Goal: Task Accomplishment & Management: Manage account settings

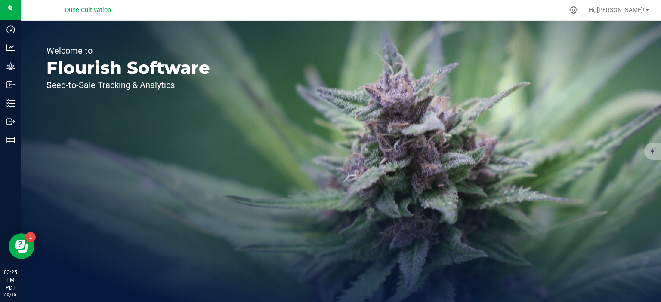
click at [490, 79] on div "Welcome to Flourish Software Seed-to-Sale Tracking & Analytics" at bounding box center [341, 162] width 640 height 282
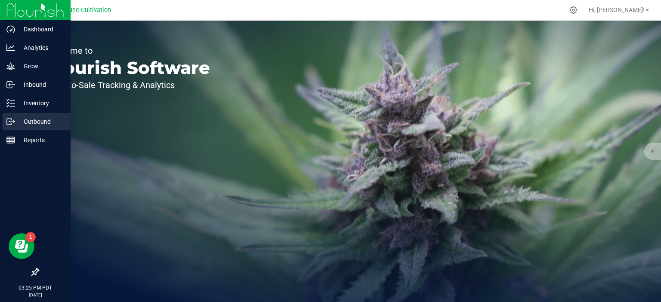
click at [28, 126] on p "Outbound" at bounding box center [41, 122] width 52 height 10
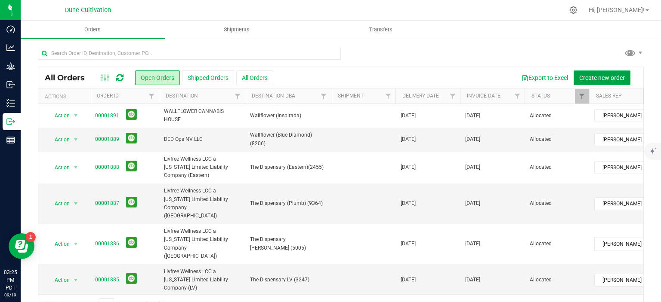
click at [591, 77] on span "Create new order" at bounding box center [602, 77] width 46 height 7
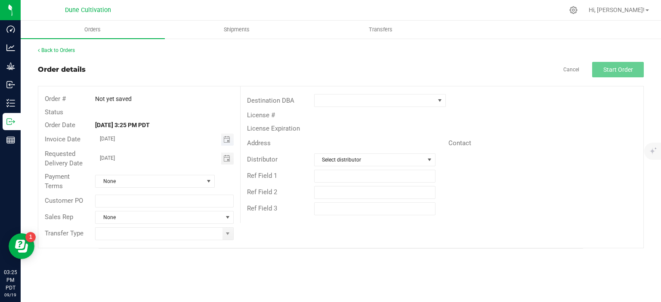
click at [233, 141] on span "Toggle calendar" at bounding box center [227, 140] width 12 height 12
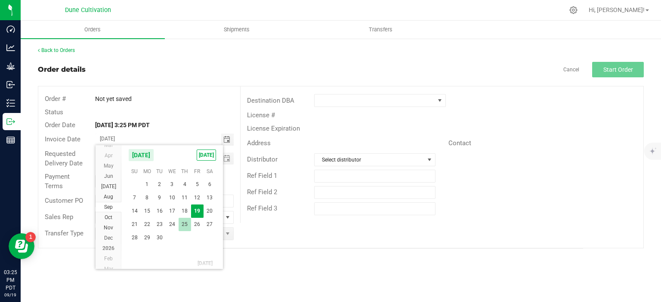
click at [184, 221] on span "25" at bounding box center [185, 224] width 12 height 13
type input "[DATE]"
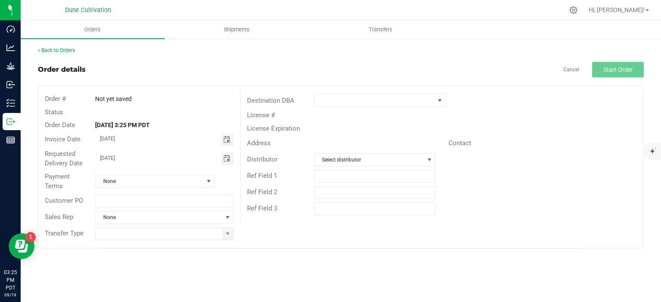
click at [227, 158] on span "Toggle calendar" at bounding box center [226, 158] width 7 height 7
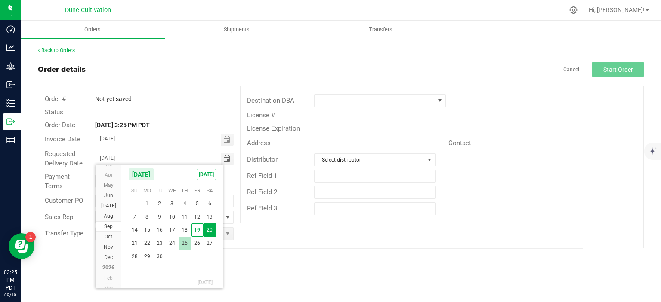
click at [180, 244] on span "25" at bounding box center [185, 243] width 12 height 13
type input "[DATE]"
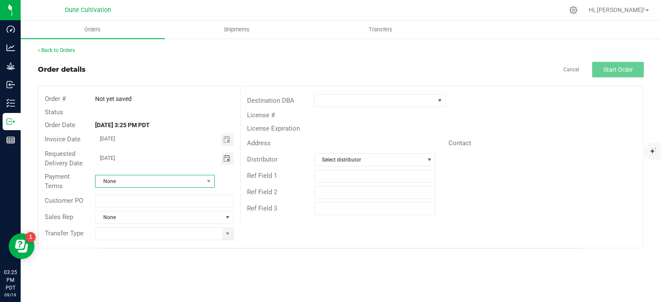
click at [201, 182] on span "None" at bounding box center [150, 182] width 108 height 12
click at [139, 220] on li "Net 30" at bounding box center [155, 219] width 119 height 15
click at [204, 220] on span "None" at bounding box center [159, 218] width 127 height 12
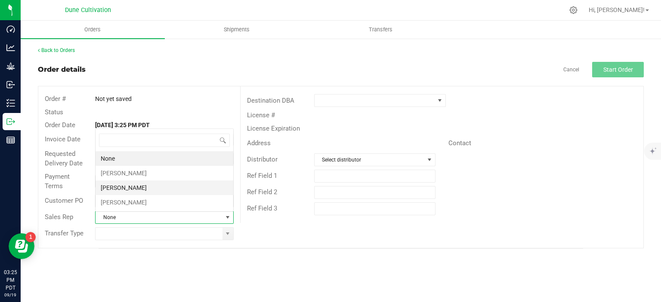
scroll to position [12, 138]
click at [161, 176] on li "Brett Nelson" at bounding box center [165, 173] width 138 height 15
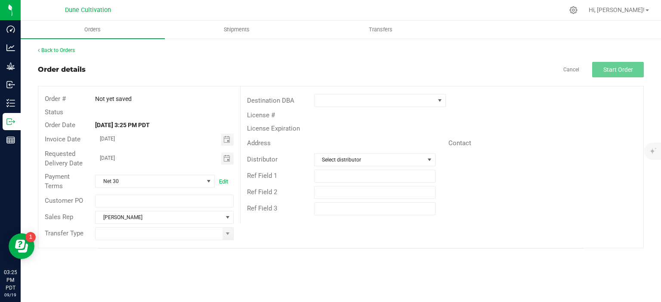
click at [227, 240] on div "Transfer Type" at bounding box center [139, 234] width 202 height 16
click at [227, 237] on span at bounding box center [227, 234] width 7 height 7
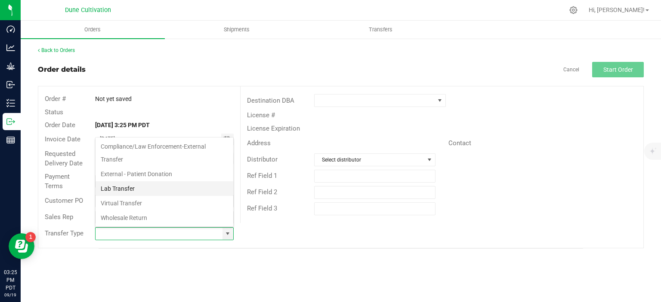
scroll to position [127, 0]
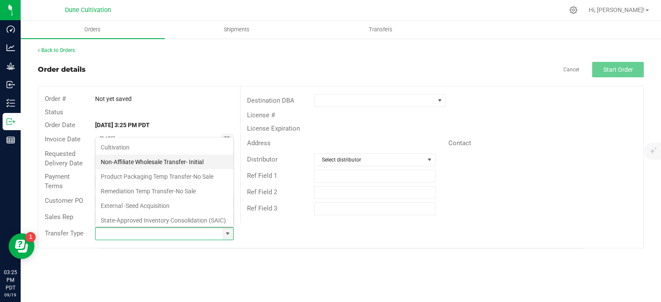
click at [139, 162] on li "Non-Affiliate Wholesale Transfer- Initial" at bounding box center [165, 162] width 138 height 15
type input "Non-Affiliate Wholesale Transfer- Initial"
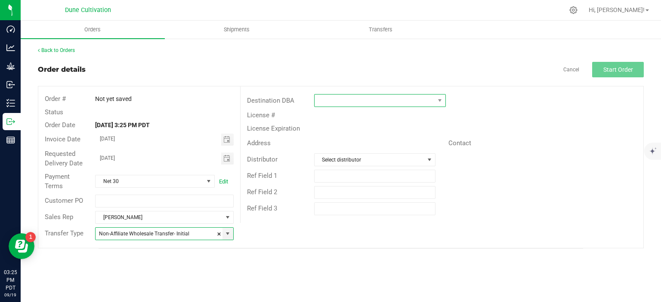
click at [428, 101] on span at bounding box center [375, 101] width 120 height 12
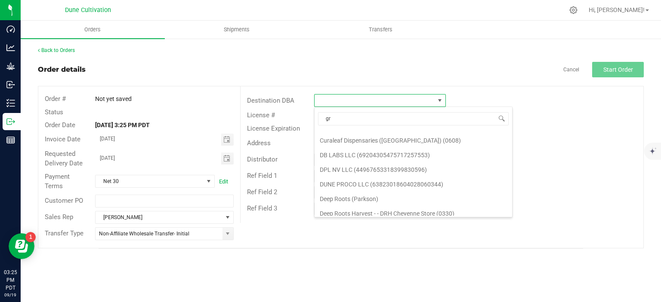
scroll to position [0, 0]
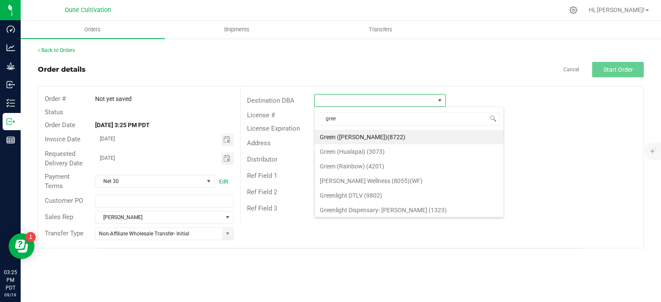
type input "green"
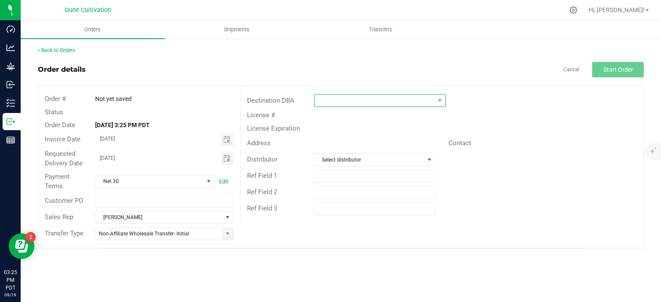
click at [333, 96] on span at bounding box center [375, 101] width 120 height 12
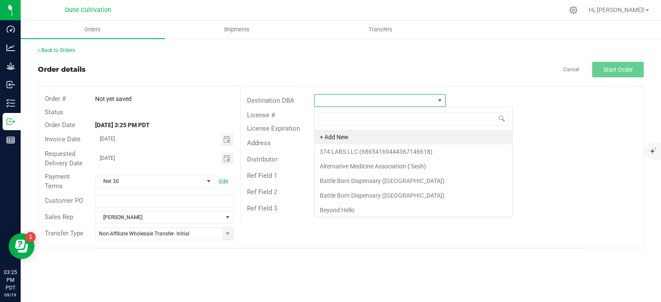
scroll to position [12, 132]
type input "green"
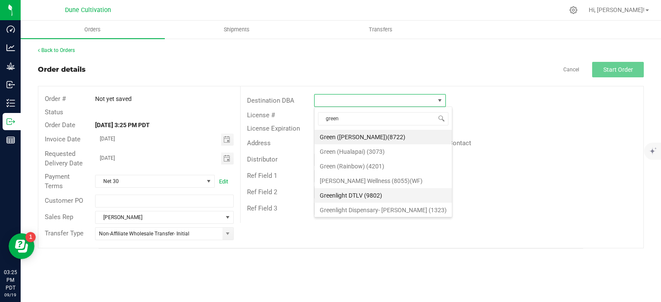
click at [357, 192] on li "Greenlight DTLV (9802)" at bounding box center [383, 195] width 137 height 15
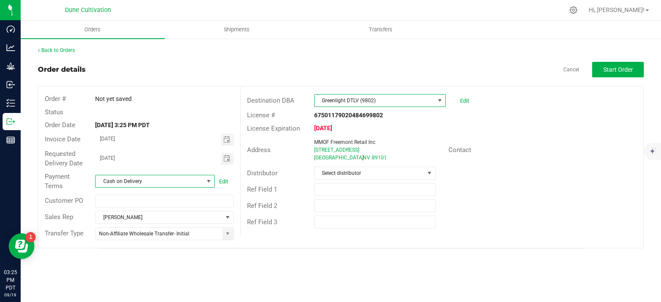
click at [208, 183] on span at bounding box center [208, 181] width 7 height 7
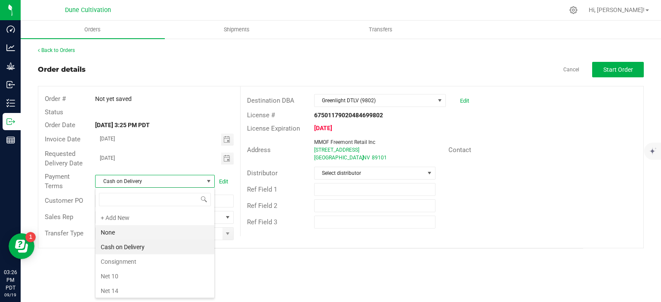
scroll to position [74, 0]
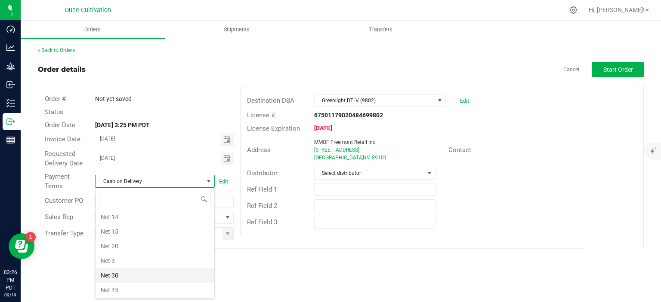
click at [139, 269] on li "Net 30" at bounding box center [155, 276] width 119 height 15
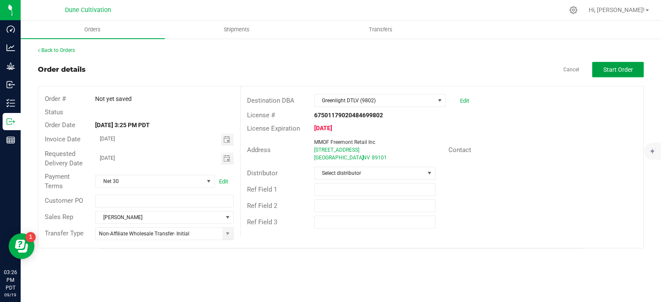
click at [614, 67] on span "Start Order" at bounding box center [618, 69] width 30 height 7
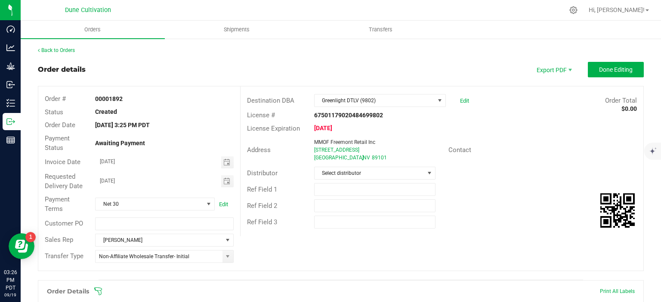
scroll to position [207, 0]
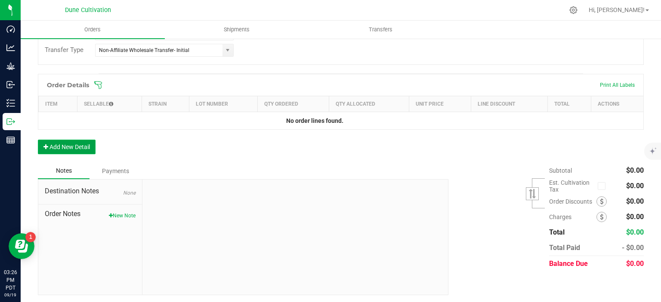
click at [73, 144] on button "Add New Detail" at bounding box center [67, 147] width 58 height 15
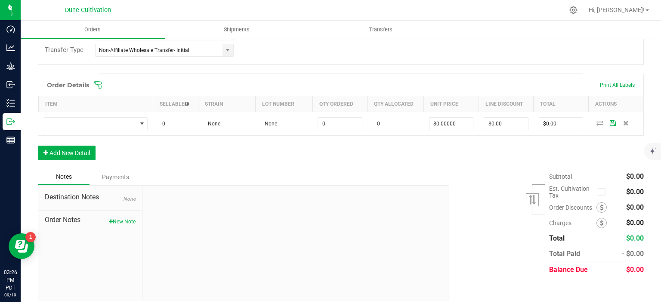
click at [55, 163] on div "Order Details Print All Labels Item Sellable Strain Lot Number Qty Ordered Qty …" at bounding box center [341, 121] width 606 height 95
click at [59, 156] on button "Add New Detail" at bounding box center [67, 153] width 58 height 15
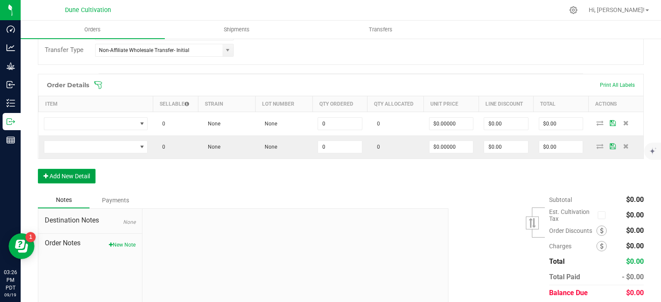
click at [57, 175] on button "Add New Detail" at bounding box center [67, 176] width 58 height 15
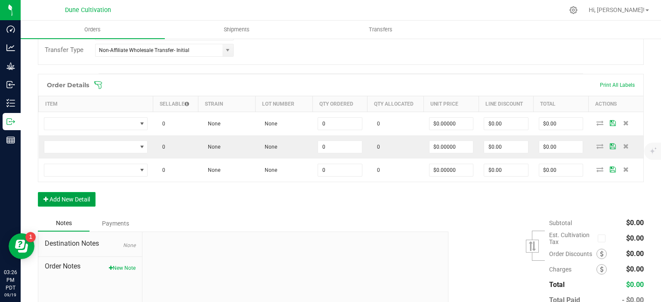
click at [58, 192] on button "Add New Detail" at bounding box center [67, 199] width 58 height 15
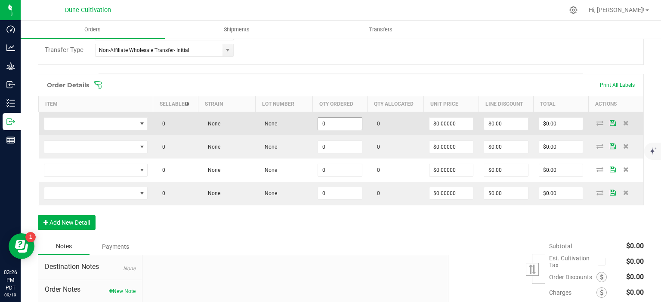
click at [333, 122] on input "0" at bounding box center [340, 124] width 44 height 12
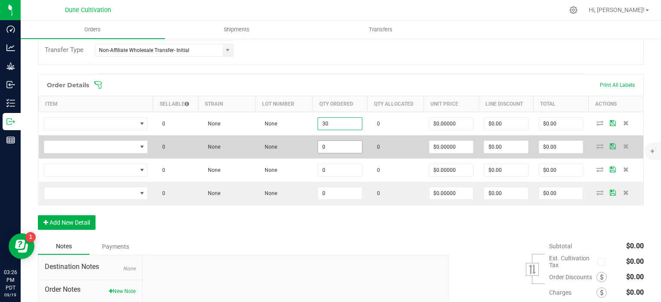
type input "30"
click at [340, 143] on input "0" at bounding box center [340, 147] width 44 height 12
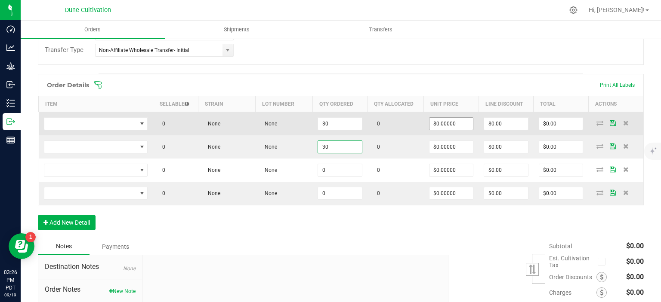
type input "30"
click at [449, 127] on input "0" at bounding box center [451, 124] width 44 height 12
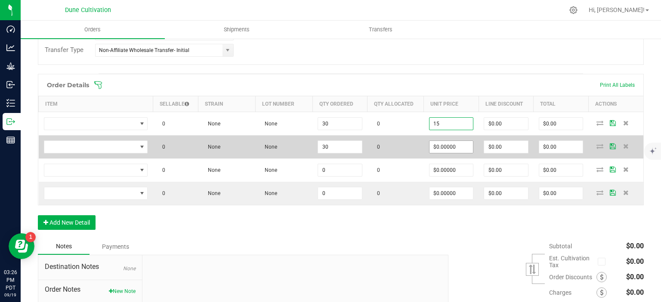
type input "$15.00000"
type input "$450.00"
click at [453, 148] on input "0" at bounding box center [451, 147] width 44 height 12
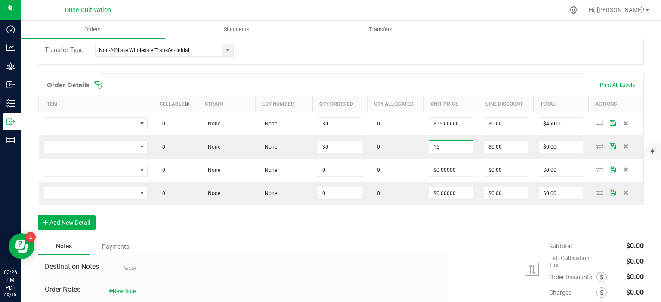
type input "$15.00000"
type input "$450.00"
click at [421, 224] on div "Order Details Print All Labels Item Sellable Strain Lot Number Qty Ordered Qty …" at bounding box center [341, 156] width 606 height 165
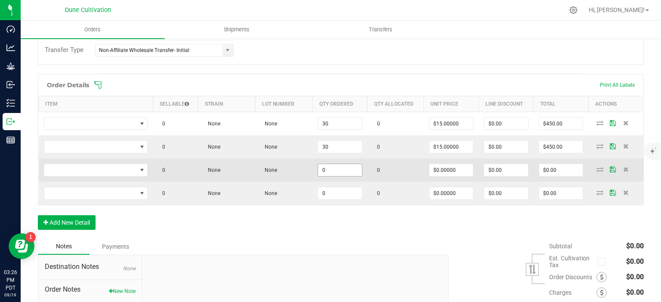
click at [343, 168] on input "0" at bounding box center [340, 170] width 44 height 12
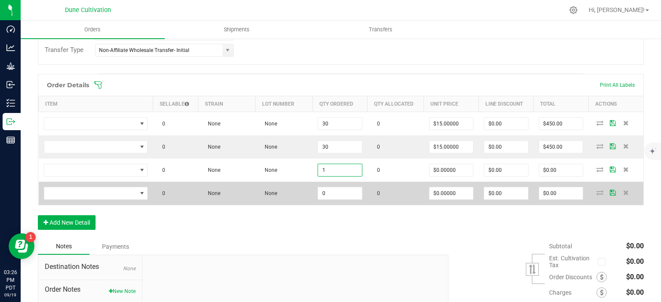
type input "1"
click at [343, 184] on td "0" at bounding box center [339, 193] width 55 height 23
click at [349, 189] on input "0" at bounding box center [340, 194] width 44 height 12
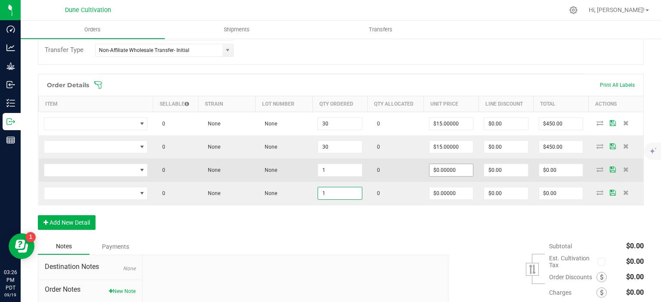
type input "1"
click at [445, 169] on input "0" at bounding box center [451, 170] width 44 height 12
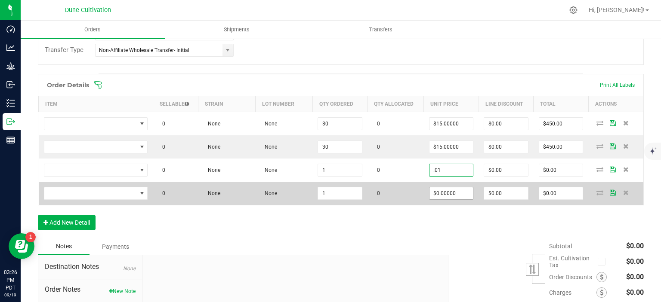
type input "$0.01000"
type input "$0.01"
click at [455, 198] on span "$0.00000" at bounding box center [451, 193] width 45 height 13
click at [462, 194] on input "0" at bounding box center [451, 194] width 44 height 12
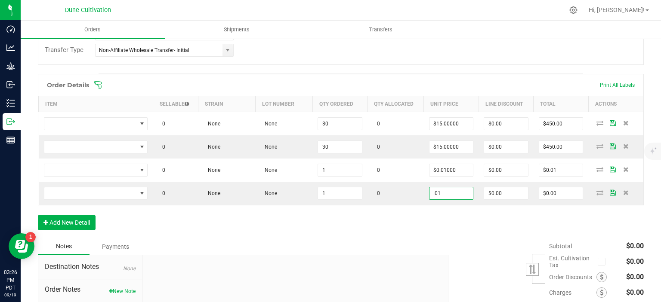
type input "$0.01000"
type input "$0.01"
click at [429, 234] on div "Order Details Print All Labels Item Sellable Strain Lot Number Qty Ordered Qty …" at bounding box center [341, 156] width 606 height 165
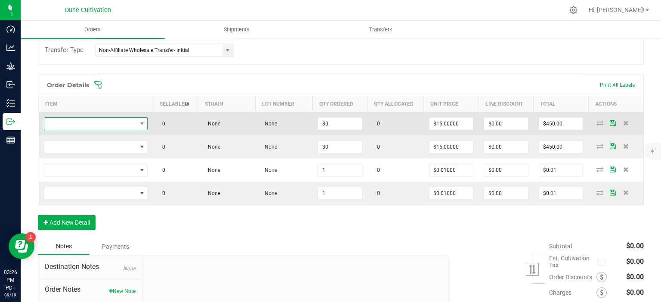
click at [126, 117] on span "NO DATA FOUND" at bounding box center [96, 123] width 104 height 13
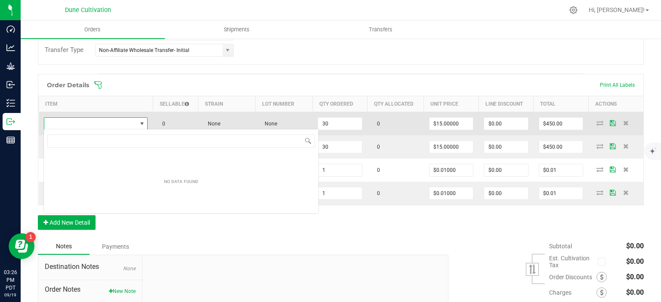
scroll to position [12, 104]
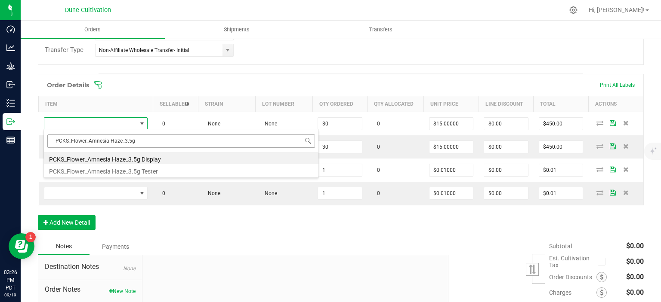
type input "PCKS_Flower_Amnesia Haze_3.5g"
click at [144, 159] on li "PCKS_Flower_Amnesia Haze_3.5g" at bounding box center [181, 158] width 275 height 12
type input "30 ea"
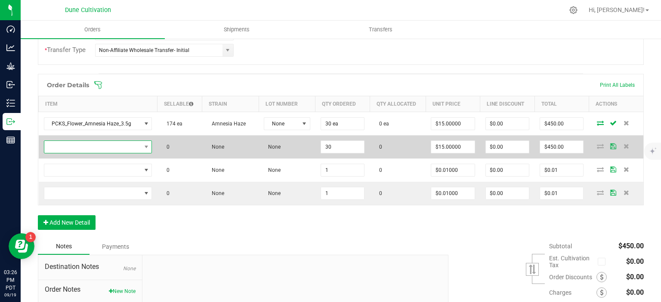
click at [94, 143] on span "NO DATA FOUND" at bounding box center [92, 147] width 97 height 12
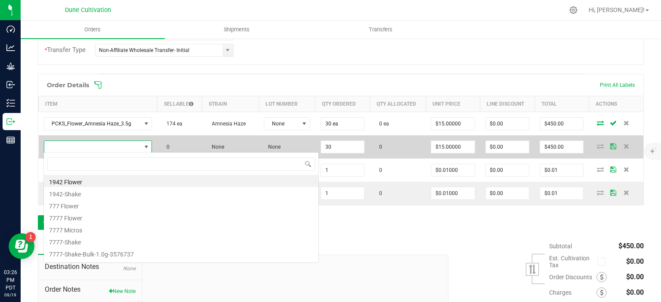
scroll to position [12, 107]
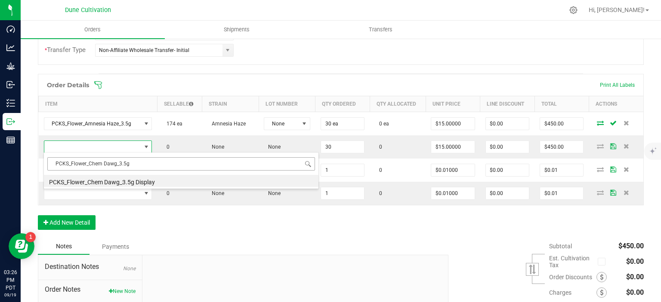
type input "PCKS_Flower_Chem Dawg_3.5g"
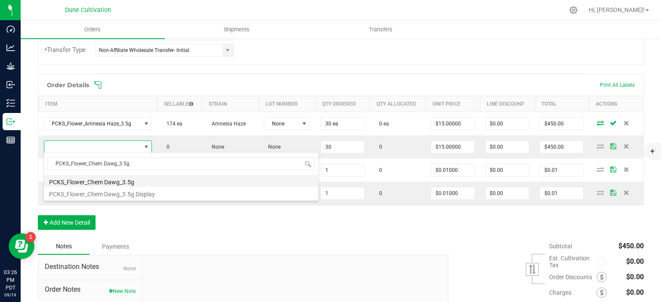
click at [109, 181] on li "PCKS_Flower_Chem Dawg_3.5g" at bounding box center [181, 181] width 275 height 12
type input "30 ea"
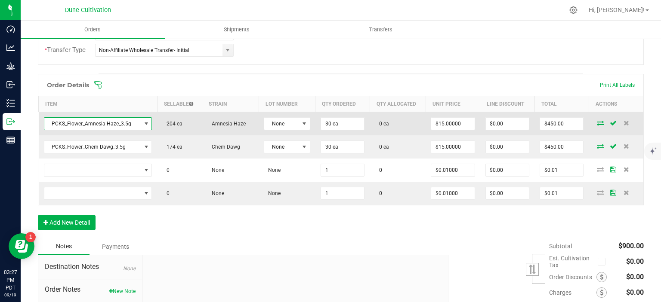
click at [114, 127] on span "PCKS_Flower_Amnesia Haze_3.5g" at bounding box center [92, 124] width 97 height 12
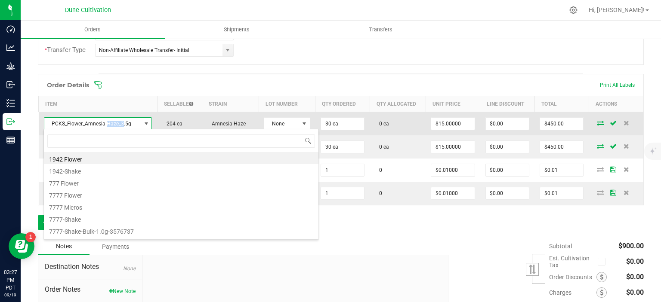
click at [114, 127] on span "PCKS_Flower_Amnesia Haze_3.5g" at bounding box center [92, 124] width 97 height 12
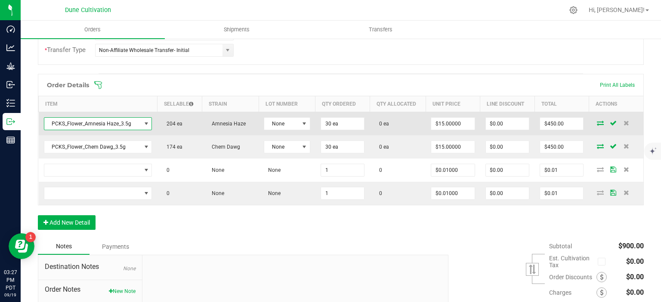
click at [114, 127] on span "PCKS_Flower_Amnesia Haze_3.5g" at bounding box center [92, 124] width 97 height 12
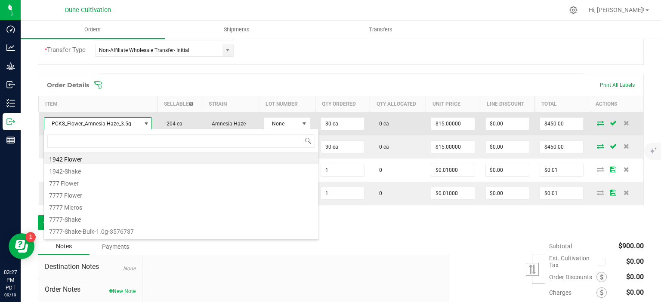
click at [114, 127] on span "PCKS_Flower_Amnesia Haze_3.5g" at bounding box center [92, 124] width 97 height 12
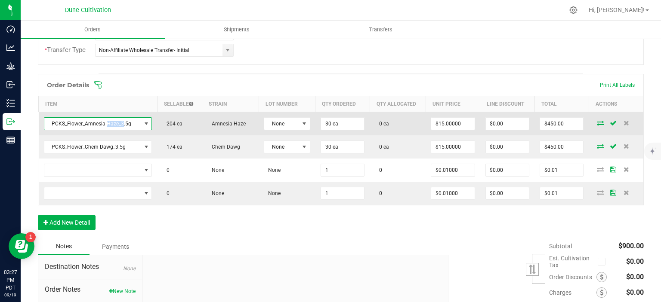
click at [114, 127] on span "PCKS_Flower_Amnesia Haze_3.5g" at bounding box center [92, 124] width 97 height 12
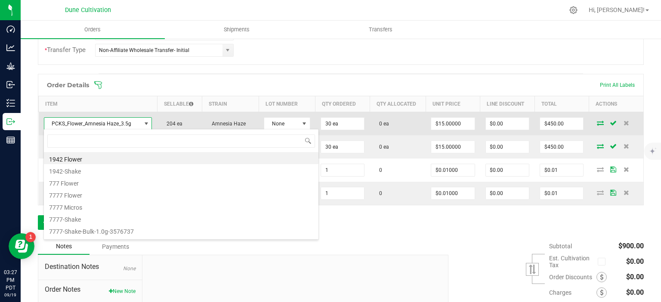
click at [112, 120] on span "PCKS_Flower_Amnesia Haze_3.5g" at bounding box center [92, 124] width 97 height 12
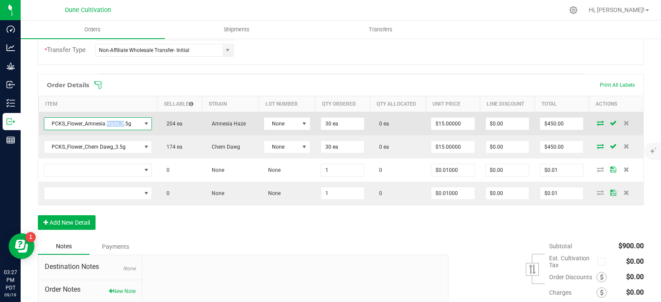
click at [112, 120] on span "PCKS_Flower_Amnesia Haze_3.5g" at bounding box center [92, 124] width 97 height 12
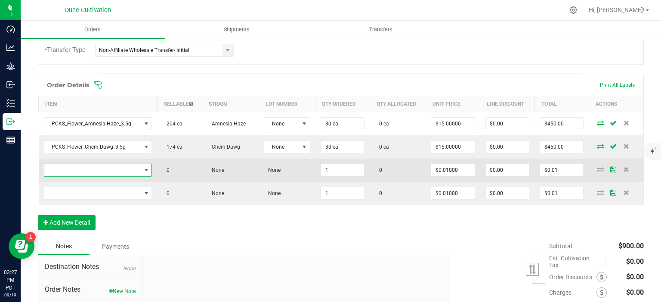
click at [109, 164] on span "NO DATA FOUND" at bounding box center [92, 170] width 97 height 12
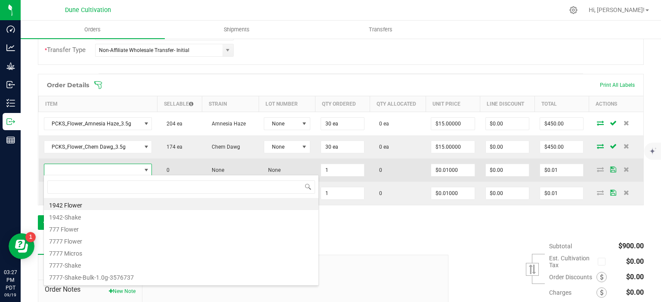
type input "PCKS_Flower_Amnesia Haze_3.5g"
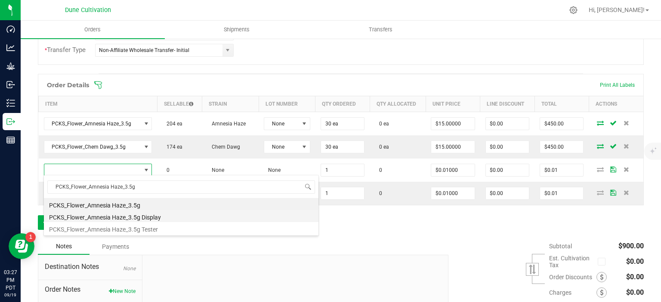
click at [117, 216] on li "PCKS_Flower_Amnesia Haze_3.5g Display" at bounding box center [181, 216] width 275 height 12
type input "1 ea"
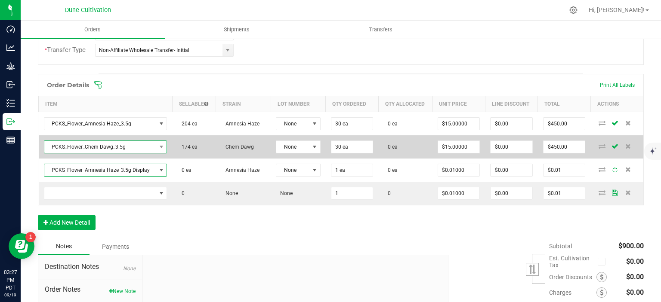
click at [116, 149] on span "PCKS_Flower_Chem Dawg_3.5g" at bounding box center [100, 147] width 112 height 12
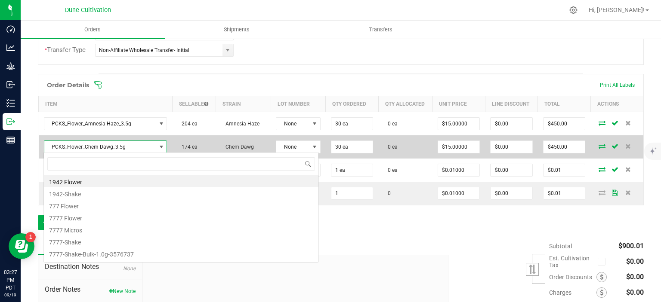
scroll to position [12, 122]
click at [116, 149] on span "PCKS_Flower_Chem Dawg_3.5g" at bounding box center [100, 147] width 112 height 12
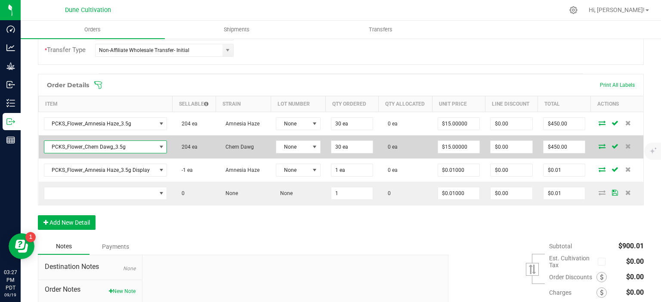
click at [116, 149] on span "PCKS_Flower_Chem Dawg_3.5g" at bounding box center [100, 147] width 112 height 12
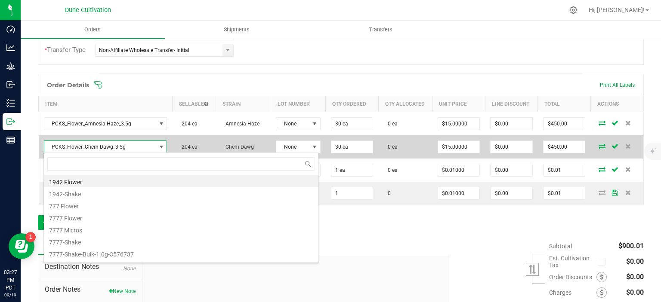
click at [116, 149] on span "PCKS_Flower_Chem Dawg_3.5g" at bounding box center [100, 147] width 112 height 12
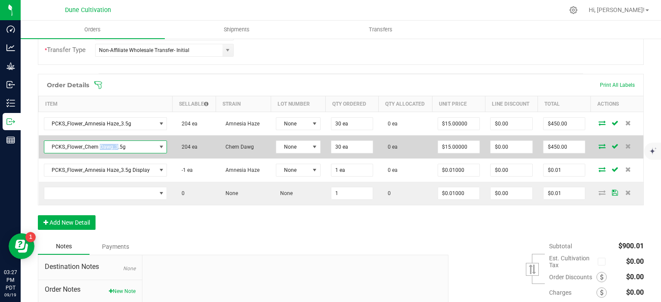
click at [116, 149] on span "PCKS_Flower_Chem Dawg_3.5g" at bounding box center [100, 147] width 112 height 12
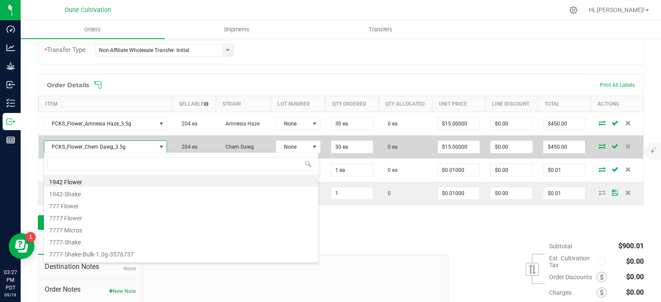
click at [116, 149] on span "PCKS_Flower_Chem Dawg_3.5g" at bounding box center [100, 147] width 112 height 12
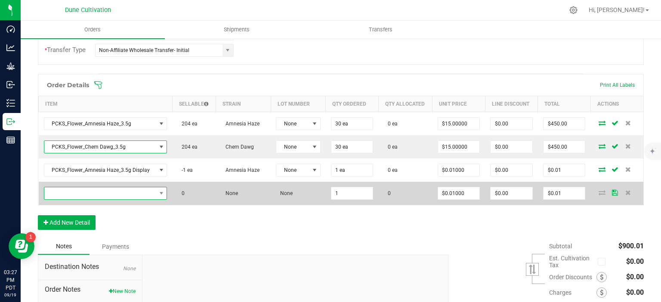
click at [113, 192] on span "NO DATA FOUND" at bounding box center [100, 194] width 112 height 12
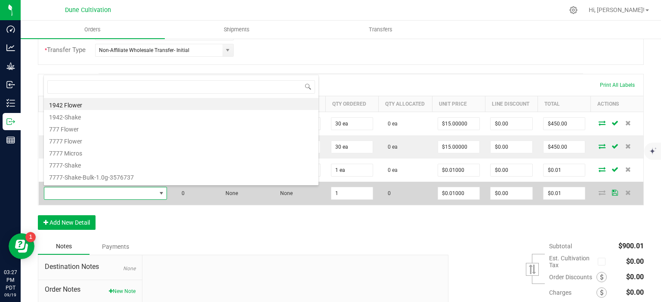
type input "PCKS_Flower_Chem Dawg_3.5g"
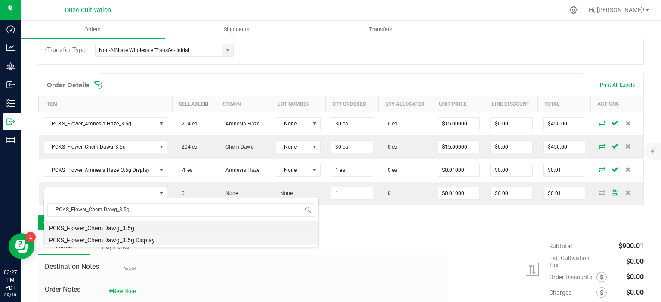
click at [140, 240] on li "PCKS_Flower_Chem Dawg_3.5g Display" at bounding box center [181, 239] width 275 height 12
type input "1 ea"
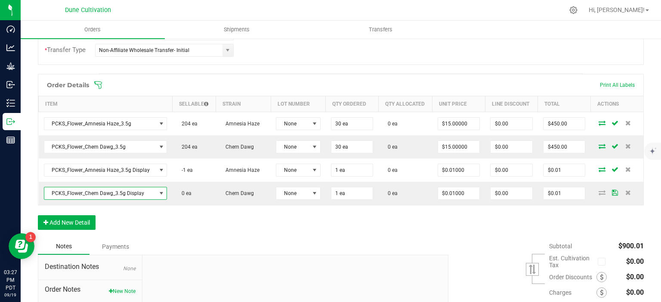
click at [231, 225] on div "Order Details Print All Labels Item Sellable Strain Lot Number Qty Ordered Qty …" at bounding box center [341, 156] width 606 height 165
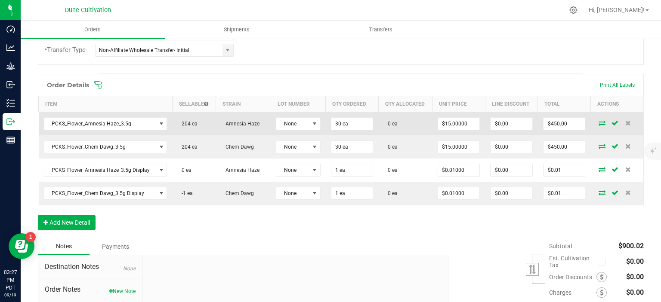
click at [600, 122] on icon at bounding box center [602, 122] width 7 height 5
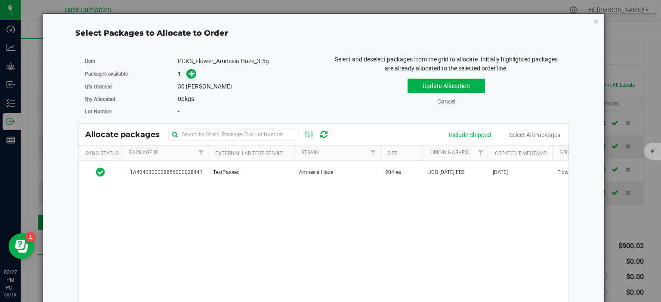
scroll to position [207, 0]
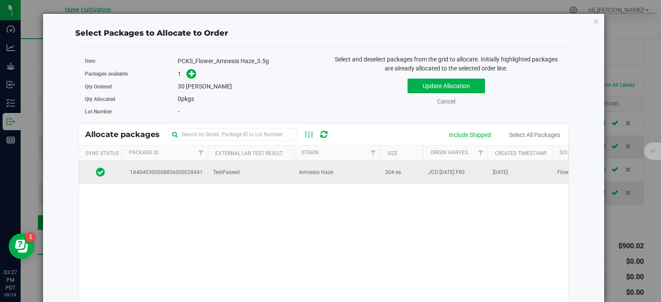
click at [195, 176] on span "1A4040300008856000028441" at bounding box center [165, 173] width 76 height 8
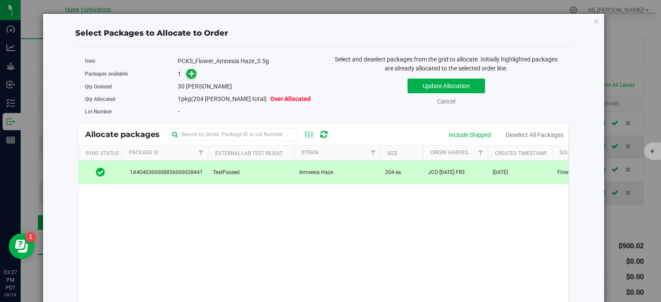
click at [192, 73] on icon at bounding box center [192, 74] width 6 height 6
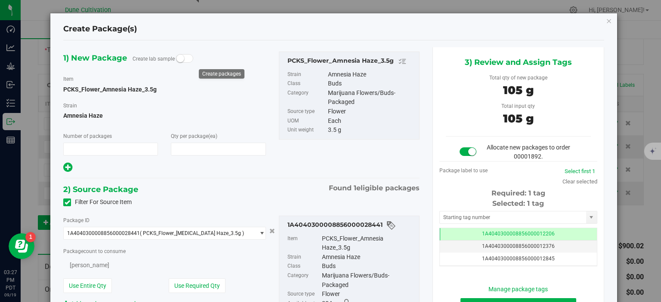
type input "1"
type input "30"
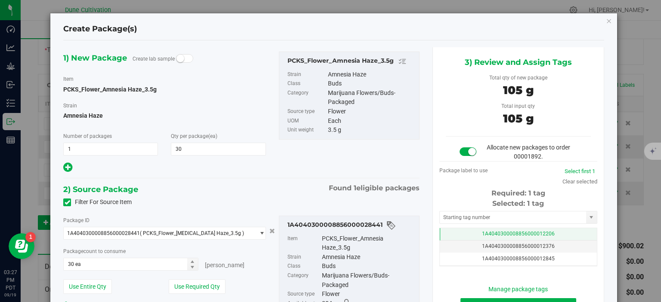
click at [472, 228] on td "1A4040300008856000012206" at bounding box center [518, 234] width 157 height 12
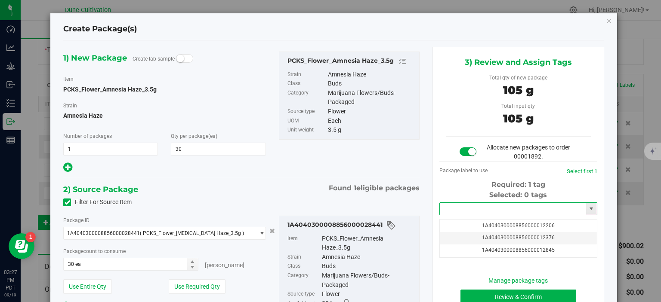
click at [475, 208] on input "text" at bounding box center [513, 209] width 146 height 12
click at [515, 218] on li "1A4040300008856000032909" at bounding box center [518, 223] width 157 height 13
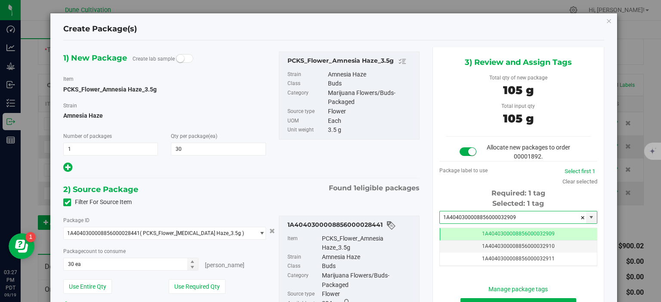
scroll to position [86, 0]
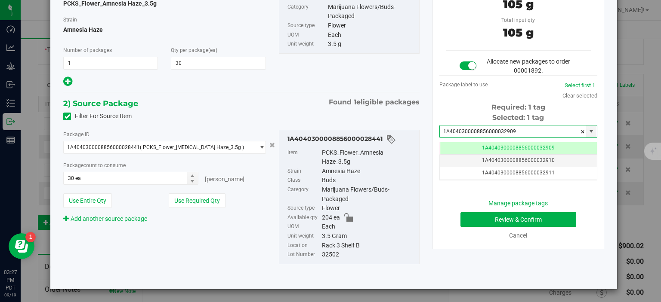
type input "1A4040300008856000032909"
click at [480, 222] on button "Review & Confirm" at bounding box center [518, 220] width 116 height 15
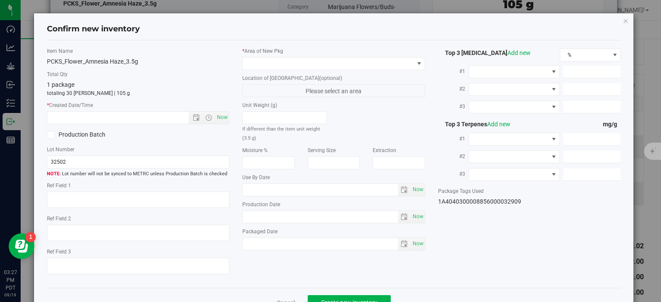
type textarea "26.6671%"
type textarea "Amnesia Haze"
type textarea "0.0476206%"
type input "288.1270"
type input "14.8337"
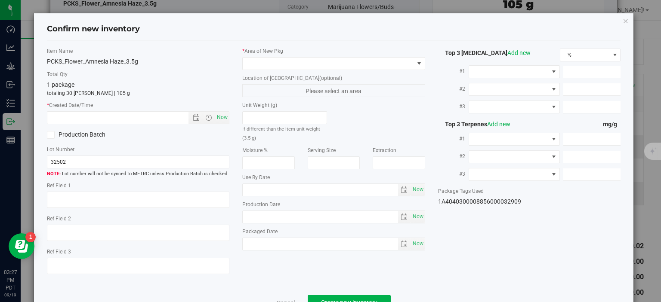
type input "13.9834"
type input "7.0260"
type input "3.4090"
type input "3.2750"
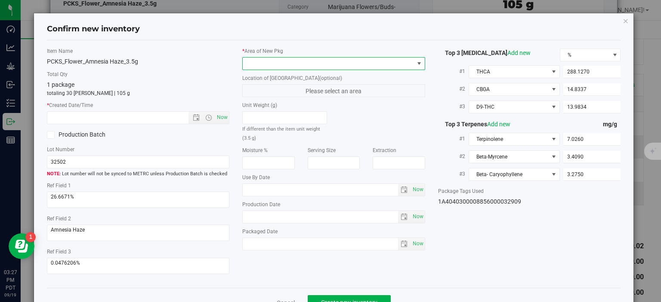
click at [370, 68] on span at bounding box center [328, 64] width 171 height 12
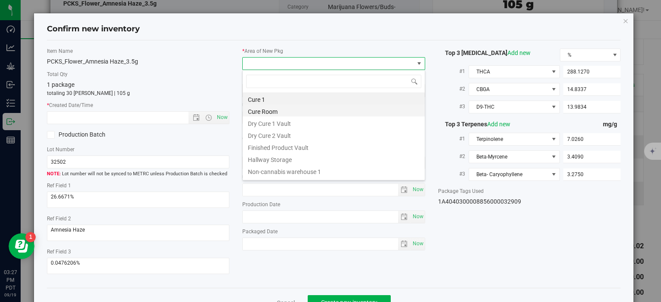
scroll to position [12, 182]
click at [312, 149] on li "Finished Product Vault" at bounding box center [334, 147] width 182 height 12
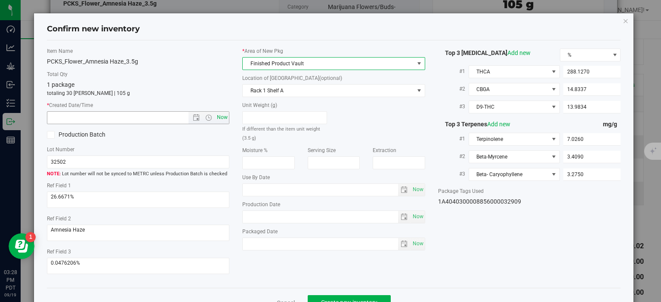
click at [224, 117] on span "Now" at bounding box center [222, 117] width 15 height 12
type input "9/19/2025 3:28 PM"
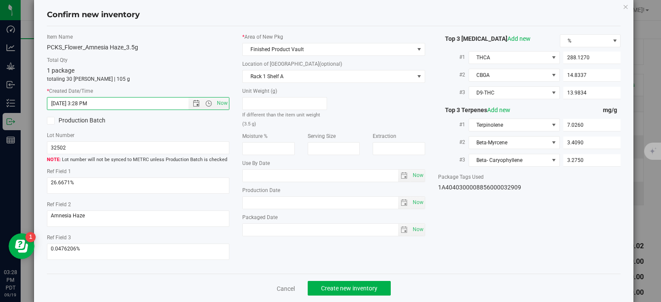
scroll to position [22, 0]
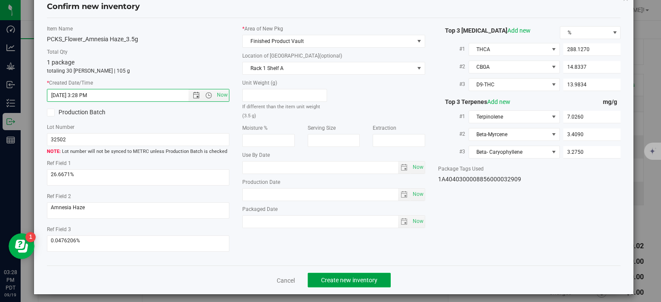
click at [333, 277] on span "Create new inventory" at bounding box center [349, 280] width 56 height 7
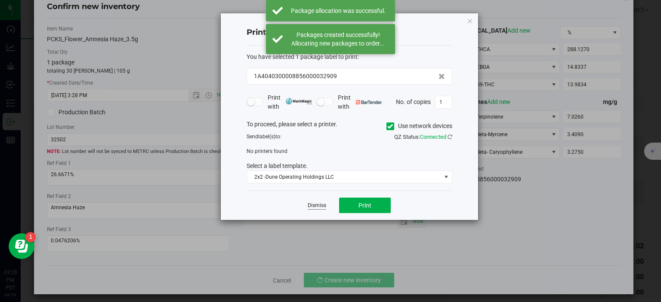
click at [318, 205] on link "Dismiss" at bounding box center [317, 205] width 19 height 7
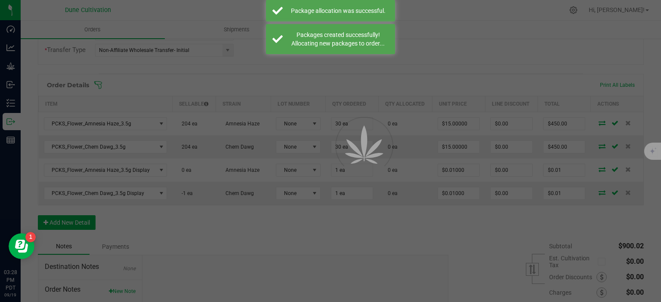
scroll to position [207, 0]
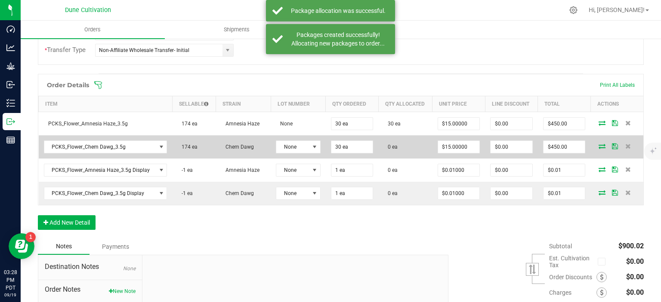
click at [599, 146] on icon at bounding box center [602, 146] width 7 height 5
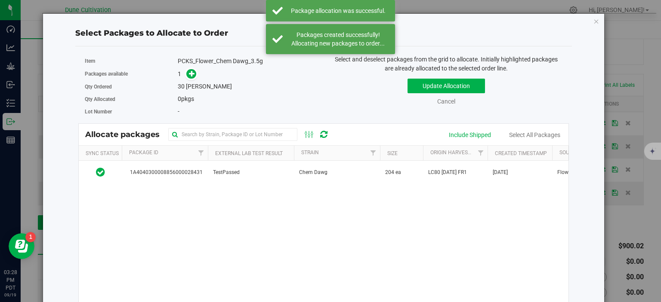
scroll to position [207, 0]
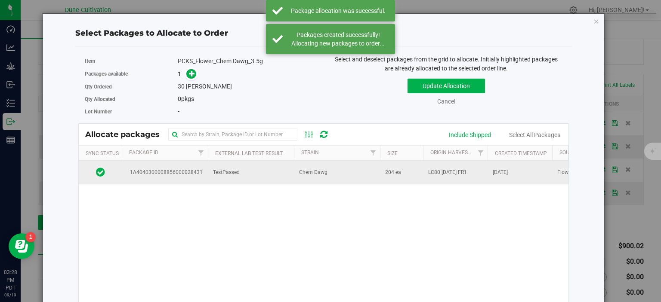
click at [159, 167] on td "1A4040300008856000028431" at bounding box center [165, 172] width 86 height 23
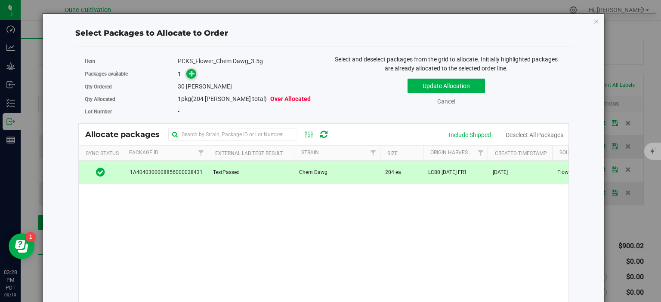
click at [191, 76] on icon at bounding box center [192, 74] width 6 height 6
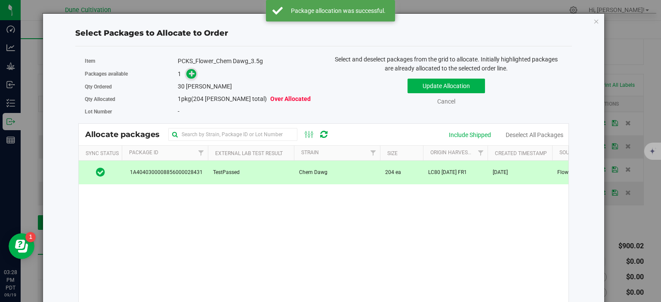
scroll to position [207, 0]
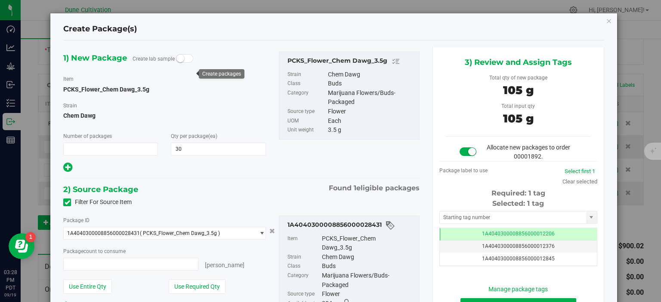
type input "1"
type input "30 ea"
click at [464, 226] on div "Selected: 1 tag Tag 1A4040300008856000012206 1A4040300008856000012376 1A4040300…" at bounding box center [518, 233] width 158 height 68
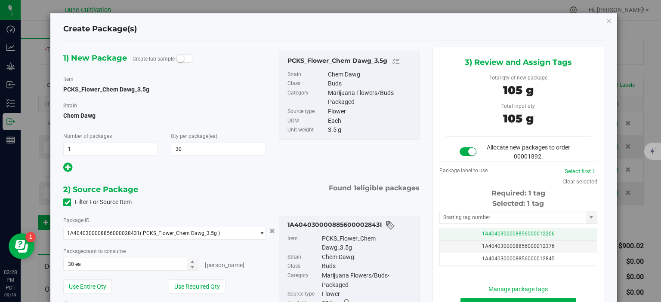
click at [462, 230] on td "1A4040300008856000012206" at bounding box center [518, 234] width 157 height 12
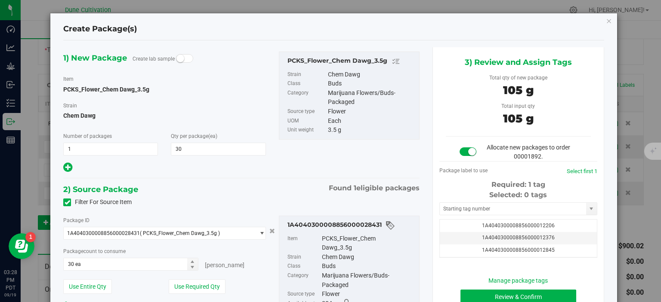
click at [465, 200] on div "Selected: 0 tags" at bounding box center [518, 195] width 158 height 10
click at [465, 204] on input "text" at bounding box center [513, 209] width 146 height 12
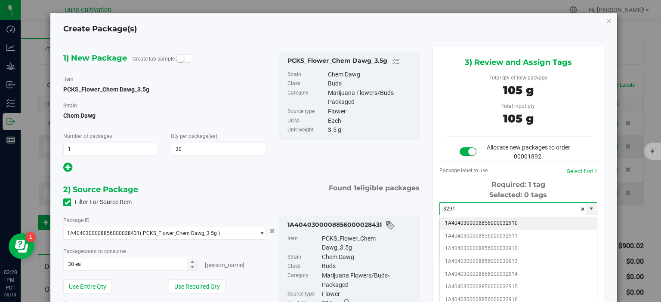
click at [536, 226] on li "1A4040300008856000032910" at bounding box center [518, 223] width 157 height 13
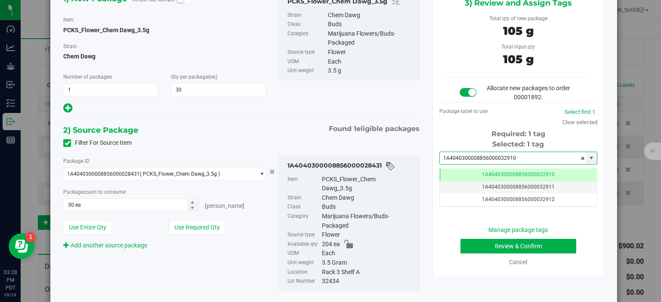
scroll to position [86, 0]
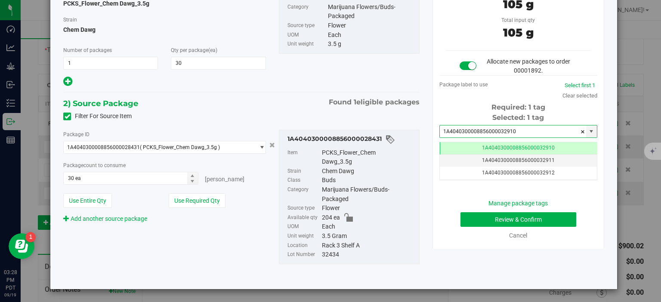
type input "1A4040300008856000032910"
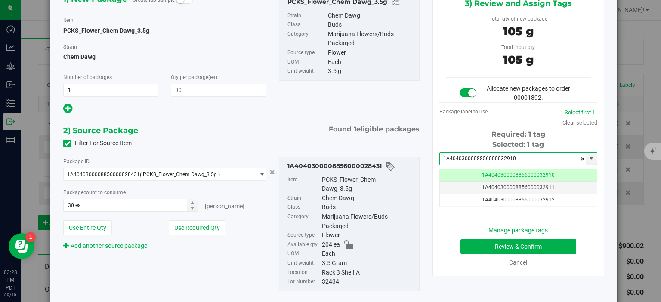
scroll to position [43, 0]
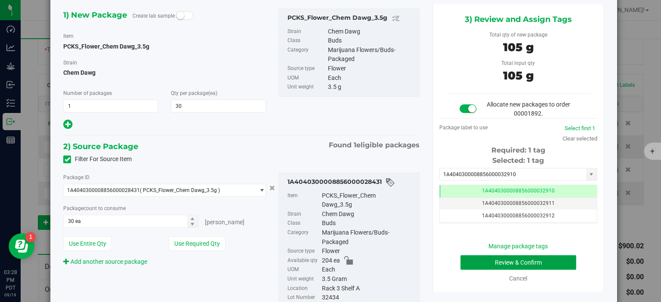
click at [469, 265] on button "Review & Confirm" at bounding box center [518, 263] width 116 height 15
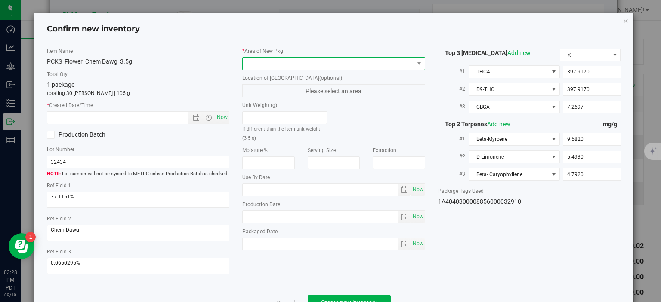
click at [385, 66] on span at bounding box center [328, 64] width 171 height 12
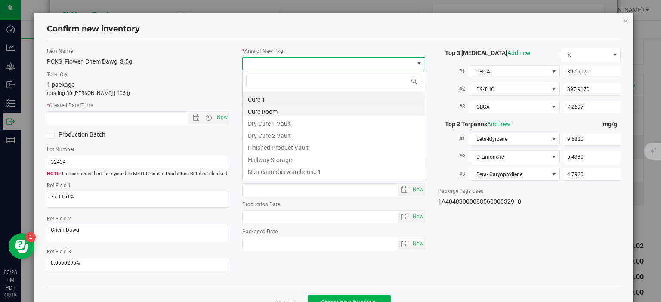
scroll to position [12, 182]
click at [318, 145] on li "Finished Product Vault" at bounding box center [334, 147] width 182 height 12
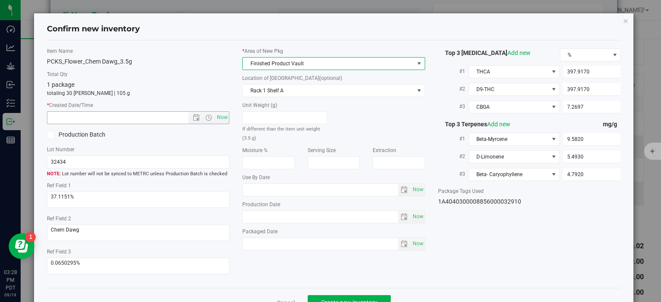
click at [225, 111] on span "Now" at bounding box center [138, 117] width 183 height 13
click at [223, 117] on span "Now" at bounding box center [222, 117] width 15 height 12
type input "9/19/2025 3:28 PM"
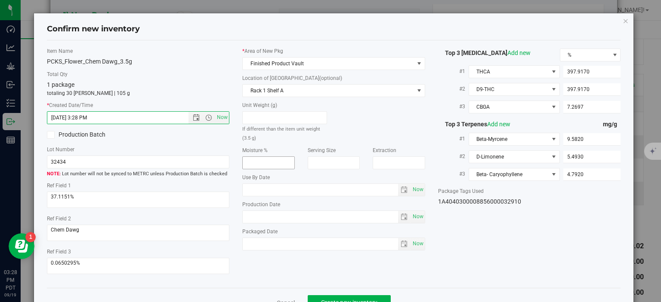
scroll to position [22, 0]
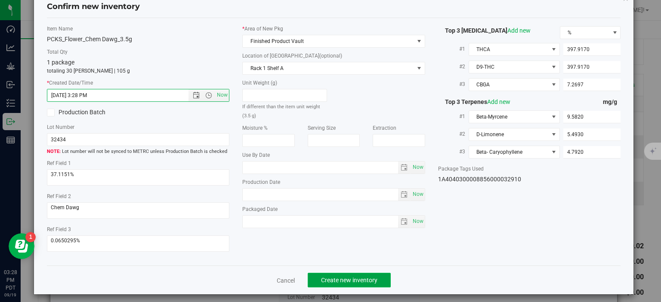
click at [334, 273] on button "Create new inventory" at bounding box center [349, 280] width 83 height 15
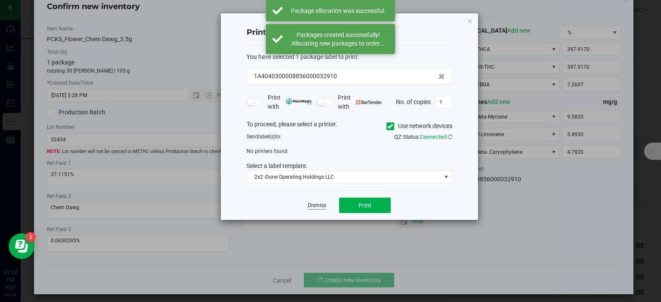
click at [313, 205] on link "Dismiss" at bounding box center [317, 205] width 19 height 7
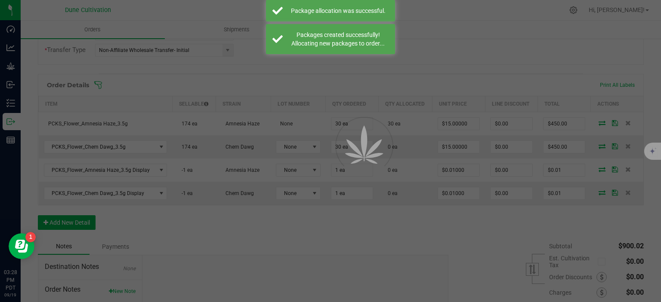
scroll to position [207, 0]
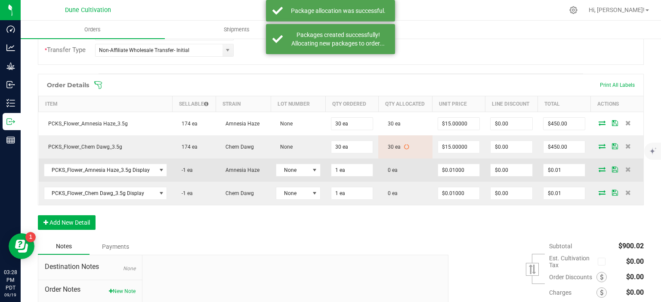
click at [602, 169] on icon at bounding box center [602, 169] width 7 height 5
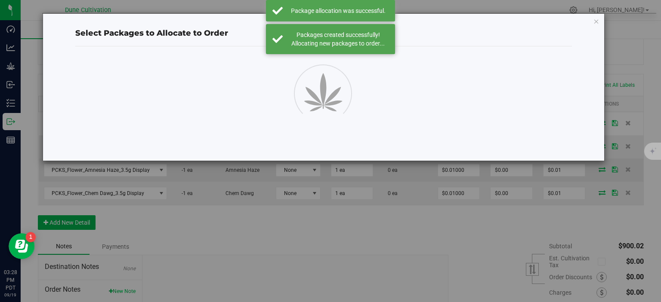
scroll to position [207, 0]
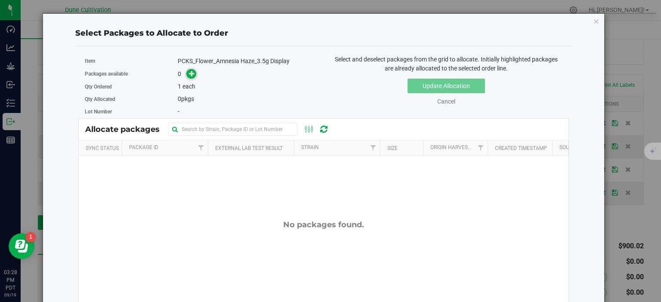
click at [194, 73] on icon at bounding box center [192, 74] width 6 height 6
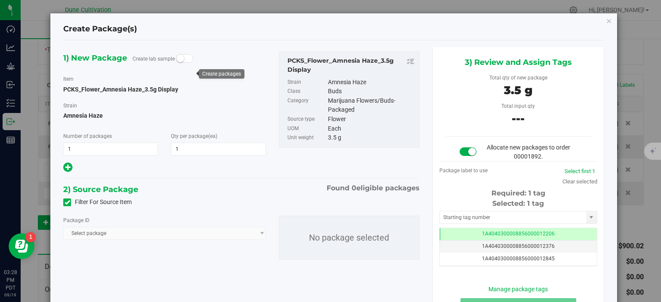
click at [70, 199] on label "Filter For Source Item" at bounding box center [97, 202] width 68 height 9
click at [0, 0] on input "Filter For Source Item" at bounding box center [0, 0] width 0 height 0
click at [95, 234] on span "Select package" at bounding box center [159, 234] width 191 height 12
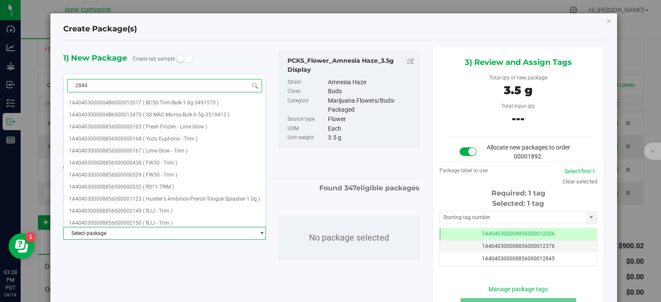
type input "28441"
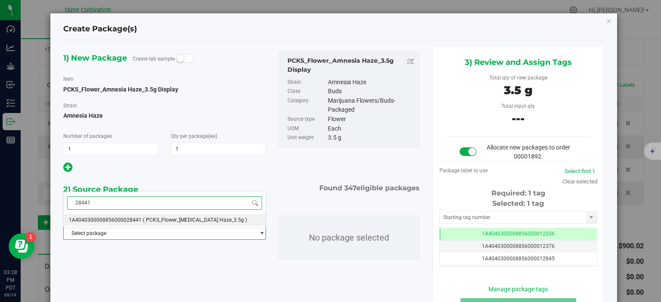
click at [136, 221] on span "1A4040300008856000028441" at bounding box center [105, 220] width 73 height 6
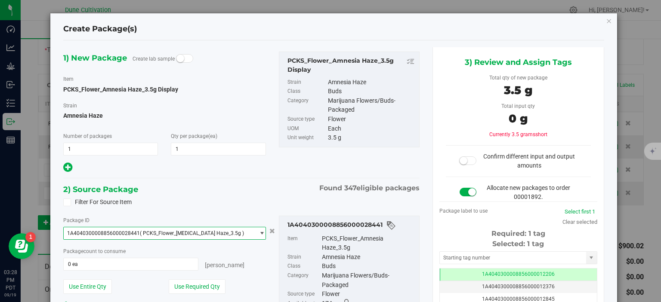
click at [192, 280] on div "Package ID 1A4040300008856000028441 ( PCKS_Flower_Amnesia Haze_3.5g ) 1A4040300…" at bounding box center [164, 263] width 215 height 94
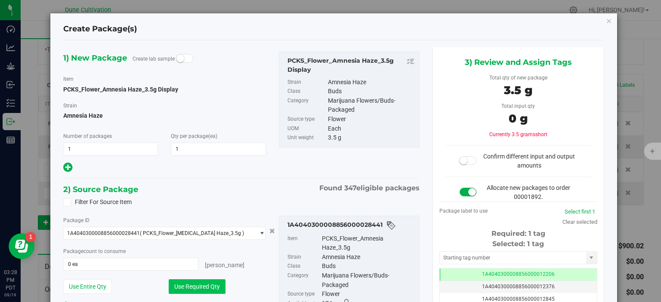
click at [194, 283] on button "Use Required Qty" at bounding box center [197, 287] width 57 height 15
type input "1 ea"
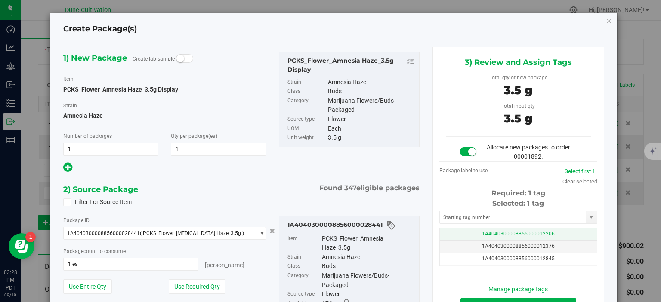
click at [469, 229] on td "1A4040300008856000012206" at bounding box center [518, 234] width 157 height 12
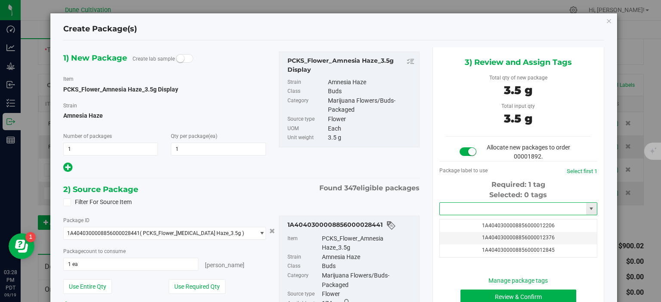
click at [473, 207] on input "text" at bounding box center [513, 209] width 146 height 12
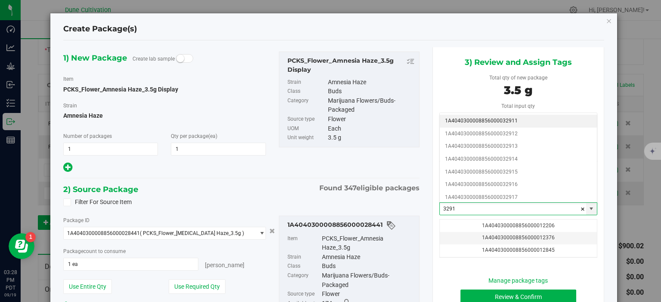
click at [519, 120] on li "1A4040300008856000032911" at bounding box center [518, 121] width 157 height 13
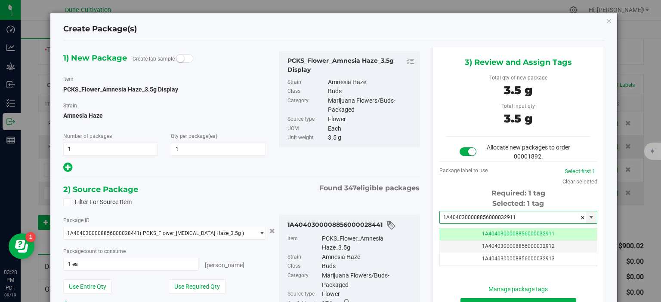
scroll to position [86, 0]
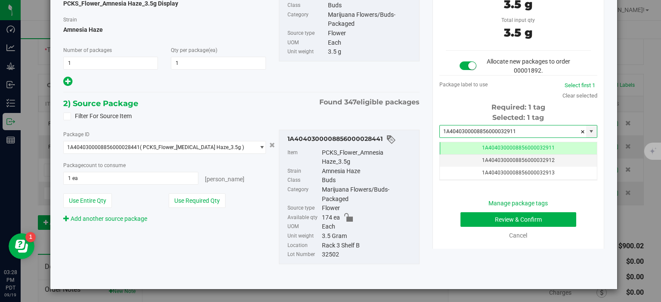
type input "1A4040300008856000032911"
click at [476, 225] on button "Review & Confirm" at bounding box center [518, 220] width 116 height 15
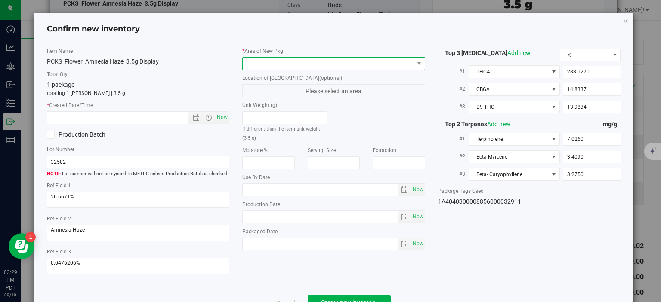
click at [343, 63] on span at bounding box center [328, 64] width 171 height 12
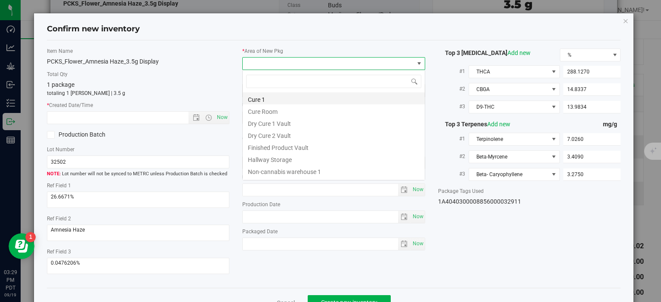
scroll to position [12, 182]
click at [289, 147] on li "Finished Product Vault" at bounding box center [334, 147] width 182 height 12
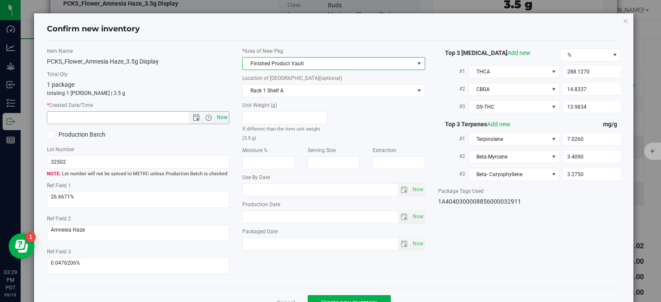
click at [226, 117] on span "Now" at bounding box center [222, 117] width 15 height 12
type input "9/19/2025 3:29 PM"
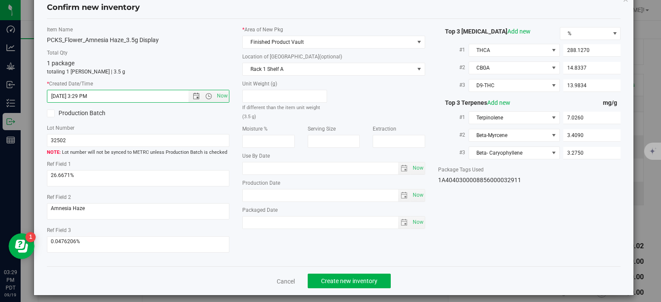
scroll to position [22, 0]
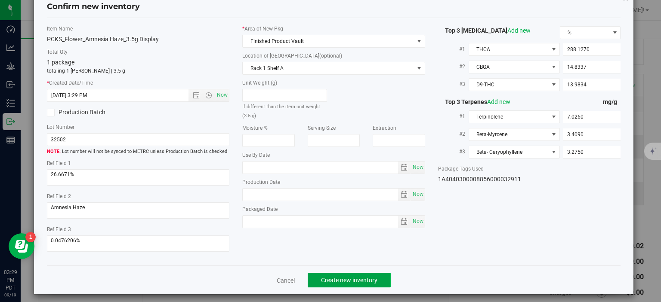
click at [346, 278] on span "Create new inventory" at bounding box center [349, 280] width 56 height 7
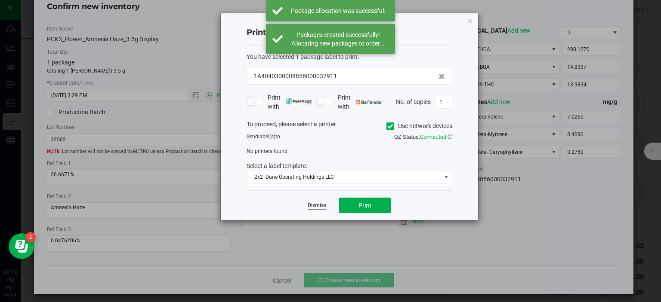
click at [314, 204] on app-cancel-button "Dismiss" at bounding box center [317, 205] width 19 height 9
click at [314, 204] on link "Dismiss" at bounding box center [317, 205] width 19 height 7
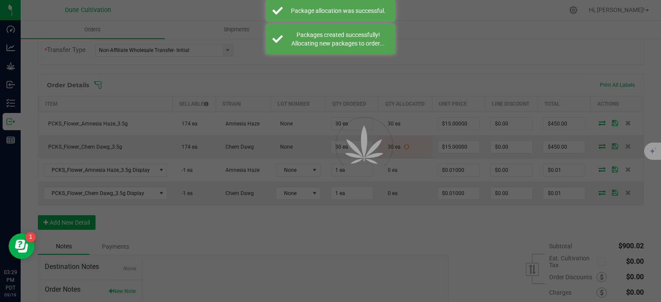
scroll to position [207, 0]
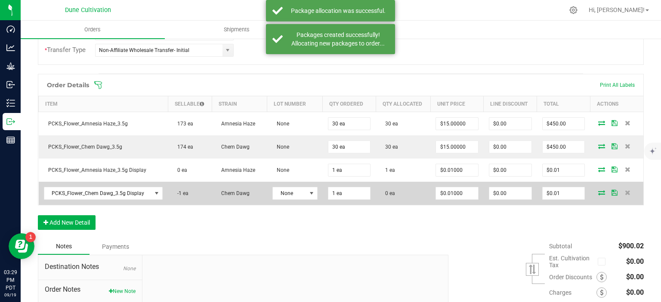
click at [602, 192] on icon at bounding box center [601, 192] width 7 height 5
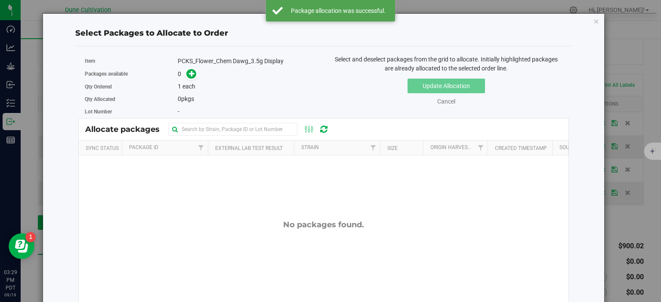
click at [198, 71] on div "0" at bounding box center [247, 74] width 139 height 10
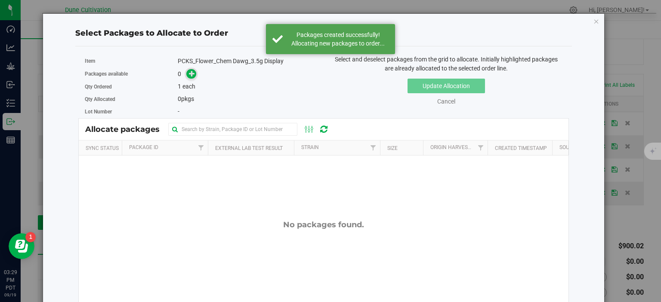
click at [194, 76] on icon at bounding box center [192, 74] width 6 height 6
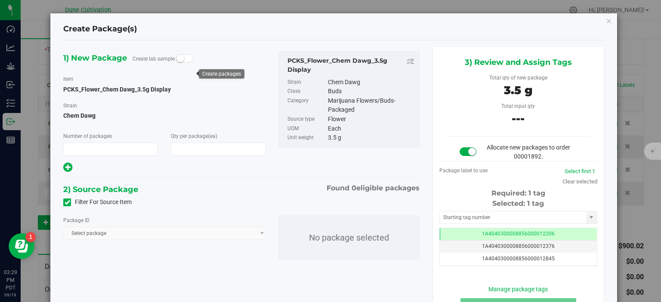
scroll to position [207, 0]
type input "1"
click at [66, 203] on icon at bounding box center [68, 203] width 6 height 0
click at [0, 0] on input "Filter For Source Item" at bounding box center [0, 0] width 0 height 0
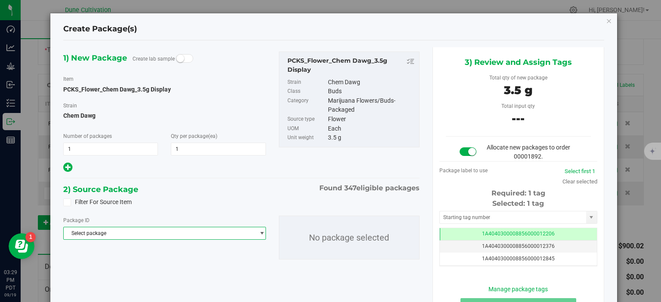
click at [102, 237] on span "Select package" at bounding box center [159, 234] width 191 height 12
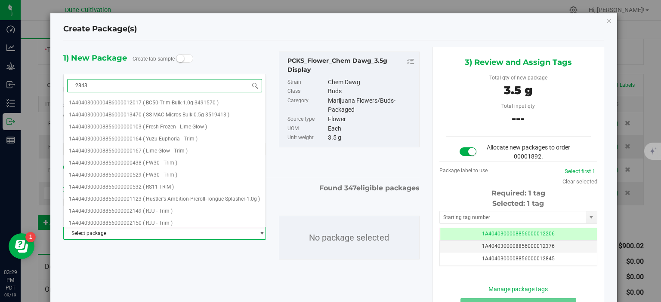
type input "28431"
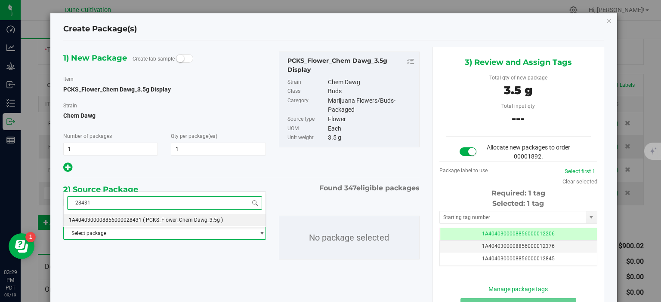
click at [136, 225] on li "1A4040300008856000028431 ( PCKS_Flower_Chem Dawg_3.5g )" at bounding box center [164, 220] width 201 height 12
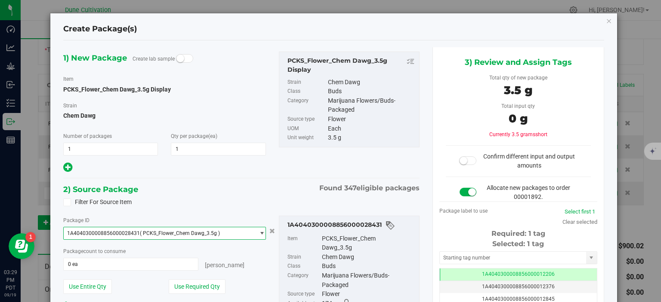
scroll to position [0, 0]
click at [187, 283] on button "Use Required Qty" at bounding box center [197, 287] width 57 height 15
type input "1 ea"
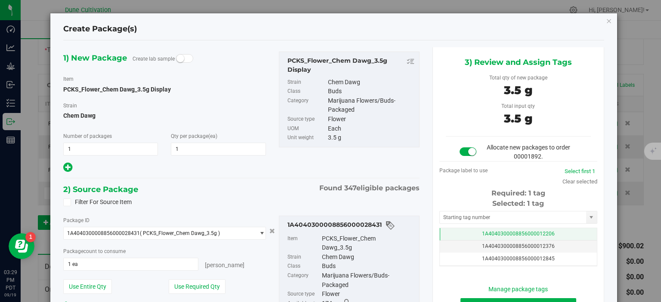
click at [446, 237] on td "1A4040300008856000012206" at bounding box center [518, 234] width 157 height 12
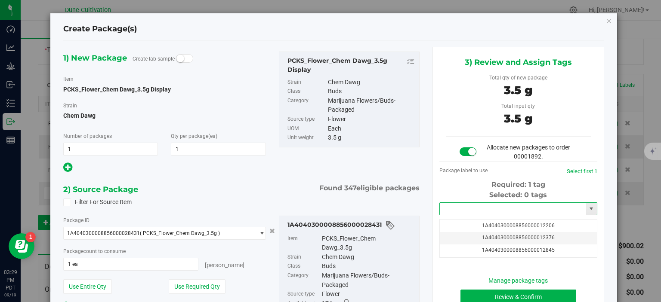
click at [457, 207] on input "text" at bounding box center [513, 209] width 146 height 12
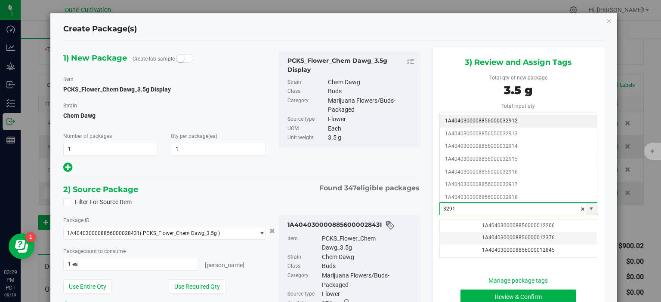
click at [519, 123] on li "1A4040300008856000032912" at bounding box center [518, 121] width 157 height 13
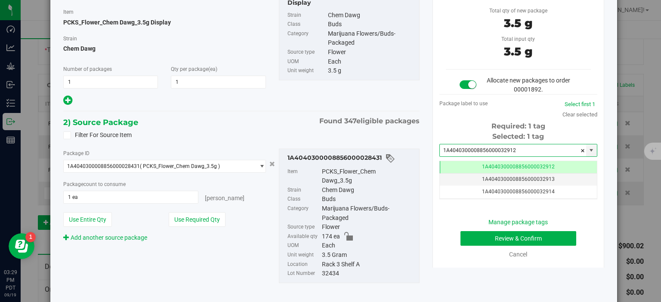
scroll to position [86, 0]
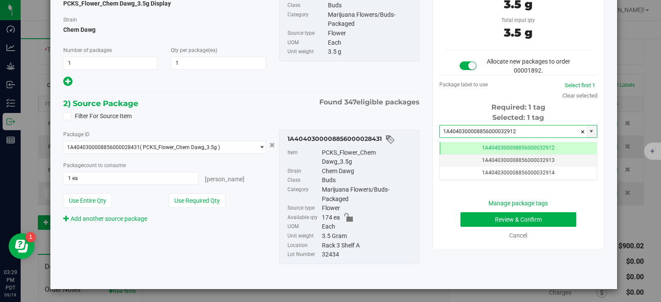
type input "1A4040300008856000032912"
click at [489, 218] on button "Review & Confirm" at bounding box center [518, 220] width 116 height 15
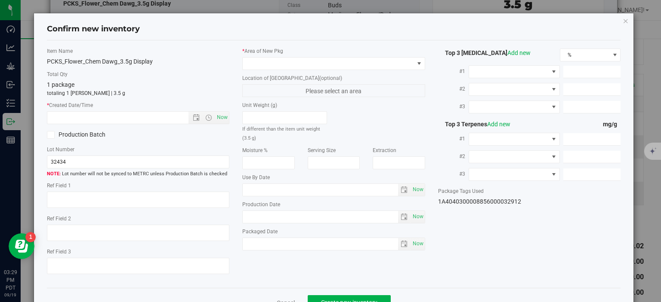
type textarea "37.1151%"
type textarea "Chem Dawg"
type textarea "0.0650295%"
type input "397.9170"
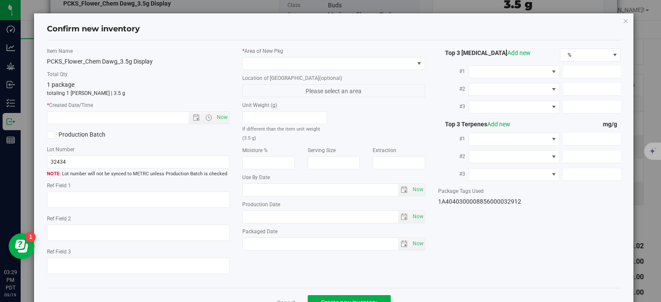
type input "7.2697"
type input "9.5820"
type input "5.4930"
type input "4.7920"
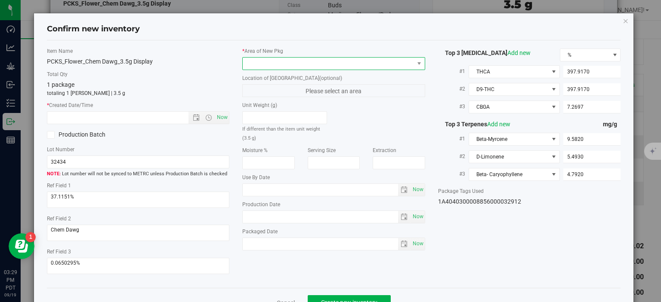
click at [332, 61] on span at bounding box center [328, 64] width 171 height 12
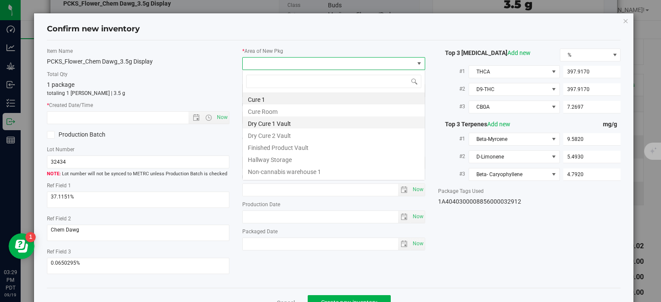
scroll to position [12, 182]
click at [293, 145] on li "Finished Product Vault" at bounding box center [334, 147] width 182 height 12
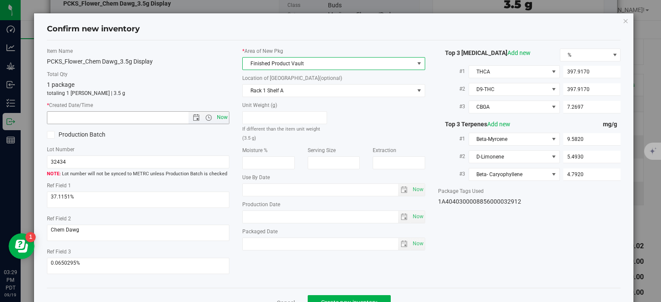
click at [221, 116] on span "Now" at bounding box center [222, 117] width 15 height 12
type input "9/19/2025 3:29 PM"
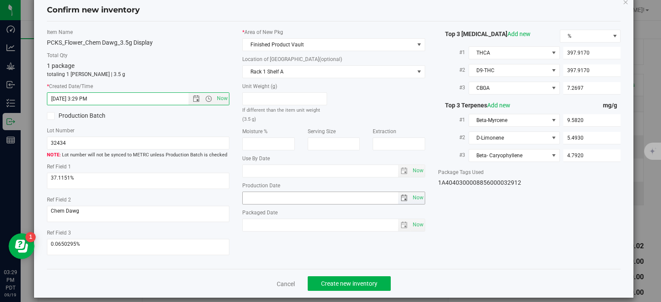
scroll to position [22, 0]
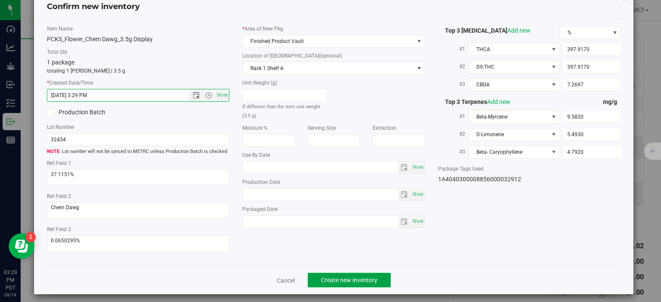
click at [349, 277] on span "Create new inventory" at bounding box center [349, 280] width 56 height 7
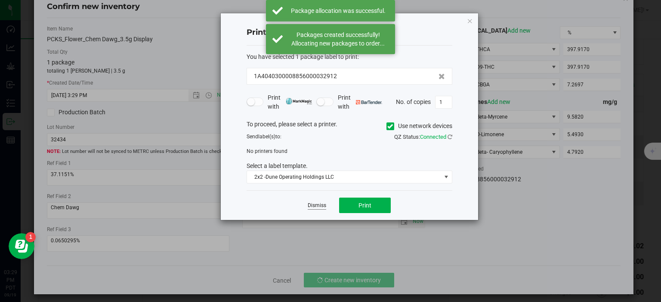
click at [326, 204] on link "Dismiss" at bounding box center [317, 205] width 19 height 7
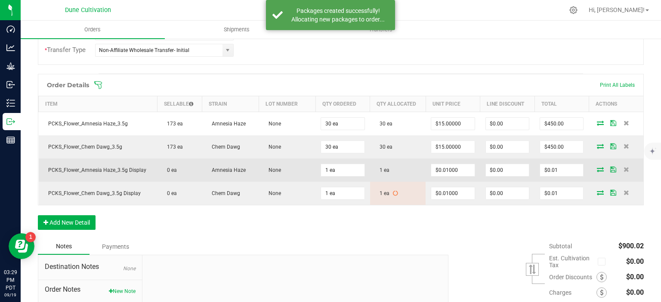
scroll to position [281, 0]
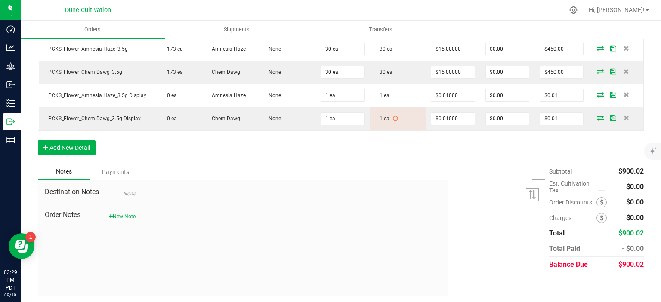
drag, startPoint x: 645, startPoint y: 262, endPoint x: 621, endPoint y: 263, distance: 23.7
click at [621, 263] on div "Back to Orders Order details Export PDF Done Editing Order # 00001892 Status Al…" at bounding box center [341, 30] width 640 height 549
copy div "900.02"
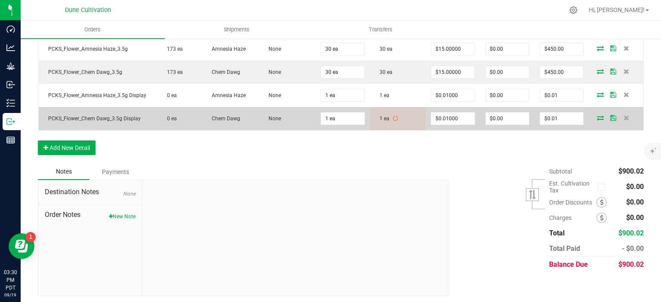
scroll to position [0, 0]
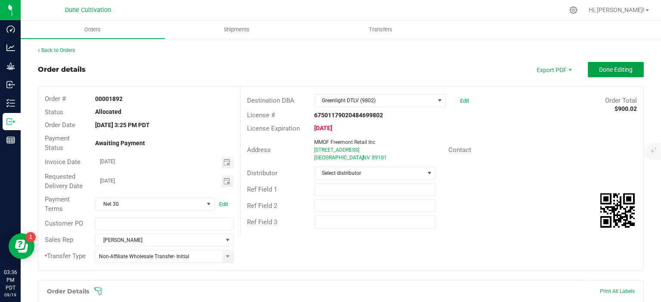
click at [608, 70] on span "Done Editing" at bounding box center [616, 69] width 34 height 7
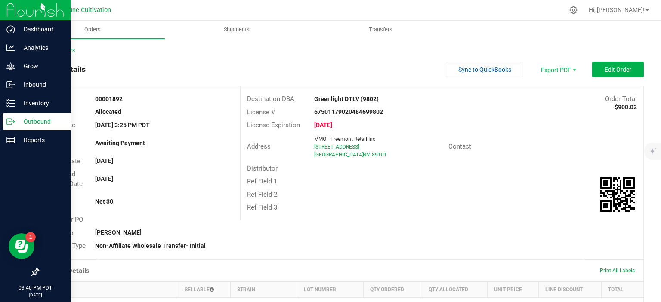
click at [15, 121] on icon at bounding box center [13, 120] width 1 height 1
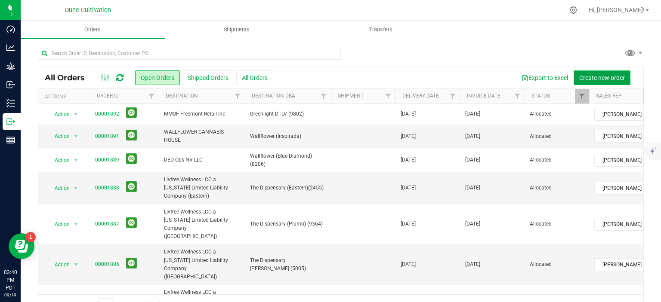
click at [608, 74] on span "Create new order" at bounding box center [602, 77] width 46 height 7
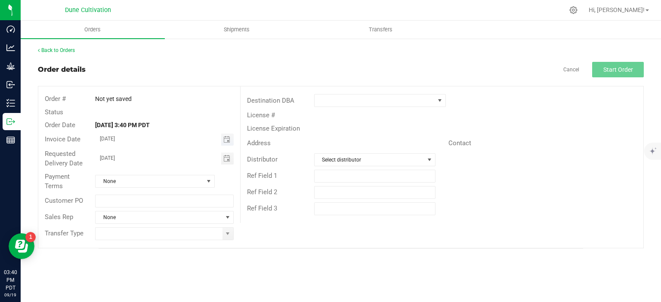
click at [228, 134] on span "Toggle calendar" at bounding box center [227, 140] width 12 height 12
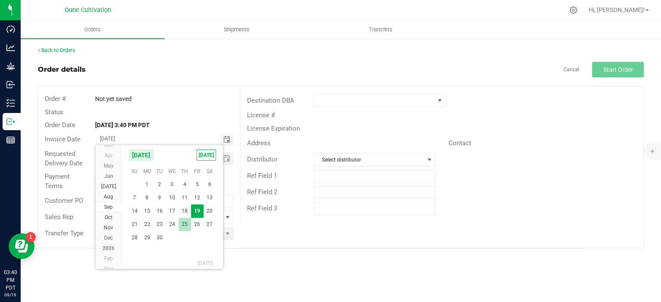
click at [185, 222] on span "25" at bounding box center [185, 224] width 12 height 13
type input "[DATE]"
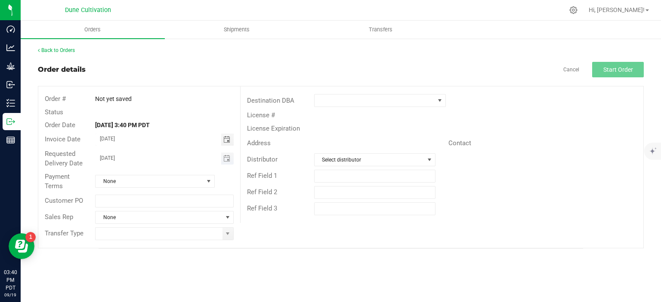
click at [228, 164] on span "Toggle calendar" at bounding box center [227, 159] width 12 height 12
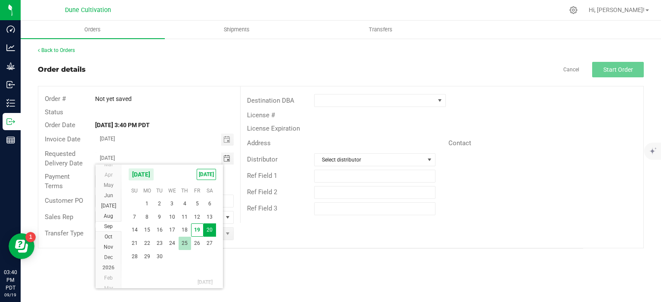
click at [190, 242] on span "25" at bounding box center [185, 243] width 12 height 13
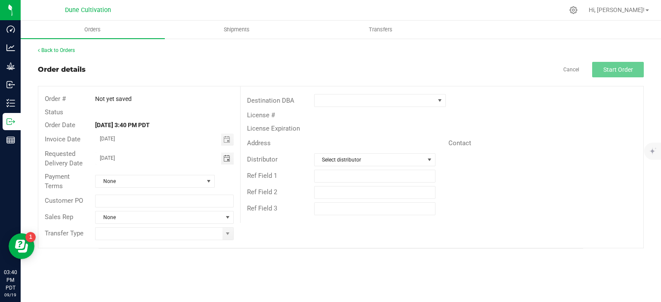
type input "[DATE]"
click at [207, 182] on span at bounding box center [208, 181] width 7 height 7
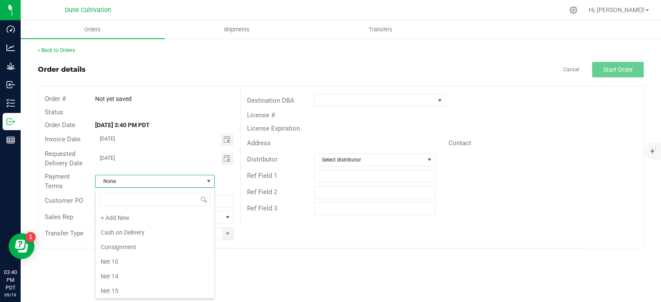
scroll to position [12, 119]
click at [149, 221] on li "Net 30" at bounding box center [155, 218] width 119 height 15
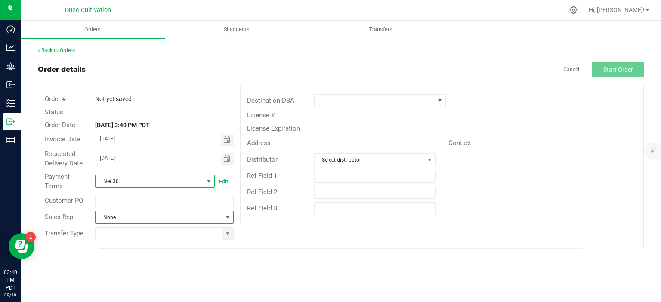
click at [230, 218] on span at bounding box center [227, 217] width 7 height 7
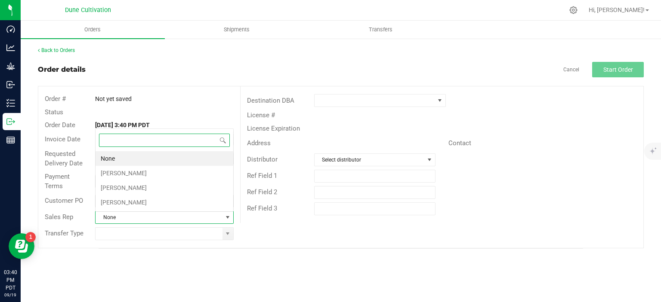
scroll to position [12, 138]
click at [150, 172] on li "Brett Nelson" at bounding box center [165, 173] width 138 height 15
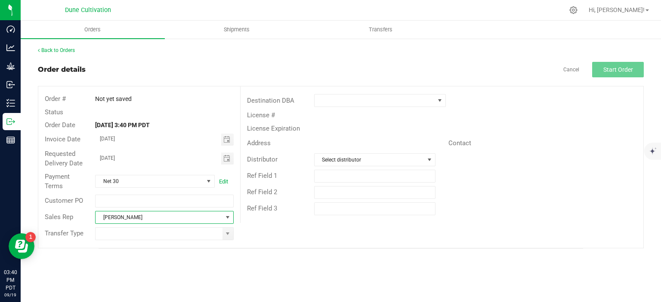
click at [192, 219] on span "Brett Nelson" at bounding box center [159, 218] width 127 height 12
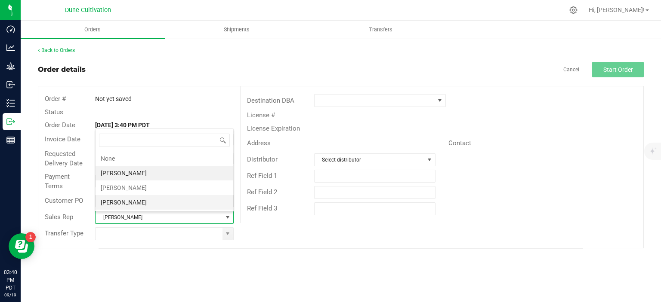
click at [152, 197] on li "[PERSON_NAME]" at bounding box center [165, 202] width 138 height 15
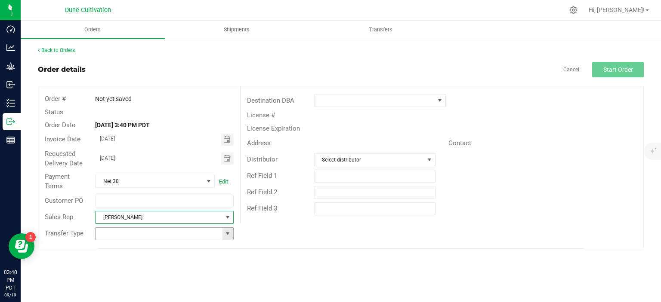
click at [226, 234] on span at bounding box center [227, 234] width 7 height 7
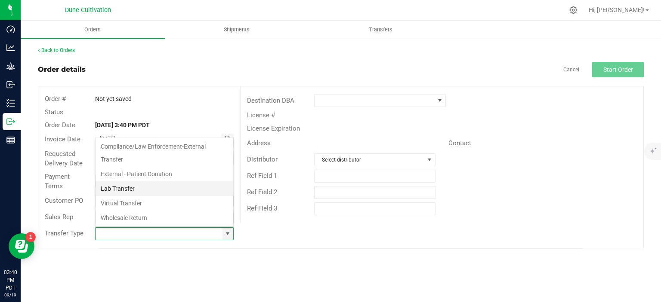
scroll to position [127, 0]
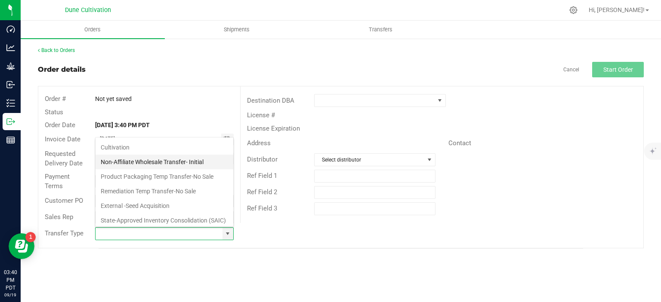
click at [141, 164] on li "Non-Affiliate Wholesale Transfer- Initial" at bounding box center [165, 162] width 138 height 15
type input "Non-Affiliate Wholesale Transfer- Initial"
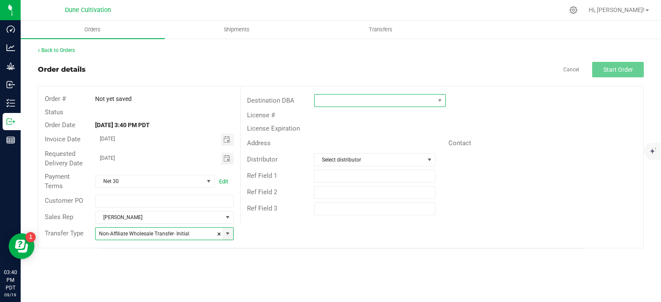
click at [369, 103] on span at bounding box center [375, 101] width 120 height 12
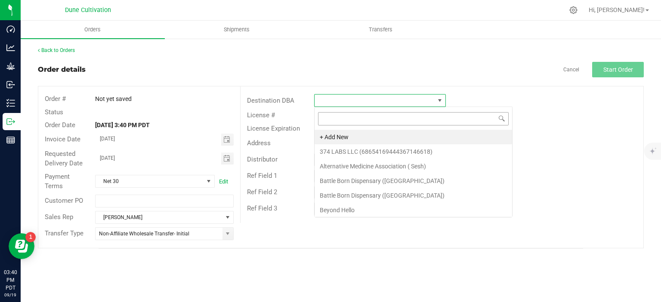
scroll to position [12, 132]
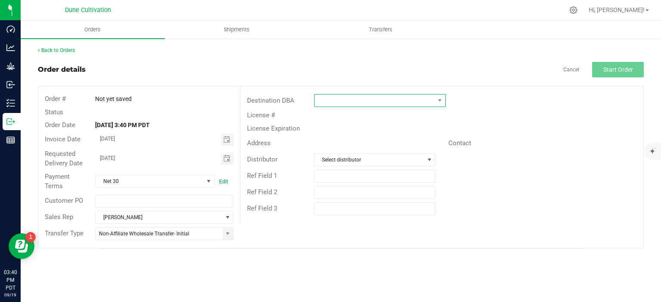
click at [367, 105] on span at bounding box center [375, 101] width 120 height 12
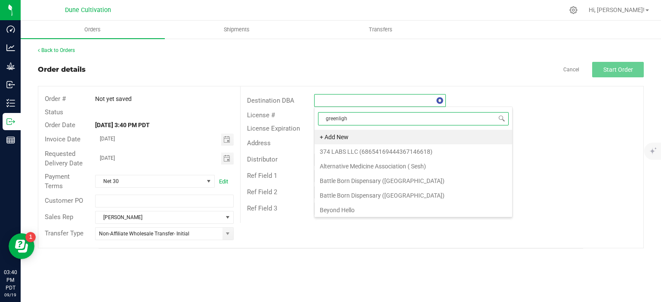
type input "greenlight"
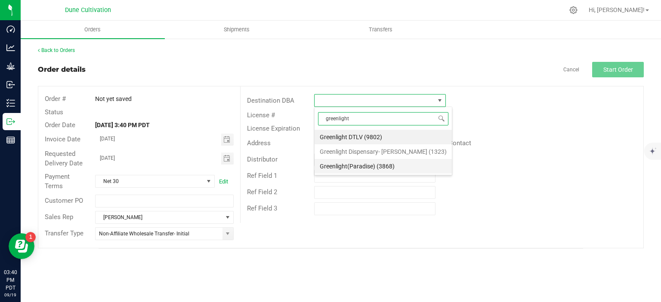
click at [367, 168] on li "Greenlight(Paradise) (3868)" at bounding box center [383, 166] width 137 height 15
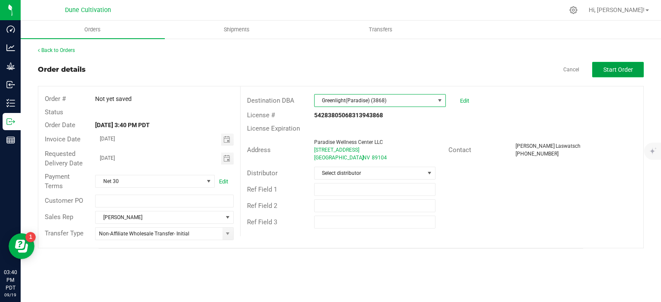
click at [607, 70] on span "Start Order" at bounding box center [618, 69] width 30 height 7
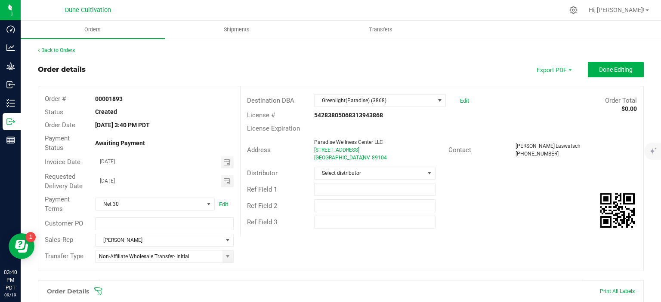
scroll to position [148, 0]
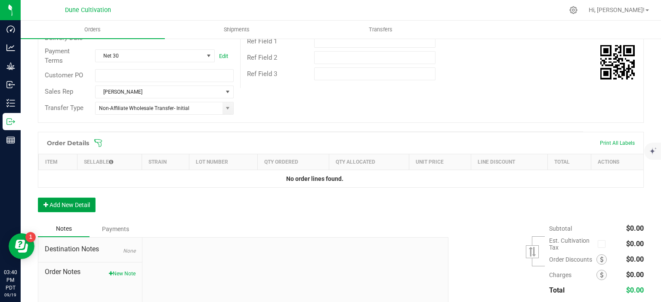
click at [69, 204] on button "Add New Detail" at bounding box center [67, 205] width 58 height 15
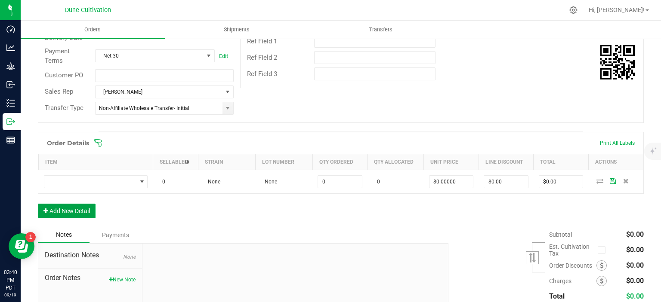
click at [74, 215] on button "Add New Detail" at bounding box center [67, 211] width 58 height 15
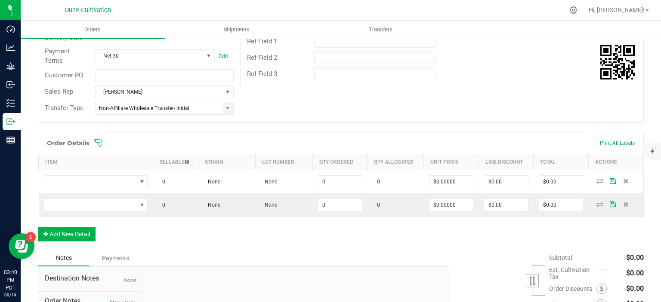
click at [74, 221] on div "Order Details Print All Labels Item Sellable Strain Lot Number Qty Ordered Qty …" at bounding box center [341, 191] width 606 height 118
click at [74, 230] on button "Add New Detail" at bounding box center [67, 234] width 58 height 15
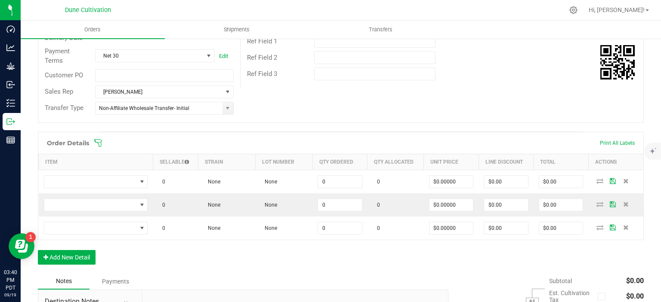
click at [77, 242] on div "Order Details Print All Labels Item Sellable Strain Lot Number Qty Ordered Qty …" at bounding box center [341, 203] width 606 height 142
click at [77, 250] on button "Add New Detail" at bounding box center [67, 257] width 58 height 15
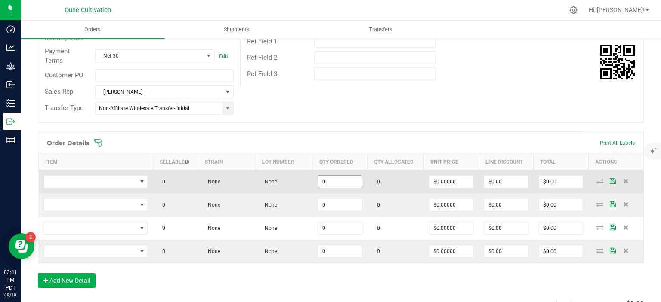
click at [336, 179] on input "0" at bounding box center [340, 182] width 44 height 12
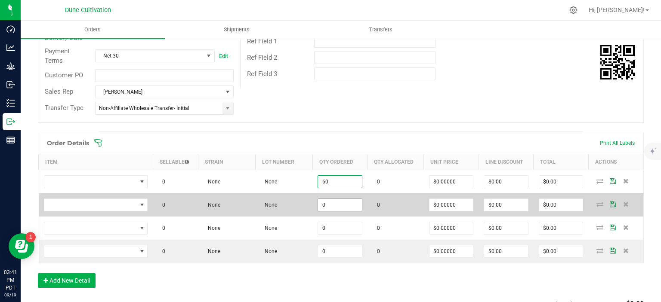
type input "60"
click at [330, 199] on input "0" at bounding box center [340, 205] width 44 height 12
paste input "6"
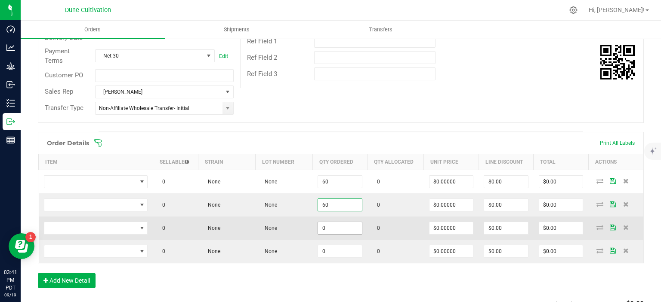
type input "60"
click at [331, 228] on input "0" at bounding box center [340, 228] width 44 height 12
paste input "6"
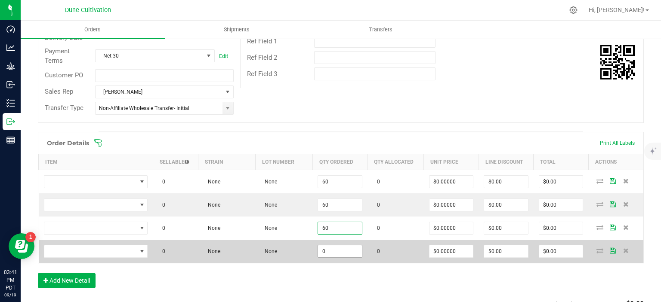
type input "60"
click at [328, 255] on input "0" at bounding box center [340, 252] width 44 height 12
paste input "6"
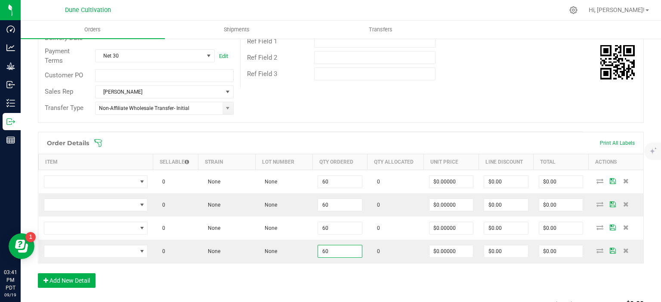
type input "60"
click at [321, 271] on div "Order Details Print All Labels Item Sellable Strain Lot Number Qty Ordered Qty …" at bounding box center [341, 214] width 606 height 165
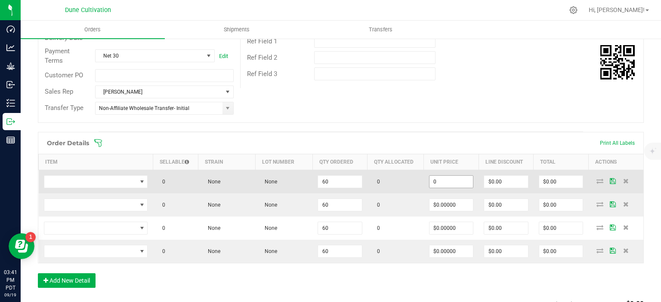
click at [454, 181] on input "0" at bounding box center [451, 182] width 44 height 12
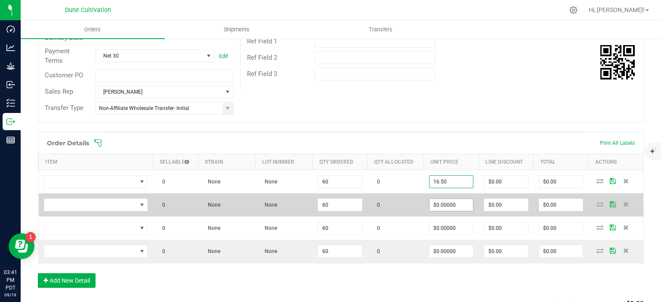
type input "$16.50000"
type input "$990.00"
click at [472, 201] on input "0" at bounding box center [451, 205] width 44 height 12
paste input "16.5"
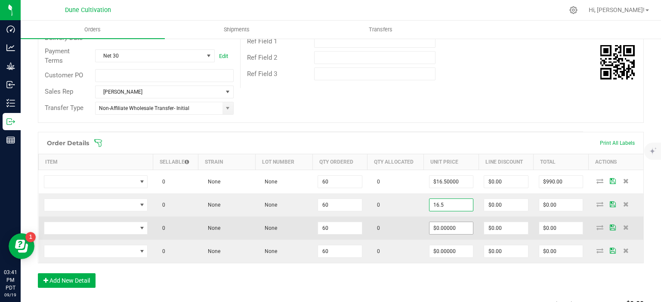
type input "$16.50000"
type input "$990.00"
click at [454, 230] on input "0" at bounding box center [451, 228] width 44 height 12
paste input "16.5"
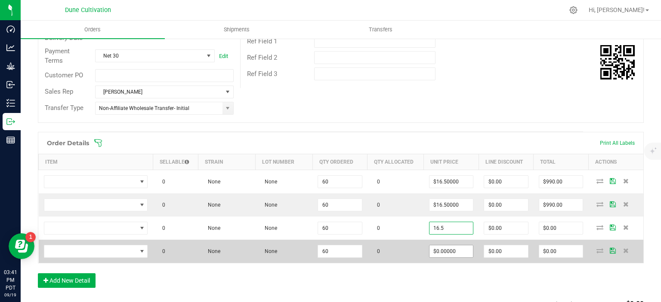
type input "$16.50000"
type input "$990.00"
click at [448, 248] on input "0" at bounding box center [451, 252] width 44 height 12
paste input "16.5"
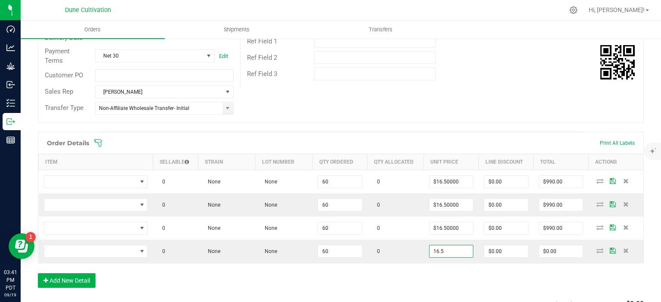
type input "$16.50000"
type input "$990.00"
click at [412, 275] on div "Order Details Print All Labels Item Sellable Strain Lot Number Qty Ordered Qty …" at bounding box center [341, 214] width 606 height 165
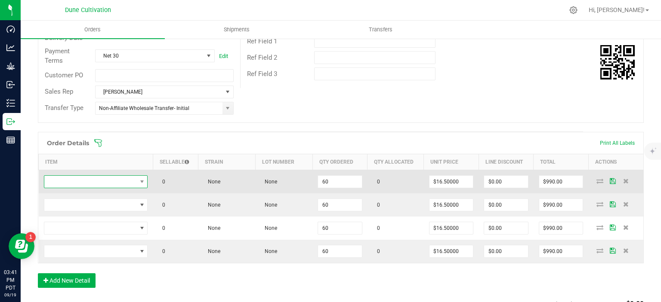
click at [105, 179] on span "NO DATA FOUND" at bounding box center [90, 182] width 93 height 12
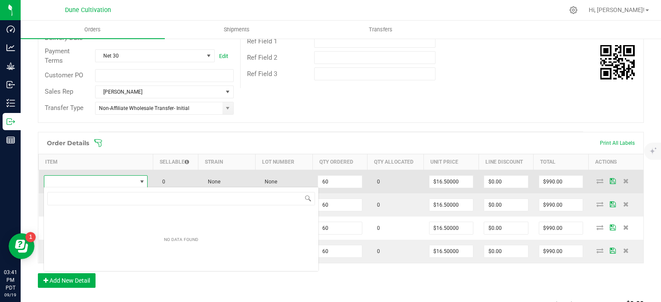
scroll to position [12, 104]
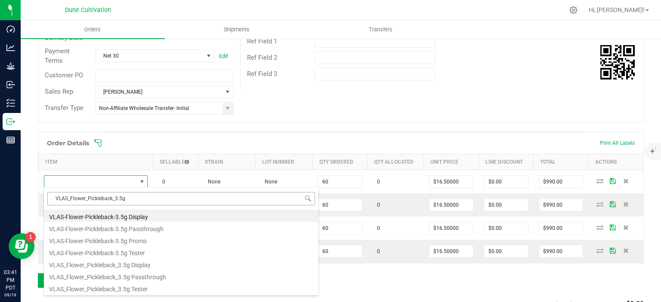
type input "VLAS_Flower_Pickleback_3.5g"
click at [131, 281] on li "VLAS_Flower_Pickleback_3.5g" at bounding box center [181, 276] width 275 height 12
type input "60 ea"
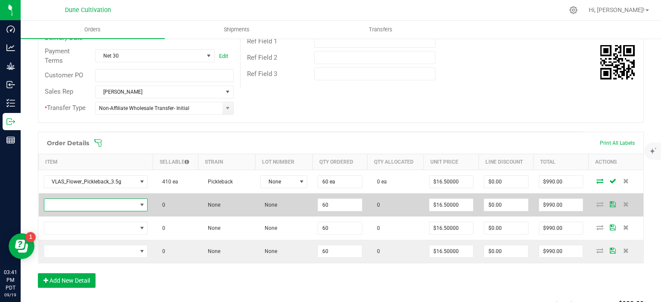
click at [104, 204] on span "NO DATA FOUND" at bounding box center [90, 205] width 93 height 12
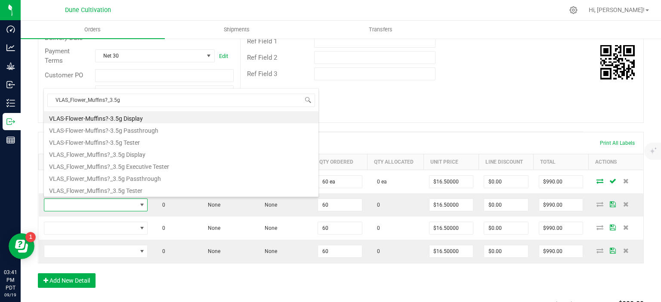
type input "VLAS_Flower_Muffins?_3.5g"
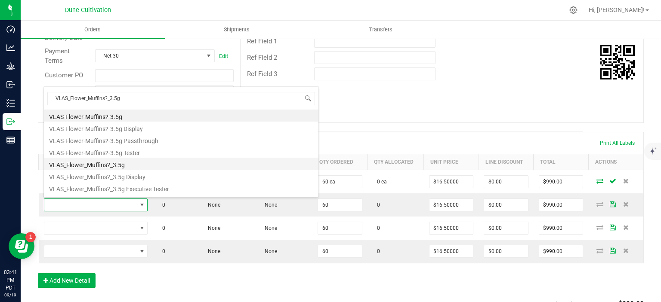
click at [122, 163] on li "VLAS_Flower_Muffins?_3.5g" at bounding box center [181, 164] width 275 height 12
type input "60 ea"
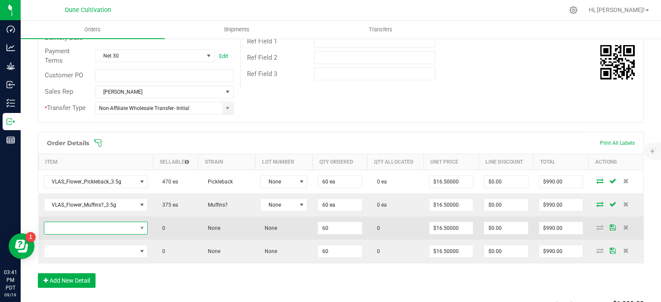
click at [112, 224] on span "NO DATA FOUND" at bounding box center [90, 228] width 93 height 12
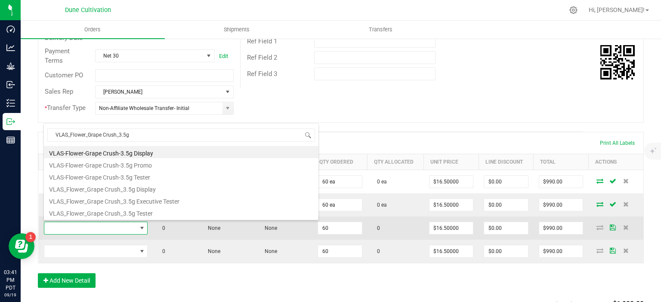
type input "VLAS_Flower_Grape Crush_3.5g"
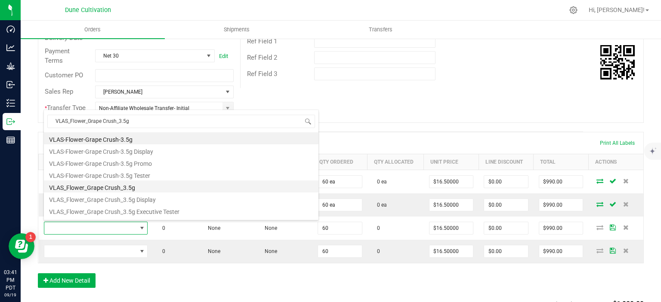
click at [137, 191] on li "VLAS_Flower_Grape Crush_3.5g" at bounding box center [181, 187] width 275 height 12
type input "60 ea"
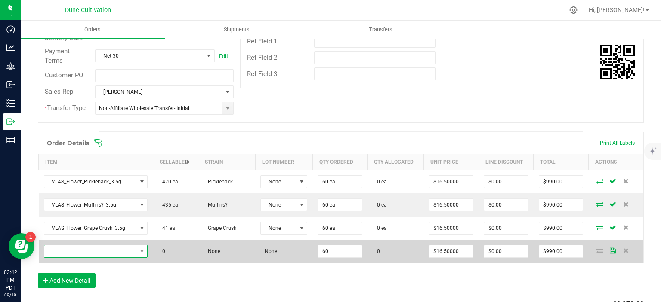
click at [124, 246] on span "NO DATA FOUND" at bounding box center [90, 252] width 93 height 12
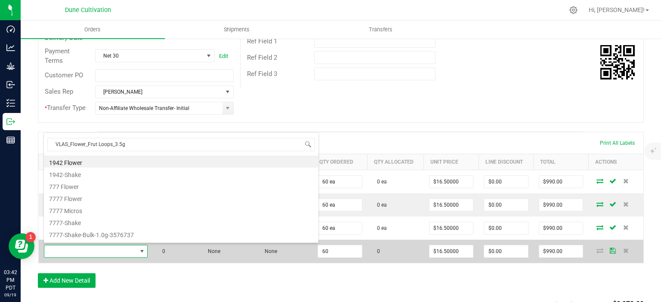
type input "VLAS_Flower_Frut Loops_3.5g"
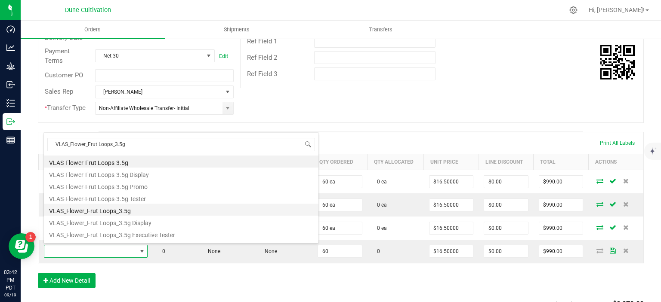
click at [122, 210] on li "VLAS_Flower_Frut Loops_3.5g" at bounding box center [181, 210] width 275 height 12
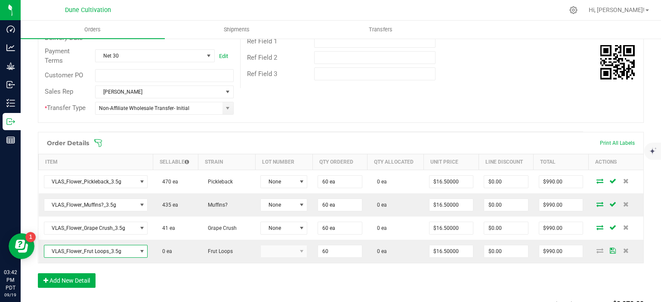
type input "60 ea"
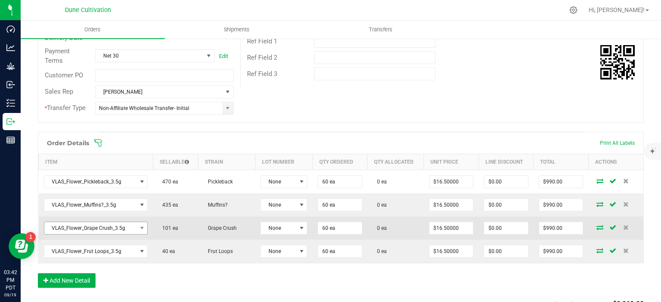
scroll to position [281, 0]
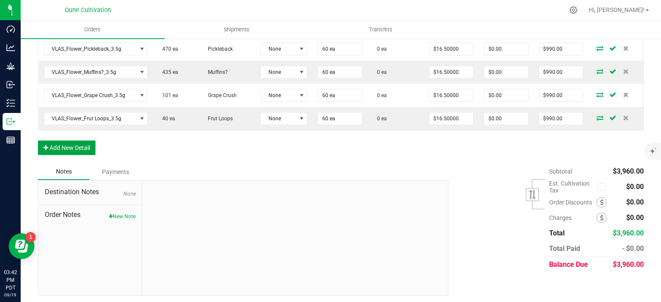
click at [77, 142] on button "Add New Detail" at bounding box center [67, 148] width 58 height 15
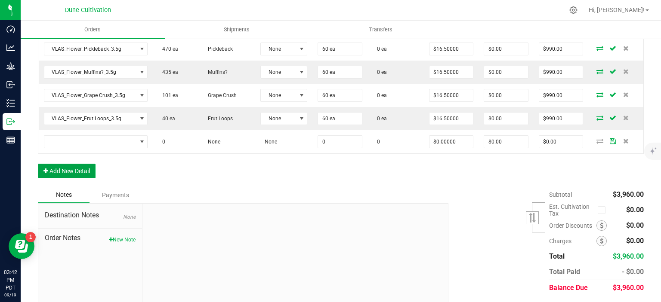
click at [58, 171] on button "Add New Detail" at bounding box center [67, 171] width 58 height 15
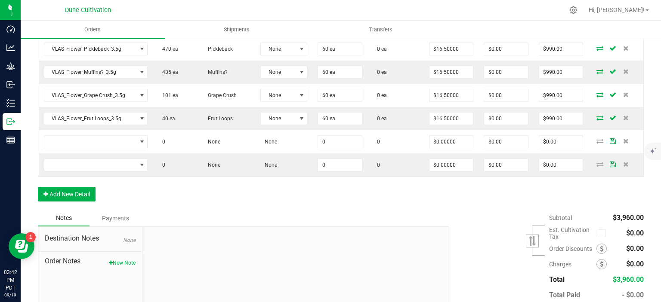
click at [53, 207] on div "Order Details Print All Labels Item Sellable Strain Lot Number Qty Ordered Qty …" at bounding box center [341, 104] width 606 height 211
click at [56, 194] on button "Add New Detail" at bounding box center [67, 194] width 58 height 15
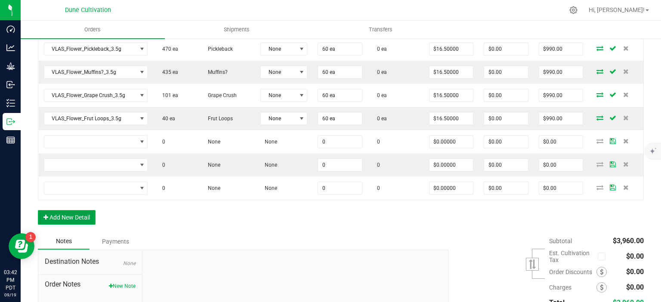
click at [58, 218] on button "Add New Detail" at bounding box center [67, 217] width 58 height 15
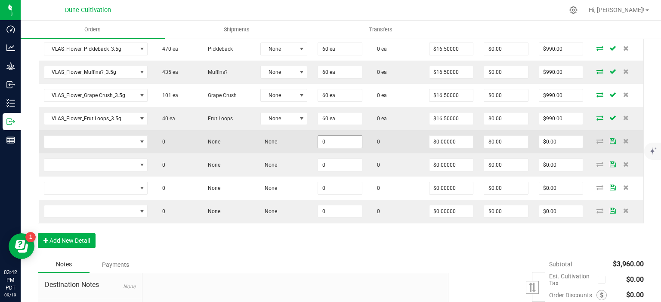
click at [338, 144] on input "0" at bounding box center [340, 142] width 44 height 12
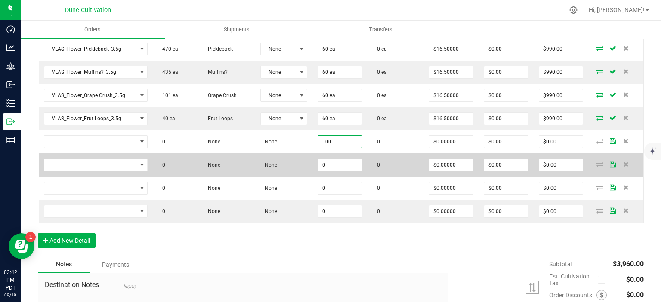
type input "100"
click at [327, 160] on input "0" at bounding box center [340, 165] width 44 height 12
paste input "10"
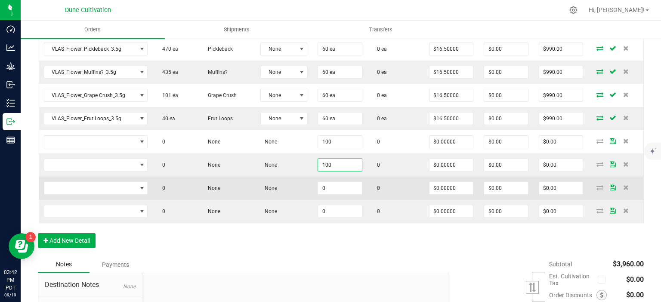
type input "100"
click at [336, 198] on td "0" at bounding box center [339, 188] width 55 height 23
click at [341, 189] on input "0" at bounding box center [340, 188] width 44 height 12
paste input "10"
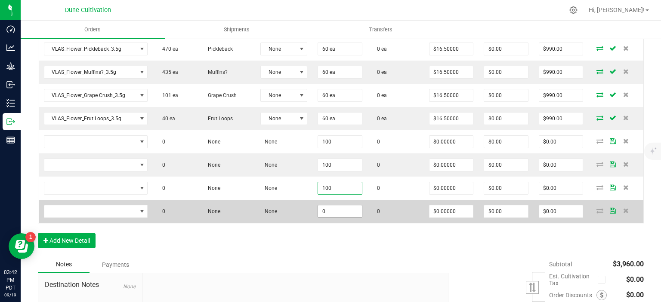
type input "100"
click at [337, 213] on input "0" at bounding box center [340, 212] width 44 height 12
paste input "10"
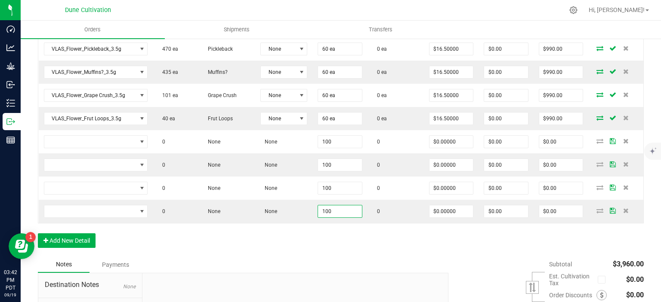
type input "100"
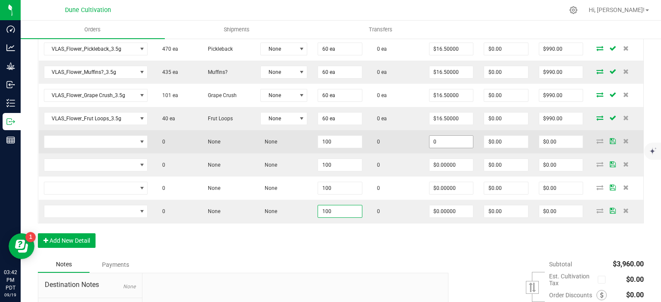
click at [445, 139] on input "0" at bounding box center [451, 142] width 44 height 12
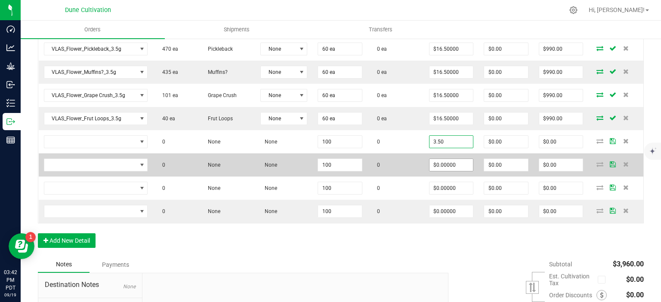
type input "$3.50000"
type input "$350.00"
click at [448, 163] on input "0" at bounding box center [451, 165] width 44 height 12
paste input "3.5"
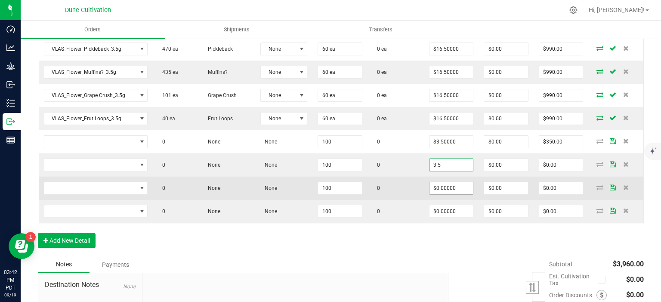
type input "$3.50000"
type input "$350.00"
click at [447, 182] on input "0" at bounding box center [451, 188] width 44 height 12
paste input "3.5"
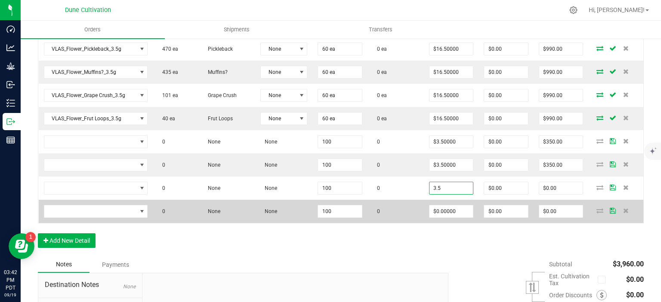
type input "$3.50000"
type input "$350.00"
click at [446, 216] on td "$0.00000" at bounding box center [451, 211] width 55 height 23
click at [448, 210] on input "0" at bounding box center [451, 212] width 44 height 12
paste input "3.5"
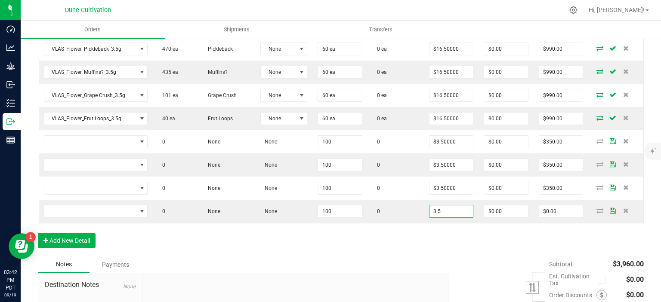
type input "$3.50000"
type input "$350.00"
click at [398, 248] on div "Order Details Print All Labels Item Sellable Strain Lot Number Qty Ordered Qty …" at bounding box center [341, 128] width 606 height 258
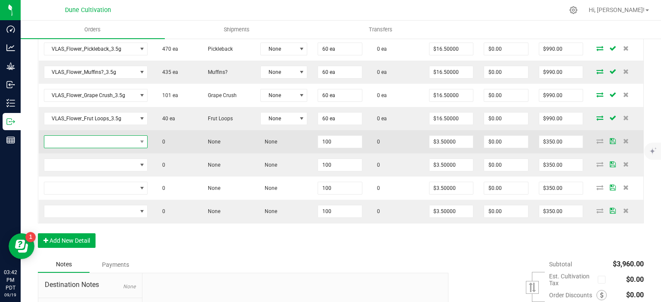
click at [125, 144] on span "NO DATA FOUND" at bounding box center [90, 142] width 93 height 12
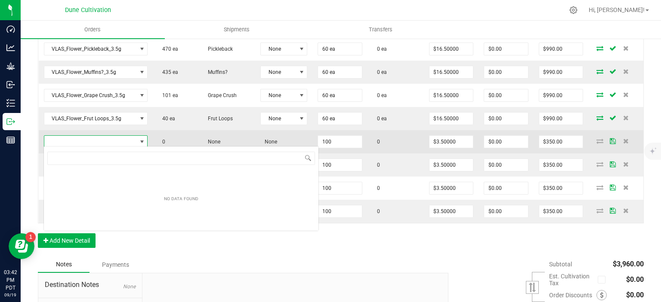
scroll to position [12, 104]
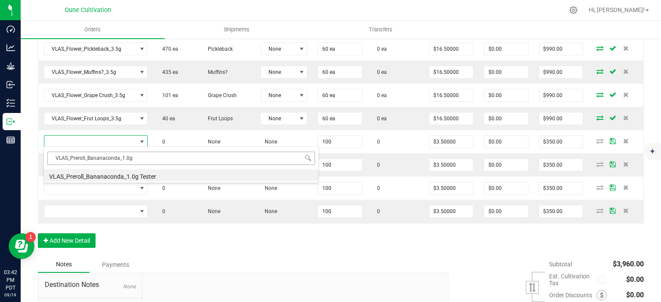
type input "VLAS_Preroll_Bananaconda_1.0g"
click at [144, 173] on li "VLAS_Preroll_Bananaconda_1.0g" at bounding box center [181, 176] width 275 height 12
type input "100 ea"
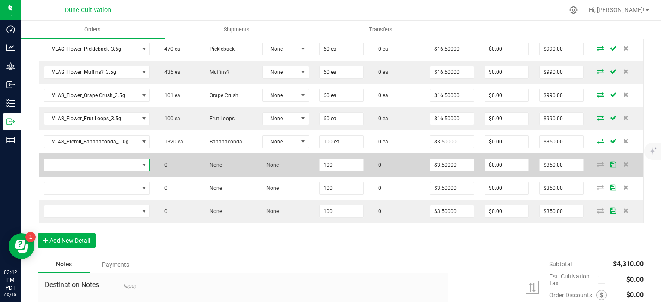
click at [125, 159] on span "NO DATA FOUND" at bounding box center [91, 165] width 95 height 12
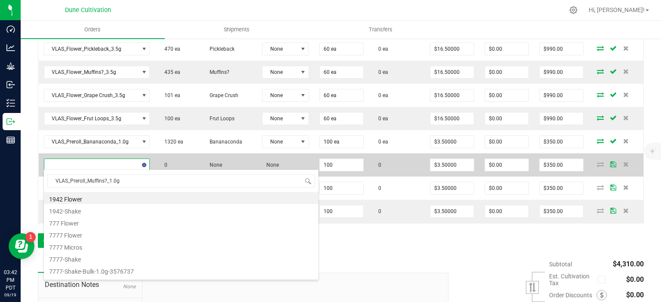
scroll to position [12, 105]
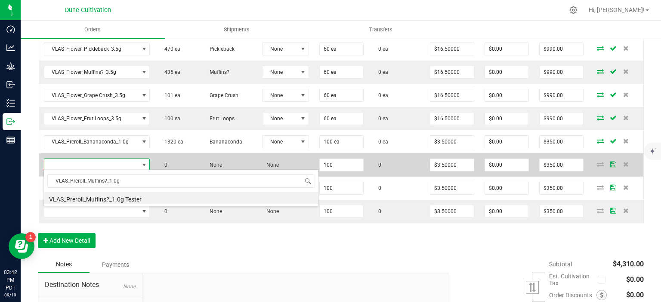
type input "VLAS_Preroll_Muffins?_1.0g"
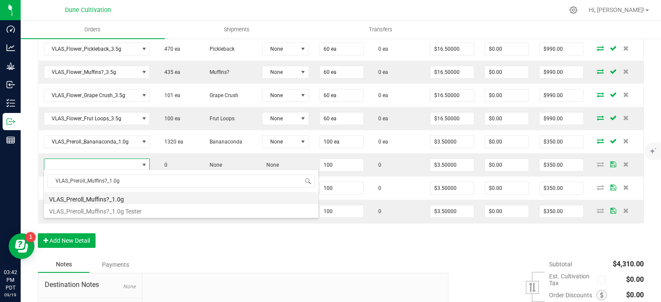
click at [132, 200] on li "VLAS_Preroll_Muffins?_1.0g" at bounding box center [181, 198] width 275 height 12
type input "100 ea"
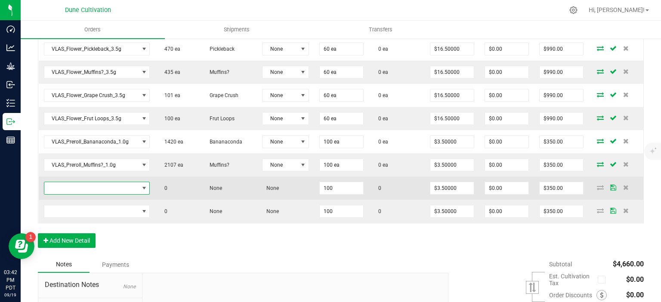
click at [120, 192] on span "NO DATA FOUND" at bounding box center [91, 188] width 95 height 12
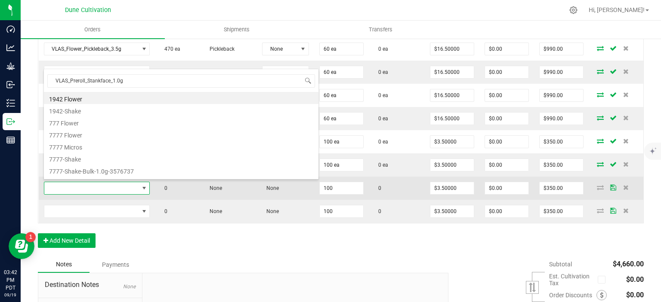
type input "VLAS_Preroll_Stankface_1.0g"
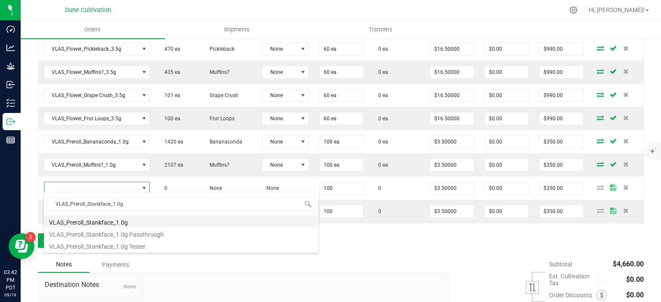
click at [125, 219] on li "VLAS_Preroll_Stankface_1.0g" at bounding box center [181, 222] width 275 height 12
type input "100 ea"
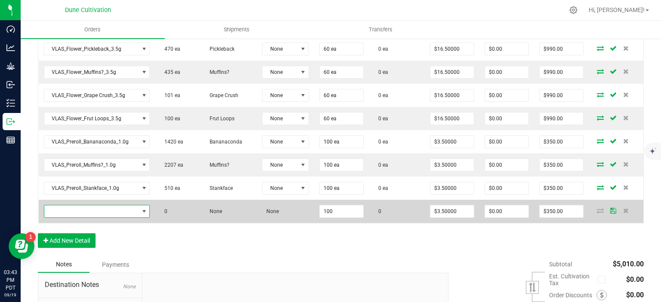
click at [111, 214] on span "NO DATA FOUND" at bounding box center [91, 212] width 95 height 12
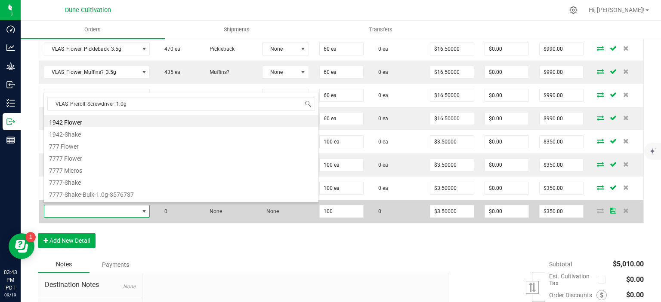
type input "VLAS_Preroll_Screwdriver_1.0g"
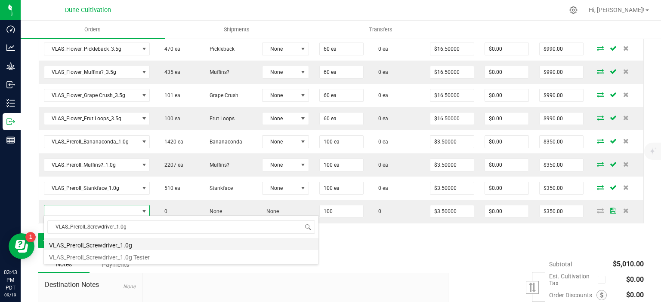
click at [111, 240] on li "VLAS_Preroll_Screwdriver_1.0g" at bounding box center [181, 244] width 275 height 12
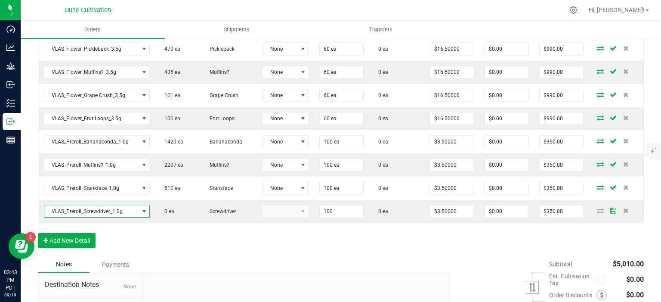
type input "100 ea"
click at [83, 244] on button "Add New Detail" at bounding box center [67, 241] width 58 height 15
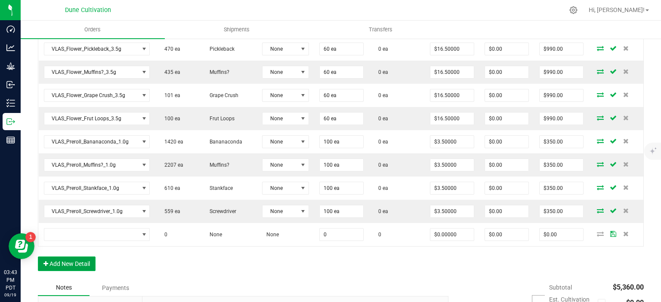
click at [80, 264] on button "Add New Detail" at bounding box center [67, 264] width 58 height 15
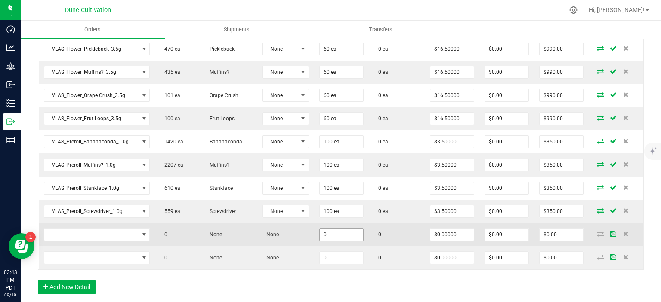
click at [338, 229] on input "0" at bounding box center [341, 235] width 43 height 12
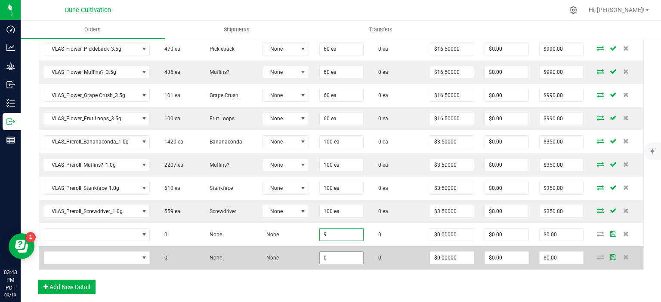
type input "9"
click at [352, 252] on input "0" at bounding box center [341, 258] width 43 height 12
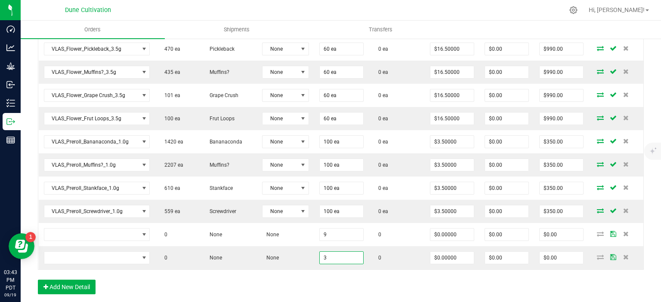
type input "3"
click at [292, 281] on div "Order Details Print All Labels Item Sellable Strain Lot Number Qty Ordered Qty …" at bounding box center [341, 151] width 606 height 304
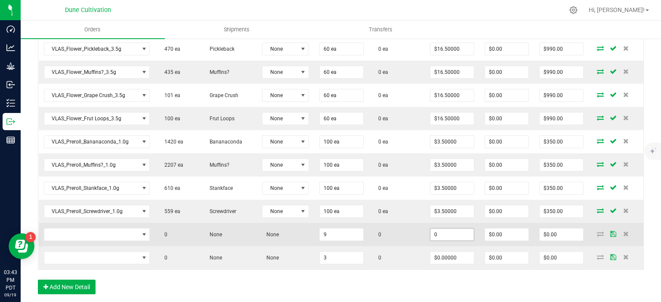
click at [449, 231] on input "0" at bounding box center [451, 235] width 43 height 12
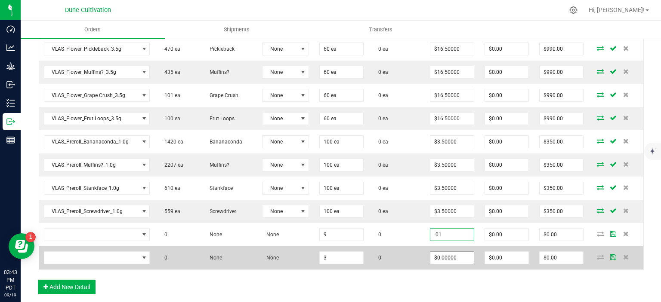
type input "$0.01000"
type input "$0.09"
click at [447, 252] on input "0" at bounding box center [451, 258] width 43 height 12
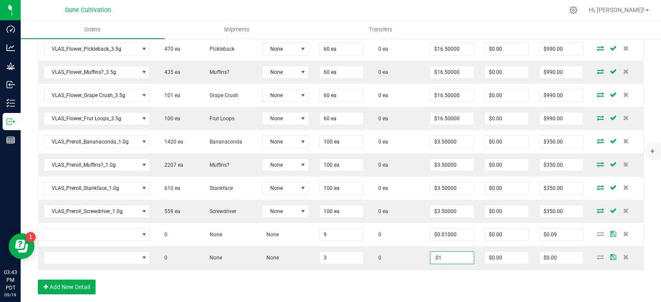
type input "$0.01000"
type input "$0.03"
click at [453, 283] on div "Order Details Print All Labels Item Sellable Strain Lot Number Qty Ordered Qty …" at bounding box center [341, 151] width 606 height 304
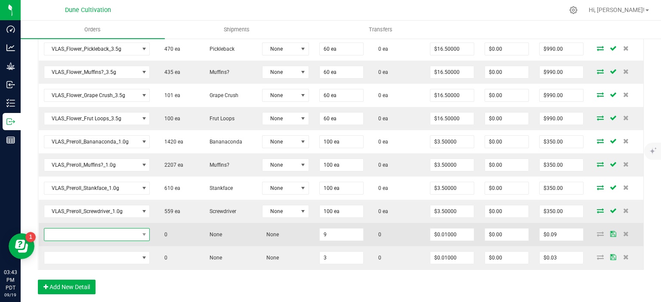
click at [120, 233] on span "NO DATA FOUND" at bounding box center [91, 235] width 95 height 12
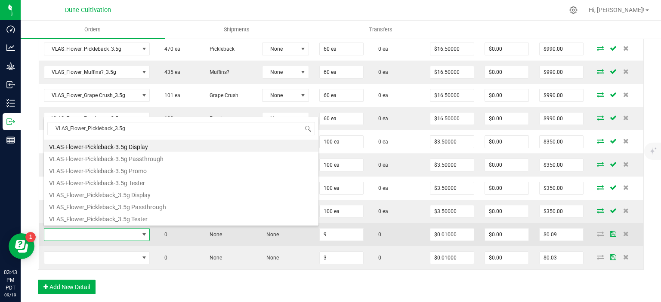
type input "VLAS_Flower_Pickleback_3.5g"
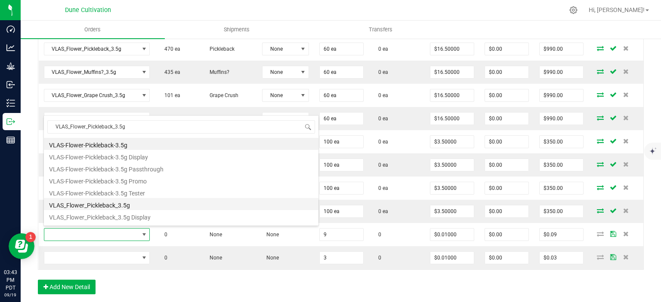
click at [129, 204] on li "VLAS_Flower_Pickleback_3.5g" at bounding box center [181, 204] width 275 height 12
type input "9 ea"
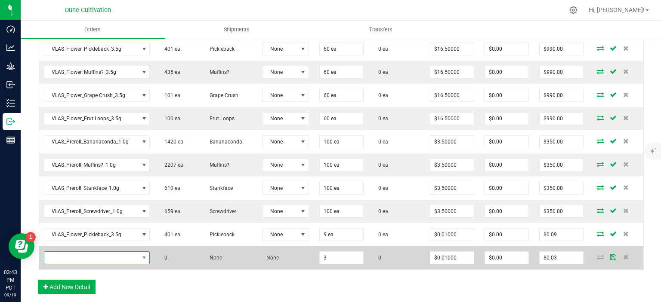
click at [136, 256] on span "NO DATA FOUND" at bounding box center [91, 258] width 95 height 12
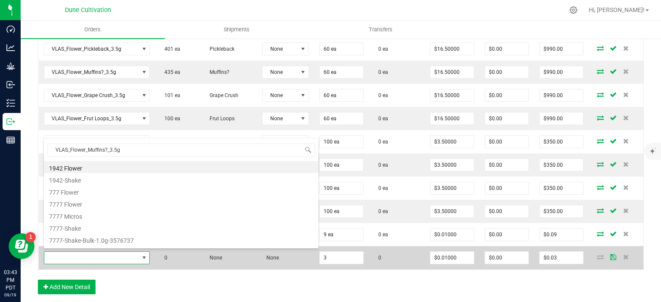
type input "VLAS_Flower_Muffins?_3.5g"
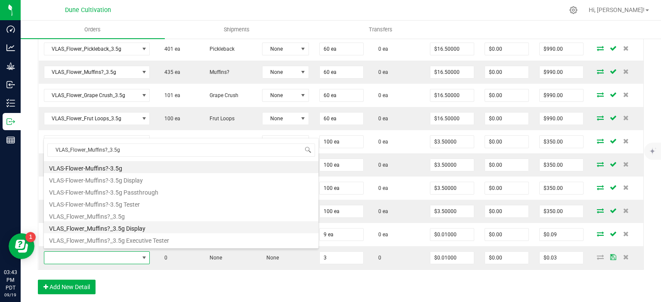
scroll to position [22, 0]
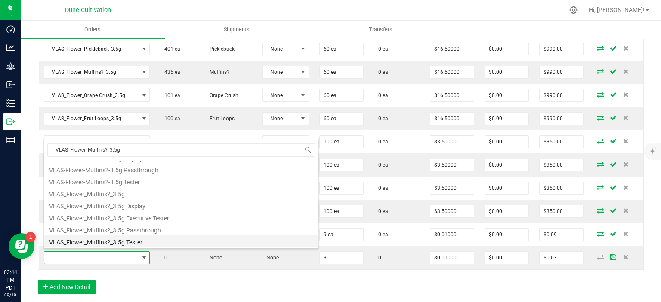
click at [120, 237] on li "VLAS_Flower_Muffins?_3.5g Tester" at bounding box center [181, 241] width 275 height 12
type input "3 ea"
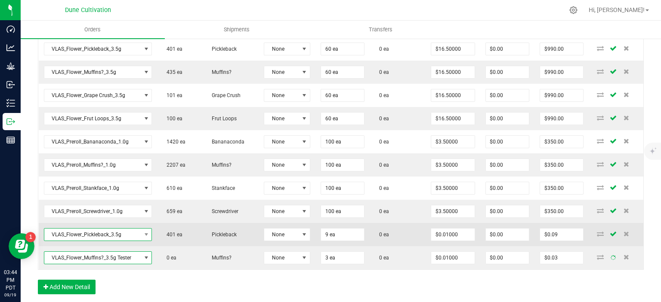
click at [116, 233] on span "VLAS_Flower_Pickleback_3.5g" at bounding box center [92, 235] width 97 height 12
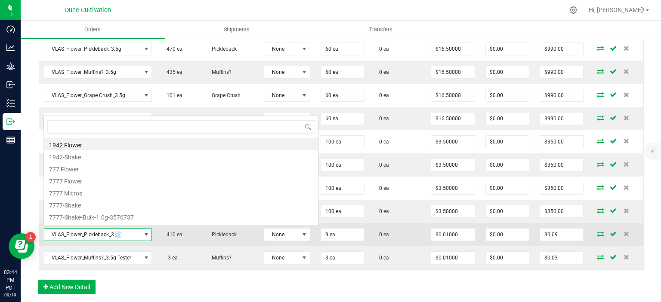
click at [116, 233] on span "VLAS_Flower_Pickleback_3.5g" at bounding box center [92, 235] width 97 height 12
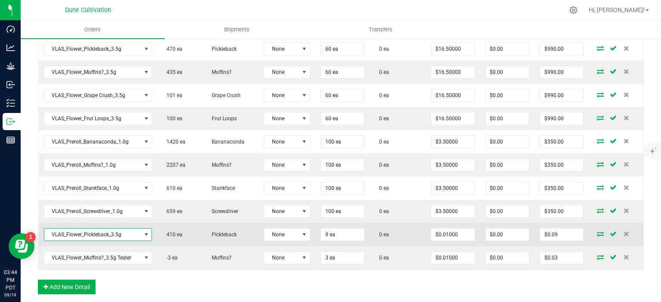
click at [116, 233] on span "VLAS_Flower_Pickleback_3.5g" at bounding box center [92, 235] width 97 height 12
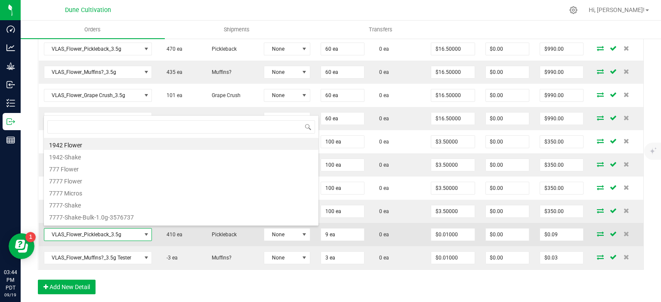
click at [116, 233] on span "VLAS_Flower_Pickleback_3.5g" at bounding box center [92, 235] width 97 height 12
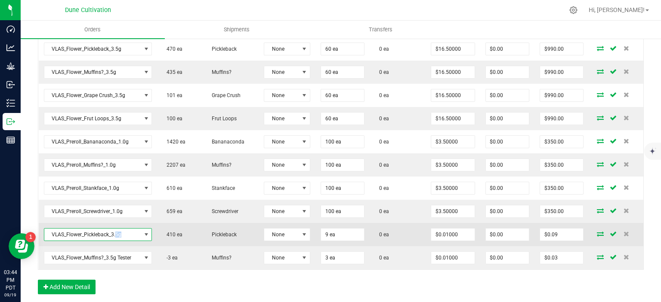
click at [116, 233] on span "VLAS_Flower_Pickleback_3.5g" at bounding box center [92, 235] width 97 height 12
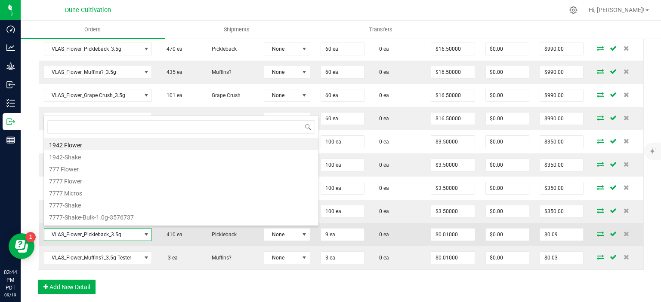
click at [116, 233] on span "VLAS_Flower_Pickleback_3.5g" at bounding box center [92, 235] width 97 height 12
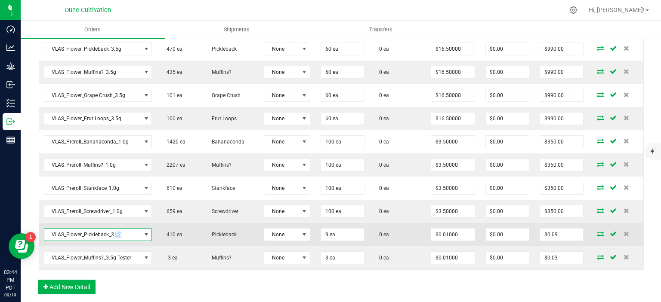
click at [116, 233] on span "VLAS_Flower_Pickleback_3.5g" at bounding box center [92, 235] width 97 height 12
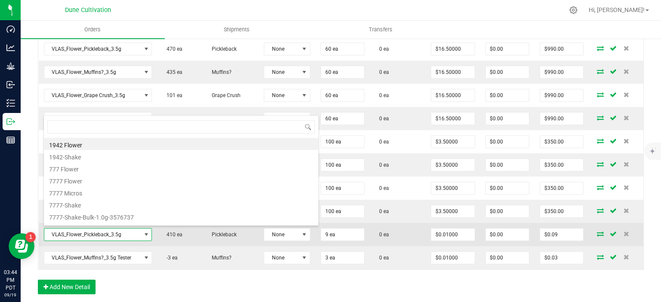
click at [116, 233] on span "VLAS_Flower_Pickleback_3.5g" at bounding box center [92, 235] width 97 height 12
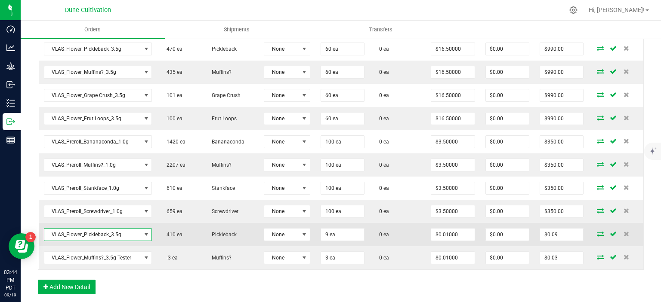
click at [103, 236] on span "VLAS_Flower_Pickleback_3.5g" at bounding box center [92, 235] width 97 height 12
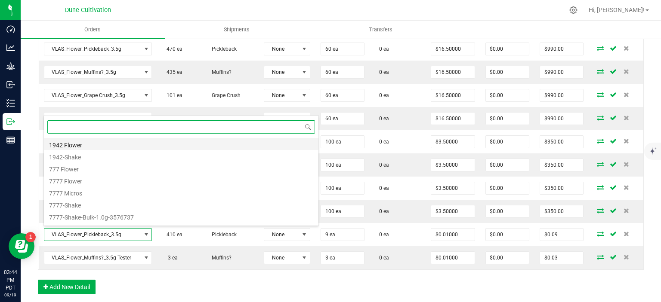
paste input "VLAS_Flower_Pickleback_3.5g"
type input "VLAS_Flower_Pickleback_3.5g"
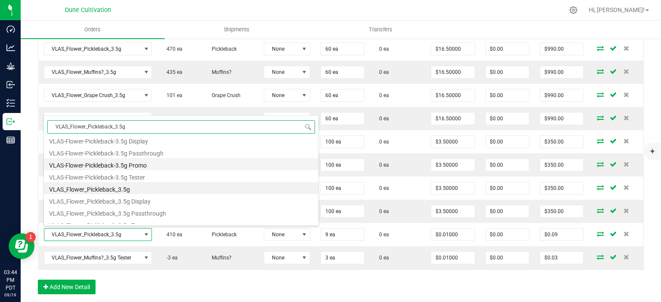
scroll to position [22, 0]
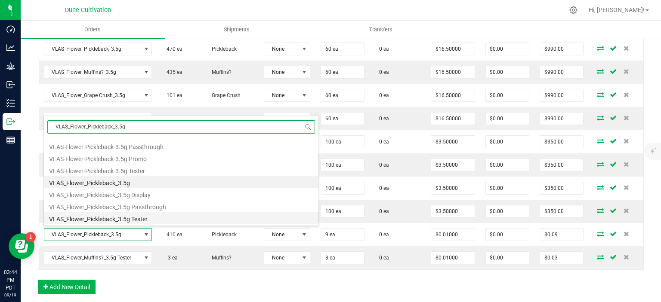
click at [108, 220] on li "VLAS_Flower_Pickleback_3.5g Tester" at bounding box center [181, 218] width 275 height 12
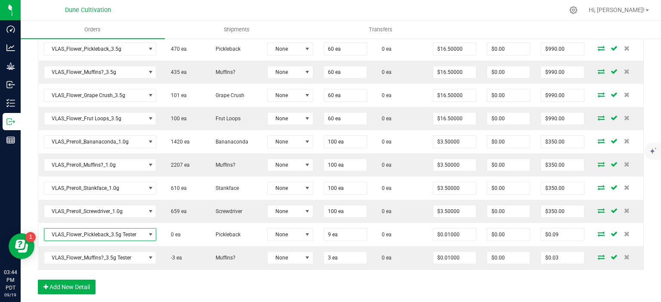
click at [136, 276] on div "Order Details Print All Labels Item Sellable Strain Lot Number Qty Ordered Qty …" at bounding box center [341, 151] width 606 height 304
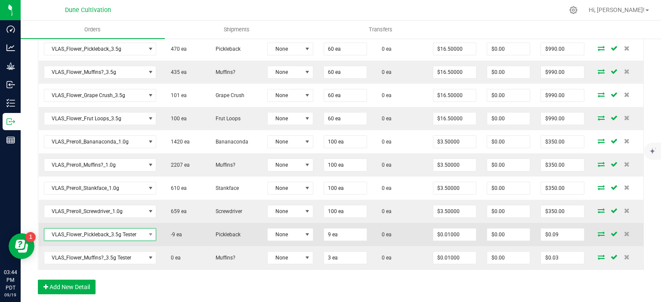
click at [119, 234] on span "VLAS_Flower_Pickleback_3.5g Tester" at bounding box center [94, 235] width 101 height 12
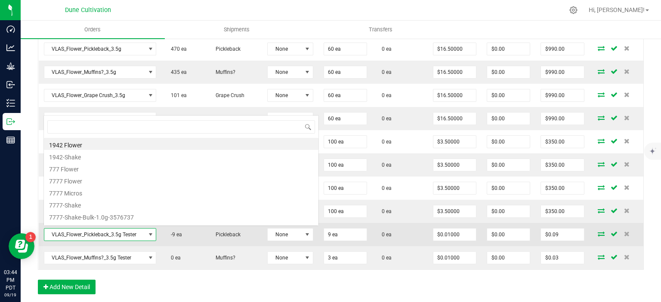
scroll to position [12, 113]
type input "VLAS_Preroll_Bananaconda_1.0g"
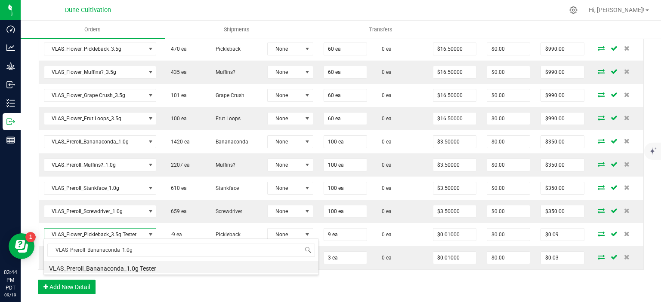
click at [118, 264] on li "VLAS_Preroll_Bananaconda_1.0g Tester" at bounding box center [181, 268] width 275 height 12
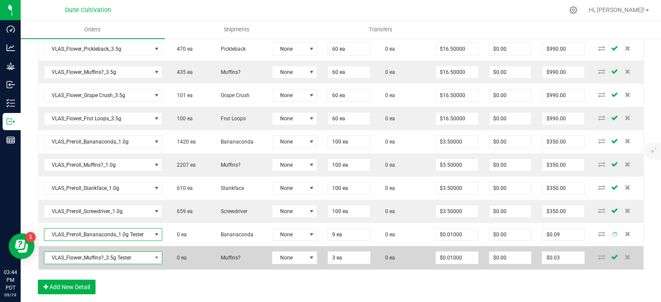
click at [107, 254] on span "VLAS_Flower_Muffins?_3.5g Tester" at bounding box center [97, 258] width 107 height 12
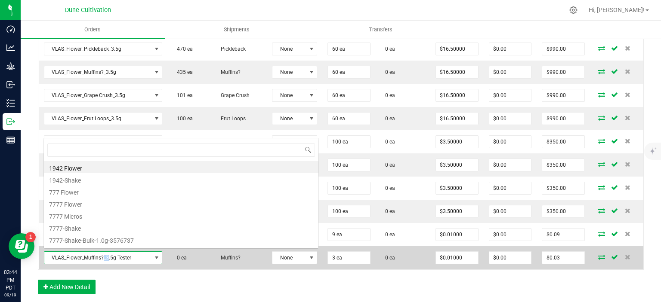
click at [107, 254] on span "VLAS_Flower_Muffins?_3.5g Tester" at bounding box center [97, 258] width 107 height 12
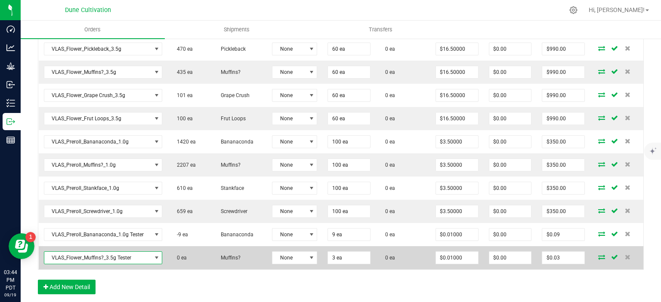
click at [96, 255] on span "VLAS_Flower_Muffins?_3.5g Tester" at bounding box center [97, 258] width 107 height 12
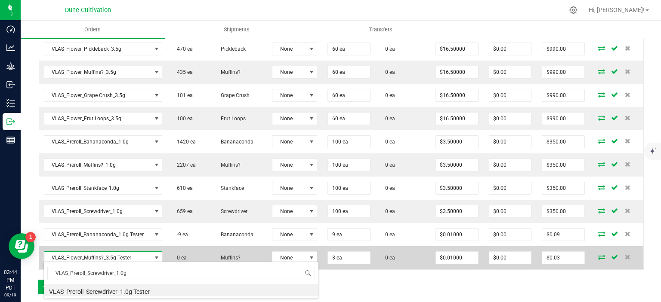
type input "VLAS_Preroll_Screwdriver_1.0g"
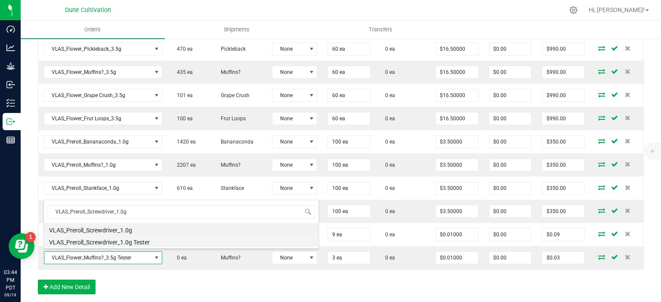
click at [122, 243] on li "VLAS_Preroll_Screwdriver_1.0g Tester" at bounding box center [181, 241] width 275 height 12
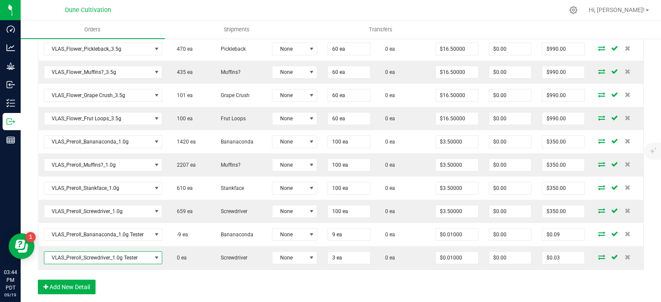
click at [133, 270] on div "Order Details Print All Labels Item Sellable Strain Lot Number Qty Ordered Qty …" at bounding box center [341, 151] width 606 height 304
click at [152, 283] on div "Order Details Print All Labels Item Sellable Strain Lot Number Qty Ordered Qty …" at bounding box center [341, 151] width 606 height 304
click at [123, 280] on div "Order Details Print All Labels Item Sellable Strain Lot Number Qty Ordered Qty …" at bounding box center [341, 151] width 606 height 304
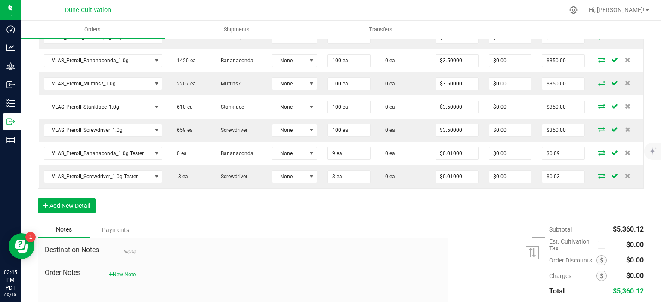
scroll to position [393, 0]
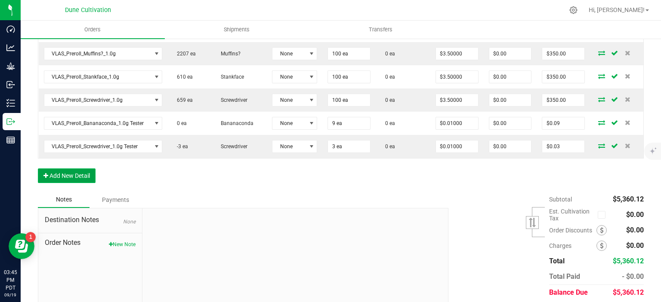
click at [82, 175] on button "Add New Detail" at bounding box center [67, 176] width 58 height 15
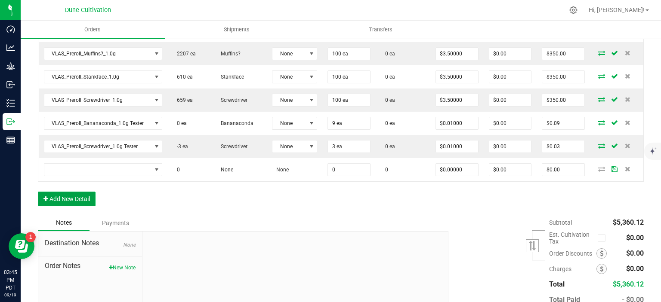
click at [65, 202] on button "Add New Detail" at bounding box center [67, 199] width 58 height 15
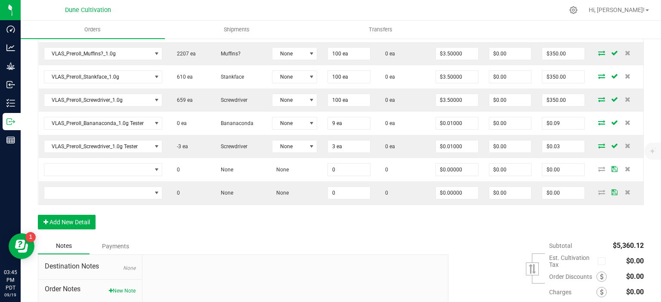
click at [113, 234] on div "Order Details Print All Labels Item Sellable Strain Lot Number Qty Ordered Qty …" at bounding box center [341, 63] width 606 height 351
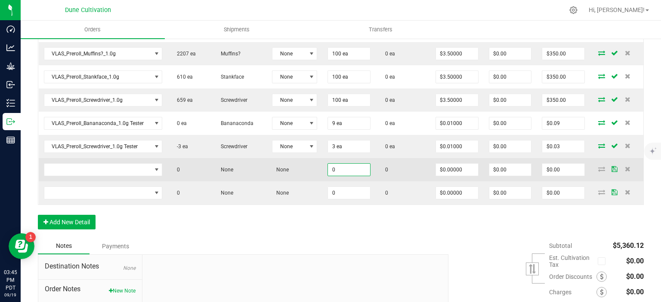
click at [352, 164] on input "0" at bounding box center [349, 170] width 42 height 12
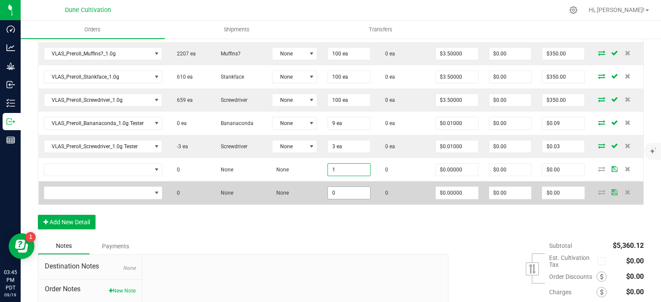
type input "1"
click at [352, 190] on input "0" at bounding box center [349, 193] width 42 height 12
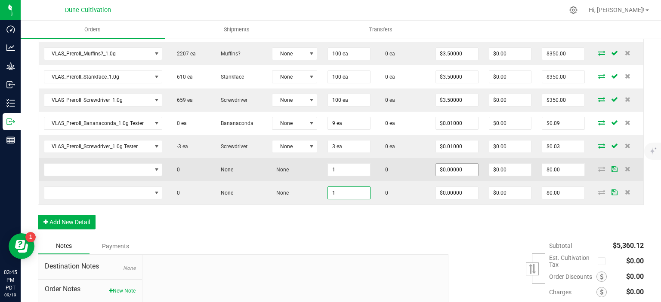
type input "1"
click at [463, 167] on input "0" at bounding box center [457, 170] width 42 height 12
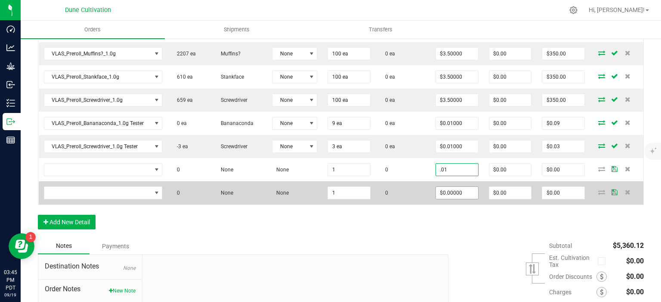
type input "$0.01000"
type input "$0.01"
click at [462, 194] on input "0" at bounding box center [457, 193] width 42 height 12
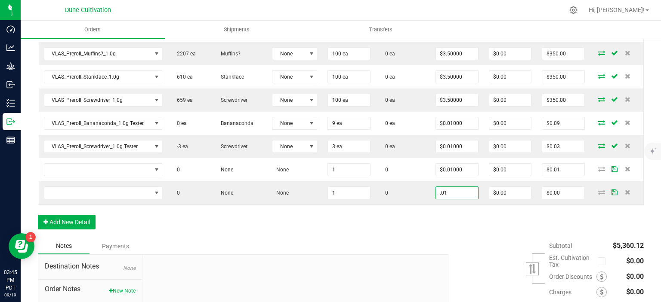
type input "$0.01000"
type input "$0.01"
click at [365, 218] on div "Order Details Print All Labels Item Sellable Strain Lot Number Qty Ordered Qty …" at bounding box center [341, 63] width 606 height 351
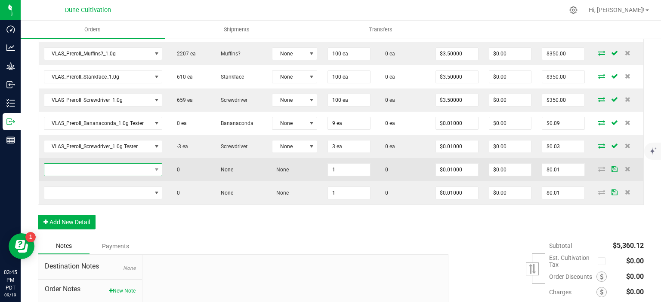
click at [109, 164] on span "NO DATA FOUND" at bounding box center [97, 170] width 107 height 12
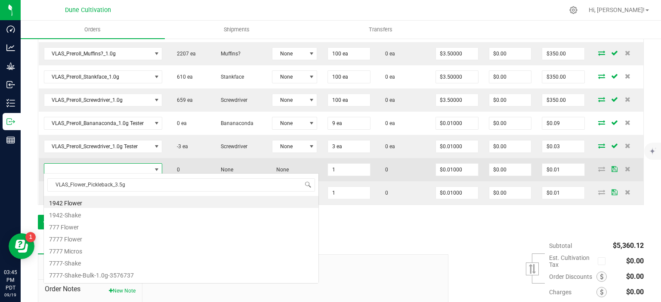
scroll to position [12, 118]
type input "VLAS_Flower_Pickleback_3.5g"
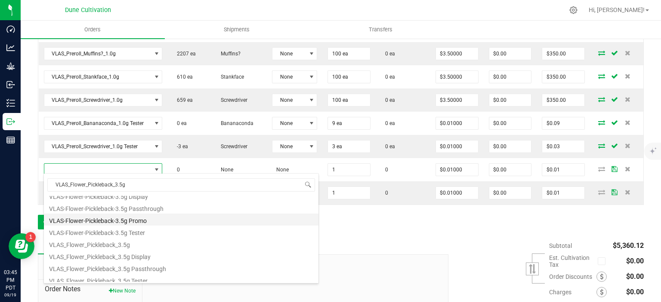
scroll to position [22, 0]
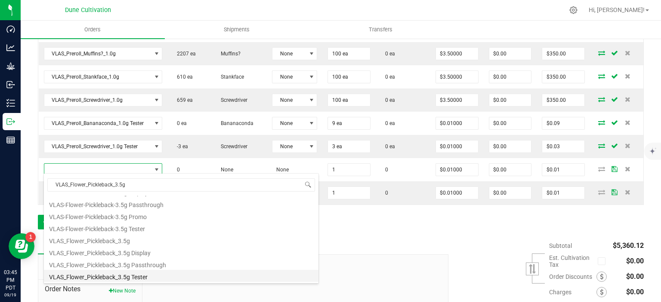
click at [127, 278] on li "VLAS_Flower_Pickleback_3.5g Tester" at bounding box center [181, 276] width 275 height 12
type input "1 ea"
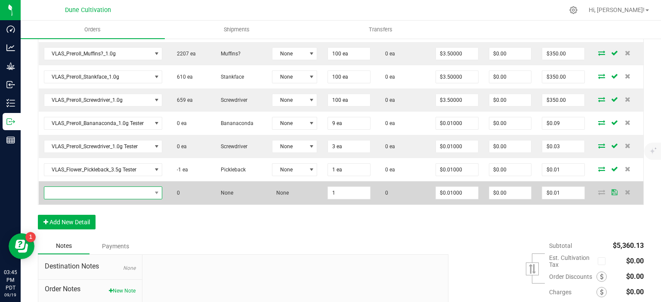
click at [110, 188] on span "NO DATA FOUND" at bounding box center [97, 193] width 107 height 12
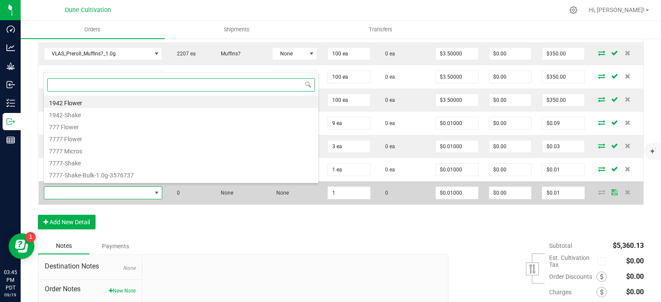
scroll to position [12, 118]
paste input "VLAS_Flower_Muffins?_3.5g"
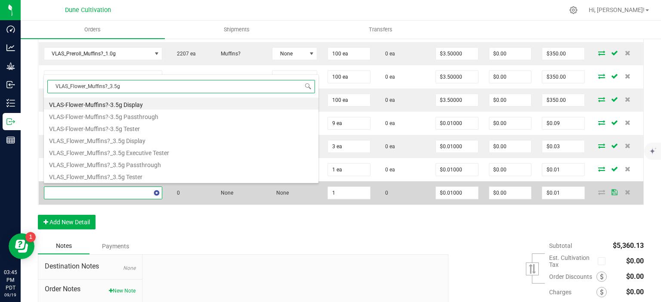
type input "VLAS_Flower_Muffins?_3.5g"
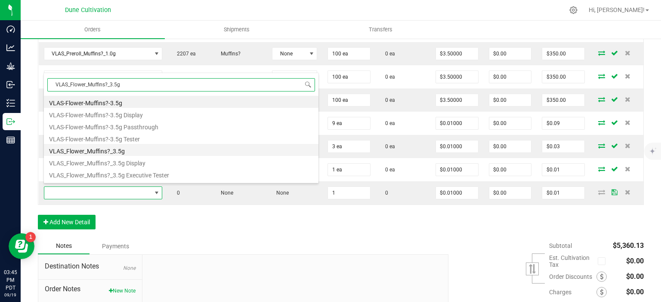
scroll to position [22, 0]
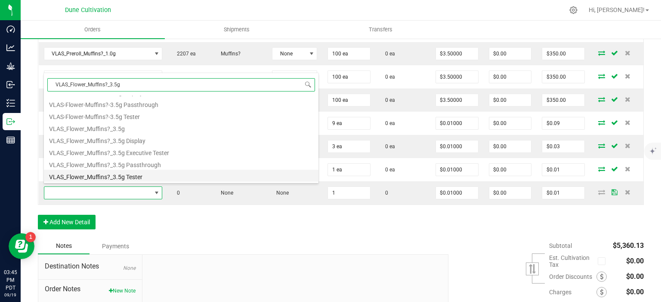
click at [119, 177] on li "VLAS_Flower_Muffins?_3.5g Tester" at bounding box center [181, 176] width 275 height 12
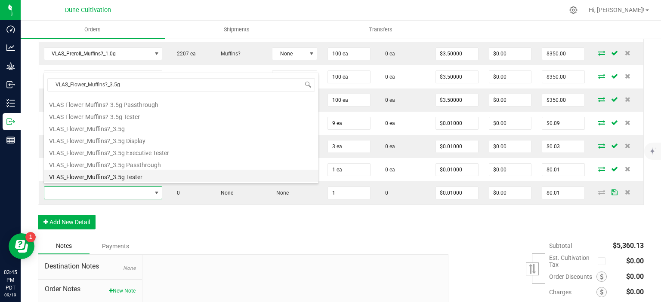
type input "1 ea"
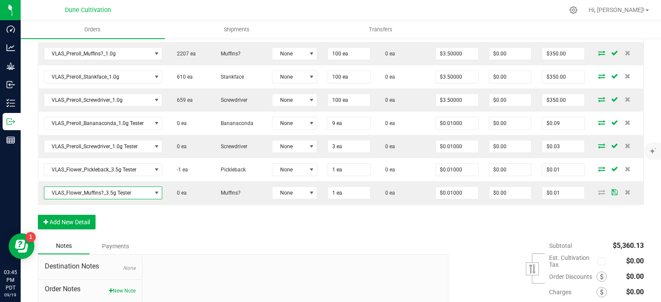
click at [127, 219] on div "Order Details Print All Labels Item Sellable Strain Lot Number Qty Ordered Qty …" at bounding box center [341, 63] width 606 height 351
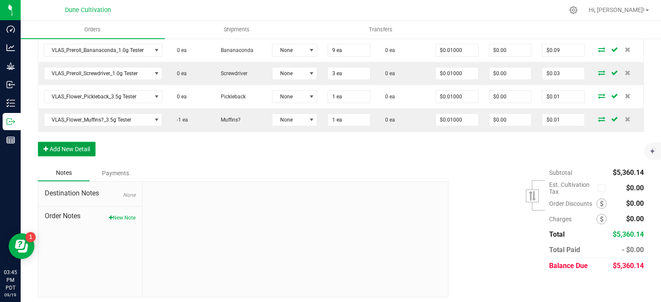
click at [63, 147] on button "Add New Detail" at bounding box center [67, 149] width 58 height 15
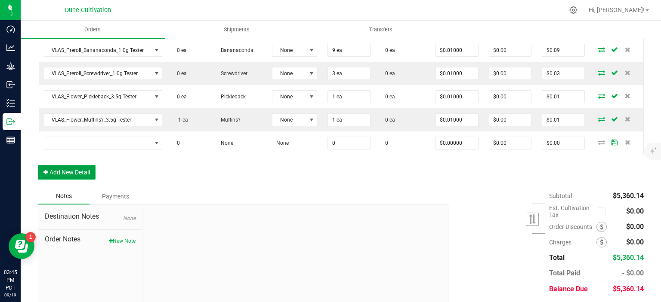
click at [62, 174] on button "Add New Detail" at bounding box center [67, 172] width 58 height 15
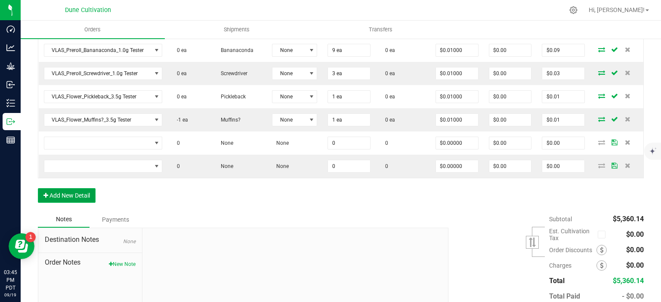
click at [64, 190] on button "Add New Detail" at bounding box center [67, 195] width 58 height 15
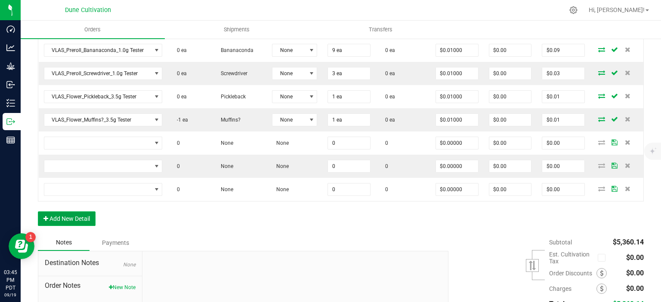
click at [73, 222] on button "Add New Detail" at bounding box center [67, 219] width 58 height 15
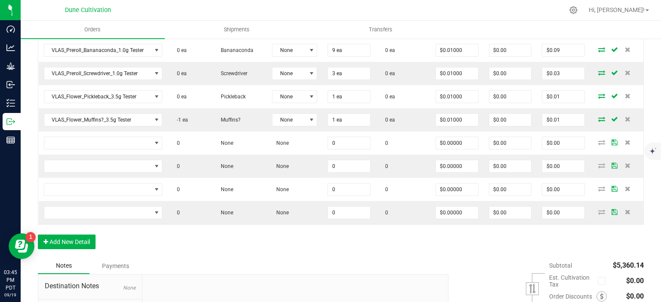
click at [136, 240] on div "Order Details Print All Labels Item Sellable Strain Lot Number Qty Ordered Qty …" at bounding box center [341, 37] width 606 height 444
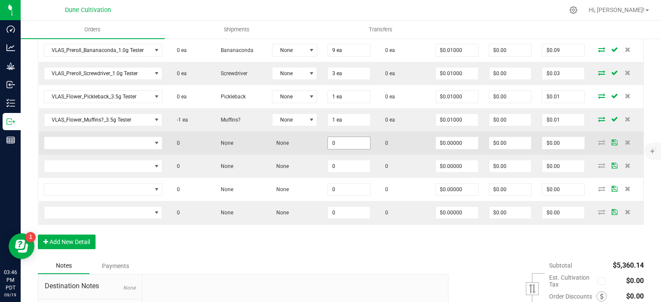
click at [357, 141] on input "0" at bounding box center [349, 143] width 42 height 12
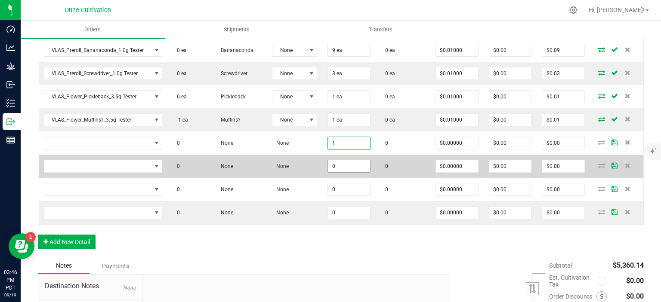
type input "1"
click at [346, 160] on input "0" at bounding box center [349, 166] width 42 height 12
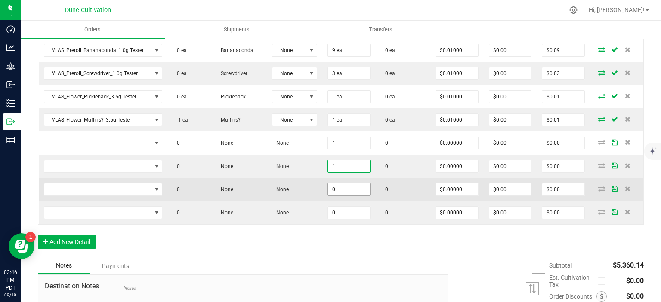
type input "1"
click at [337, 184] on input "0" at bounding box center [349, 190] width 42 height 12
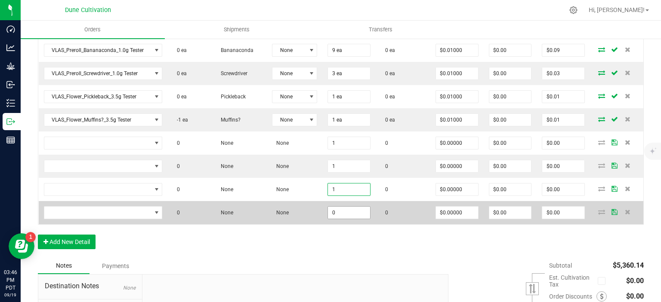
type input "1"
click at [340, 209] on input "0" at bounding box center [349, 213] width 42 height 12
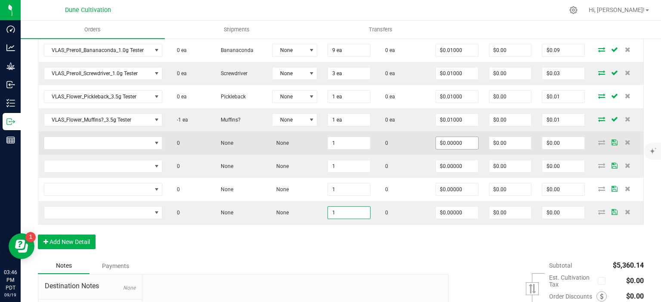
type input "1"
click at [455, 140] on input "0" at bounding box center [457, 143] width 42 height 12
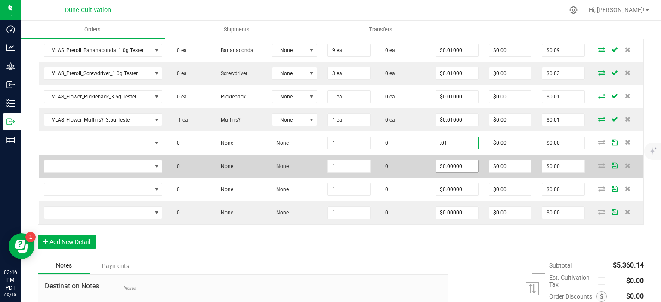
type input "$0.01000"
type input "$0.01"
click at [459, 161] on input "0" at bounding box center [457, 166] width 42 height 12
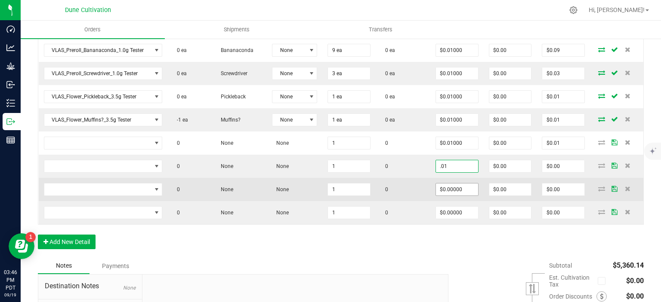
type input "$0.01000"
type input "$0.01"
click at [471, 184] on input "0" at bounding box center [457, 190] width 42 height 12
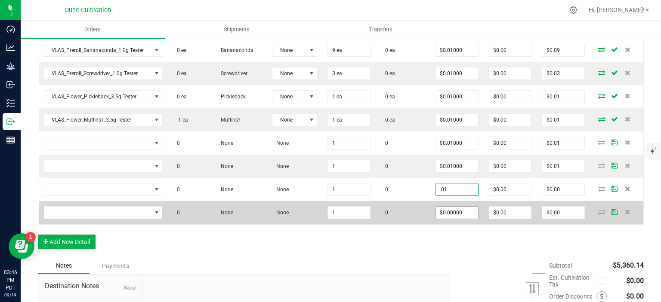
type input "$0.01000"
type input "$0.01"
click at [464, 207] on input "0" at bounding box center [457, 213] width 42 height 12
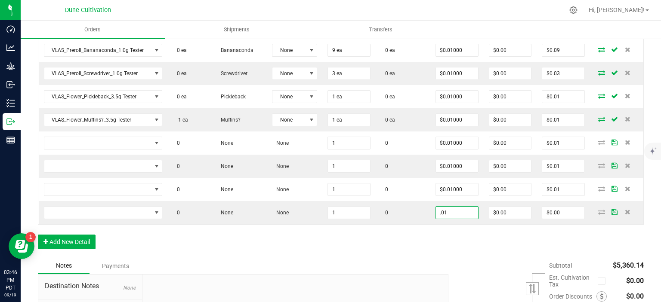
type input "$0.01000"
type input "$0.01"
click at [420, 226] on div "Order Details Print All Labels Item Sellable Strain Lot Number Qty Ordered Qty …" at bounding box center [341, 37] width 606 height 444
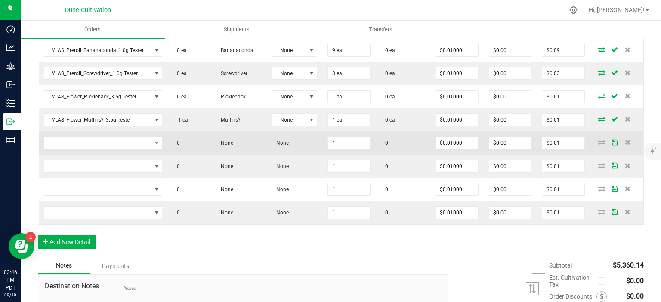
click at [98, 137] on span "NO DATA FOUND" at bounding box center [97, 143] width 107 height 12
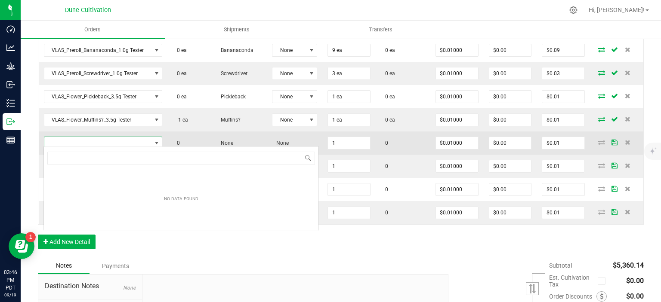
scroll to position [12, 118]
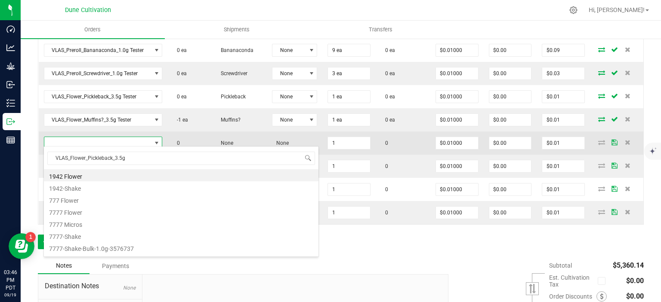
type input "VLAS_Flower_Pickleback_3.5g"
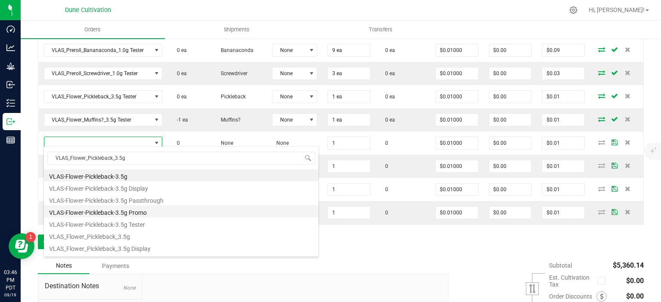
scroll to position [22, 0]
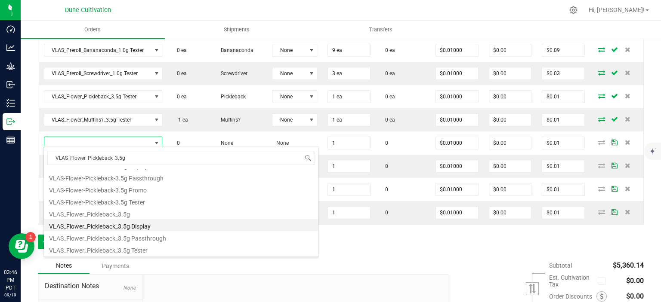
click at [123, 227] on li "VLAS_Flower_Pickleback_3.5g Display" at bounding box center [181, 225] width 275 height 12
type input "1 ea"
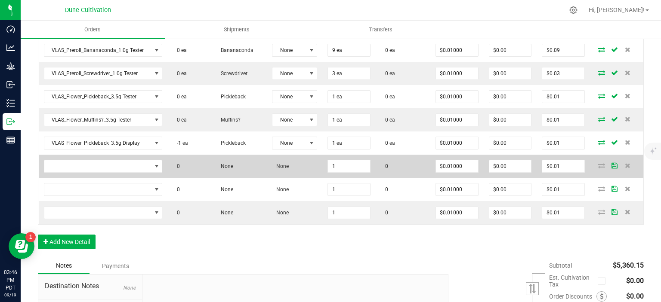
click at [98, 156] on td at bounding box center [103, 166] width 129 height 23
click at [96, 160] on span "NO DATA FOUND" at bounding box center [97, 166] width 107 height 12
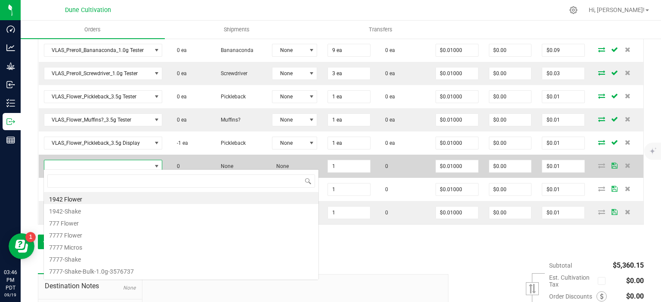
scroll to position [12, 118]
type input "VLAS_Flower_Muffins?_3.5g"
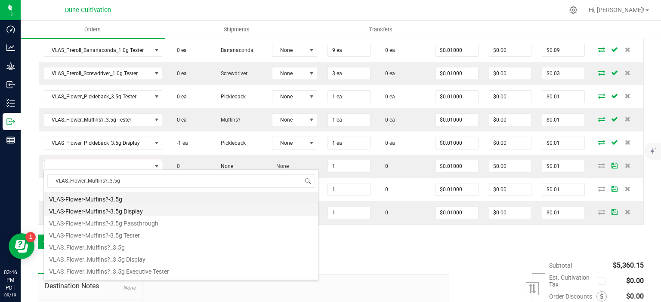
scroll to position [22, 0]
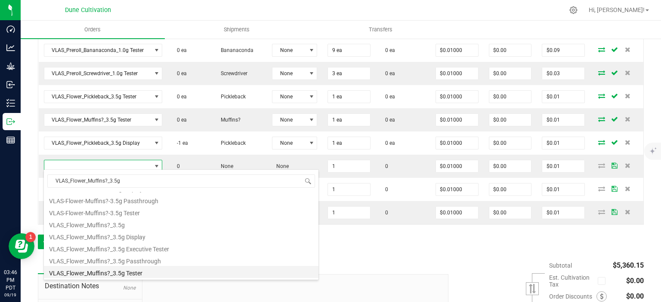
click at [121, 270] on li "VLAS_Flower_Muffins?_3.5g Tester" at bounding box center [181, 272] width 275 height 12
type input "1 ea"
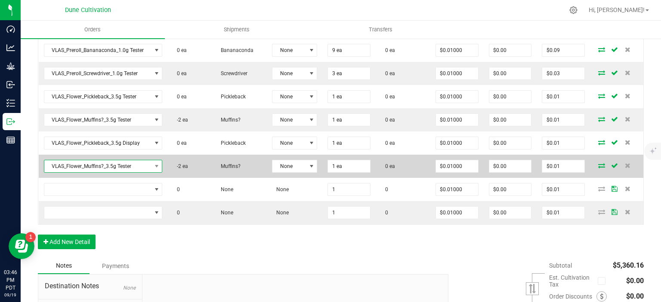
click at [135, 164] on span "VLAS_Flower_Muffins?_3.5g Tester" at bounding box center [97, 166] width 107 height 12
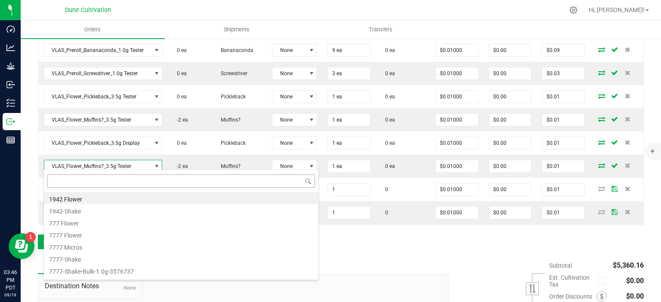
scroll to position [12, 118]
type input "VLAS_Flower_Muffins?_3.5g"
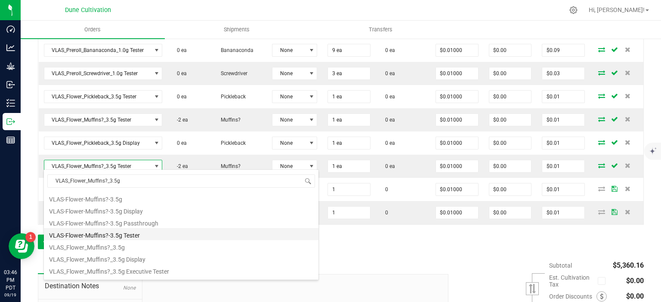
scroll to position [22, 0]
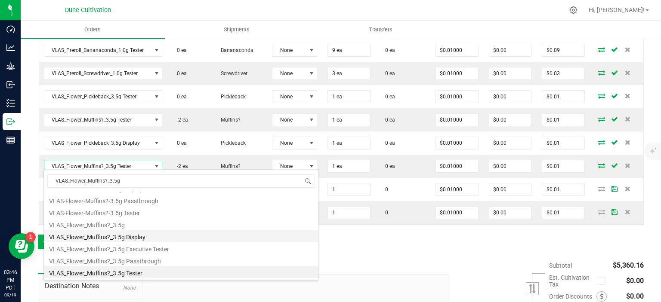
click at [118, 239] on li "VLAS_Flower_Muffins?_3.5g Display" at bounding box center [181, 236] width 275 height 12
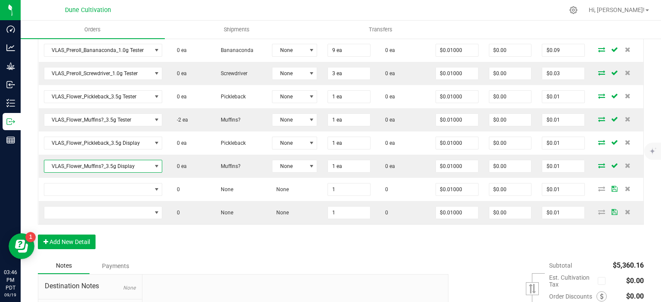
click at [137, 237] on div "Order Details Print All Labels Item Sellable Strain Lot Number Qty Ordered Qty …" at bounding box center [341, 37] width 606 height 444
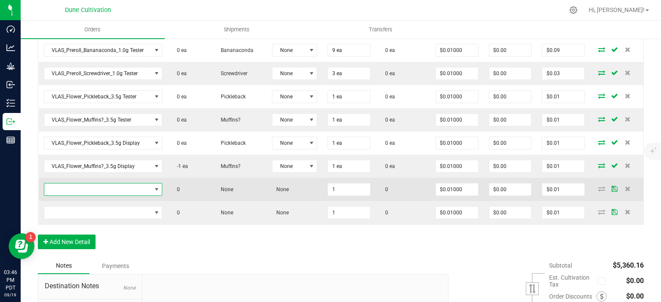
click at [125, 190] on span "NO DATA FOUND" at bounding box center [97, 190] width 107 height 12
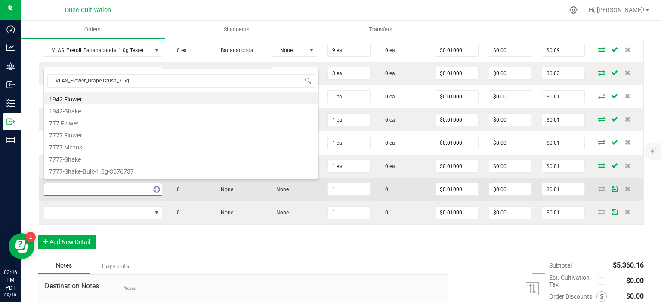
scroll to position [12, 118]
type input "VLAS_Flower_Grape Crush_3.5g"
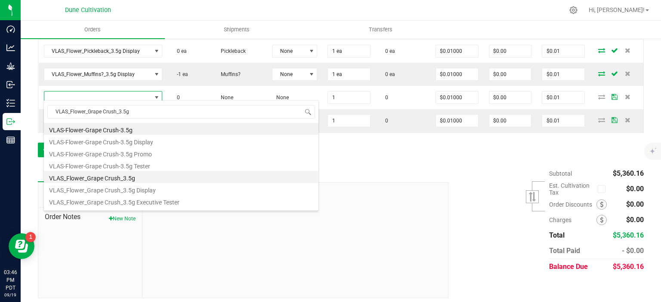
scroll to position [10, 0]
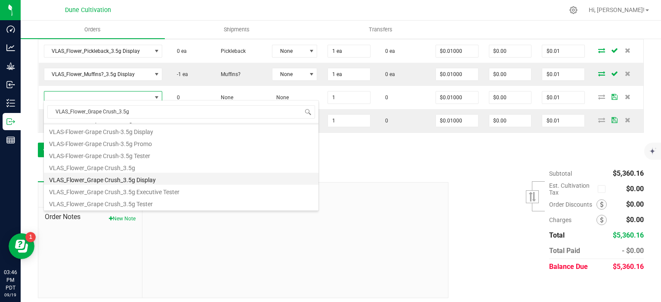
click at [112, 182] on li "VLAS_Flower_Grape Crush_3.5g Display" at bounding box center [181, 179] width 275 height 12
type input "1 ea"
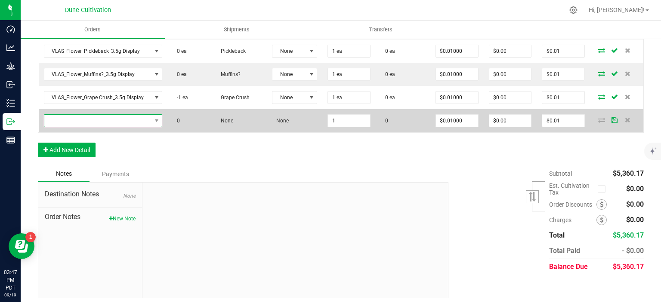
click at [114, 119] on span "NO DATA FOUND" at bounding box center [97, 121] width 107 height 12
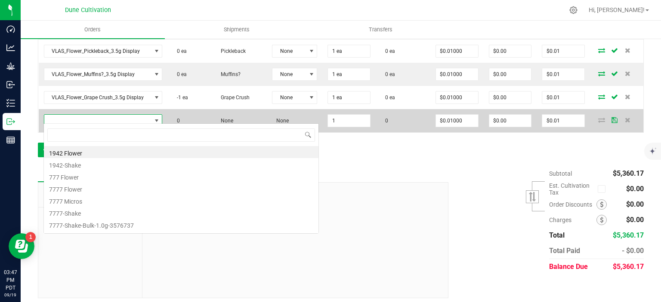
scroll to position [12, 118]
type input "VLAS_Flower_Frut Loops_3.5g"
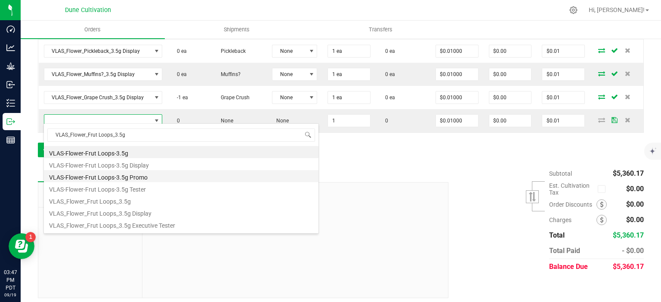
scroll to position [10, 0]
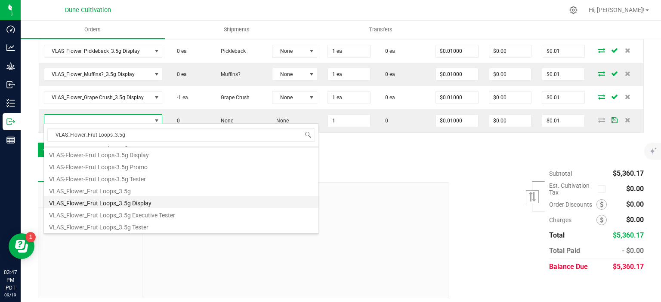
click at [123, 206] on li "VLAS_Flower_Frut Loops_3.5g Display" at bounding box center [181, 202] width 275 height 12
type input "1 ea"
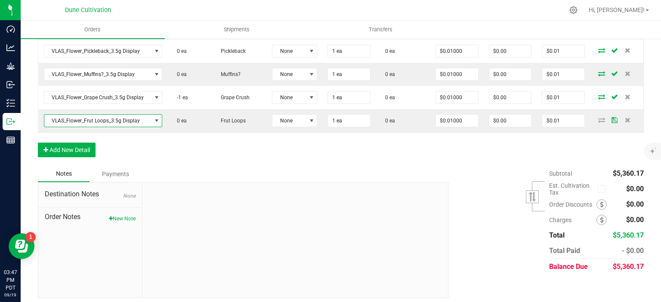
click at [171, 166] on div "Notes Payments" at bounding box center [240, 174] width 404 height 16
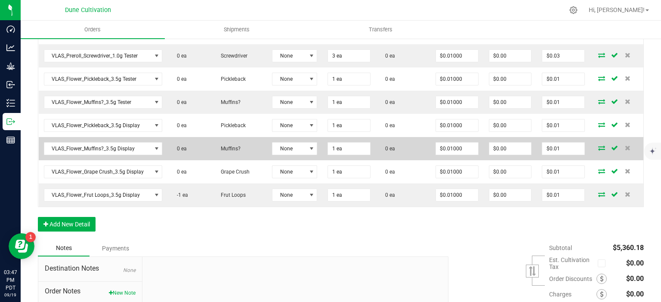
scroll to position [558, 0]
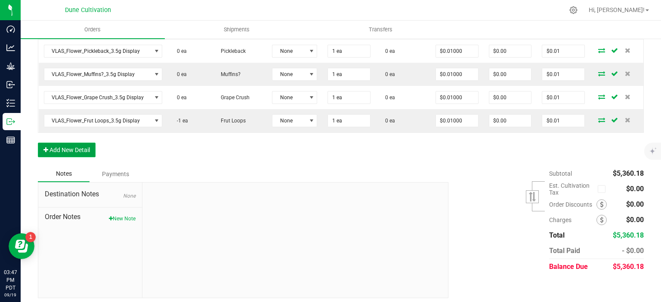
click at [77, 143] on button "Add New Detail" at bounding box center [67, 150] width 58 height 15
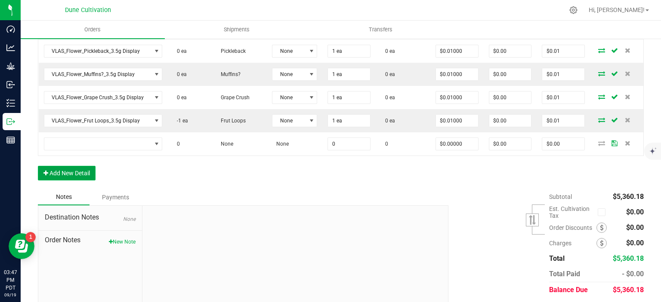
click at [66, 172] on button "Add New Detail" at bounding box center [67, 173] width 58 height 15
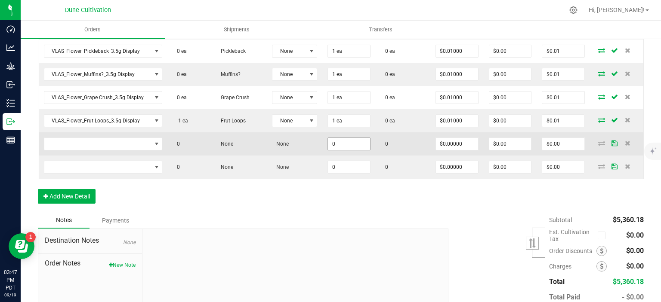
click at [345, 139] on input "0" at bounding box center [349, 144] width 42 height 12
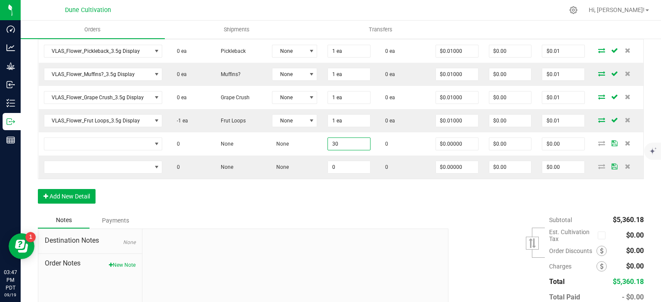
type input "30"
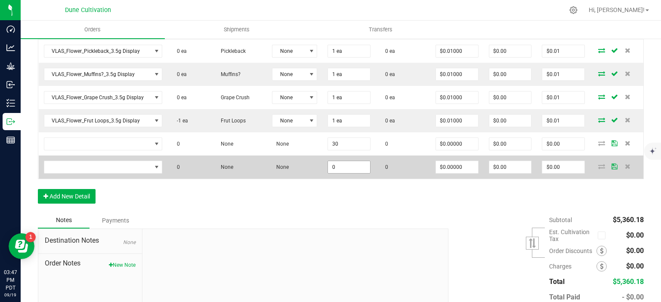
click at [352, 161] on input "0" at bounding box center [349, 167] width 42 height 12
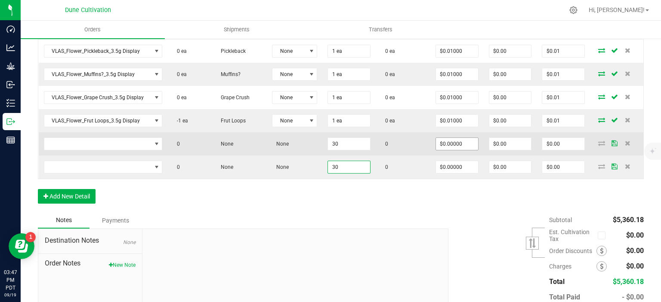
type input "30"
click at [463, 138] on input "0" at bounding box center [457, 144] width 42 height 12
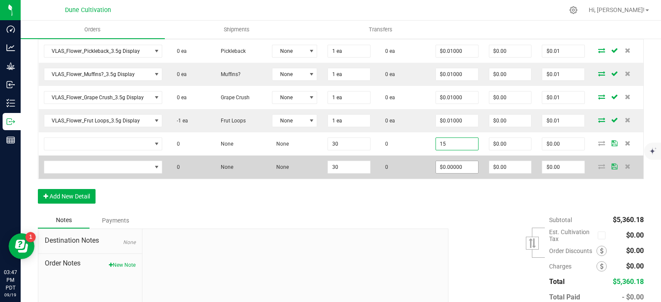
type input "$15.00000"
type input "$450.00"
click at [458, 165] on input "0" at bounding box center [457, 167] width 42 height 12
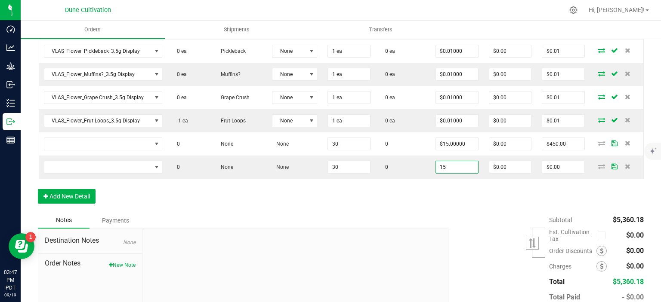
type input "$15.00000"
type input "$450.00"
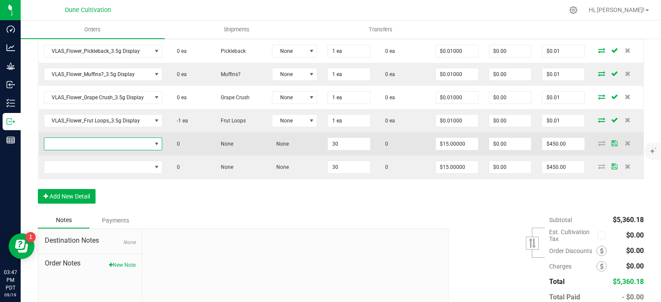
click at [129, 140] on span "NO DATA FOUND" at bounding box center [97, 144] width 107 height 12
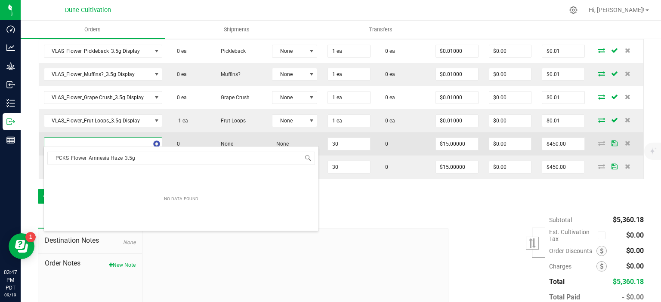
scroll to position [12, 118]
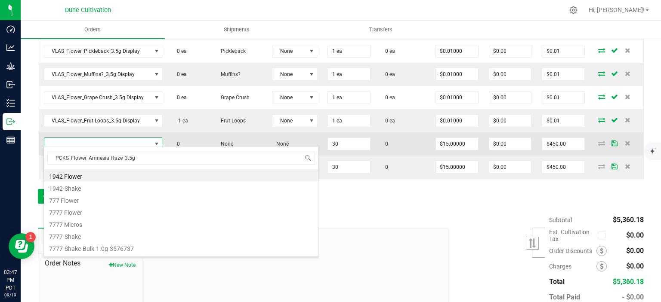
type input "PCKS_Flower_Amnesia Haze_3.5g"
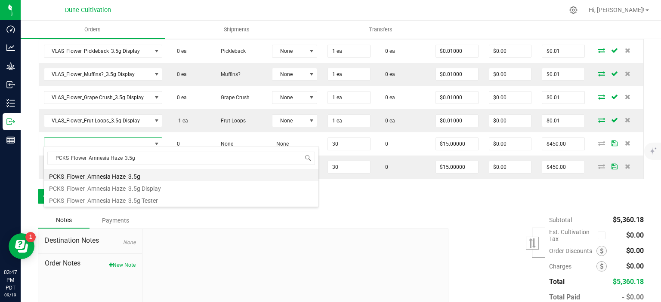
click at [139, 176] on li "PCKS_Flower_Amnesia Haze_3.5g" at bounding box center [181, 176] width 275 height 12
type input "30 ea"
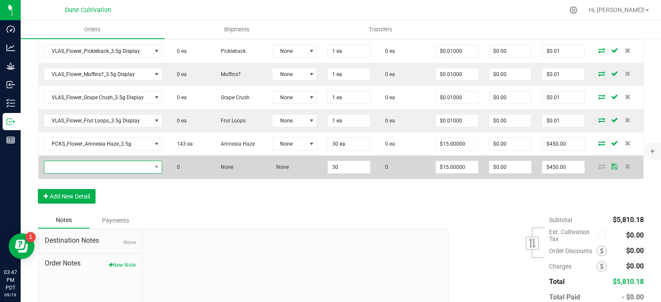
click at [107, 166] on span "NO DATA FOUND" at bounding box center [97, 167] width 107 height 12
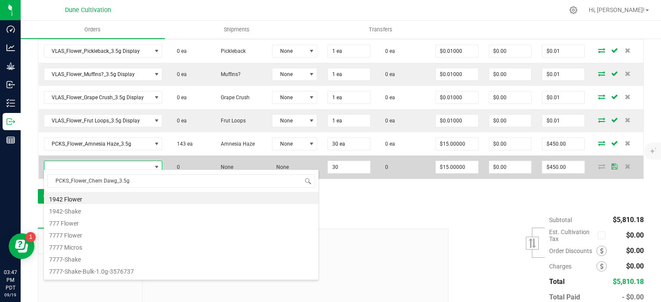
type input "PCKS_Flower_Chem Dawg_3.5g"
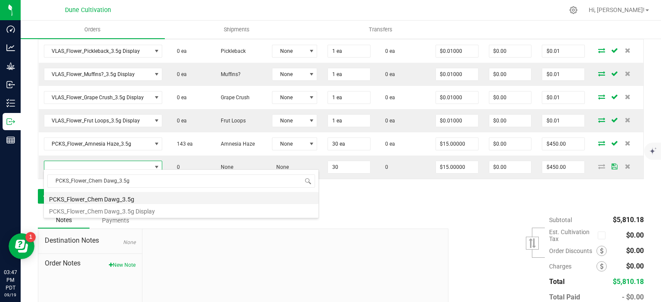
click at [109, 201] on li "PCKS_Flower_Chem Dawg_3.5g" at bounding box center [181, 198] width 275 height 12
type input "30 ea"
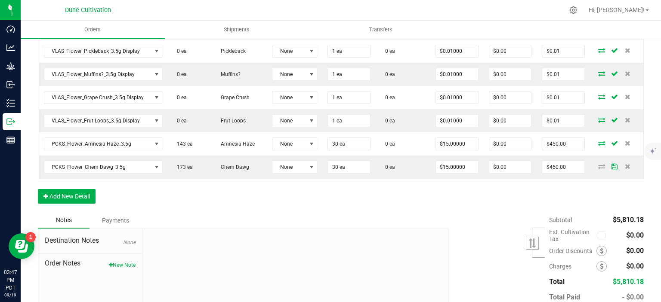
click at [65, 196] on button "Add New Detail" at bounding box center [67, 196] width 58 height 15
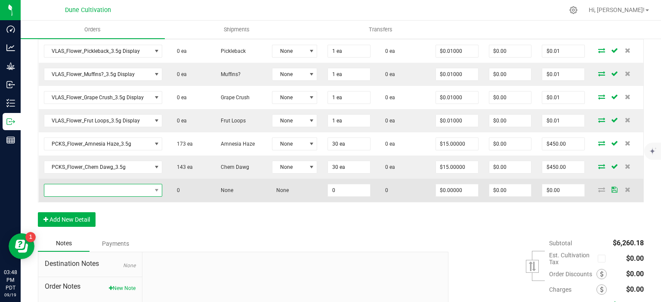
click at [104, 186] on span "NO DATA FOUND" at bounding box center [97, 191] width 107 height 12
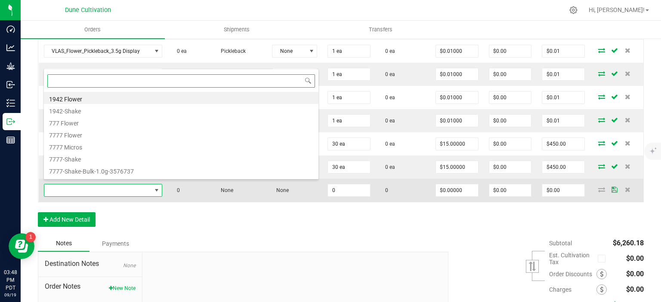
paste input "Packs-Flower-Double Deuce-3.5g"
type input "Packs-Flower-Double Deuce-3.5g"
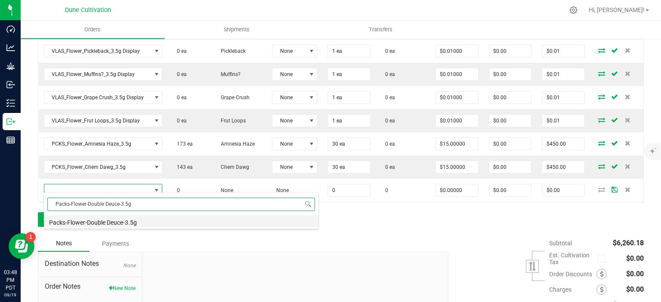
click at [120, 222] on li "Packs-Flower-Double Deuce-3.5g" at bounding box center [181, 222] width 275 height 12
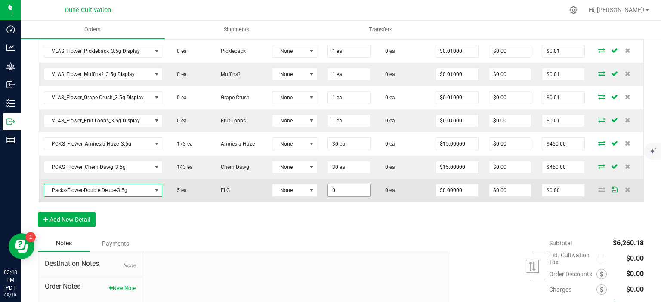
click at [337, 191] on input "0" at bounding box center [349, 191] width 42 height 12
type input "5 ea"
click at [446, 185] on input "0" at bounding box center [457, 191] width 42 height 12
type input "."
click at [465, 185] on input "0" at bounding box center [457, 191] width 42 height 12
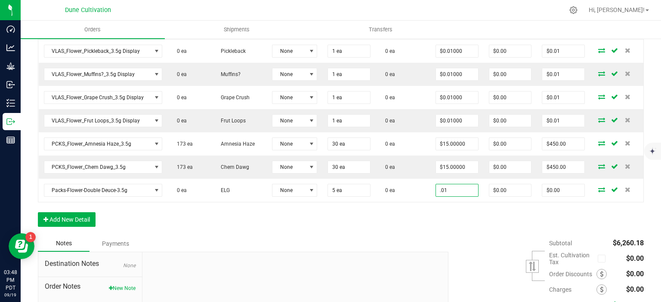
type input "$0.01000"
type input "$0.05"
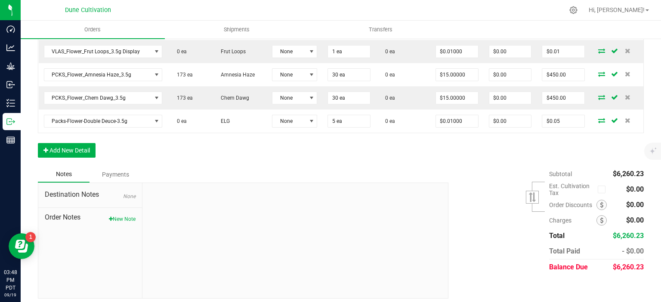
click at [57, 143] on button "Add New Detail" at bounding box center [67, 150] width 58 height 15
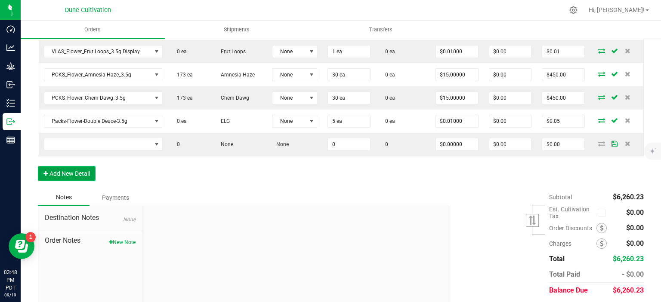
click at [64, 171] on button "Add New Detail" at bounding box center [67, 174] width 58 height 15
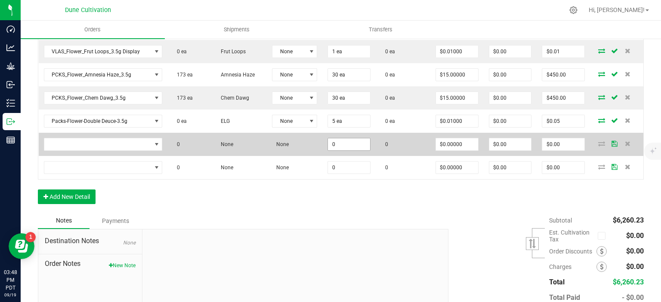
click at [353, 135] on td "0" at bounding box center [348, 144] width 53 height 23
click at [357, 144] on input "0" at bounding box center [349, 145] width 42 height 12
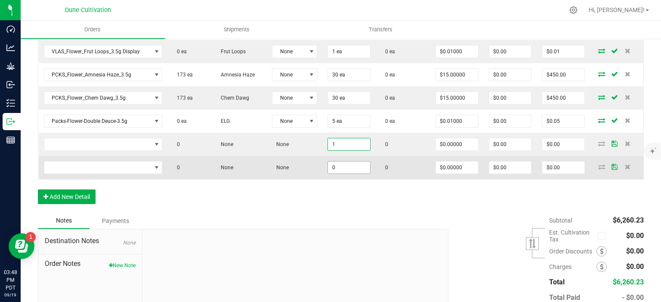
type input "1"
click at [353, 169] on input "0" at bounding box center [349, 168] width 42 height 12
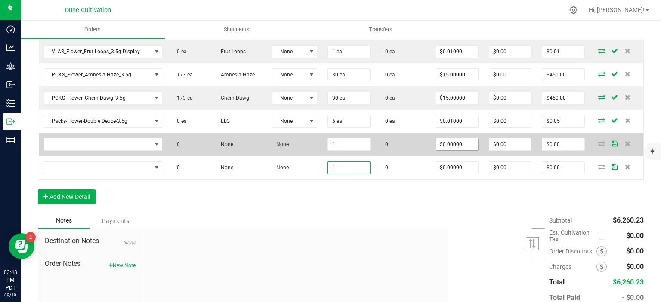
type input "1"
click at [469, 145] on input "0" at bounding box center [457, 145] width 42 height 12
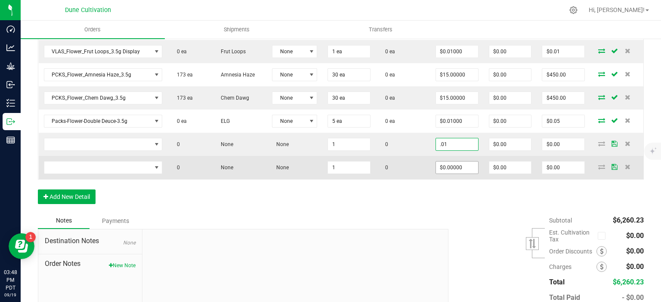
type input "$0.01000"
type input "$0.01"
click at [451, 164] on input "0" at bounding box center [457, 168] width 42 height 12
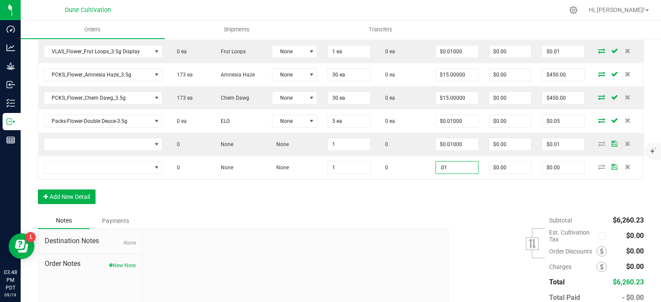
type input "$0.01000"
type input "$0.01"
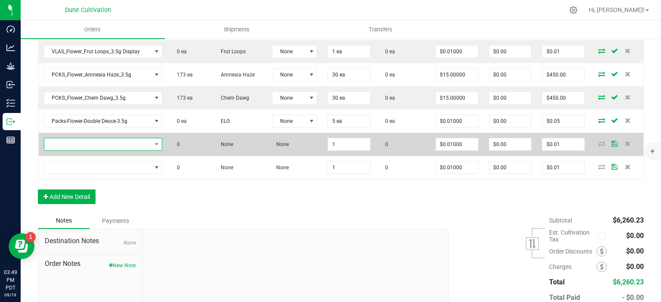
click at [119, 146] on span "NO DATA FOUND" at bounding box center [97, 145] width 107 height 12
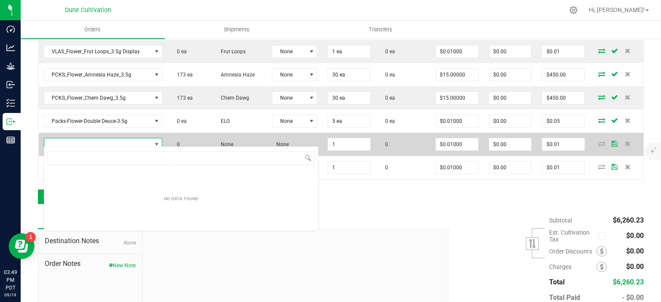
scroll to position [12, 118]
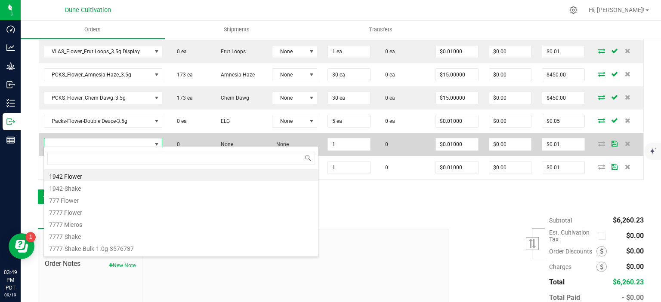
type input "PCKS_Flower_Amnesia Haze_3.5g"
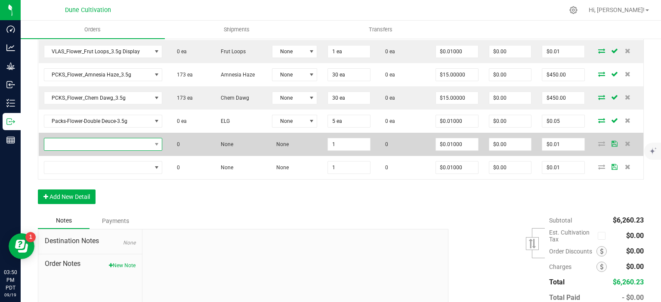
click at [92, 142] on span "NO DATA FOUND" at bounding box center [97, 145] width 107 height 12
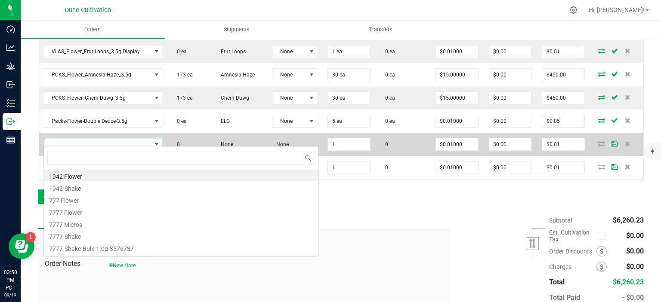
type input "PCKS_Flower_Amnesia Haze_3.5g"
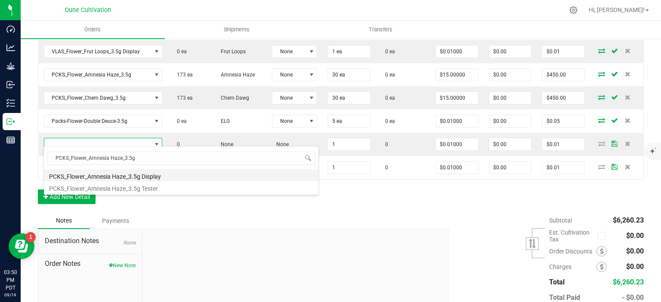
click at [111, 176] on li "PCKS_Flower_Amnesia Haze_3.5g Display" at bounding box center [181, 176] width 275 height 12
type input "1 ea"
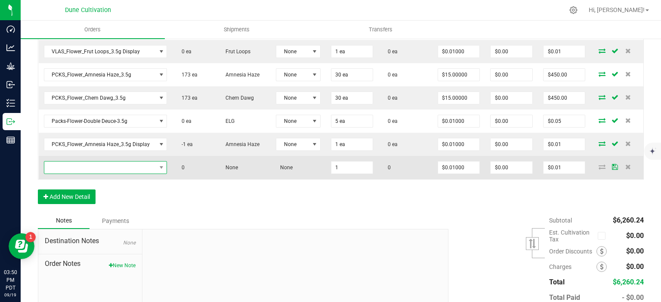
click at [90, 164] on span "NO DATA FOUND" at bounding box center [100, 168] width 112 height 12
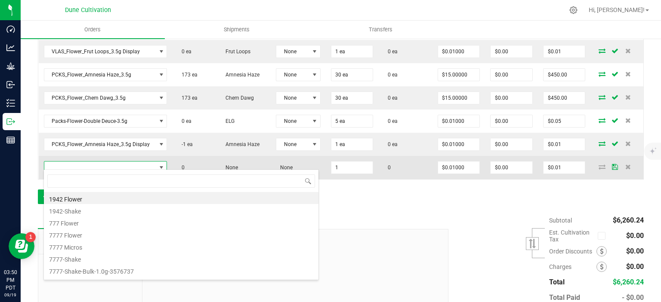
type input "PCKS_Flower_Chem Dawg_3.5g"
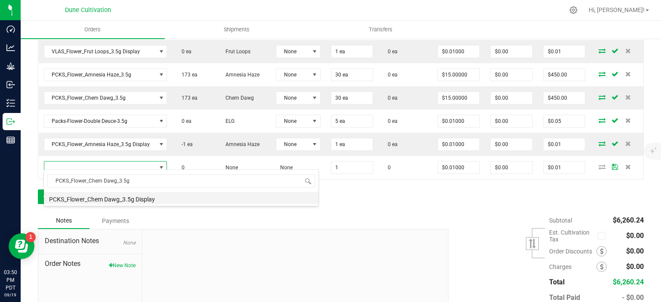
click at [109, 195] on li "PCKS_Flower_Chem Dawg_3.5g Display" at bounding box center [181, 198] width 275 height 12
type input "1 ea"
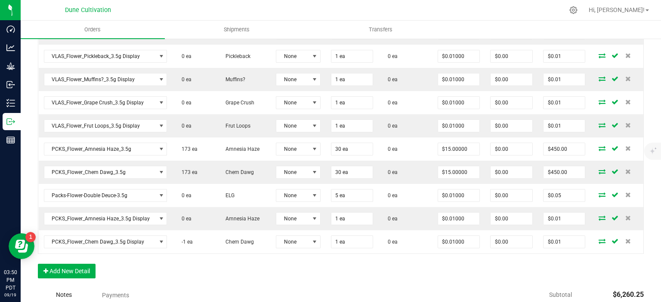
scroll to position [590, 0]
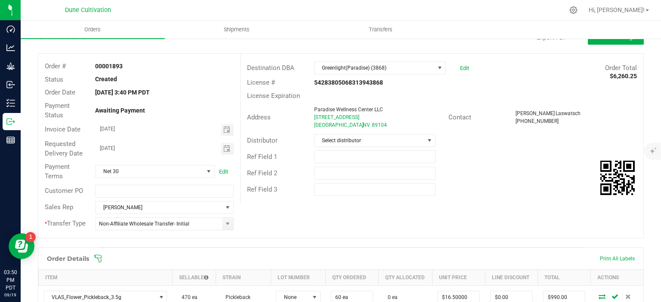
scroll to position [0, 0]
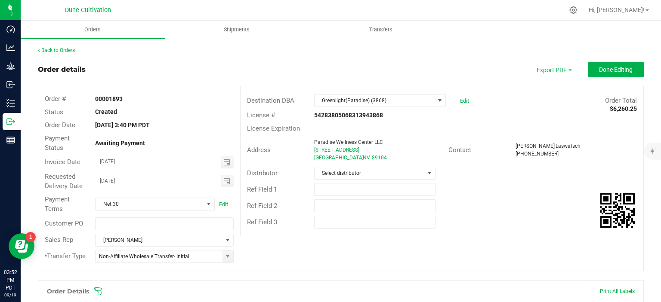
click at [490, 221] on div "Ref Field 3" at bounding box center [442, 222] width 403 height 16
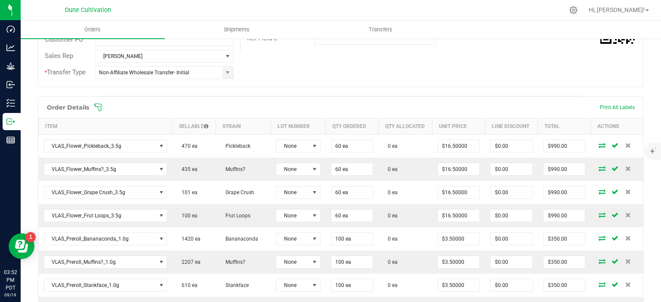
scroll to position [186, 0]
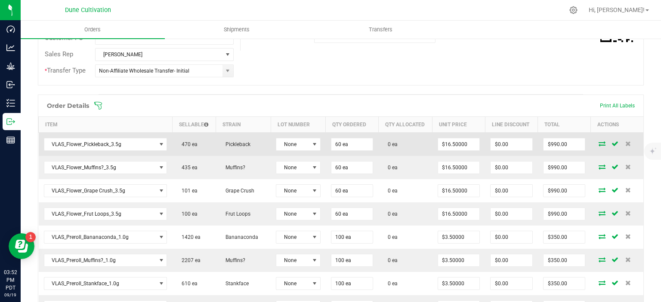
click at [602, 145] on icon at bounding box center [602, 143] width 7 height 5
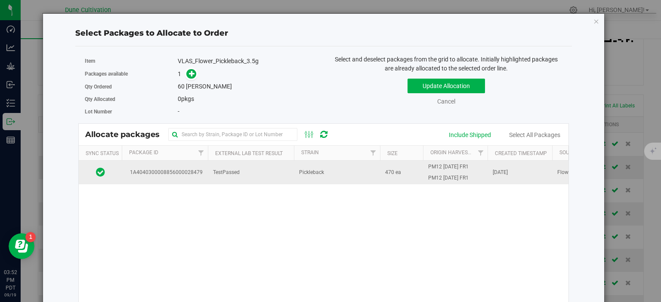
click at [196, 176] on td "1A4040300008856000028479" at bounding box center [165, 172] width 86 height 23
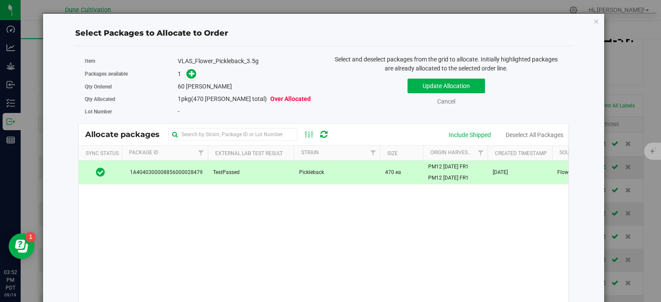
click at [194, 79] on span at bounding box center [189, 74] width 14 height 10
click at [194, 78] on span at bounding box center [191, 74] width 10 height 10
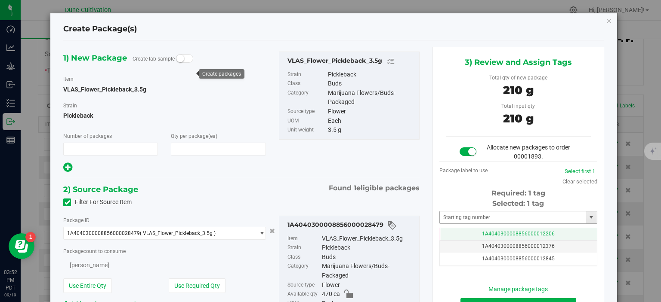
type input "1"
type input "60"
click at [488, 237] on span "1A4040300008856000012206" at bounding box center [518, 234] width 73 height 6
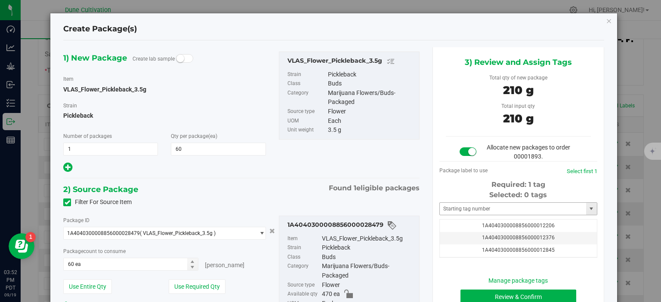
click at [463, 216] on div "Selected: 0 tags Tag 1A4040300008856000012206 1A4040300008856000012376 1A404030…" at bounding box center [518, 224] width 158 height 68
click at [465, 207] on input "text" at bounding box center [513, 209] width 146 height 12
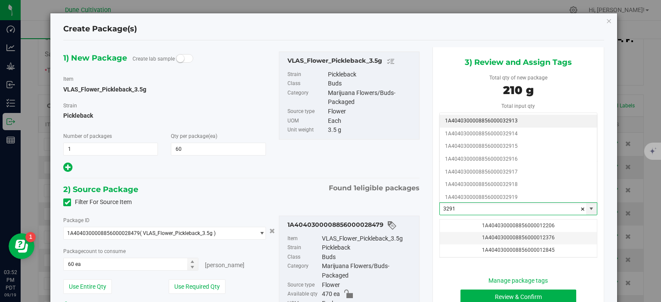
click at [517, 121] on li "1A4040300008856000032913" at bounding box center [518, 121] width 157 height 13
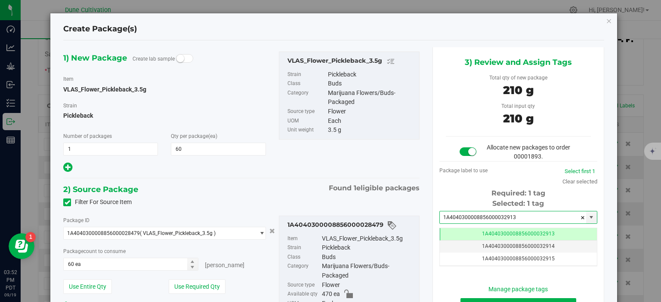
type input "1A4040300008856000032913"
click at [420, 157] on div "1) New Package Create lab sample Item VLAS_Flower_Pickleback_3.5g Strain Pickle…" at bounding box center [241, 113] width 369 height 122
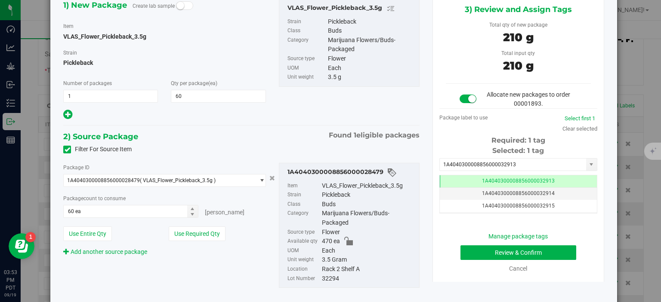
scroll to position [77, 0]
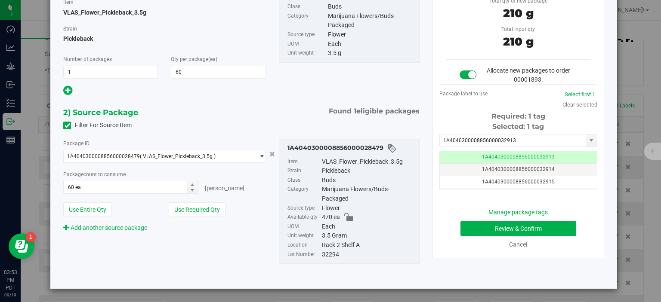
click at [472, 236] on div "Manage package tags Review & Confirm Cancel" at bounding box center [518, 228] width 145 height 41
click at [485, 233] on button "Review & Confirm" at bounding box center [518, 229] width 116 height 15
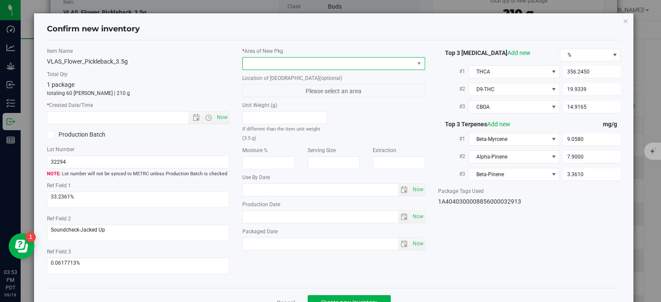
click at [355, 63] on span at bounding box center [328, 64] width 171 height 12
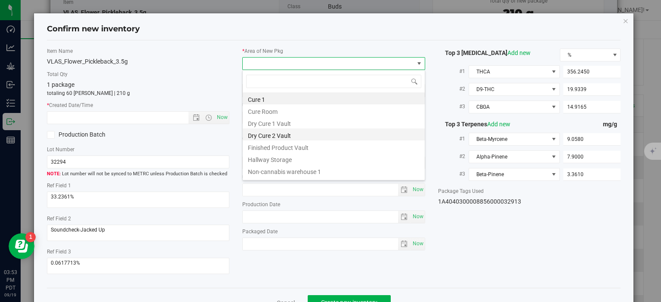
scroll to position [12, 182]
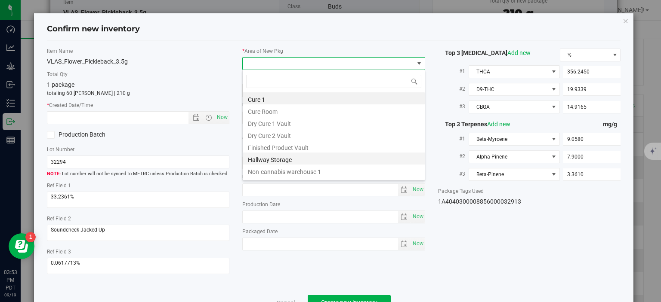
click at [284, 153] on li "Hallway Storage" at bounding box center [334, 159] width 182 height 12
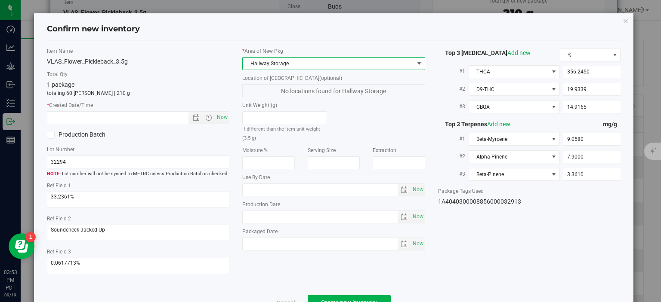
click at [274, 56] on div "* Area of New Pkg Hallway Storage" at bounding box center [333, 58] width 183 height 23
click at [273, 62] on span "Hallway Storage" at bounding box center [328, 64] width 171 height 12
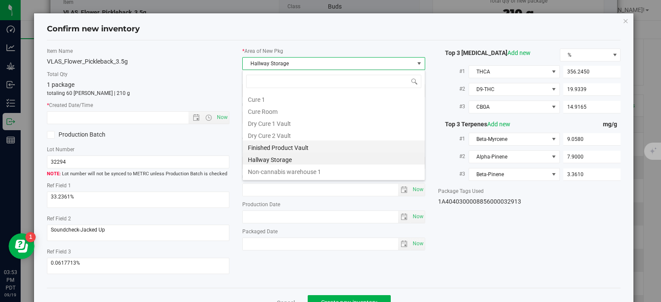
click at [271, 148] on li "Finished Product Vault" at bounding box center [334, 147] width 182 height 12
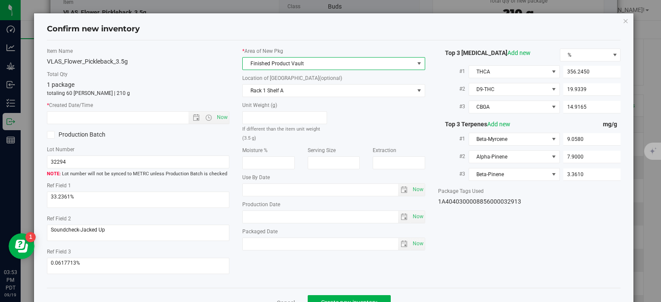
click at [222, 111] on div "* Created Date/Time Now" at bounding box center [138, 113] width 183 height 23
click at [227, 115] on span "Now" at bounding box center [222, 117] width 15 height 12
type input "9/19/2025 3:53 PM"
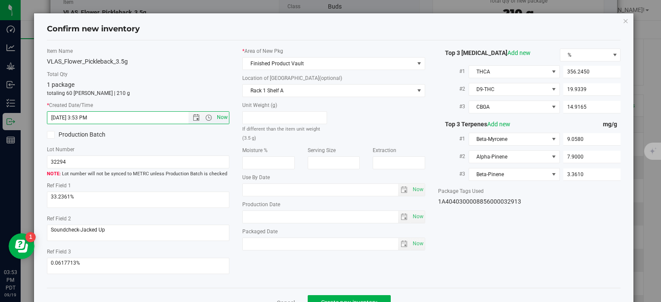
click at [227, 115] on span "Now" at bounding box center [222, 117] width 15 height 12
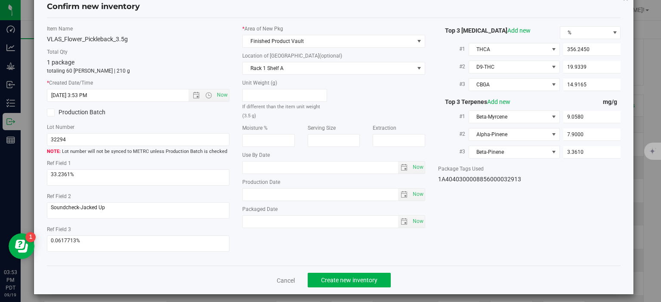
click at [342, 267] on div "Cancel Create new inventory" at bounding box center [334, 280] width 574 height 29
click at [343, 273] on button "Create new inventory" at bounding box center [349, 280] width 83 height 15
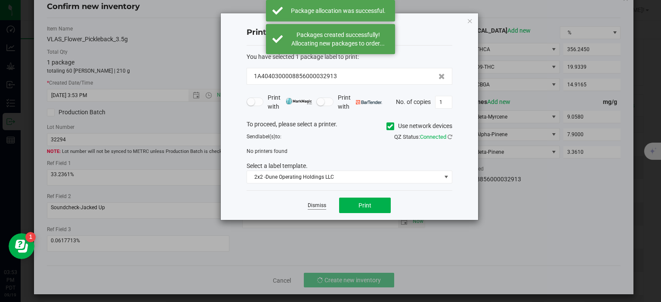
click at [312, 204] on link "Dismiss" at bounding box center [317, 205] width 19 height 7
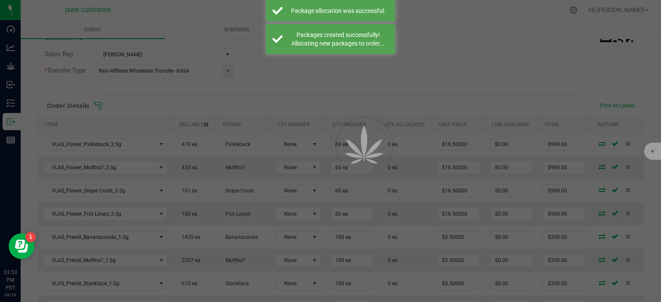
scroll to position [186, 0]
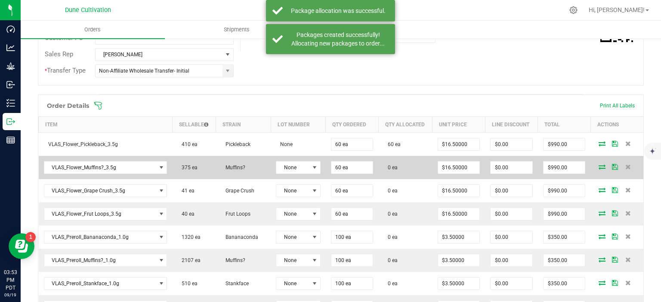
click at [600, 166] on icon at bounding box center [602, 166] width 7 height 5
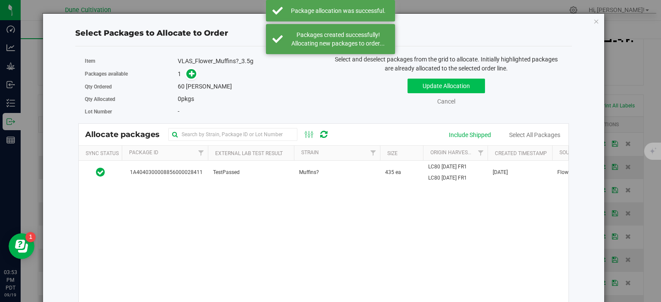
scroll to position [186, 0]
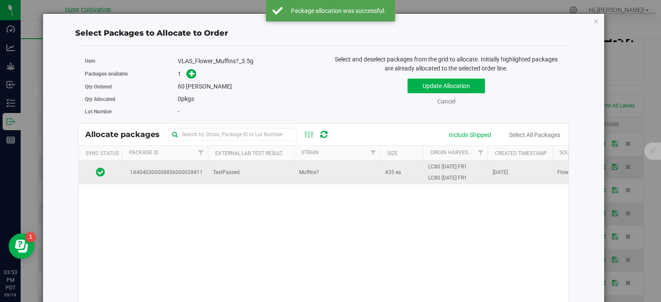
click at [190, 173] on span "1A4040300008856000028411" at bounding box center [165, 173] width 76 height 8
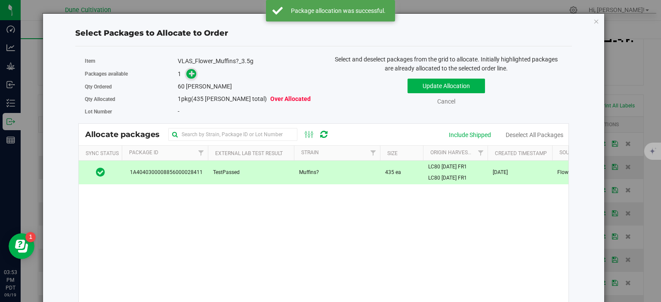
click at [188, 73] on span at bounding box center [191, 74] width 10 height 10
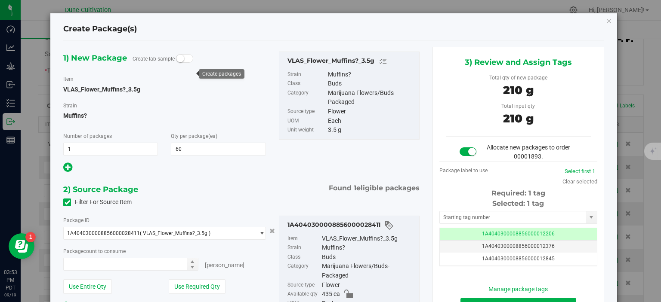
type input "60 ea"
click at [442, 240] on td "1A4040300008856000012206" at bounding box center [518, 234] width 157 height 12
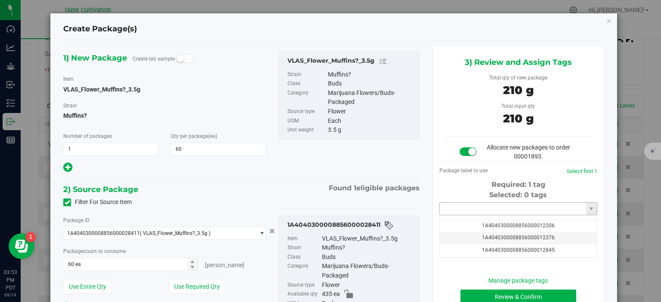
click at [457, 207] on input "text" at bounding box center [513, 209] width 146 height 12
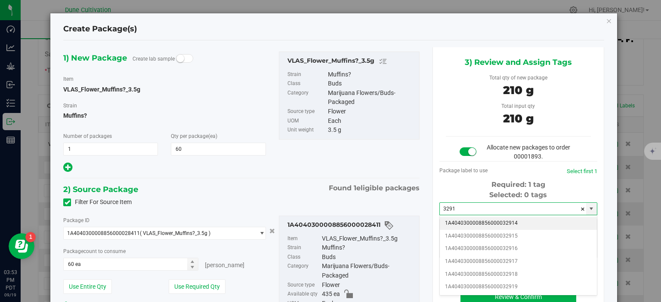
click at [519, 224] on li "1A4040300008856000032914" at bounding box center [518, 223] width 157 height 13
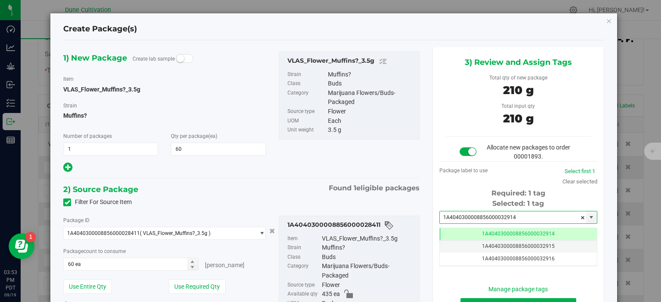
scroll to position [77, 0]
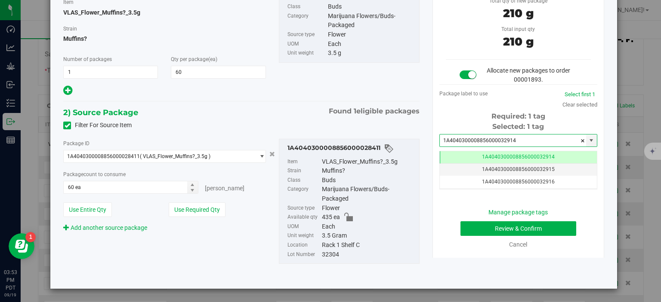
type input "1A4040300008856000032914"
click at [475, 236] on div "Manage package tags Review & Confirm Cancel" at bounding box center [518, 228] width 145 height 41
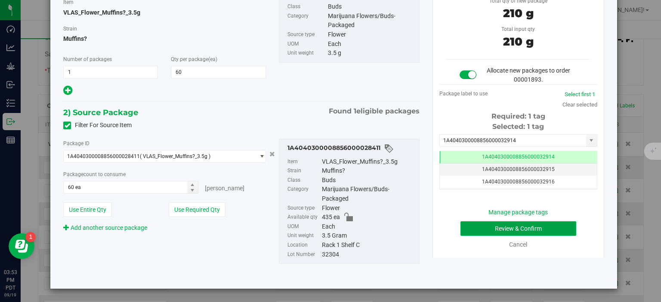
click at [476, 235] on button "Review & Confirm" at bounding box center [518, 229] width 116 height 15
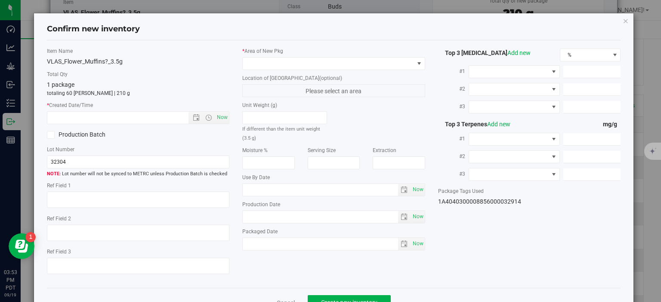
type textarea "37.6665%"
type textarea "Muffins?"
type textarea "0.0565254%"
type input "416.0390"
type input "11.7988"
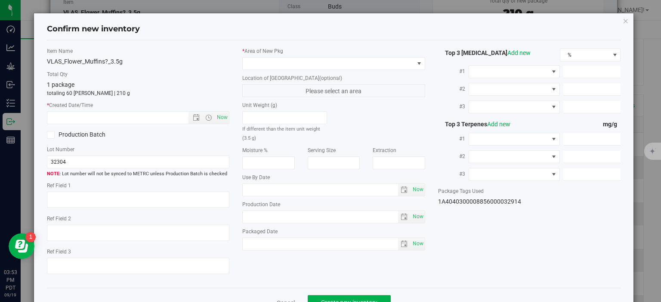
type input "11.4219"
type input "5.8440"
type input "4.8510"
type input "4.6840"
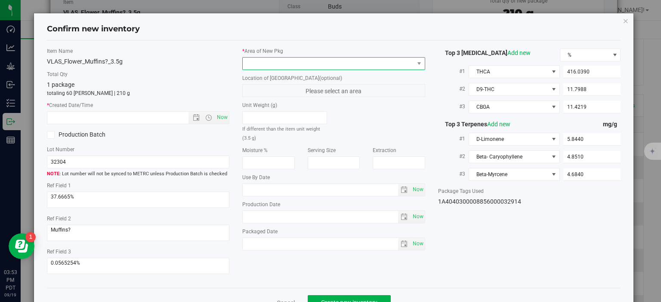
click at [318, 66] on span at bounding box center [328, 64] width 171 height 12
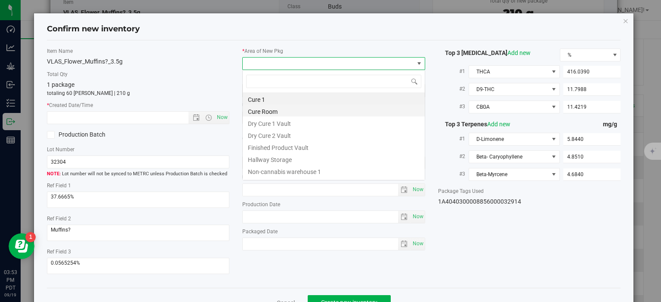
scroll to position [12, 182]
click at [278, 150] on li "Finished Product Vault" at bounding box center [334, 147] width 182 height 12
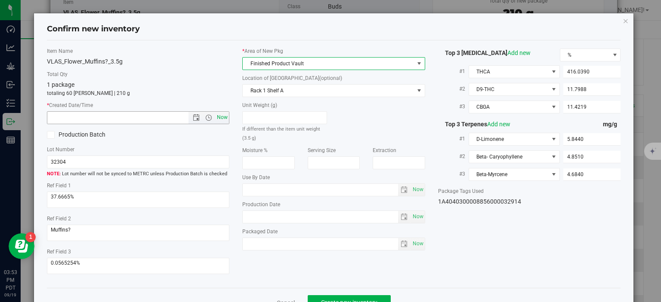
click at [221, 114] on span "Now" at bounding box center [222, 117] width 15 height 12
type input "9/19/2025 3:53 PM"
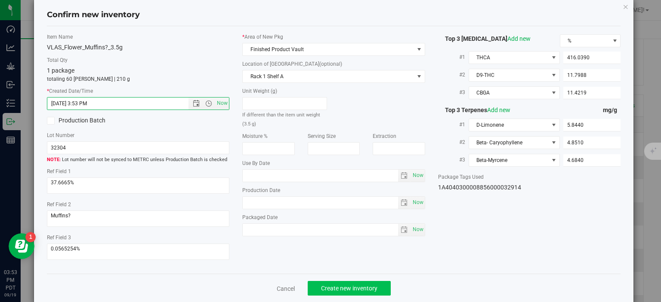
scroll to position [22, 0]
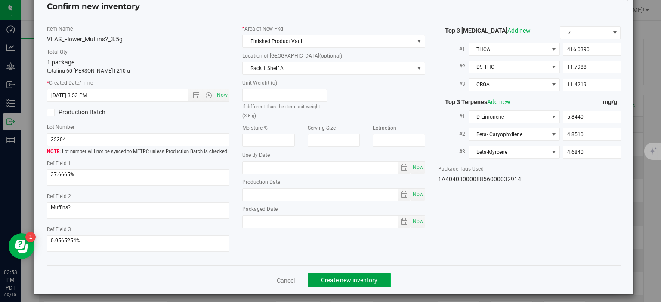
click at [346, 273] on button "Create new inventory" at bounding box center [349, 280] width 83 height 15
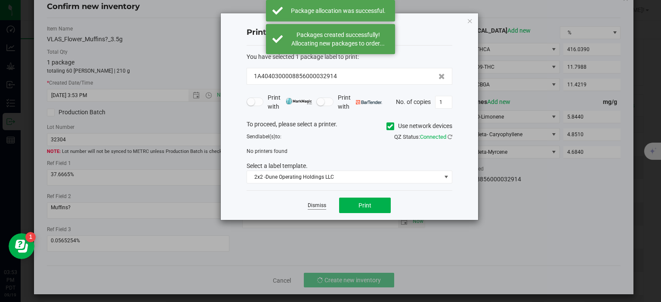
click at [317, 204] on link "Dismiss" at bounding box center [317, 205] width 19 height 7
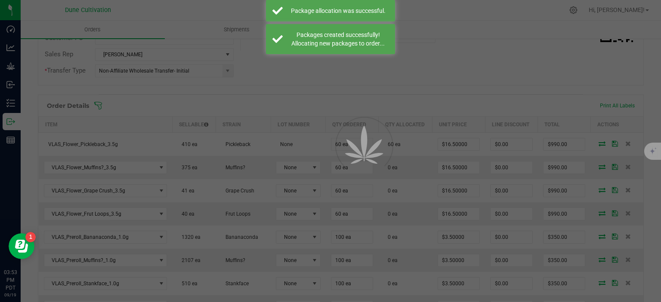
scroll to position [186, 0]
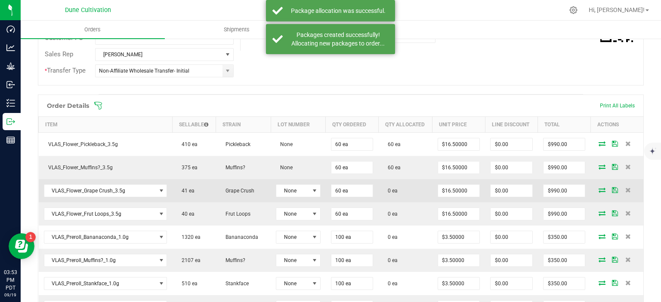
click at [605, 190] on icon at bounding box center [602, 190] width 7 height 5
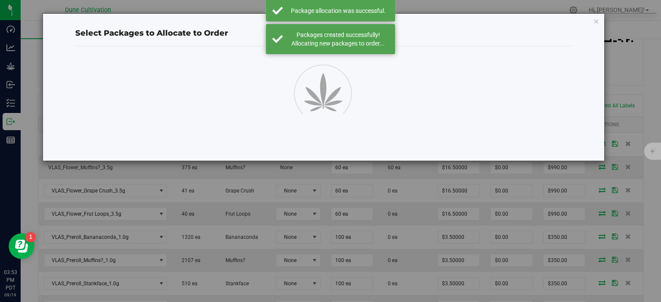
scroll to position [186, 0]
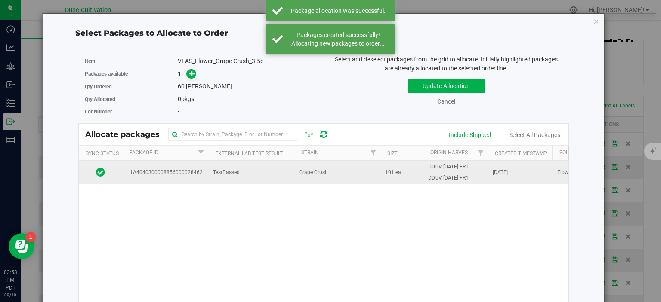
click at [191, 182] on td "1A4040300008856000028462" at bounding box center [165, 172] width 86 height 23
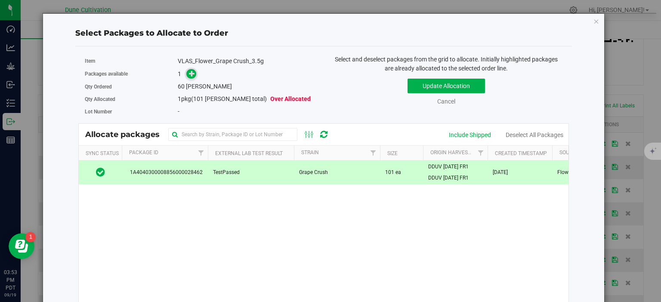
click at [190, 75] on icon at bounding box center [192, 74] width 6 height 6
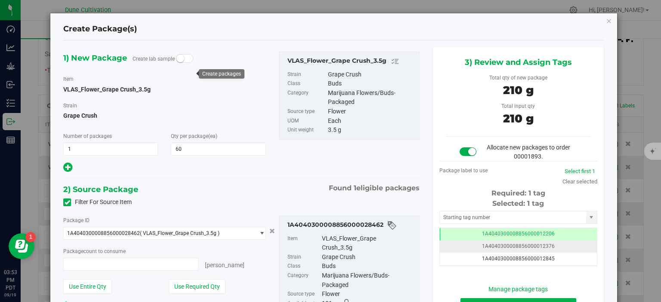
type input "60 ea"
click at [486, 234] on span "1A4040300008856000012206" at bounding box center [518, 234] width 73 height 6
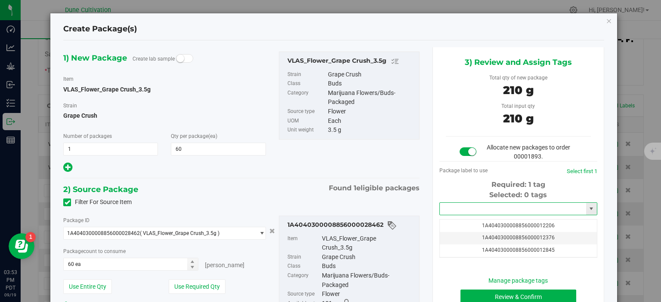
click at [487, 211] on input "text" at bounding box center [513, 209] width 146 height 12
paste input "3291"
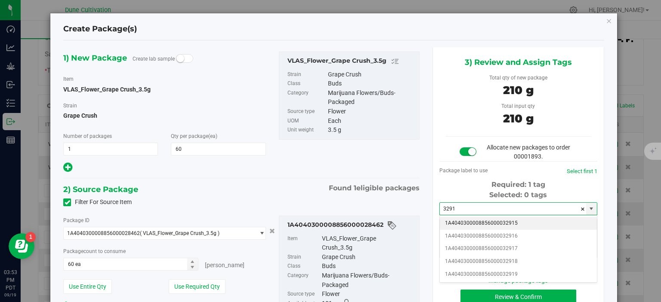
click at [501, 225] on li "1A4040300008856000032915" at bounding box center [518, 223] width 157 height 13
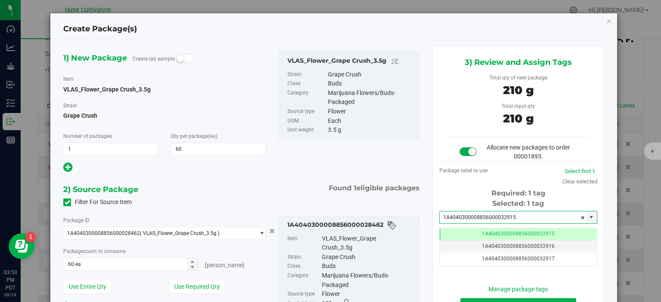
type input "1A4040300008856000032915"
click at [404, 221] on div "1A4040300008856000028462 Item VLAS_Flower_Grape Crush_3.5g Strain Grape Crush C…" at bounding box center [349, 283] width 141 height 135
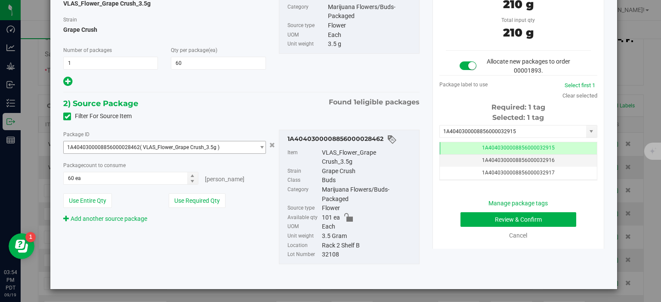
scroll to position [43, 0]
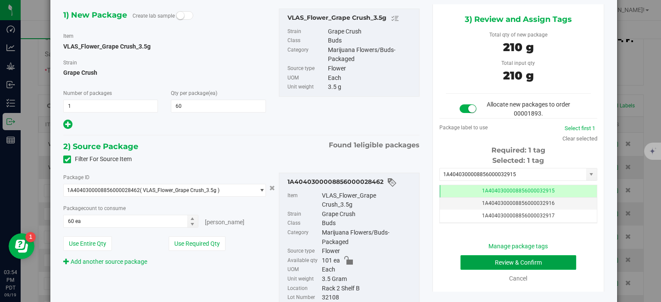
click at [477, 261] on button "Review & Confirm" at bounding box center [518, 263] width 116 height 15
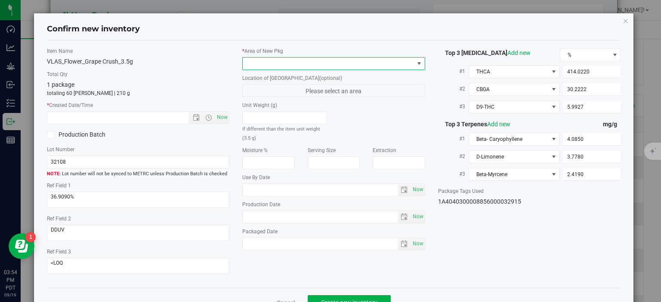
click at [281, 59] on span at bounding box center [328, 64] width 171 height 12
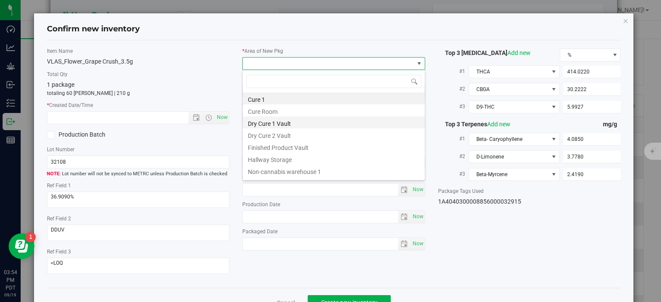
scroll to position [12, 182]
click at [269, 149] on li "Finished Product Vault" at bounding box center [334, 147] width 182 height 12
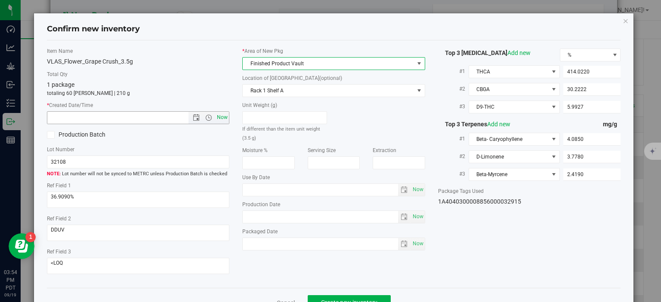
click at [222, 120] on span "Now" at bounding box center [222, 117] width 15 height 12
type input "9/19/2025 3:54 PM"
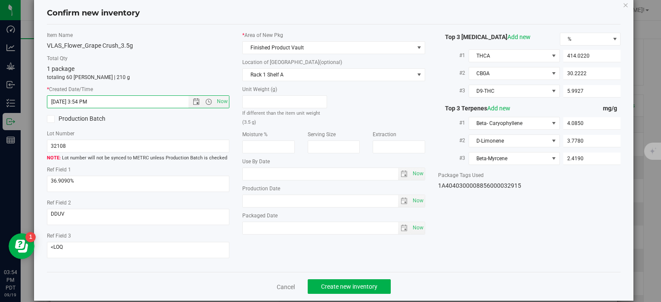
scroll to position [22, 0]
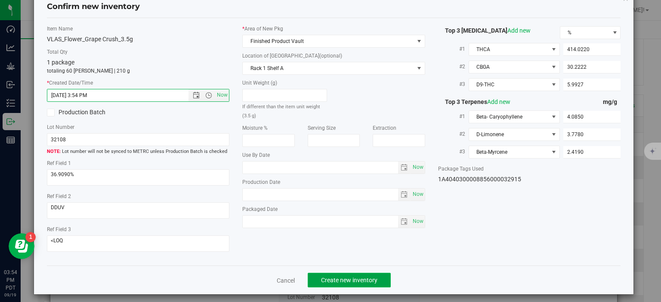
click at [349, 277] on span "Create new inventory" at bounding box center [349, 280] width 56 height 7
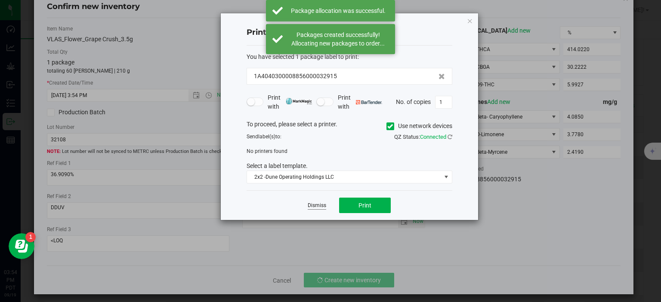
click at [314, 204] on link "Dismiss" at bounding box center [317, 205] width 19 height 7
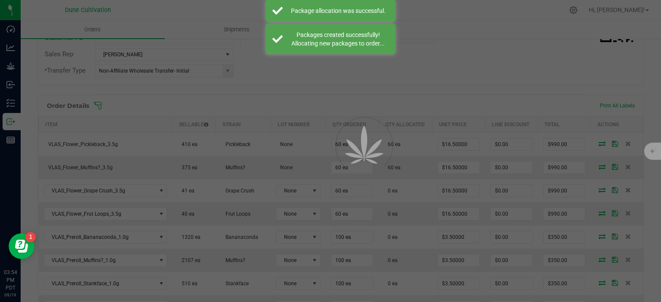
scroll to position [186, 0]
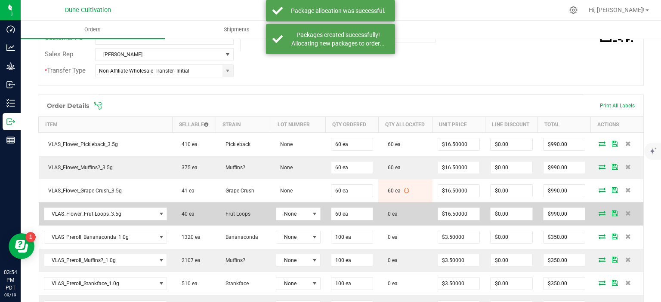
click at [602, 211] on icon at bounding box center [602, 213] width 7 height 5
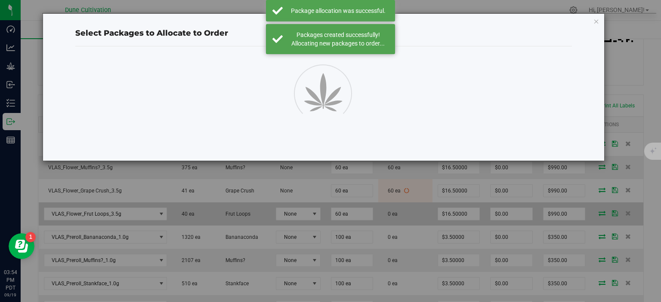
scroll to position [186, 0]
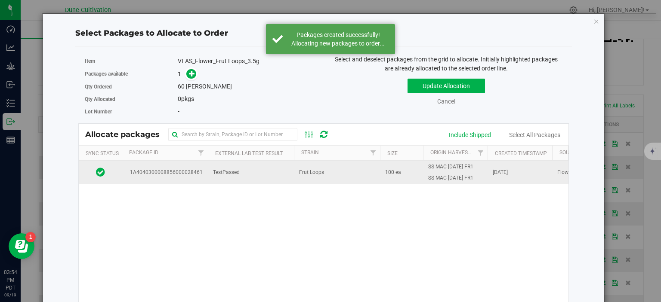
click at [181, 179] on td "1A4040300008856000028461" at bounding box center [165, 172] width 86 height 23
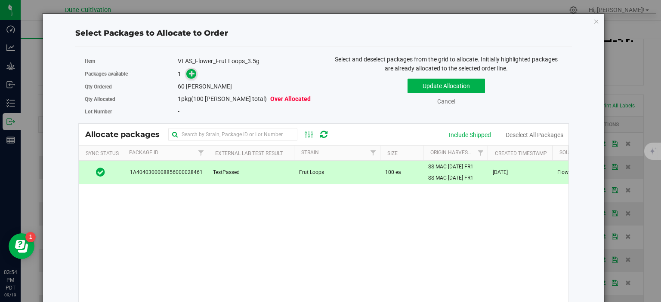
click at [191, 72] on icon at bounding box center [192, 74] width 6 height 6
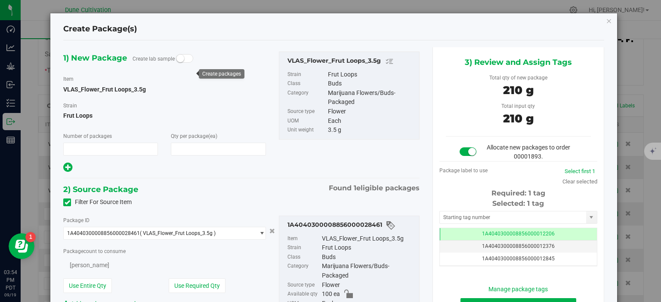
type input "1"
type input "60"
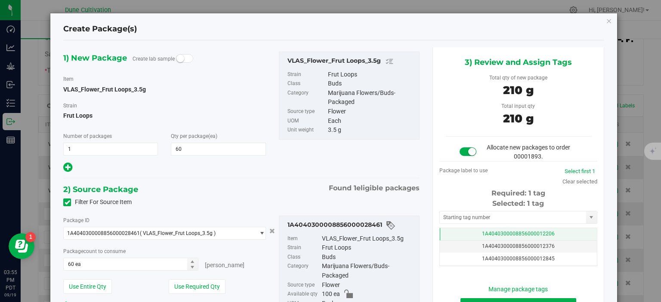
click at [468, 236] on td "1A4040300008856000012206" at bounding box center [518, 234] width 157 height 12
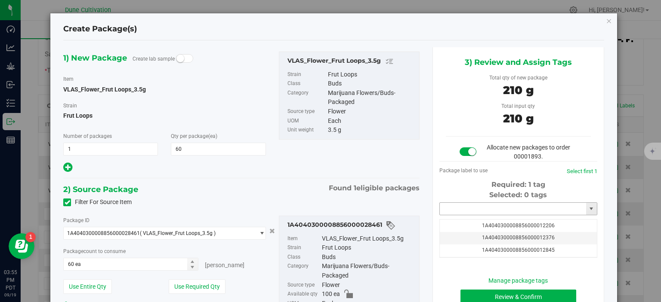
click at [469, 210] on input "text" at bounding box center [513, 209] width 146 height 12
paste input "3291"
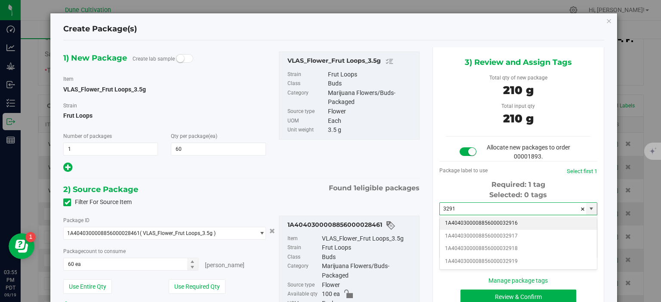
click at [466, 222] on li "1A4040300008856000032916" at bounding box center [518, 223] width 157 height 13
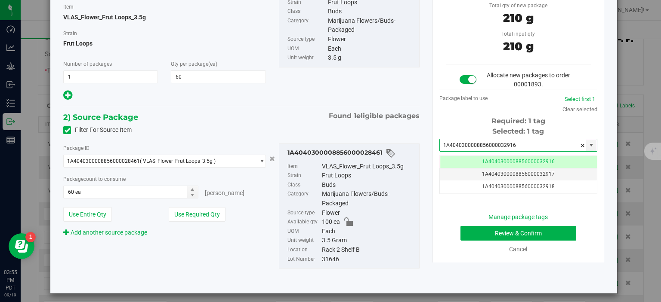
scroll to position [77, 0]
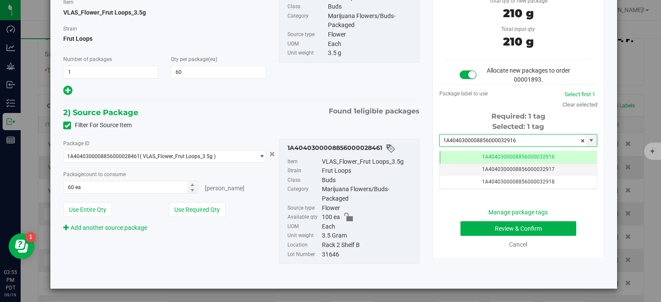
type input "1A4040300008856000032916"
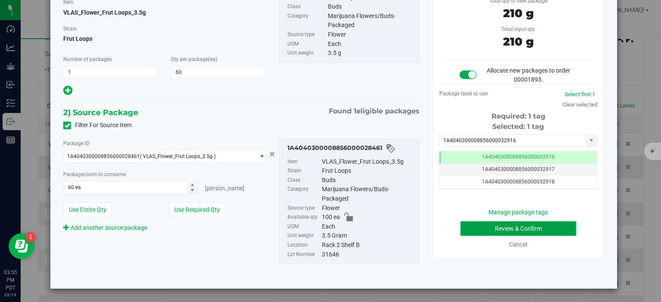
click at [479, 231] on button "Review & Confirm" at bounding box center [518, 229] width 116 height 15
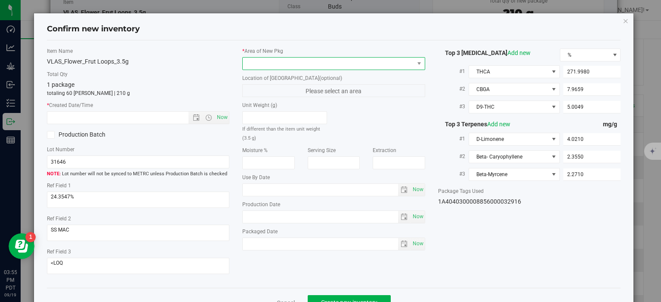
click at [336, 60] on span at bounding box center [328, 64] width 171 height 12
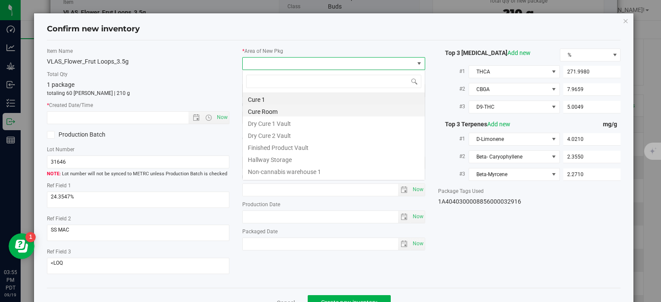
scroll to position [12, 182]
click at [292, 149] on li "Finished Product Vault" at bounding box center [334, 147] width 182 height 12
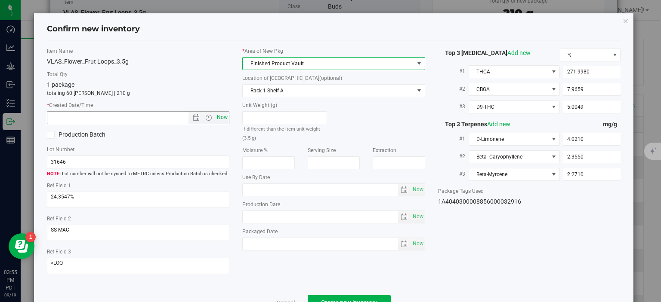
click at [218, 118] on span "Now" at bounding box center [222, 117] width 15 height 12
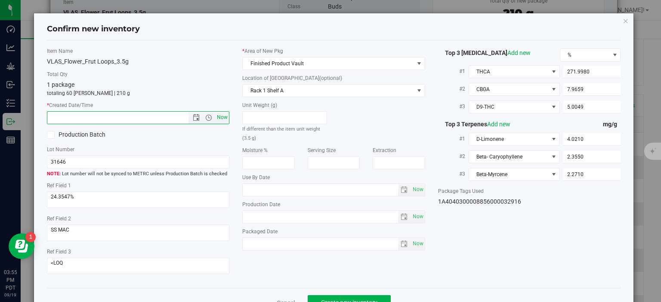
type input "9/19/2025 3:55 PM"
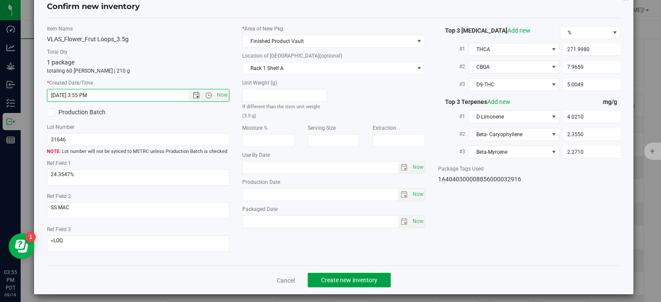
click at [340, 277] on span "Create new inventory" at bounding box center [349, 280] width 56 height 7
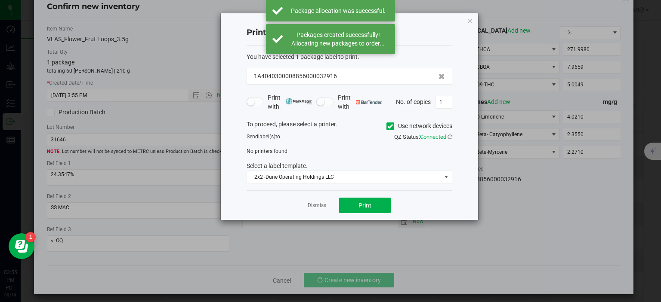
click at [316, 202] on app-cancel-button "Dismiss" at bounding box center [317, 205] width 19 height 9
click at [318, 204] on link "Dismiss" at bounding box center [317, 205] width 19 height 7
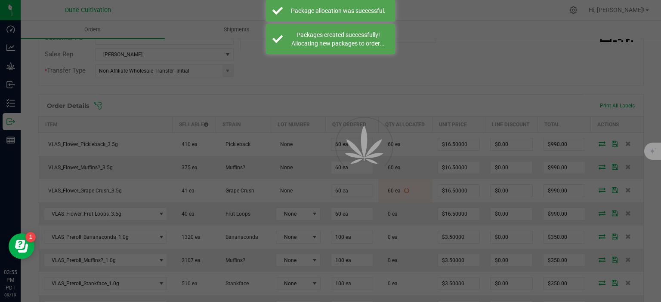
scroll to position [186, 0]
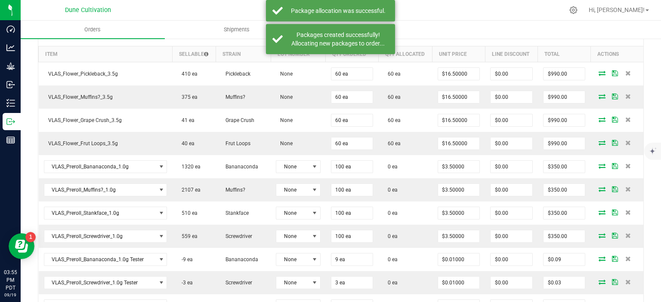
scroll to position [260, 0]
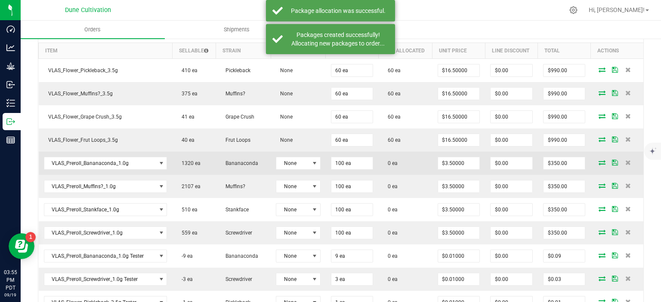
click at [602, 161] on icon at bounding box center [602, 162] width 7 height 5
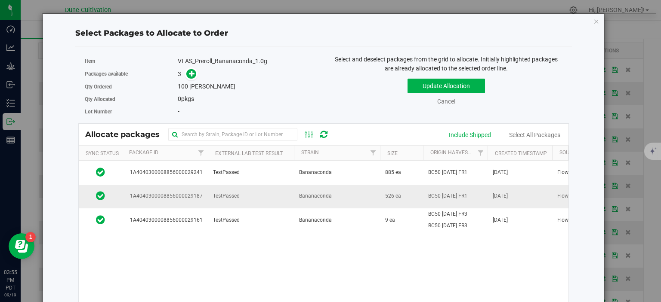
click at [178, 194] on span "1A4040300008856000029187" at bounding box center [165, 196] width 76 height 8
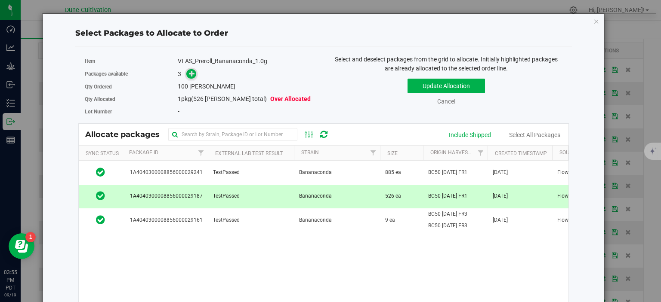
click at [192, 78] on span at bounding box center [191, 74] width 10 height 10
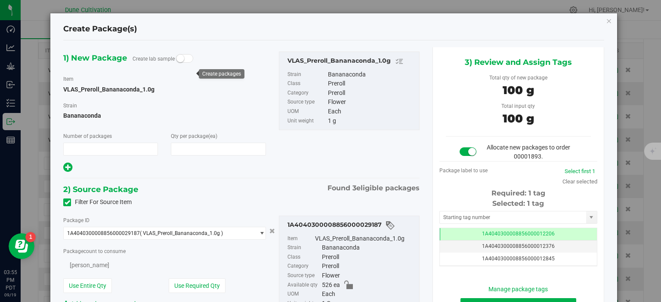
type input "1"
type input "100"
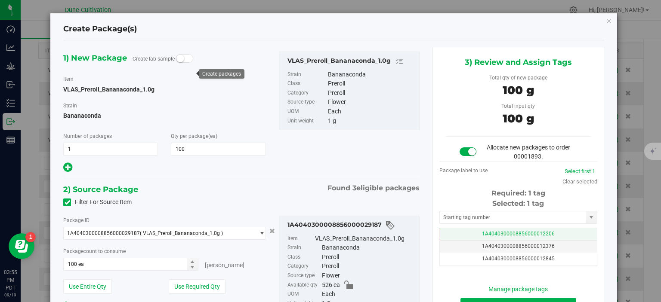
click at [490, 235] on span "1A4040300008856000012206" at bounding box center [518, 234] width 73 height 6
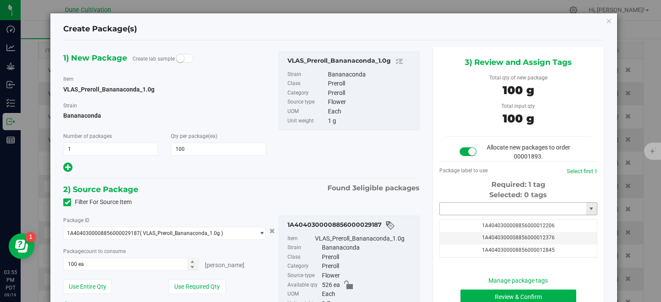
click at [494, 211] on input "text" at bounding box center [513, 209] width 146 height 12
paste input "3291"
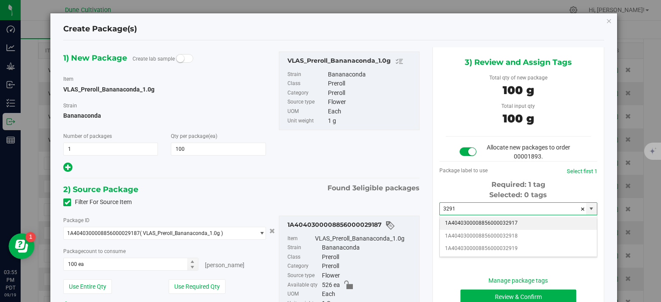
click at [500, 226] on li "1A4040300008856000032917" at bounding box center [518, 223] width 157 height 13
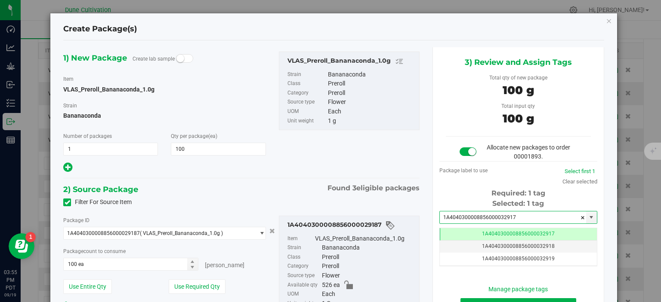
scroll to position [68, 0]
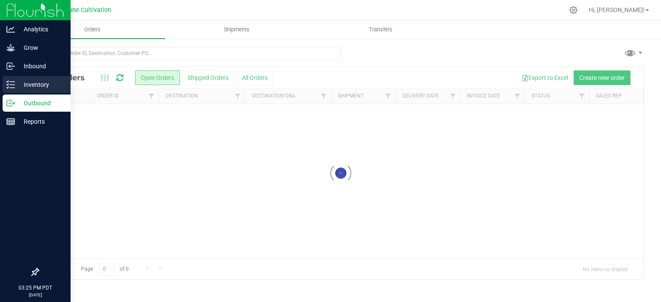
click at [32, 83] on p "Inventory" at bounding box center [41, 85] width 52 height 10
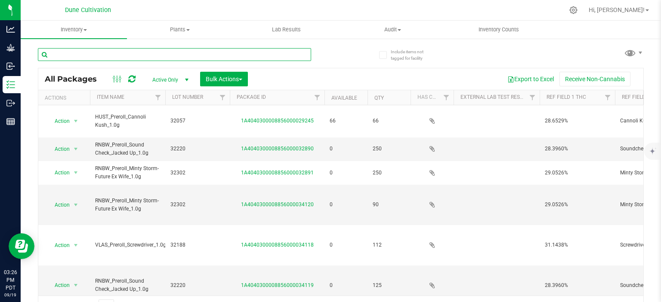
click at [92, 52] on input "text" at bounding box center [174, 54] width 273 height 13
paste input "28441"
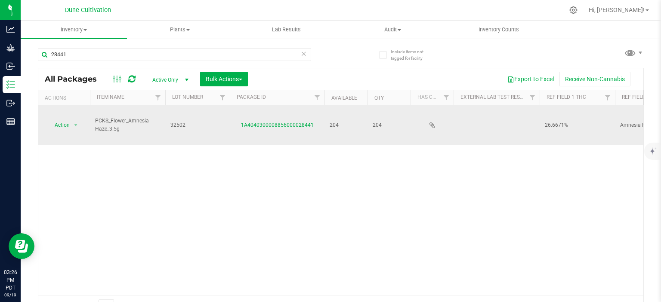
click at [118, 117] on span "PCKS_Flower_Amnesia Haze_3.5g" at bounding box center [127, 125] width 65 height 16
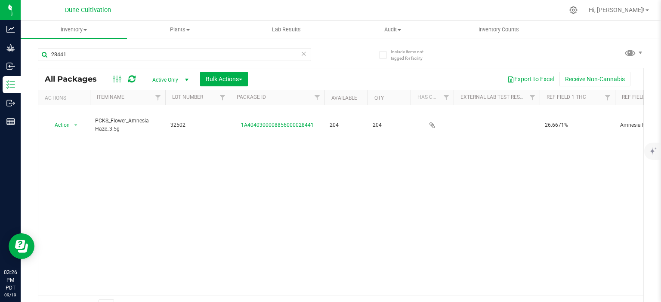
click at [94, 63] on div "28441" at bounding box center [174, 58] width 273 height 20
click at [96, 62] on div "28441" at bounding box center [174, 58] width 273 height 20
click at [97, 59] on input "28441" at bounding box center [174, 54] width 273 height 13
paste input "3"
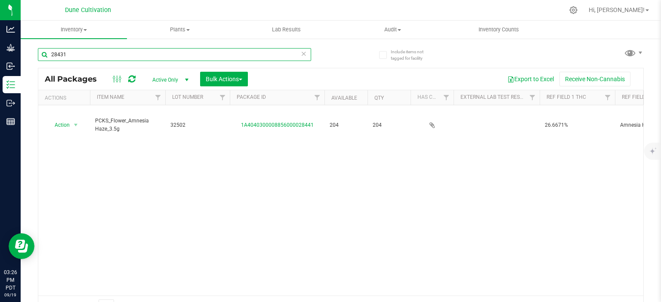
paste input "28431"
click at [98, 53] on input "2843128431" at bounding box center [174, 54] width 273 height 13
paste input "text"
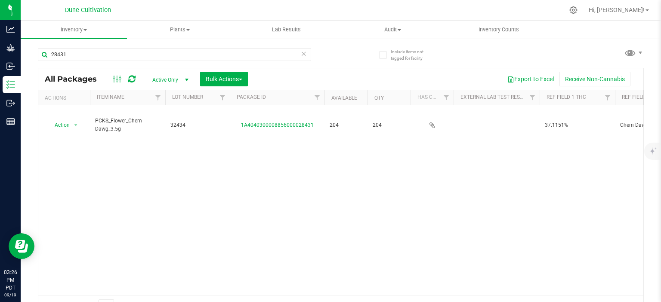
click at [112, 117] on span "PCKS_Flower_Chem Dawg_3.5g" at bounding box center [127, 125] width 65 height 16
click at [99, 56] on input "28431" at bounding box center [174, 54] width 273 height 13
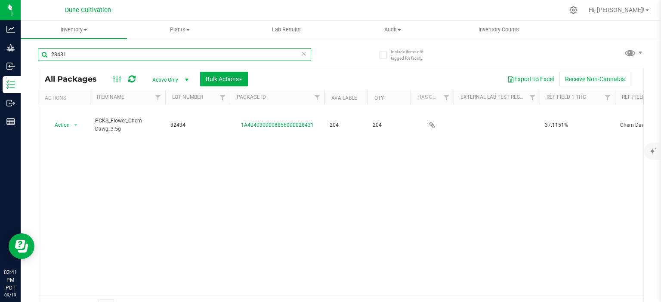
paste input "79"
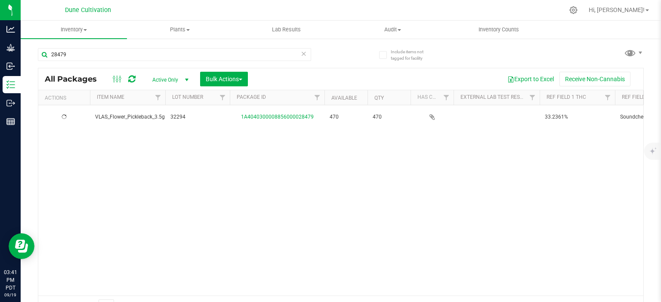
click at [109, 116] on span "VLAS_Flower_Pickleback_3.5g" at bounding box center [130, 117] width 70 height 8
click at [96, 56] on input "28479" at bounding box center [174, 54] width 273 height 13
paste input "11"
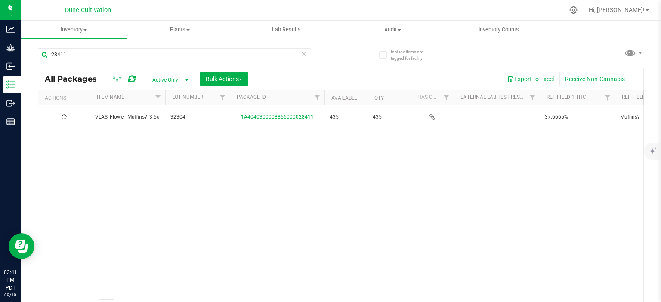
click at [137, 118] on span "VLAS_Flower_Muffins?_3.5g" at bounding box center [127, 117] width 65 height 8
click at [70, 46] on div "28411" at bounding box center [189, 54] width 303 height 28
click at [67, 57] on input "28411" at bounding box center [174, 54] width 273 height 13
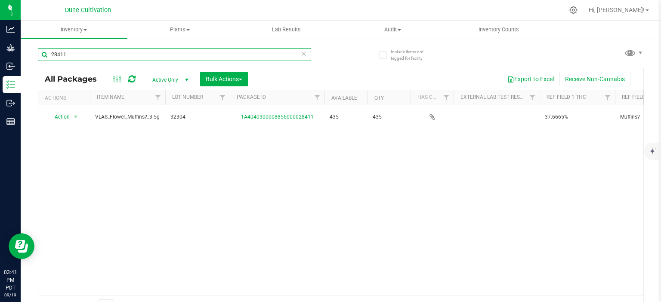
click at [67, 57] on input "28411" at bounding box center [174, 54] width 273 height 13
paste input "62"
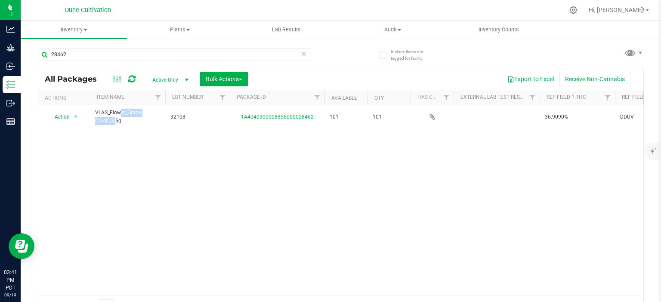
click at [126, 114] on span "VLAS_Flower_Grape Crush_3.5g" at bounding box center [127, 117] width 65 height 16
click at [70, 54] on input "28462" at bounding box center [174, 54] width 273 height 13
paste input "1"
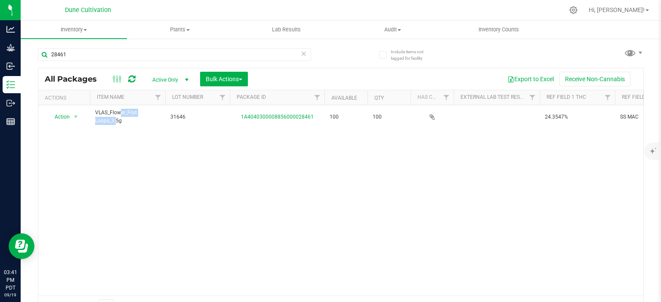
click at [112, 114] on span "VLAS_Flower_Frut Loops_3.5g" at bounding box center [127, 117] width 65 height 16
click at [95, 52] on input "28461" at bounding box center [174, 54] width 273 height 13
paste input "9187"
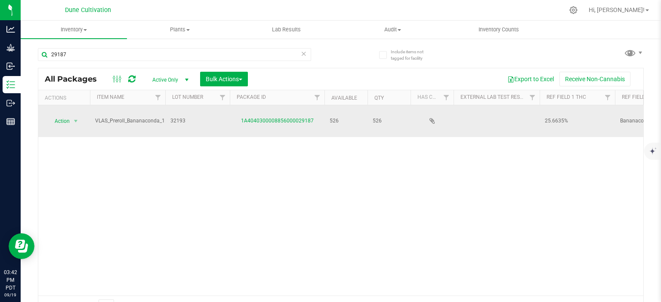
click at [132, 117] on span "VLAS_Preroll_Bananaconda_1.0g" at bounding box center [133, 121] width 77 height 8
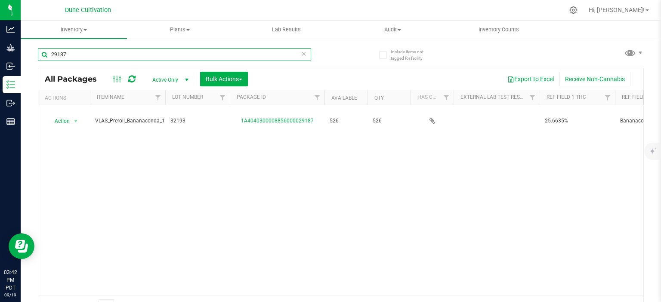
click at [71, 52] on input "29187" at bounding box center [174, 54] width 273 height 13
paste input "9"
click at [120, 117] on span "VLAS_Preroll_Muffins?_1.0g" at bounding box center [127, 121] width 65 height 8
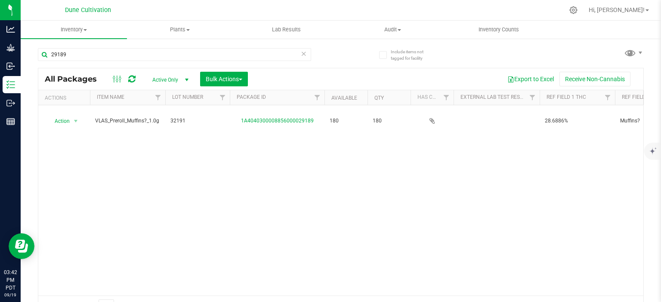
click at [120, 117] on span "VLAS_Preroll_Muffins?_1.0g" at bounding box center [127, 121] width 65 height 8
click at [77, 60] on input "29189" at bounding box center [174, 54] width 273 height 13
paste input "6"
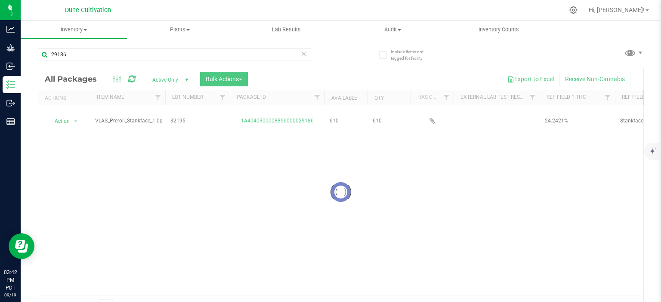
click at [128, 114] on div at bounding box center [340, 192] width 605 height 248
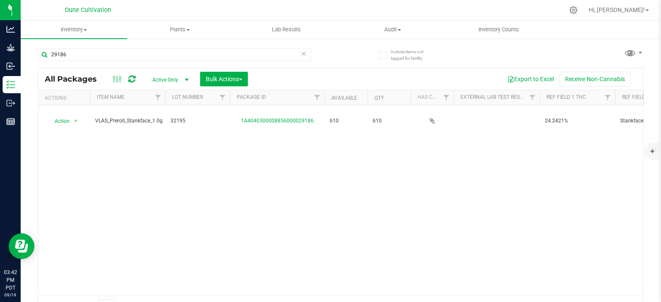
click at [128, 117] on span "VLAS_Preroll_Stankface_1.0g" at bounding box center [129, 121] width 68 height 8
click at [102, 58] on input "29186" at bounding box center [174, 54] width 273 height 13
paste input "91"
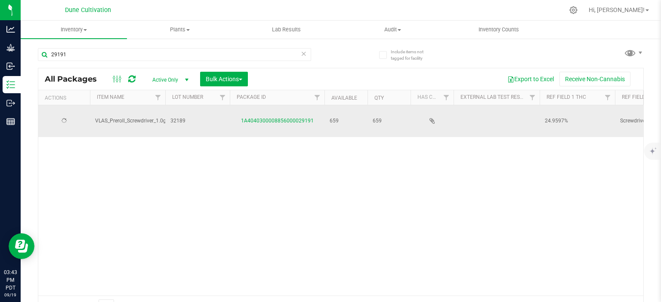
click at [120, 117] on span "VLAS_Preroll_Screwdriver_1.0g" at bounding box center [130, 121] width 71 height 8
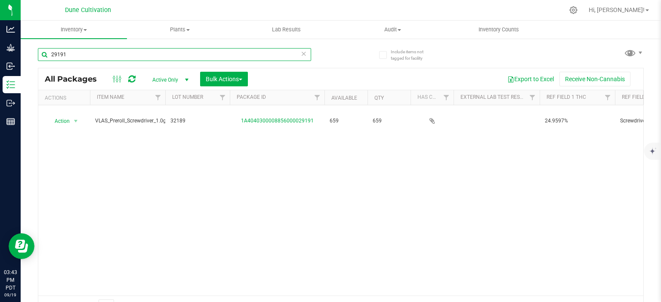
click at [75, 61] on input "29191" at bounding box center [174, 54] width 273 height 13
paste input "28479"
click at [75, 61] on input "2919128479" at bounding box center [174, 54] width 273 height 13
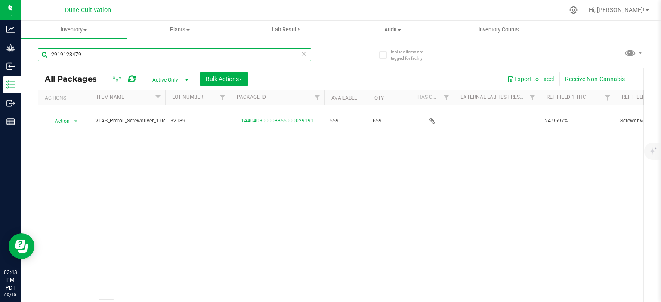
click at [75, 61] on input "2919128479" at bounding box center [174, 54] width 273 height 13
paste input "28479"
click at [75, 61] on input "291912842847979" at bounding box center [174, 54] width 273 height 13
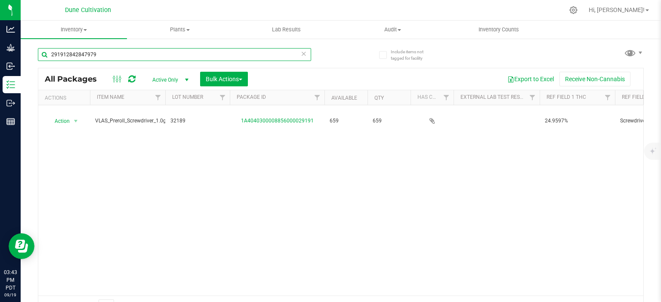
click at [75, 61] on input "291912842847979" at bounding box center [174, 54] width 273 height 13
click at [76, 54] on input "291912842847979" at bounding box center [174, 54] width 273 height 13
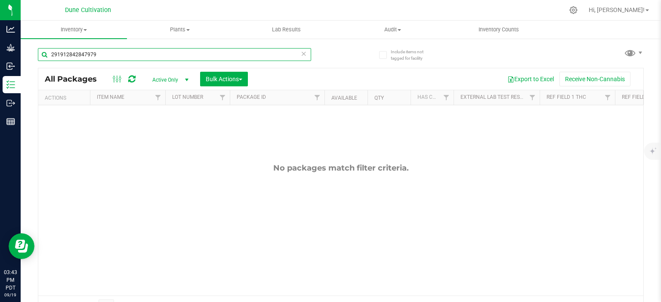
paste input "84"
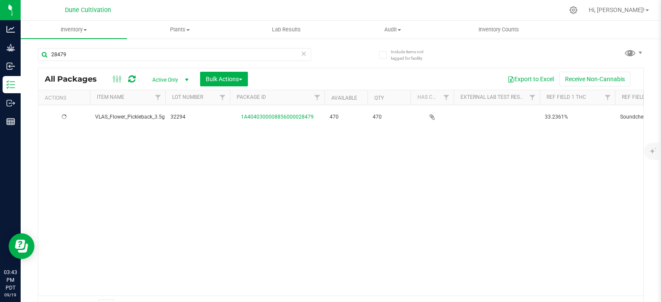
click at [124, 114] on span "VLAS_Flower_Pickleback_3.5g" at bounding box center [130, 117] width 70 height 8
click at [109, 58] on input "28479" at bounding box center [174, 54] width 273 height 13
paste input "11"
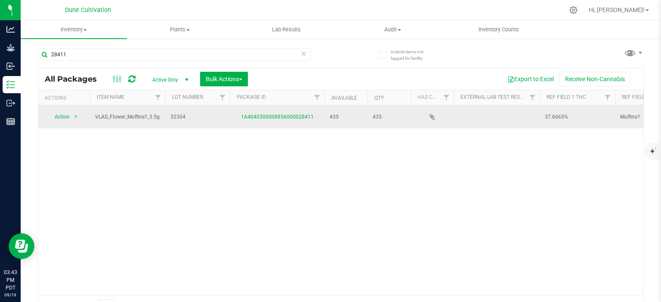
click at [119, 119] on span "VLAS_Flower_Muffins?_3.5g" at bounding box center [127, 117] width 65 height 8
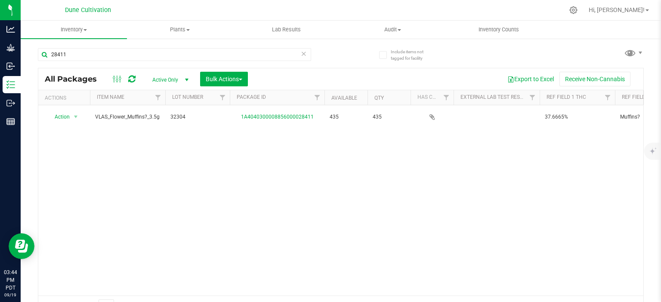
click at [117, 45] on div "28411" at bounding box center [189, 54] width 303 height 28
click at [111, 57] on input "28411" at bounding box center [174, 54] width 273 height 13
paste input "916"
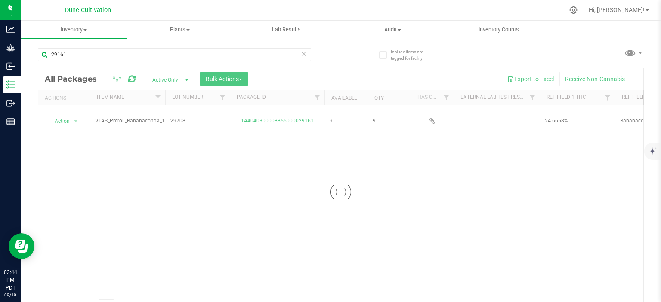
click at [130, 117] on div at bounding box center [340, 192] width 605 height 248
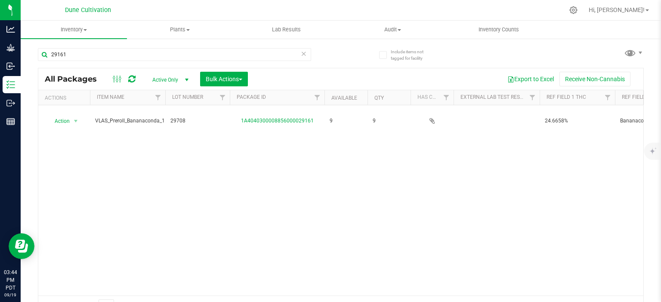
click at [130, 117] on span "VLAS_Preroll_Bananaconda_1.0g" at bounding box center [133, 121] width 77 height 8
click at [65, 50] on input "29161" at bounding box center [174, 54] width 273 height 13
paste input "9"
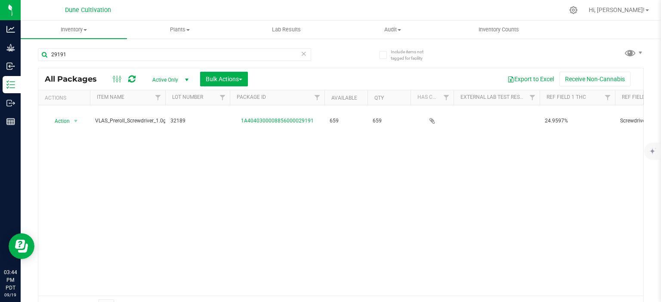
click at [124, 117] on span "VLAS_Preroll_Screwdriver_1.0g" at bounding box center [130, 121] width 71 height 8
click at [63, 57] on input "29191" at bounding box center [174, 54] width 273 height 13
paste input "8479"
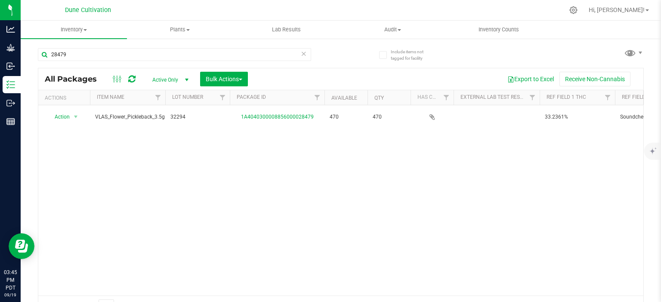
click at [124, 116] on span "VLAS_Flower_Pickleback_3.5g" at bounding box center [130, 117] width 70 height 8
click at [98, 62] on div "28479" at bounding box center [174, 58] width 273 height 20
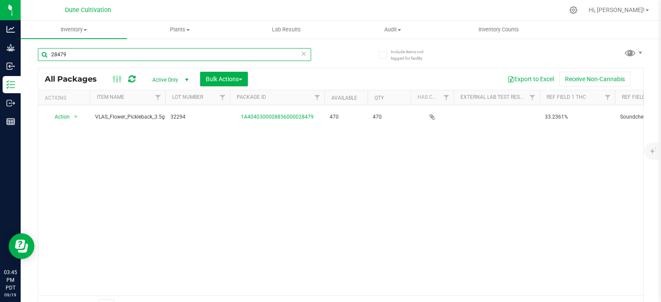
click at [97, 57] on input "28479" at bounding box center [174, 54] width 273 height 13
paste input "11"
click at [132, 117] on span "VLAS_Flower_Muffins?_3.5g" at bounding box center [127, 117] width 65 height 8
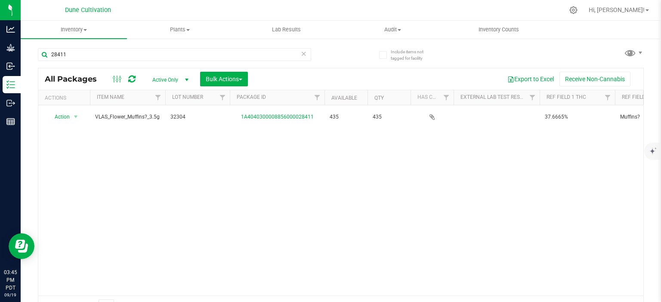
click at [132, 117] on span "VLAS_Flower_Muffins?_3.5g" at bounding box center [127, 117] width 65 height 8
click at [98, 55] on input "28411" at bounding box center [174, 54] width 273 height 13
paste input "79"
click at [118, 116] on span "VLAS_Flower_Pickleback_3.5g" at bounding box center [130, 117] width 70 height 8
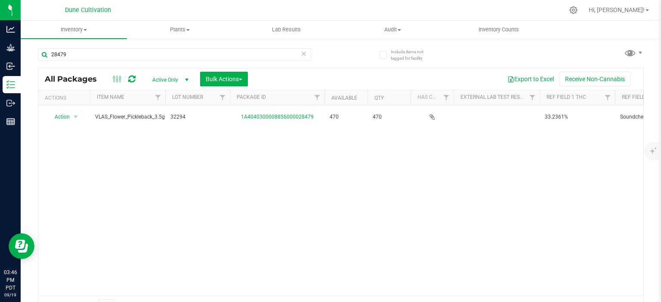
click at [118, 116] on span "VLAS_Flower_Pickleback_3.5g" at bounding box center [130, 117] width 70 height 8
click at [56, 55] on input "28479" at bounding box center [174, 54] width 273 height 13
paste input "11"
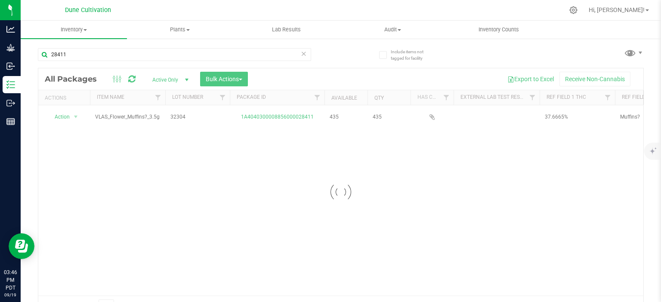
click at [133, 115] on div at bounding box center [340, 192] width 605 height 248
click at [133, 115] on span "VLAS_Flower_Muffins?_3.5g" at bounding box center [127, 117] width 65 height 8
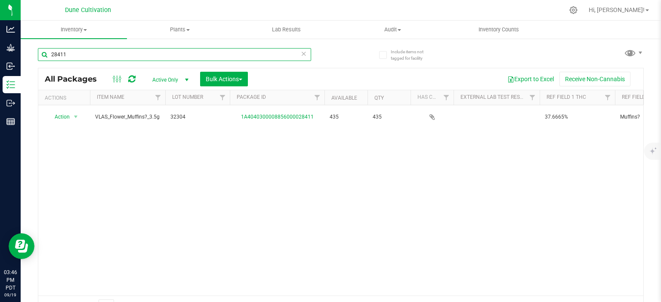
click at [96, 50] on input "28411" at bounding box center [174, 54] width 273 height 13
paste input "62"
click at [121, 111] on span "VLAS_Flower_Grape Crush_3.5g" at bounding box center [127, 117] width 65 height 16
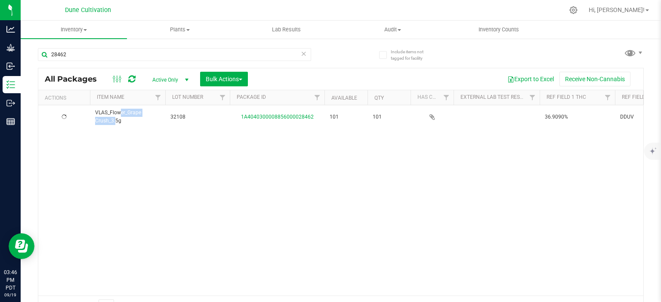
click at [121, 111] on span "VLAS_Flower_Grape Crush_3.5g" at bounding box center [127, 117] width 65 height 16
click at [80, 58] on input "28462" at bounding box center [174, 54] width 273 height 13
paste input "1"
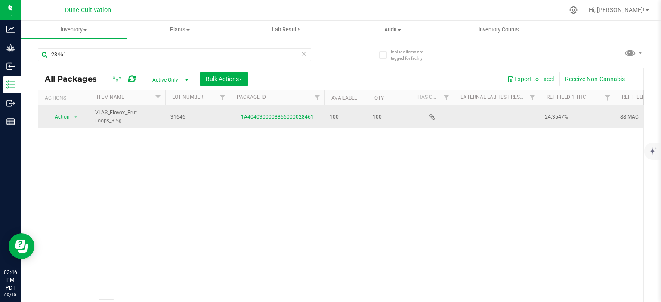
click at [111, 114] on span "VLAS_Flower_Frut Loops_3.5g" at bounding box center [127, 117] width 65 height 16
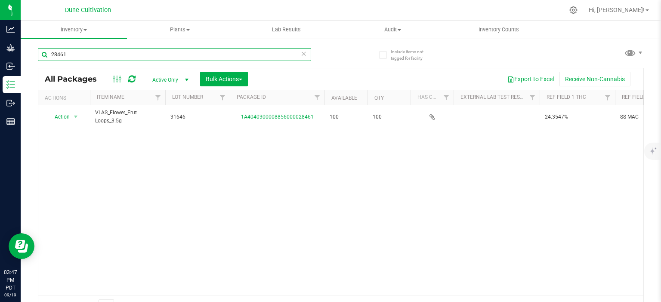
click at [85, 55] on input "28461" at bounding box center [174, 54] width 273 height 13
paste input "4"
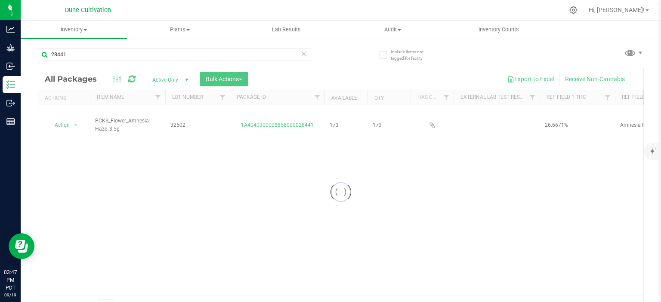
click at [111, 112] on div at bounding box center [340, 192] width 605 height 248
click at [111, 117] on span "PCKS_Flower_Amnesia Haze_3.5g" at bounding box center [127, 125] width 65 height 16
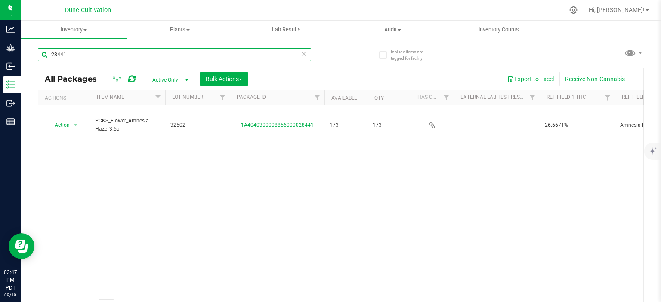
click at [78, 59] on input "28441" at bounding box center [174, 54] width 273 height 13
paste input "PCKS_Flower_Amnesia Haze_3.5g"
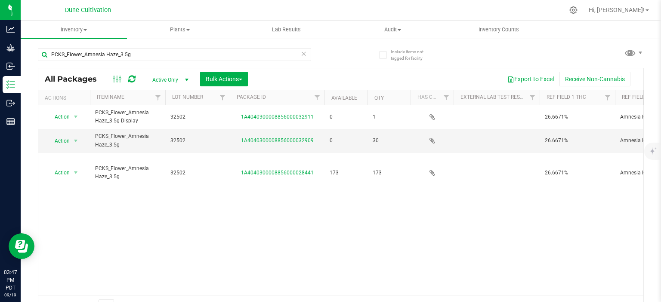
click at [113, 115] on span "PCKS_Flower_Amnesia Haze_3.5g Display" at bounding box center [127, 117] width 65 height 16
click at [112, 135] on span "PCKS_Flower_Amnesia Haze_3.5g" at bounding box center [127, 141] width 65 height 16
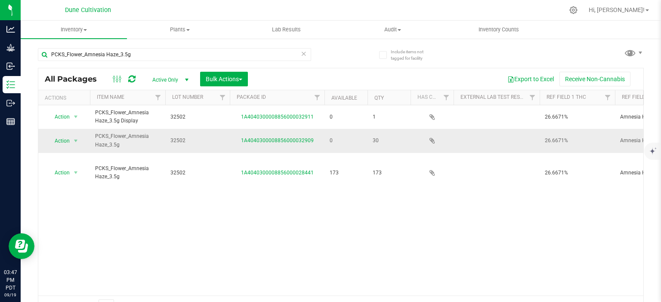
click at [112, 135] on span "PCKS_Flower_Amnesia Haze_3.5g" at bounding box center [127, 141] width 65 height 16
click at [60, 56] on input "PCKS_Flower_Amnesia Haze_3.5g" at bounding box center [174, 54] width 273 height 13
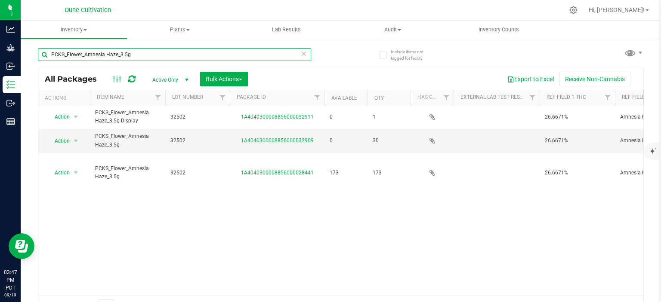
click at [60, 56] on input "PCKS_Flower_Amnesia Haze_3.5g" at bounding box center [174, 54] width 273 height 13
paste input "28431"
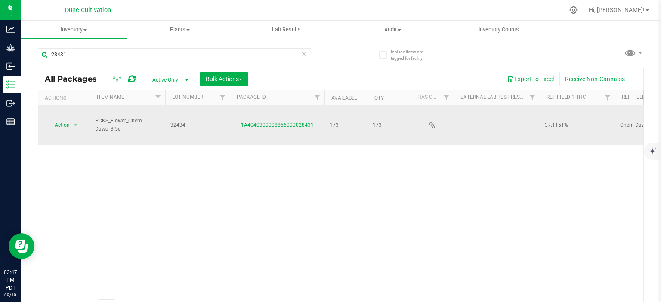
click at [115, 118] on span "PCKS_Flower_Chem Dawg_3.5g" at bounding box center [127, 125] width 65 height 16
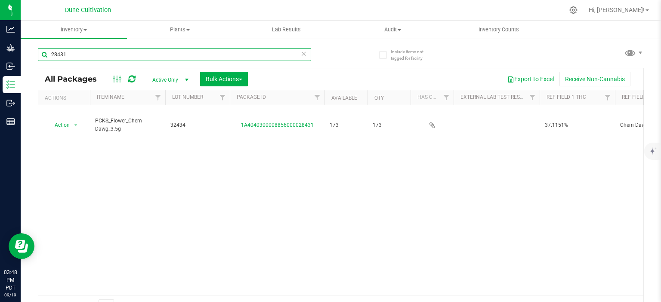
click at [102, 56] on input "28431" at bounding box center [174, 54] width 273 height 13
paste input "059"
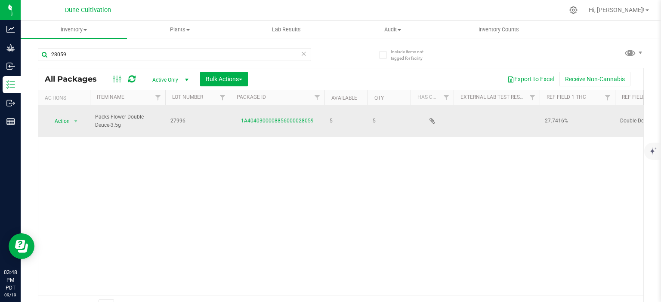
click at [107, 115] on span "Packs-Flower-Double Deuce-3.5g" at bounding box center [127, 121] width 65 height 16
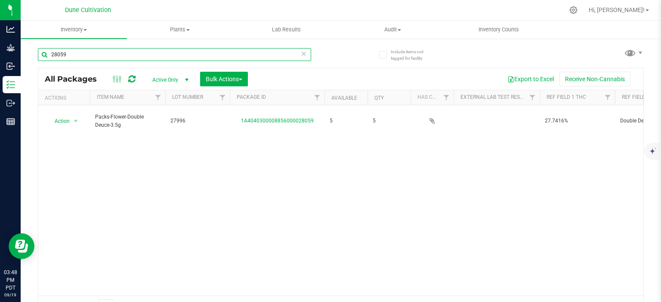
click at [114, 53] on input "28059" at bounding box center [174, 54] width 273 height 13
paste input "441"
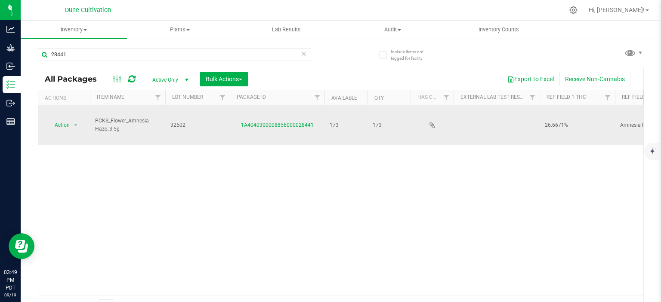
click at [111, 117] on span "PCKS_Flower_Amnesia Haze_3.5g" at bounding box center [127, 125] width 65 height 16
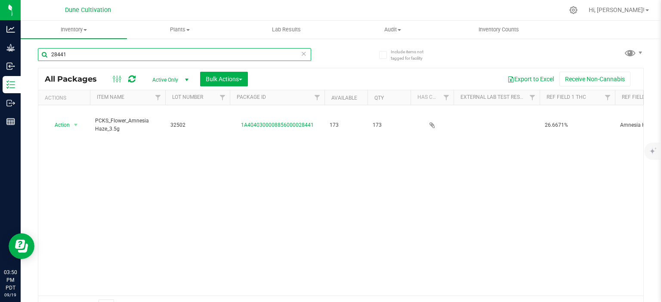
click at [93, 55] on input "28441" at bounding box center [174, 54] width 273 height 13
paste input "3"
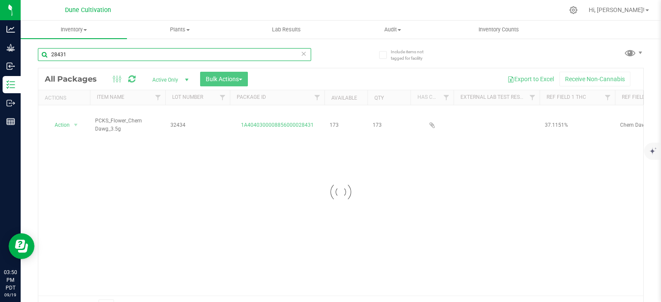
type input "28431"
click at [105, 116] on div at bounding box center [340, 192] width 605 height 248
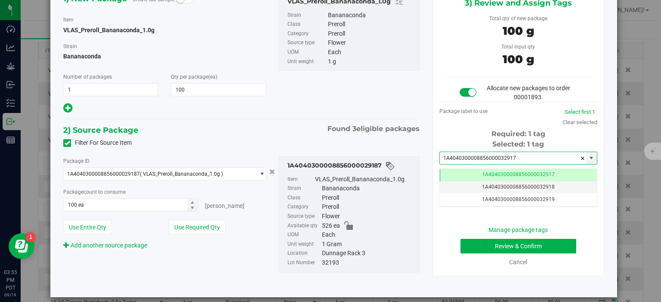
scroll to position [68, 0]
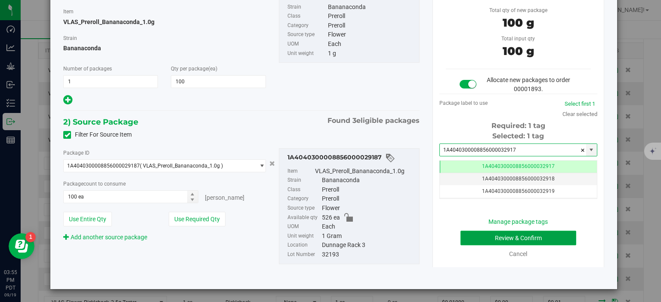
click at [499, 244] on button "Review & Confirm" at bounding box center [518, 238] width 116 height 15
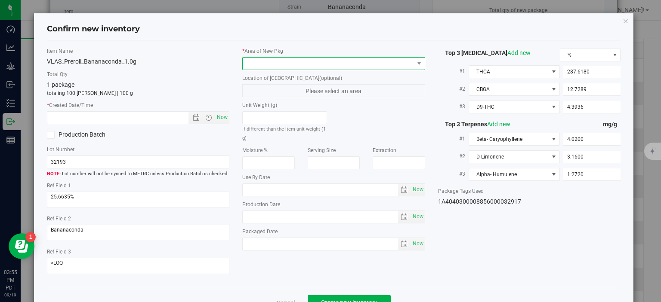
click at [336, 63] on span at bounding box center [328, 64] width 171 height 12
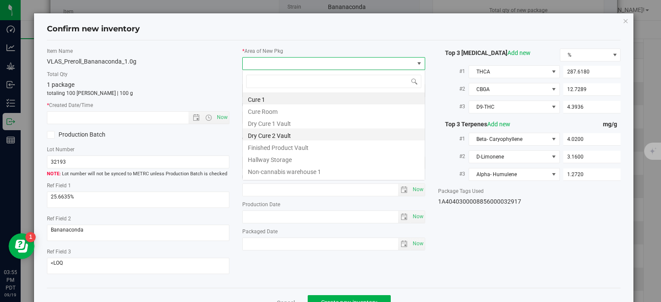
scroll to position [12, 182]
click at [280, 146] on li "Finished Product Vault" at bounding box center [334, 147] width 182 height 12
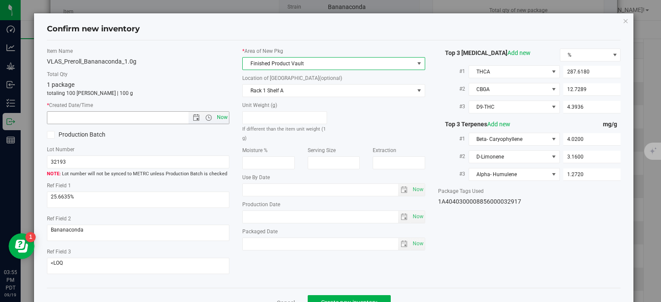
click at [219, 116] on span "Now" at bounding box center [222, 117] width 15 height 12
type input "[DATE] 3:55 PM"
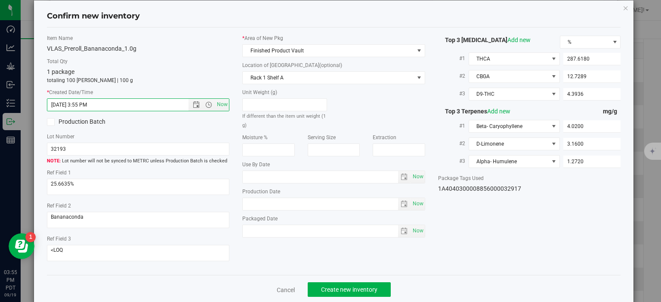
scroll to position [22, 0]
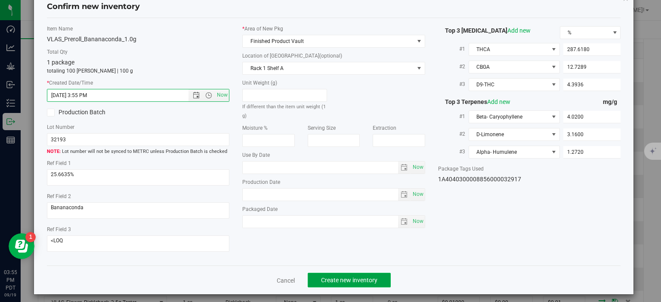
click at [319, 273] on button "Create new inventory" at bounding box center [349, 280] width 83 height 15
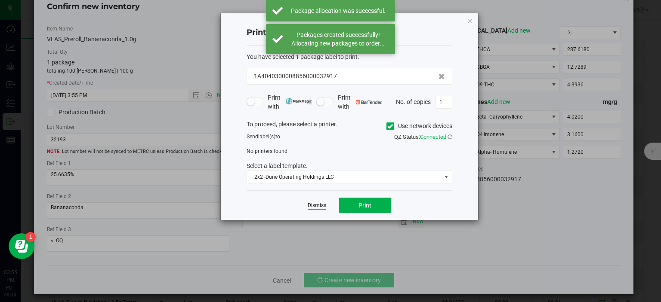
click at [316, 207] on link "Dismiss" at bounding box center [317, 205] width 19 height 7
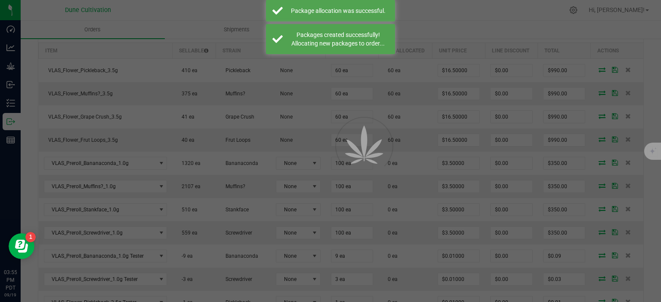
scroll to position [260, 0]
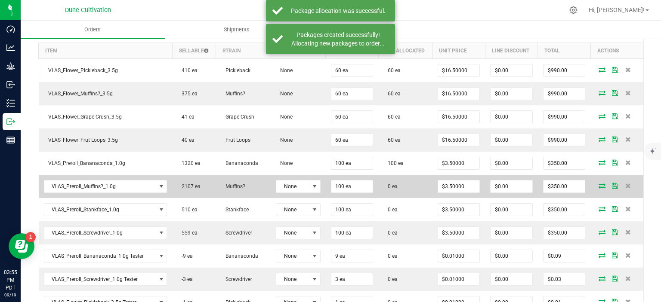
click at [602, 183] on icon at bounding box center [602, 185] width 7 height 5
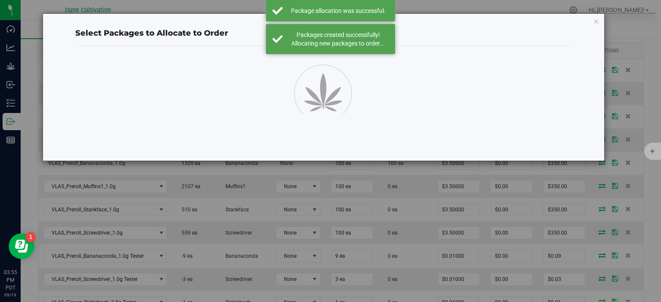
scroll to position [260, 0]
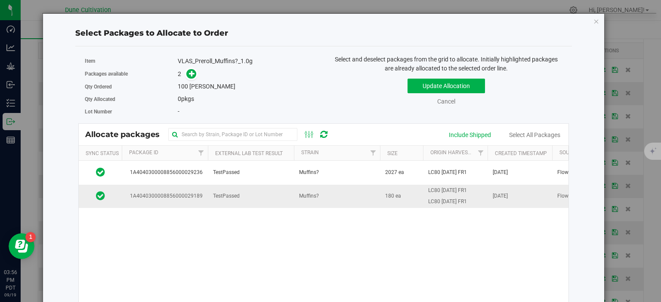
click at [179, 191] on td "1A4040300008856000029189" at bounding box center [165, 196] width 86 height 23
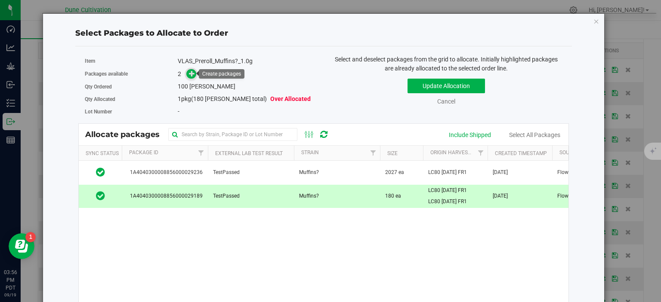
click at [190, 72] on icon at bounding box center [192, 73] width 6 height 6
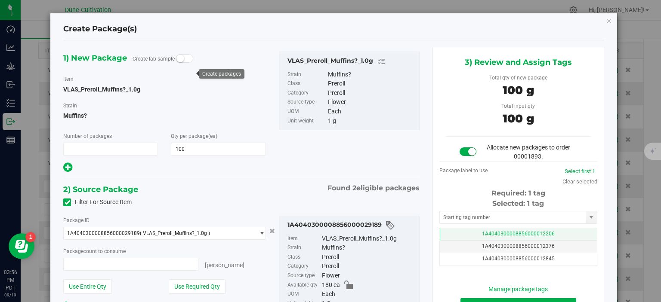
scroll to position [260, 0]
type input "1"
type input "100 ea"
click at [483, 233] on td "1A4040300008856000012206" at bounding box center [518, 234] width 157 height 12
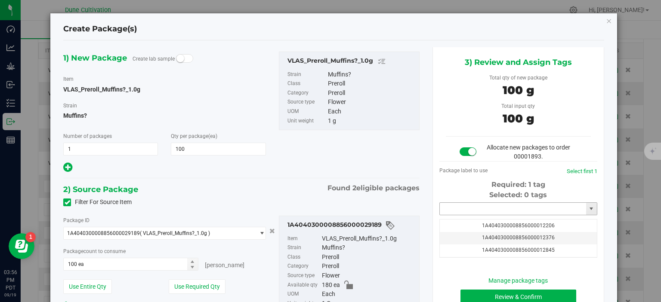
click at [488, 207] on input "text" at bounding box center [513, 209] width 146 height 12
paste input "3291"
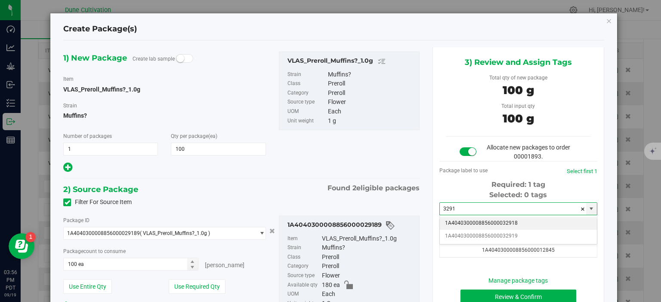
click at [500, 221] on li "1A4040300008856000032918" at bounding box center [518, 223] width 157 height 13
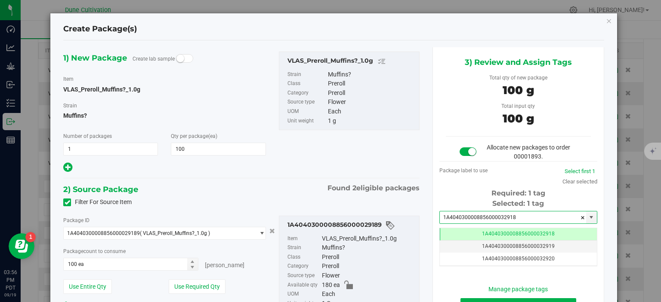
scroll to position [68, 0]
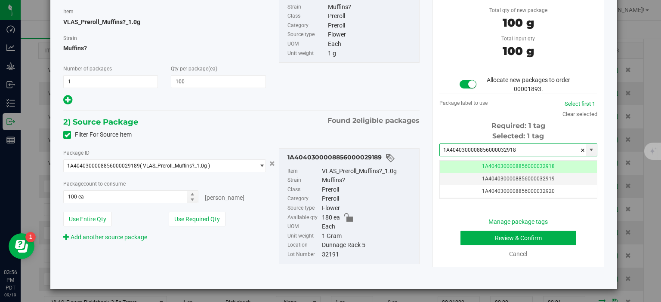
type input "1A4040300008856000032918"
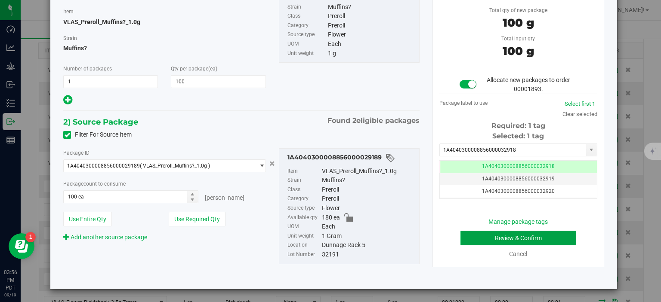
click at [475, 237] on button "Review & Confirm" at bounding box center [518, 238] width 116 height 15
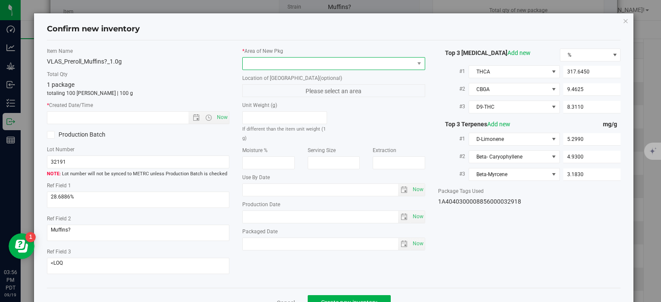
click at [342, 68] on span at bounding box center [328, 64] width 171 height 12
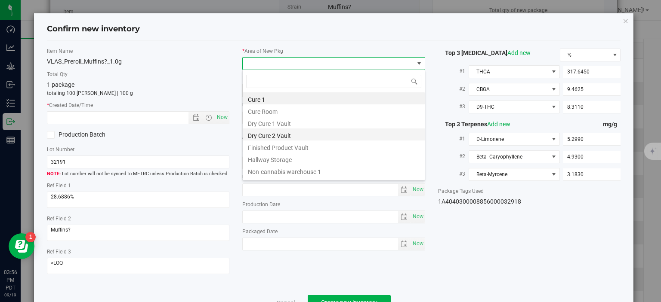
scroll to position [12, 182]
click at [300, 144] on li "Finished Product Vault" at bounding box center [334, 147] width 182 height 12
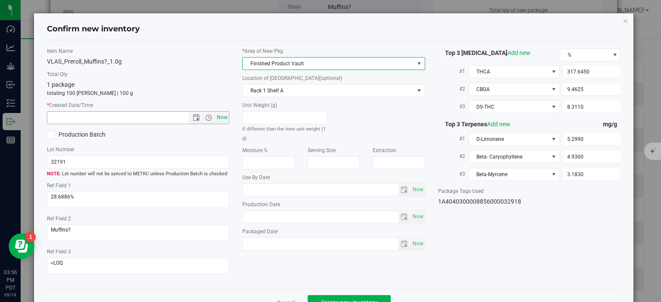
click at [222, 117] on span "Now" at bounding box center [222, 117] width 15 height 12
type input "[DATE] 3:56 PM"
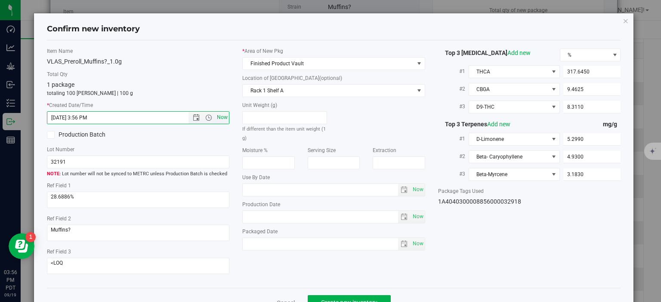
click at [226, 119] on span "Now" at bounding box center [222, 117] width 15 height 12
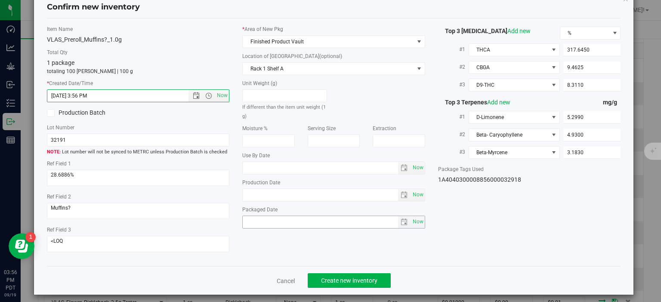
scroll to position [22, 0]
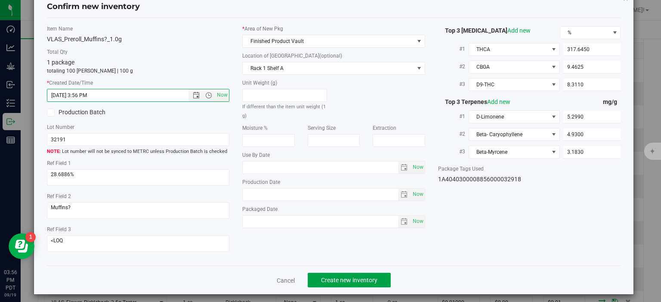
click at [338, 273] on button "Create new inventory" at bounding box center [349, 280] width 83 height 15
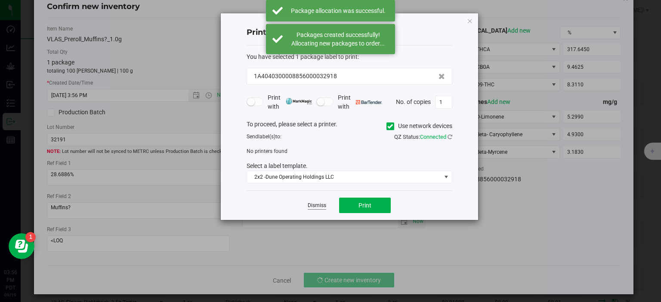
click at [313, 208] on link "Dismiss" at bounding box center [317, 205] width 19 height 7
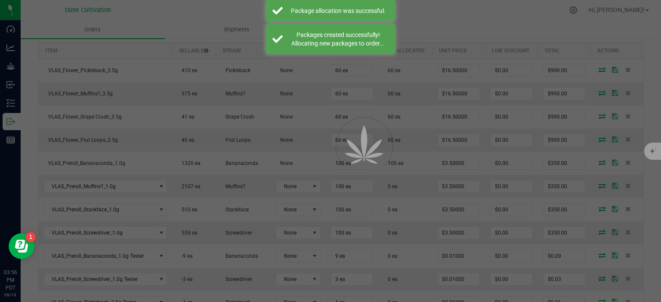
scroll to position [260, 0]
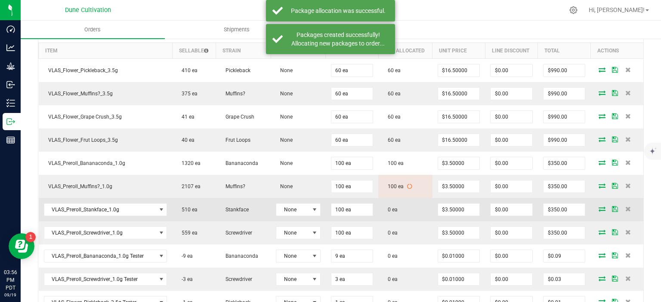
click at [603, 210] on icon at bounding box center [602, 209] width 7 height 5
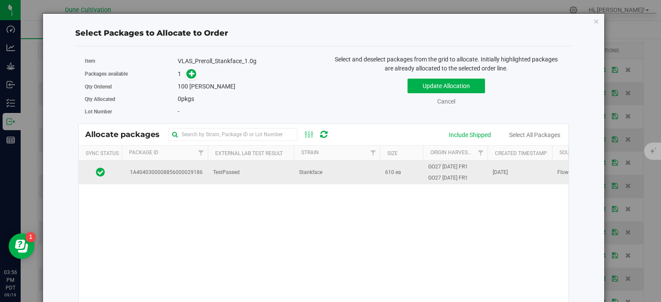
click at [216, 176] on td "TestPassed" at bounding box center [251, 172] width 86 height 23
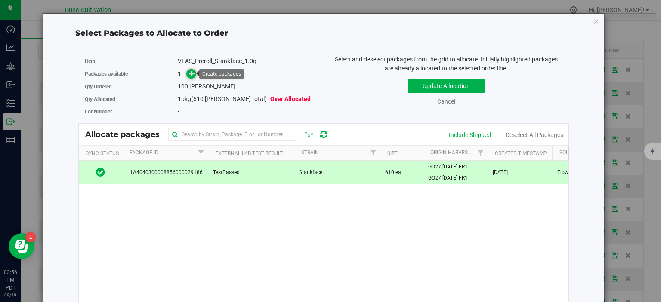
click at [192, 70] on icon at bounding box center [192, 73] width 6 height 6
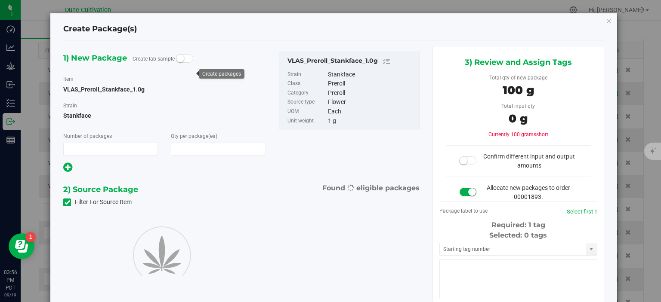
type input "1"
type input "100"
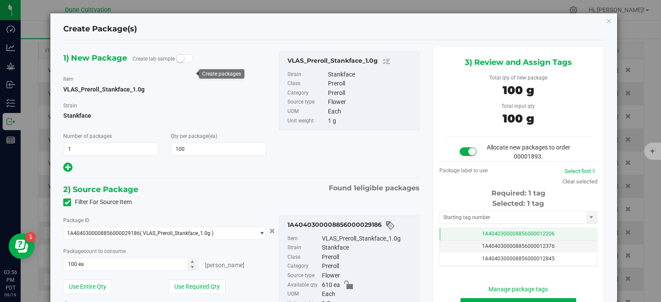
click at [504, 235] on span "1A4040300008856000012206" at bounding box center [518, 234] width 73 height 6
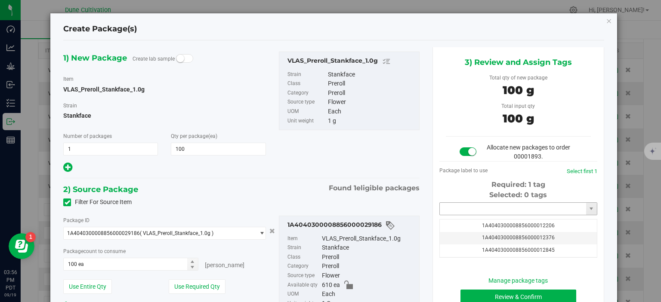
click at [492, 210] on input "text" at bounding box center [513, 209] width 146 height 12
paste input "3291"
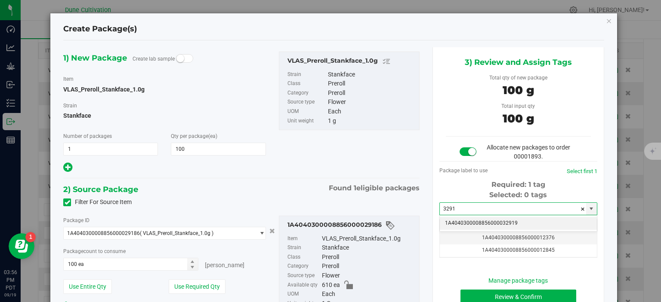
click at [492, 222] on li "1A4040300008856000032919" at bounding box center [518, 223] width 157 height 13
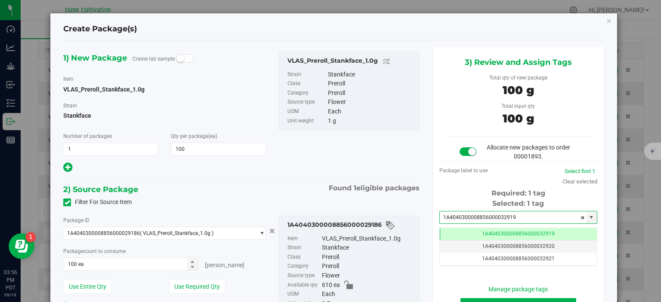
scroll to position [68, 0]
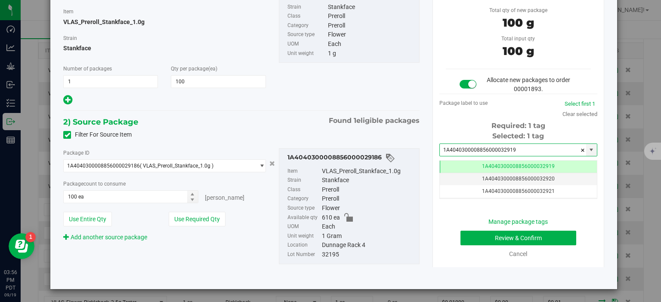
type input "1A4040300008856000032919"
click at [470, 238] on button "Review & Confirm" at bounding box center [518, 238] width 116 height 15
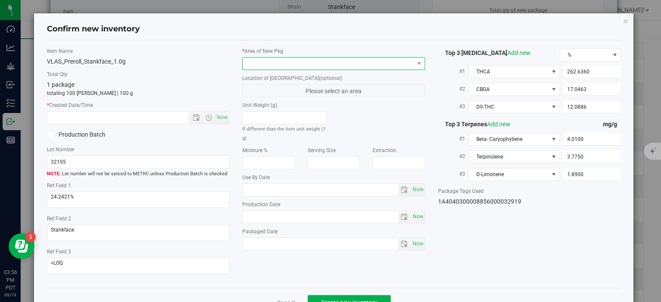
click at [339, 63] on span at bounding box center [328, 64] width 171 height 12
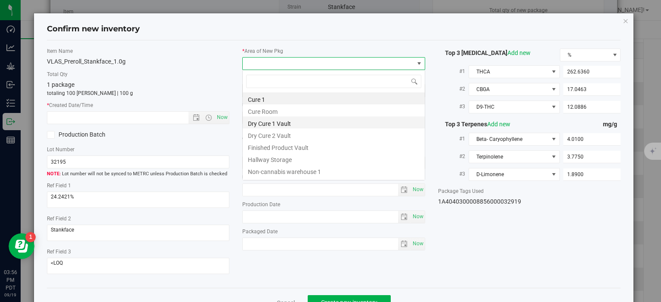
scroll to position [12, 182]
click at [275, 145] on li "Finished Product Vault" at bounding box center [334, 147] width 182 height 12
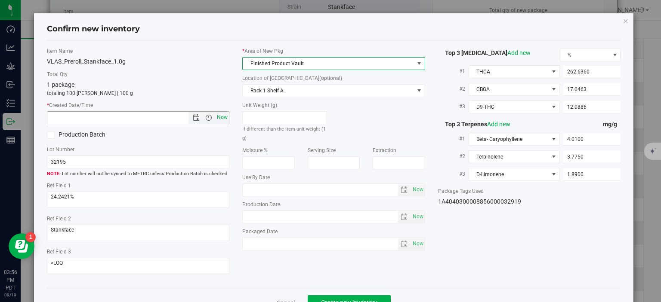
click at [223, 118] on span "Now" at bounding box center [222, 117] width 15 height 12
type input "[DATE] 3:56 PM"
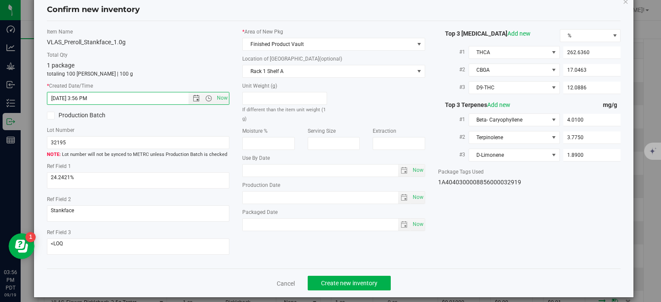
scroll to position [22, 0]
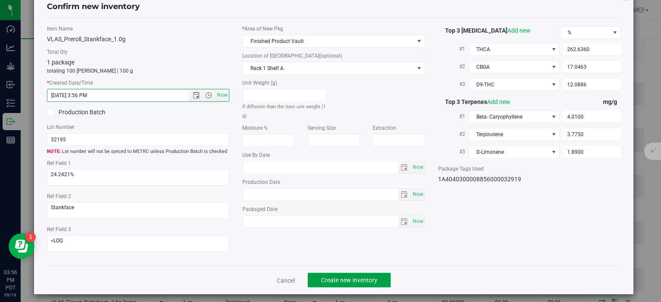
click at [336, 277] on span "Create new inventory" at bounding box center [349, 280] width 56 height 7
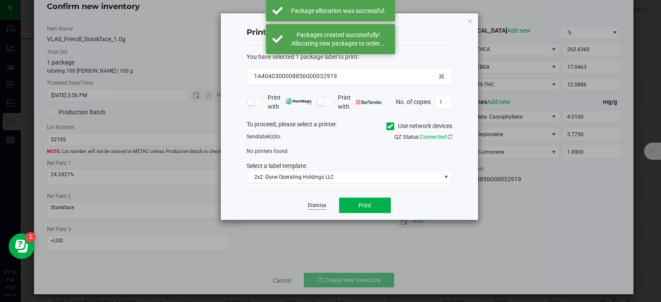
click at [321, 206] on link "Dismiss" at bounding box center [317, 205] width 19 height 7
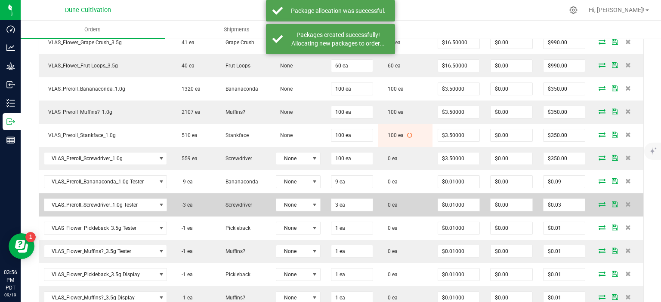
scroll to position [372, 0]
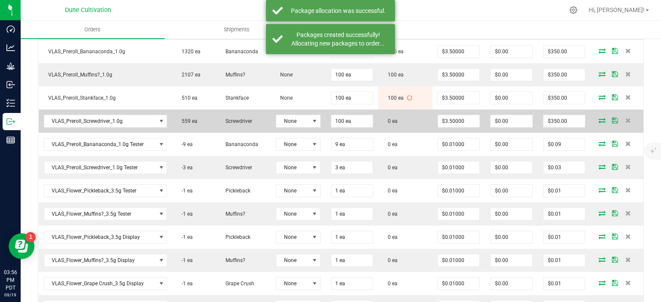
click at [602, 119] on icon at bounding box center [602, 120] width 7 height 5
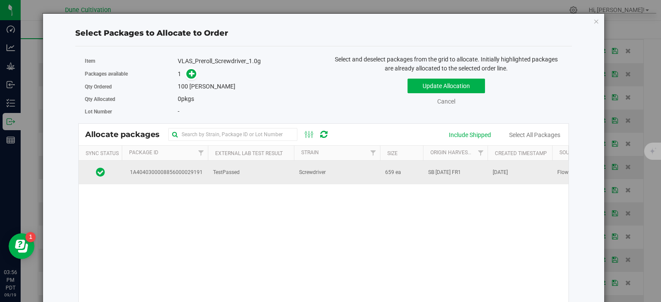
click at [207, 176] on td "1A4040300008856000029191" at bounding box center [165, 172] width 86 height 23
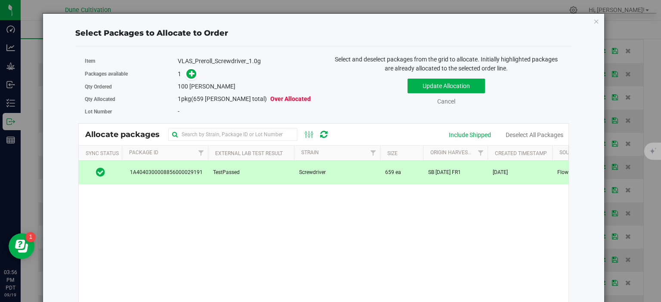
click at [193, 79] on span at bounding box center [189, 74] width 14 height 10
click at [196, 76] on span at bounding box center [191, 74] width 10 height 10
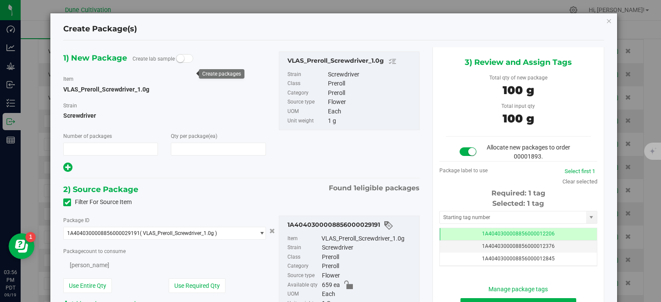
scroll to position [372, 0]
type input "1"
type input "100"
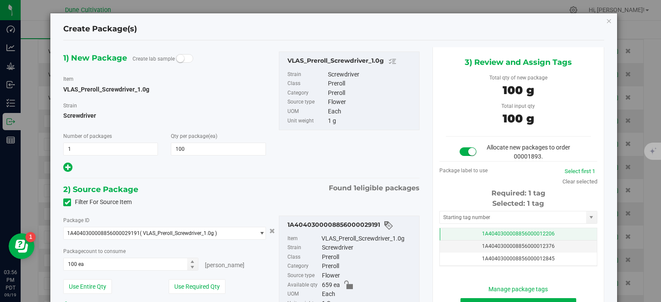
click at [553, 235] on span "1A4040300008856000012206" at bounding box center [518, 234] width 73 height 6
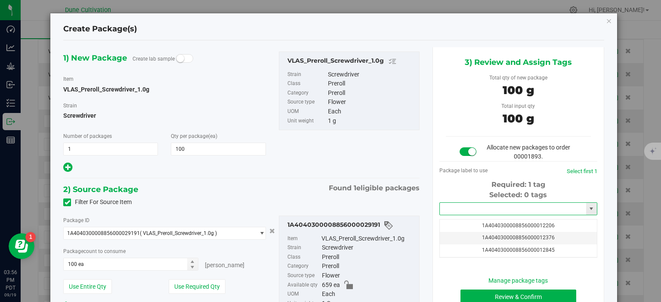
click at [518, 207] on input "text" at bounding box center [513, 209] width 146 height 12
paste input "3291"
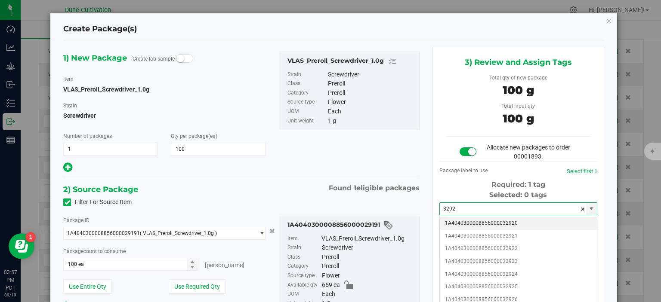
click at [479, 223] on li "1A4040300008856000032920" at bounding box center [518, 223] width 157 height 13
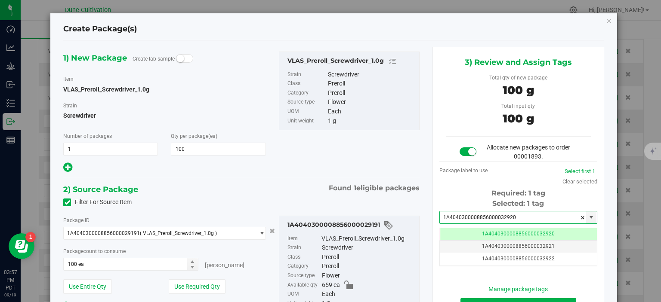
type input "1A4040300008856000032920"
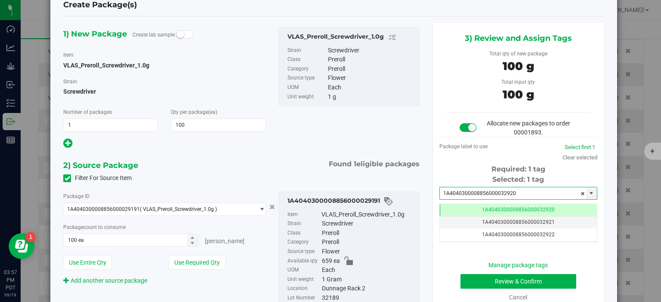
scroll to position [68, 0]
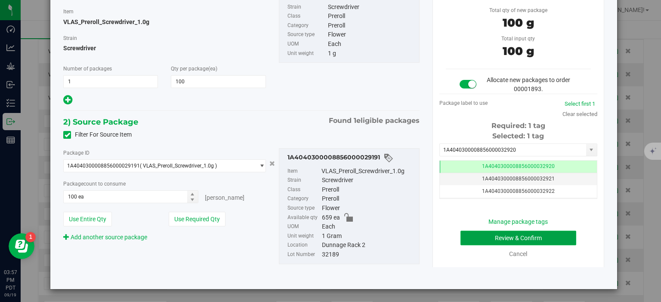
click at [481, 242] on button "Review & Confirm" at bounding box center [518, 238] width 116 height 15
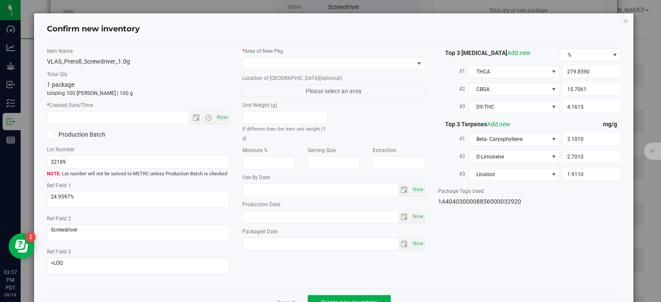
click at [336, 71] on div "* Area of New Pkg Location of New Pkg (optional) Please select an area Unit Wei…" at bounding box center [334, 151] width 196 height 208
click at [333, 64] on span at bounding box center [328, 64] width 171 height 12
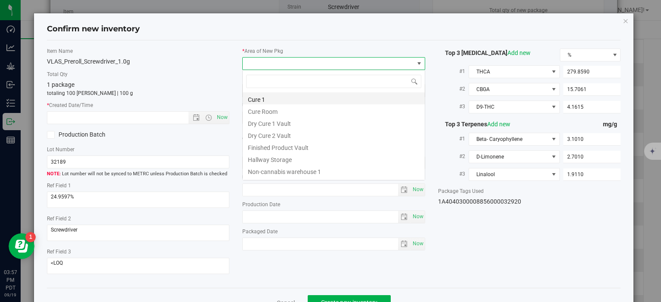
scroll to position [12, 182]
click at [268, 147] on li "Finished Product Vault" at bounding box center [334, 147] width 182 height 12
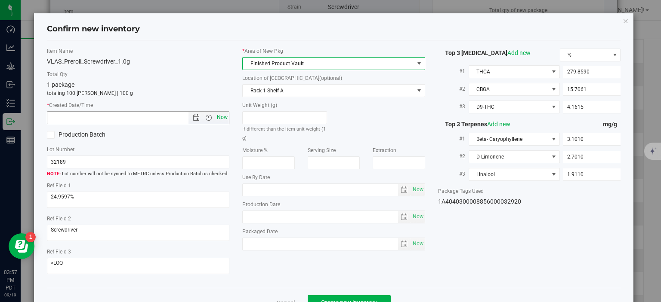
click at [219, 112] on span "Now" at bounding box center [222, 117] width 15 height 12
type input "9/19/2025 3:57 PM"
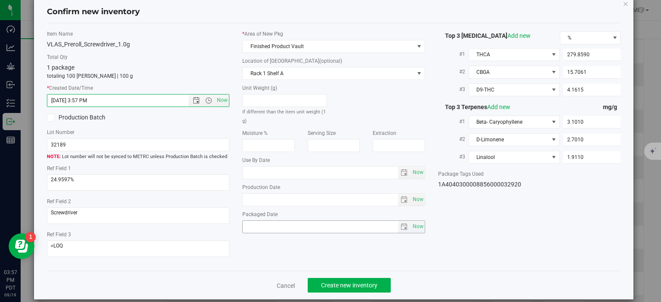
scroll to position [22, 0]
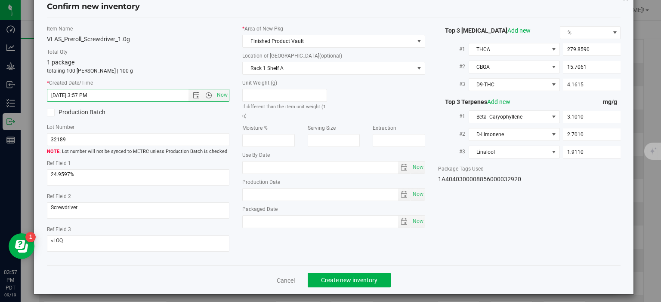
click at [329, 267] on div "Cancel Create new inventory" at bounding box center [334, 280] width 574 height 29
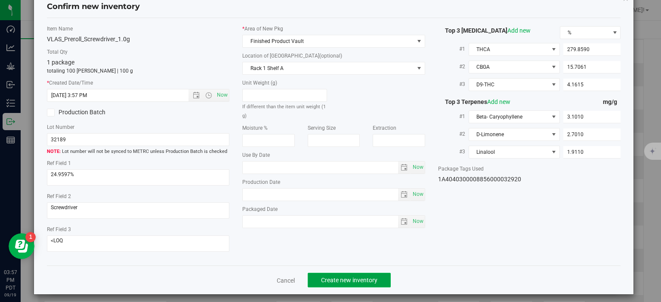
click at [330, 277] on span "Create new inventory" at bounding box center [349, 280] width 56 height 7
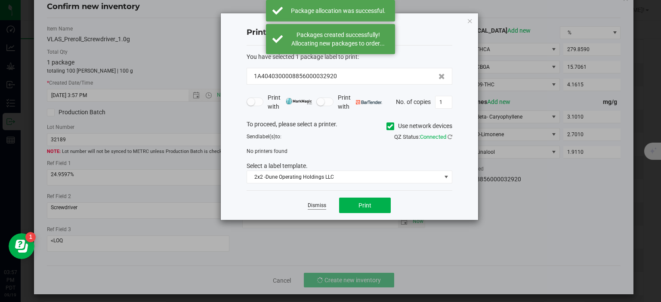
click at [315, 208] on link "Dismiss" at bounding box center [317, 205] width 19 height 7
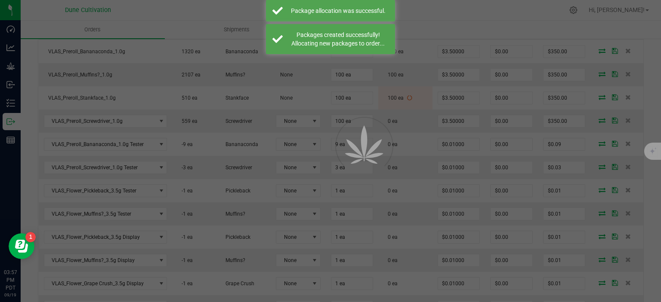
scroll to position [372, 0]
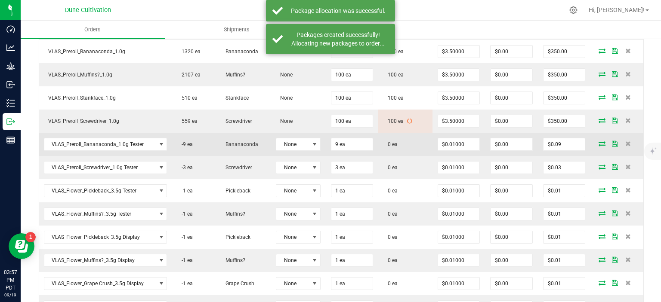
click at [605, 141] on icon at bounding box center [602, 143] width 7 height 5
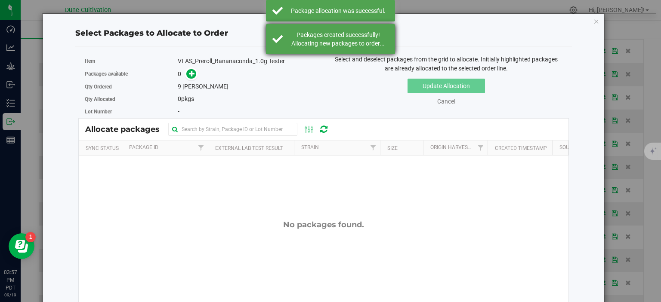
scroll to position [372, 0]
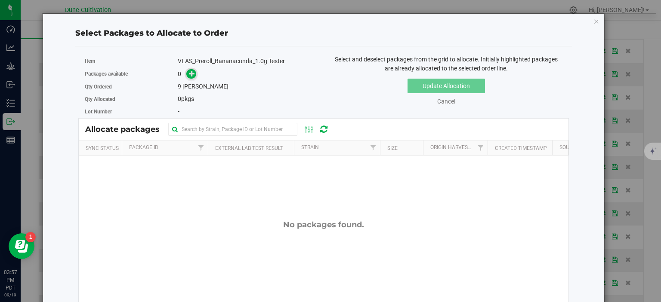
click at [188, 75] on span at bounding box center [191, 74] width 11 height 11
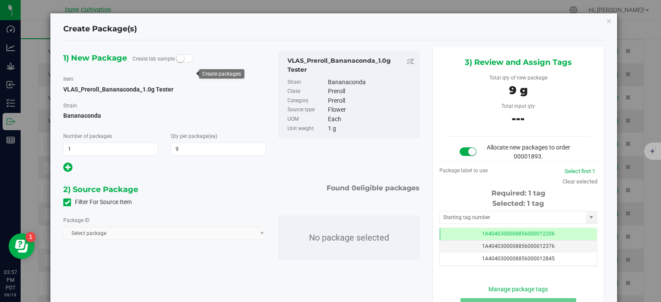
click at [65, 199] on span at bounding box center [67, 203] width 8 height 8
click at [0, 0] on input "Filter For Source Item" at bounding box center [0, 0] width 0 height 0
click at [118, 228] on div "Package ID Select package 1A40403000004B6000012017 1A40403000004B6000013470 1A4…" at bounding box center [164, 228] width 202 height 24
click at [120, 236] on span "Select package" at bounding box center [159, 234] width 191 height 12
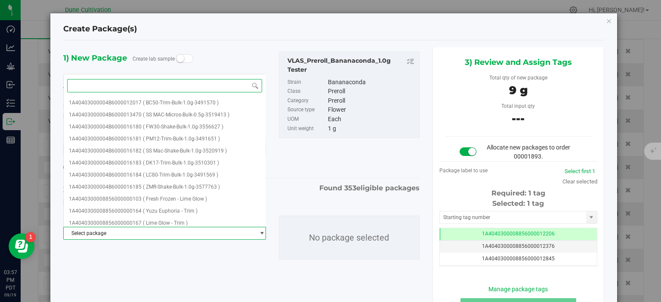
paste input "29161"
type input "29161"
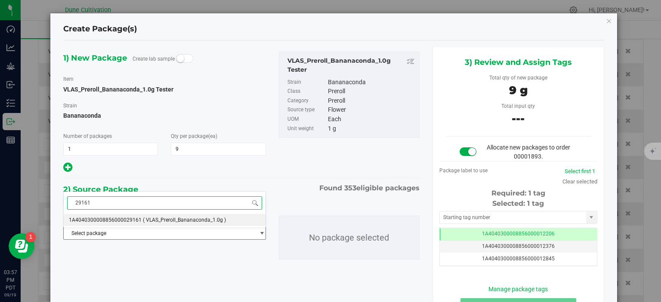
click at [129, 222] on span "1A4040300008856000029161" at bounding box center [105, 220] width 73 height 6
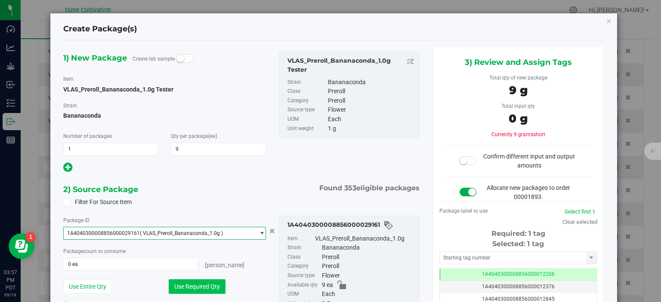
click at [175, 285] on button "Use Required Qty" at bounding box center [197, 287] width 57 height 15
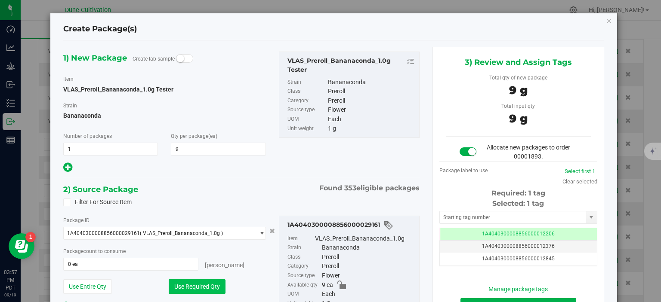
type input "9 ea"
click at [493, 226] on div "Selected: 1 tag Tag 1A4040300008856000012206 1A4040300008856000012376 1A4040300…" at bounding box center [518, 233] width 158 height 68
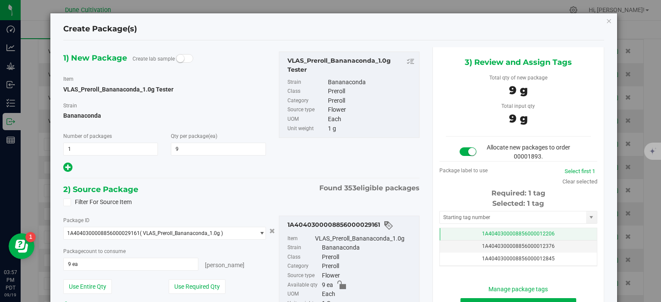
click at [491, 228] on td "1A4040300008856000012206" at bounding box center [518, 234] width 157 height 12
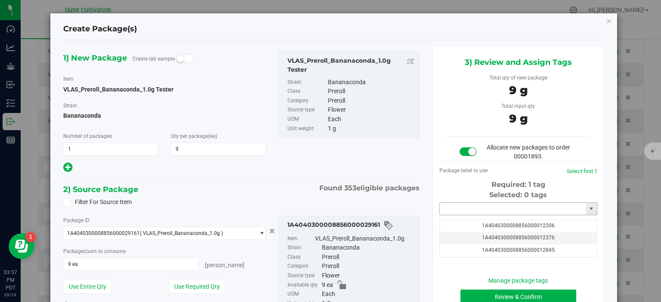
click at [490, 210] on input "text" at bounding box center [513, 209] width 146 height 12
paste input "29161"
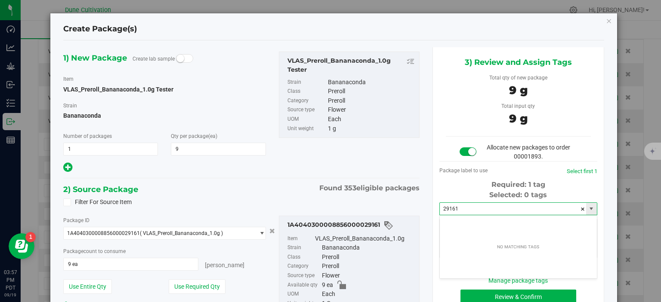
click at [490, 210] on input "29161" at bounding box center [513, 209] width 146 height 12
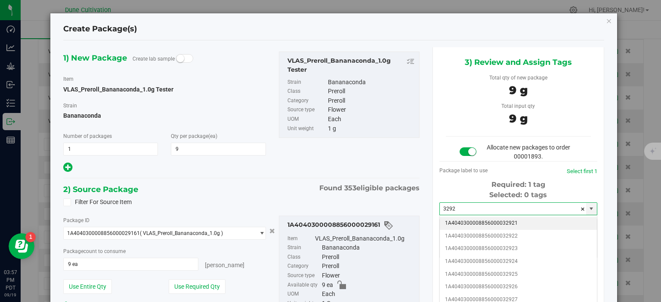
click at [505, 224] on li "1A4040300008856000032921" at bounding box center [518, 223] width 157 height 13
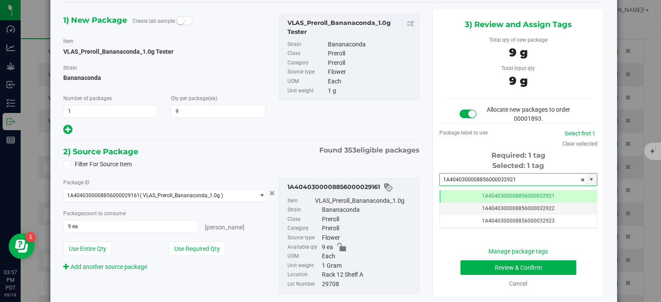
scroll to position [68, 0]
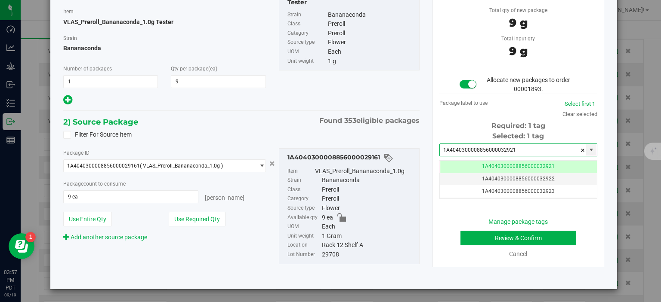
type input "1A4040300008856000032921"
click at [479, 231] on button "Review & Confirm" at bounding box center [518, 238] width 116 height 15
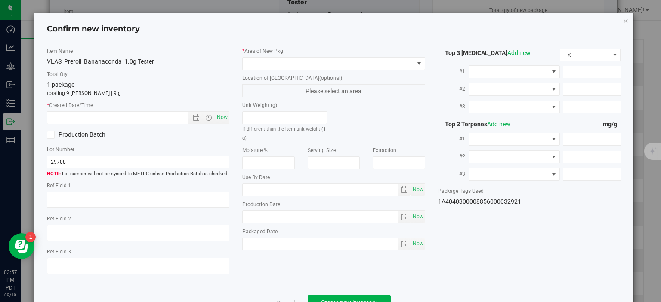
type textarea "24.6658%"
type textarea "Bananaconda"
type textarea "0.0683%"
type input "275.3500"
type input "11.4240"
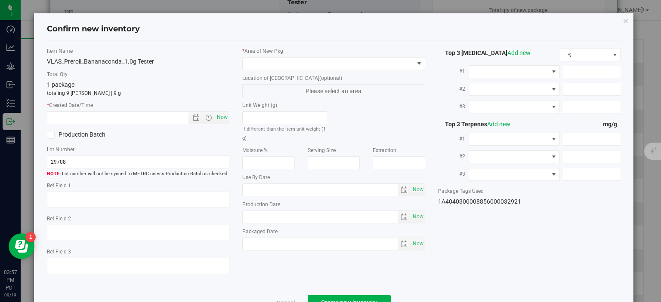
type input "5.1760"
type input "4.7110"
type input "4.1110"
type input "1.6640"
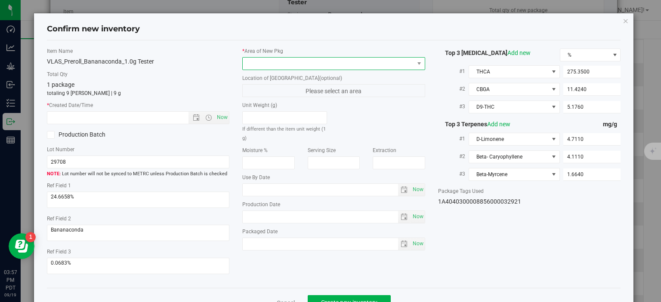
click at [323, 67] on span at bounding box center [328, 64] width 171 height 12
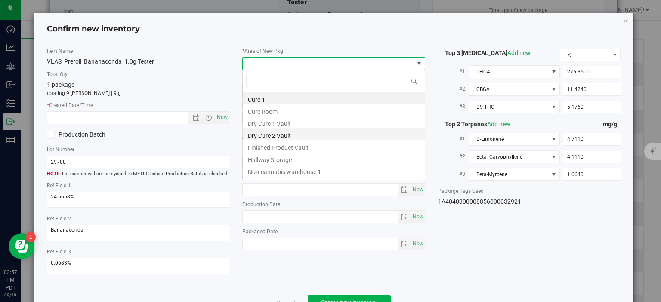
scroll to position [12, 182]
click at [278, 150] on li "Finished Product Vault" at bounding box center [334, 147] width 182 height 12
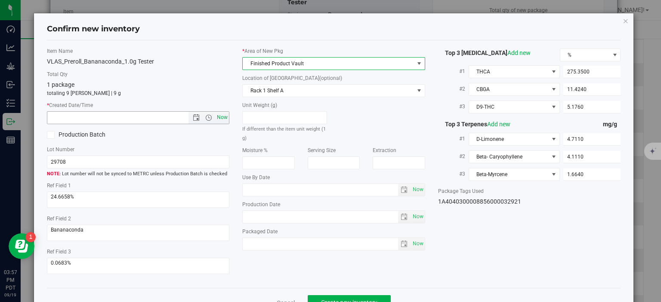
click at [225, 116] on span "Now" at bounding box center [222, 117] width 15 height 12
type input "9/19/2025 3:57 PM"
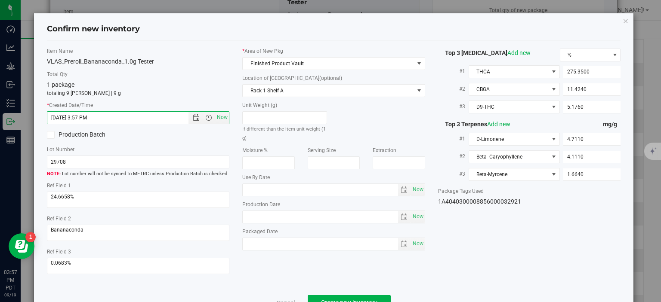
scroll to position [22, 0]
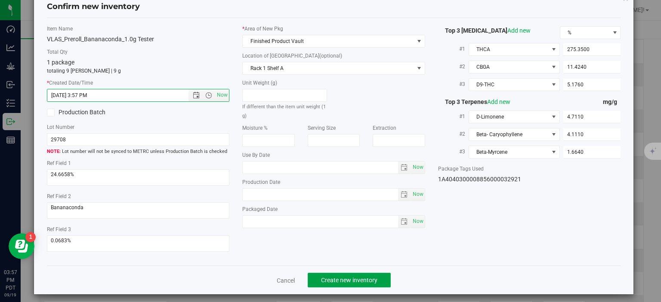
click at [350, 277] on span "Create new inventory" at bounding box center [349, 280] width 56 height 7
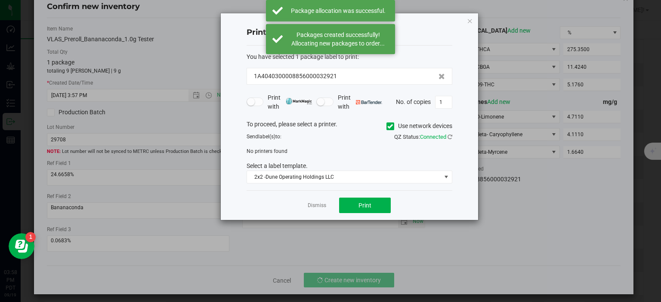
click at [325, 210] on app-cancel-button "Dismiss" at bounding box center [317, 205] width 19 height 9
click at [321, 205] on link "Dismiss" at bounding box center [317, 205] width 19 height 7
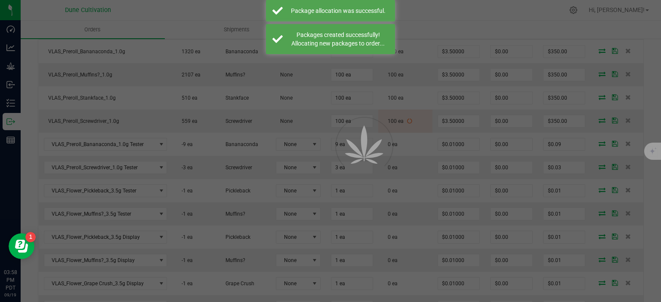
scroll to position [372, 0]
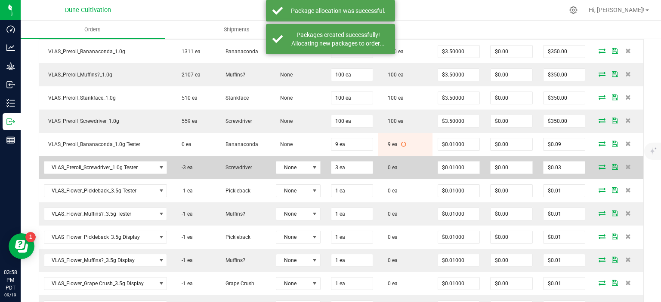
click at [598, 165] on span at bounding box center [602, 166] width 13 height 5
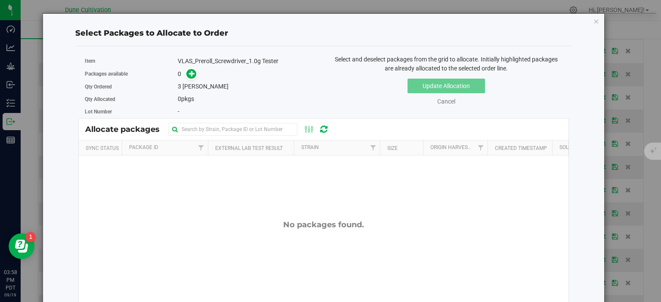
click at [187, 80] on div "Packages available 0" at bounding box center [201, 74] width 232 height 13
click at [193, 75] on icon at bounding box center [192, 73] width 6 height 6
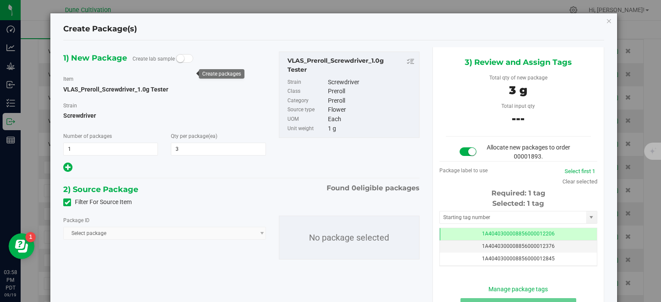
click at [69, 203] on icon at bounding box center [68, 203] width 6 height 0
click at [0, 0] on input "Filter For Source Item" at bounding box center [0, 0] width 0 height 0
click at [114, 231] on span "Select package" at bounding box center [159, 234] width 191 height 12
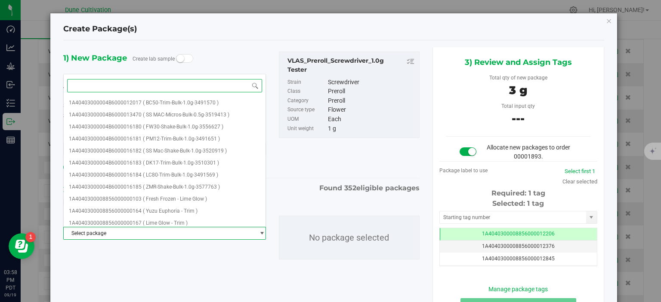
paste input "29161"
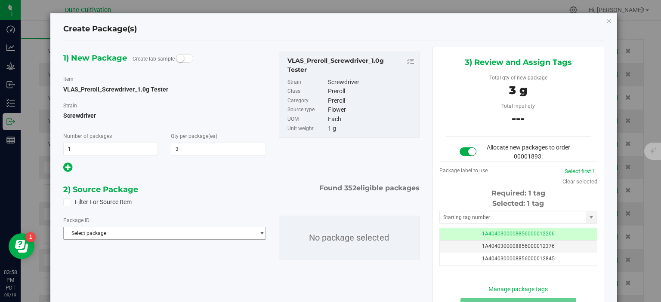
click at [104, 237] on span "Select package" at bounding box center [159, 234] width 191 height 12
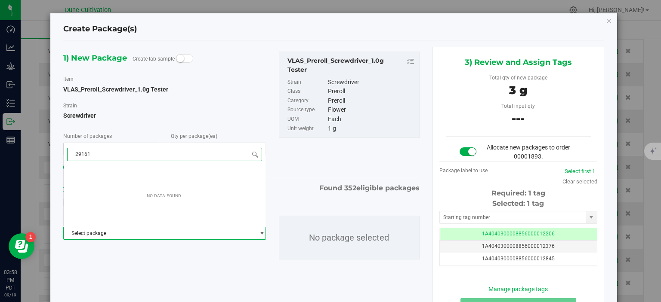
paste input "29191"
click at [111, 156] on input "2916129191" at bounding box center [164, 154] width 194 height 13
paste input
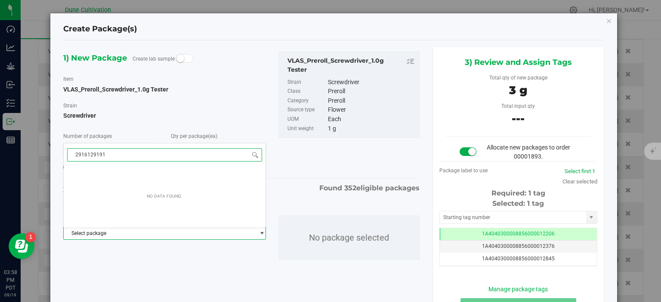
type input "29191"
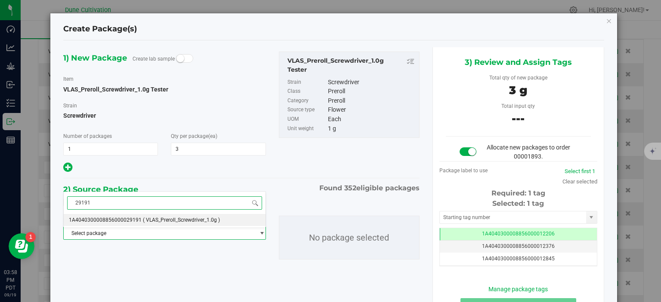
click at [127, 225] on li "1A4040300008856000029191 ( VLAS_Preroll_Screwdriver_1.0g )" at bounding box center [164, 220] width 201 height 12
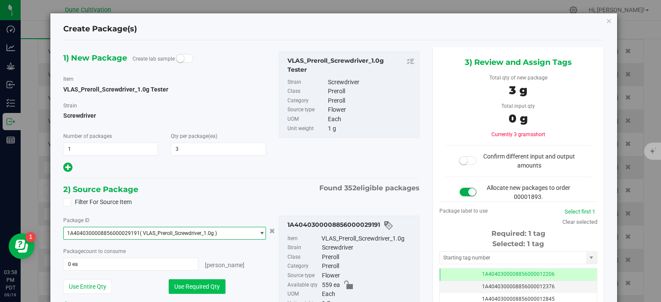
click at [188, 289] on button "Use Required Qty" at bounding box center [197, 287] width 57 height 15
type input "3 ea"
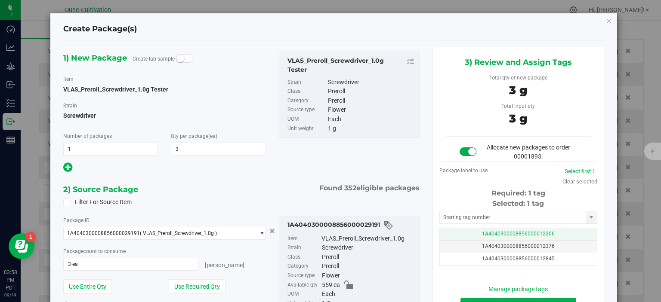
click at [449, 231] on td "1A4040300008856000012206" at bounding box center [518, 234] width 157 height 12
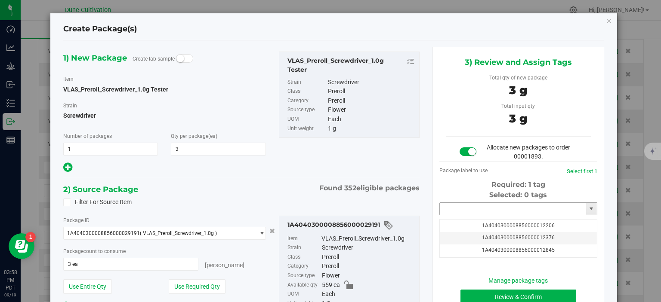
click at [454, 214] on input "text" at bounding box center [513, 209] width 146 height 12
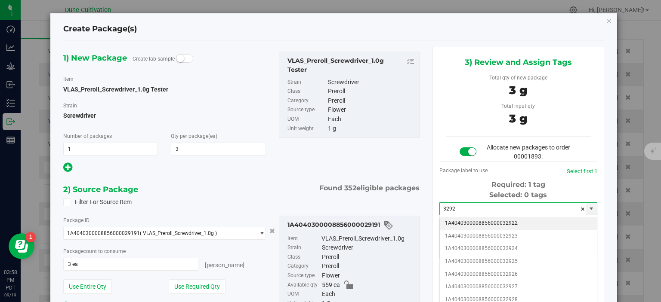
click at [529, 224] on li "1A4040300008856000032922" at bounding box center [518, 223] width 157 height 13
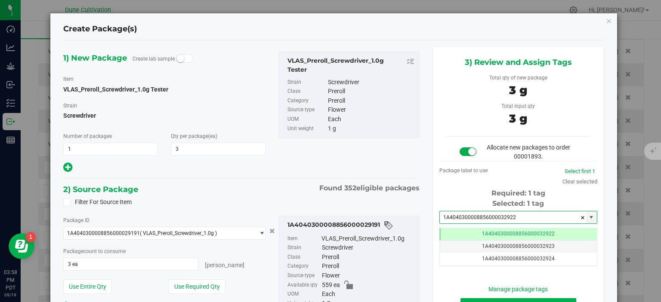
scroll to position [68, 0]
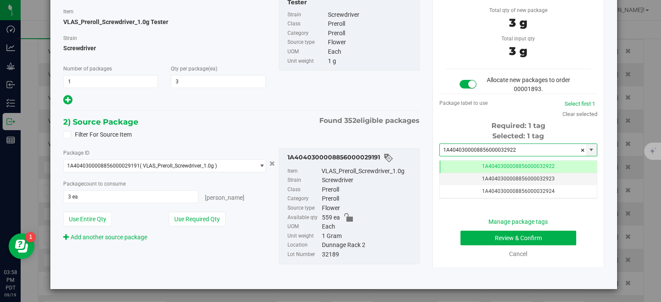
type input "1A4040300008856000032922"
click at [485, 234] on button "Review & Confirm" at bounding box center [518, 238] width 116 height 15
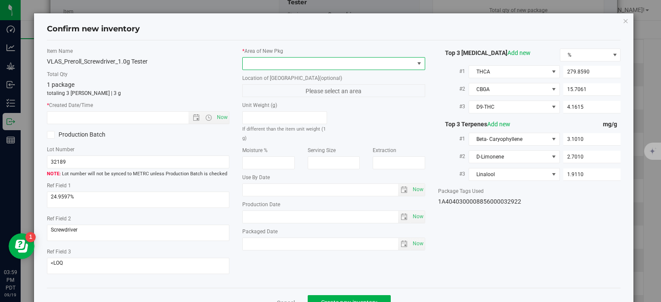
click at [310, 64] on span at bounding box center [328, 64] width 171 height 12
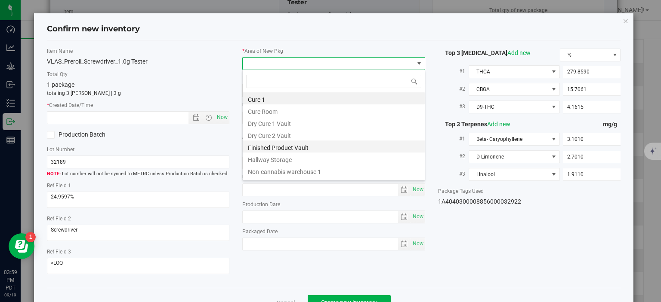
scroll to position [12, 182]
click at [284, 148] on li "Finished Product Vault" at bounding box center [334, 147] width 182 height 12
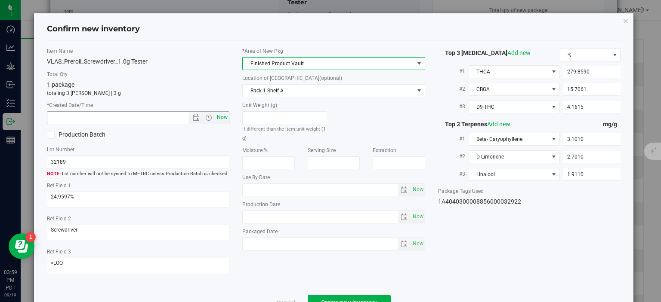
click at [220, 116] on span "Now" at bounding box center [222, 117] width 15 height 12
type input "9/19/2025 3:59 PM"
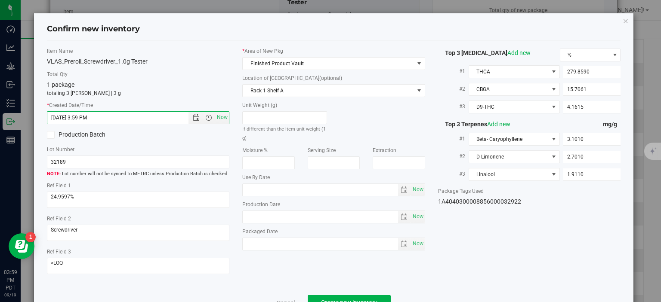
scroll to position [22, 0]
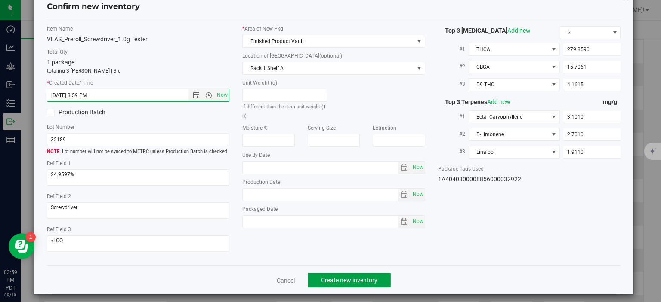
click at [342, 280] on button "Create new inventory" at bounding box center [349, 280] width 83 height 15
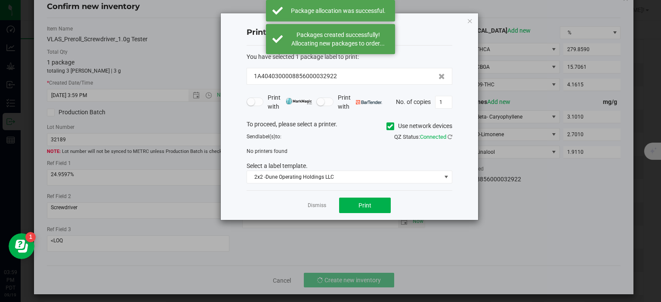
click at [323, 212] on div "Dismiss Print" at bounding box center [350, 206] width 206 height 30
click at [324, 205] on link "Dismiss" at bounding box center [317, 205] width 19 height 7
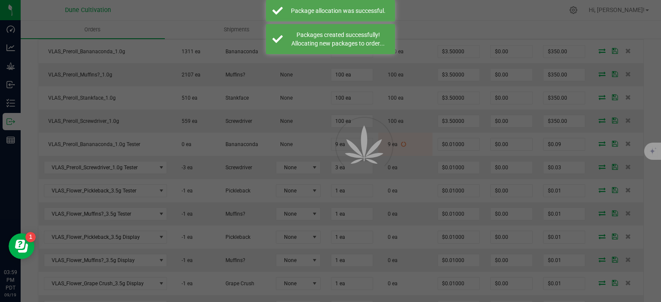
scroll to position [372, 0]
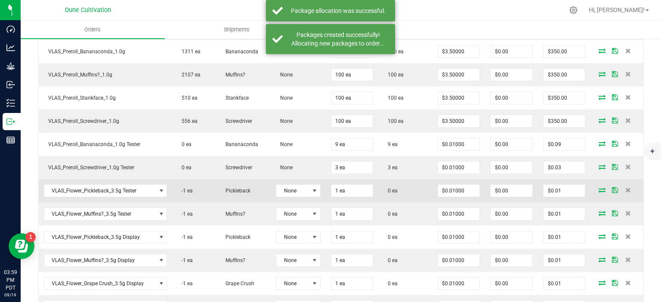
click at [600, 188] on icon at bounding box center [602, 190] width 7 height 5
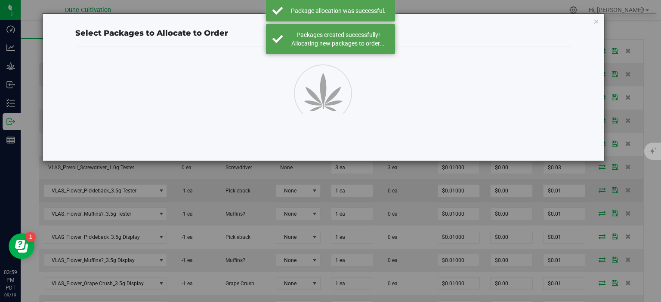
scroll to position [372, 0]
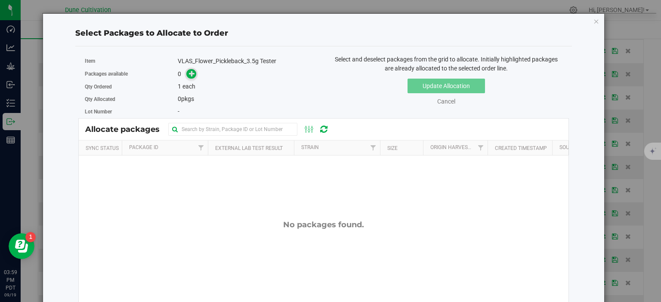
click at [191, 74] on icon at bounding box center [192, 74] width 6 height 6
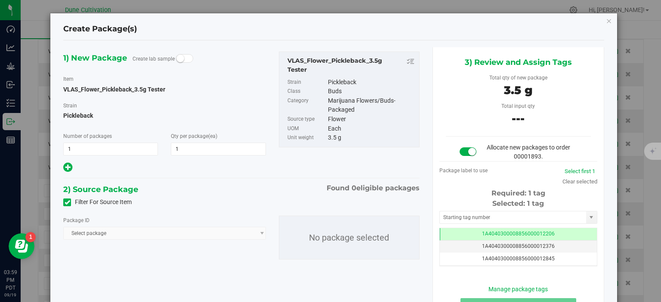
click at [73, 201] on label "Filter For Source Item" at bounding box center [97, 202] width 68 height 9
click at [0, 0] on input "Filter For Source Item" at bounding box center [0, 0] width 0 height 0
click at [123, 235] on span "Select package" at bounding box center [159, 234] width 191 height 12
click at [118, 232] on span "Select package" at bounding box center [159, 234] width 191 height 12
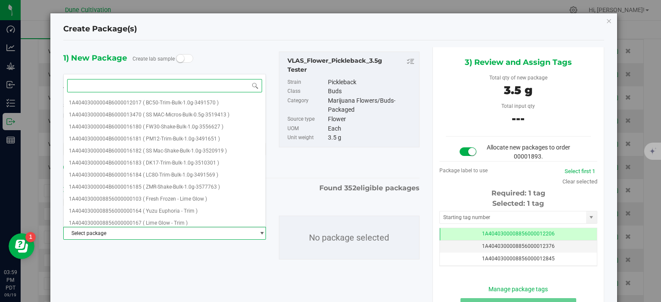
paste input "28479"
type input "28479"
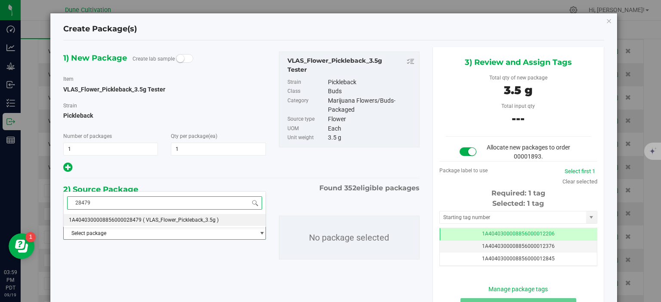
click at [124, 219] on span "1A4040300008856000028479" at bounding box center [105, 220] width 73 height 6
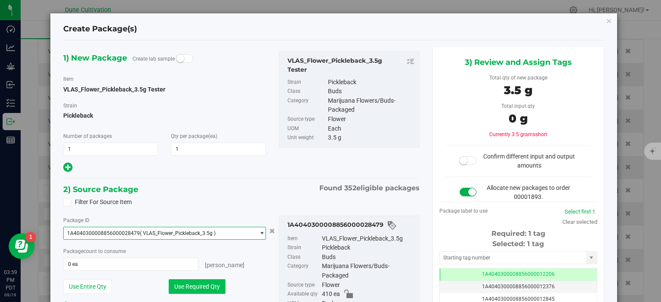
click at [182, 288] on button "Use Required Qty" at bounding box center [197, 287] width 57 height 15
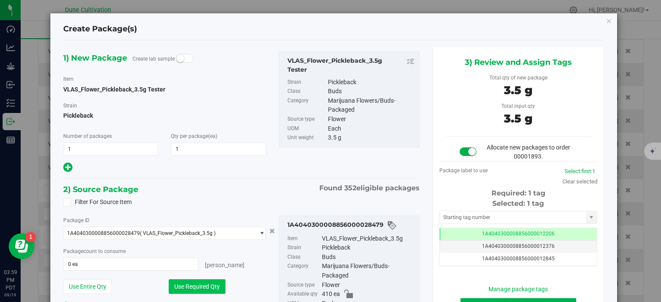
type input "1 ea"
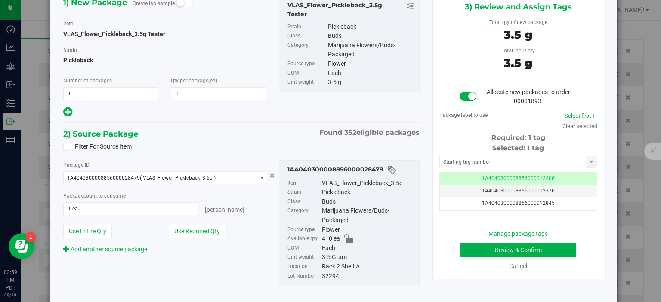
scroll to position [77, 0]
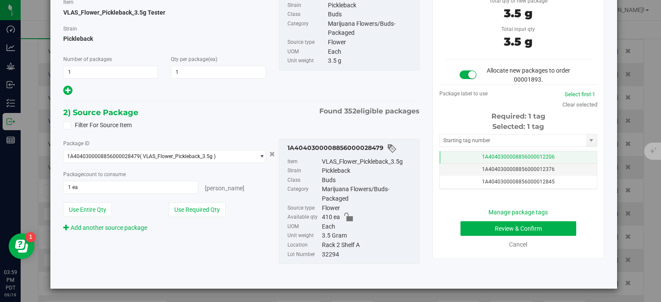
click at [478, 156] on td "1A4040300008856000012206" at bounding box center [518, 157] width 157 height 12
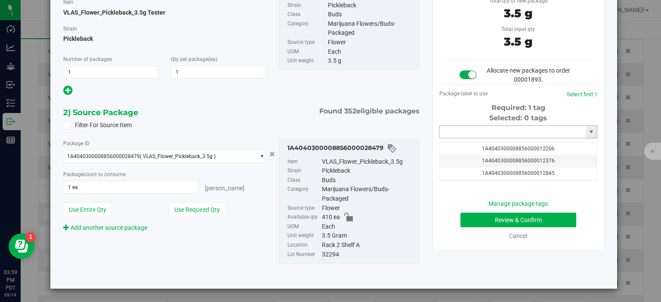
click at [461, 132] on input "text" at bounding box center [513, 132] width 146 height 12
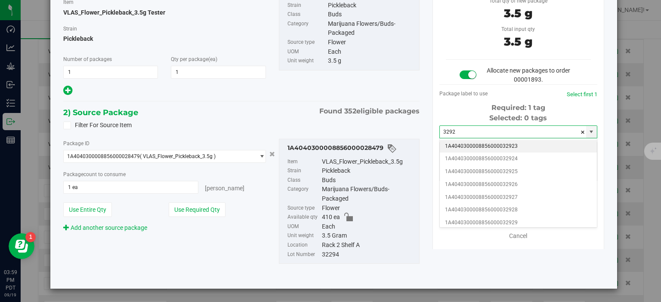
click at [512, 149] on li "1A4040300008856000032923" at bounding box center [518, 146] width 157 height 13
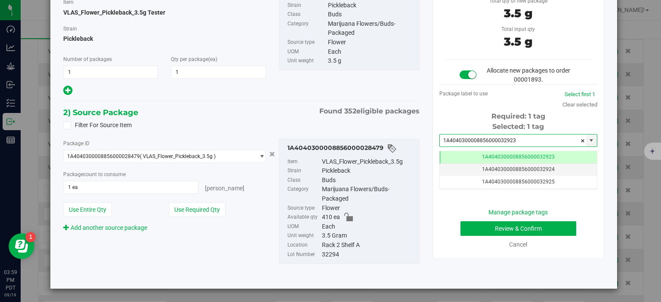
type input "1A4040300008856000032923"
click at [408, 171] on div "Pickleback" at bounding box center [368, 171] width 93 height 9
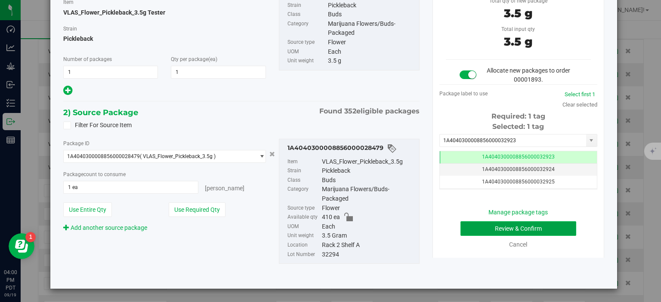
click at [465, 226] on button "Review & Confirm" at bounding box center [518, 229] width 116 height 15
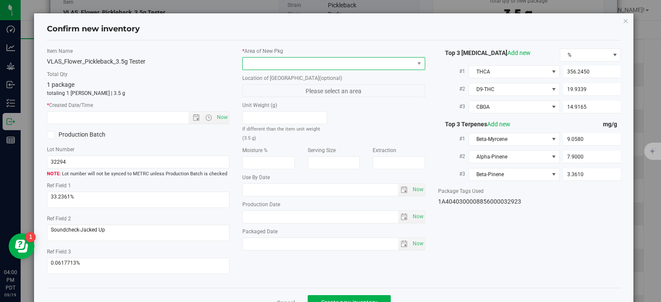
click at [365, 63] on span at bounding box center [328, 64] width 171 height 12
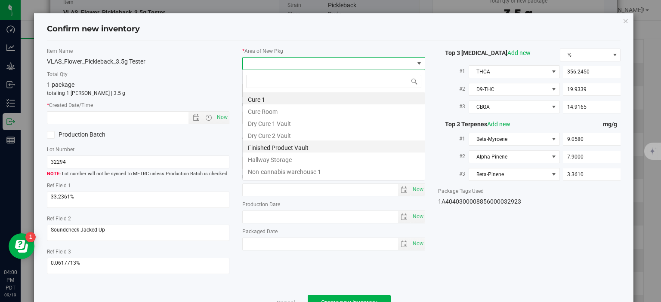
scroll to position [12, 182]
click at [311, 151] on li "Finished Product Vault" at bounding box center [334, 147] width 182 height 12
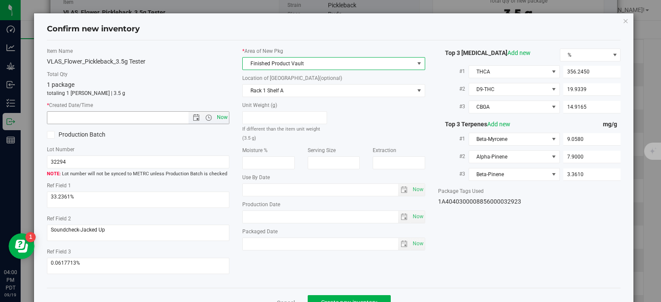
click at [219, 117] on span "Now" at bounding box center [222, 117] width 15 height 12
type input "9/19/2025 4:00 PM"
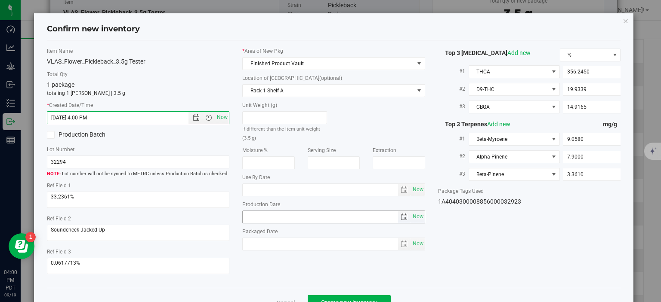
scroll to position [22, 0]
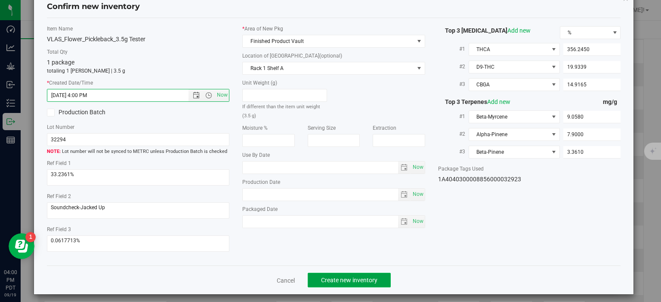
click at [349, 279] on button "Create new inventory" at bounding box center [349, 280] width 83 height 15
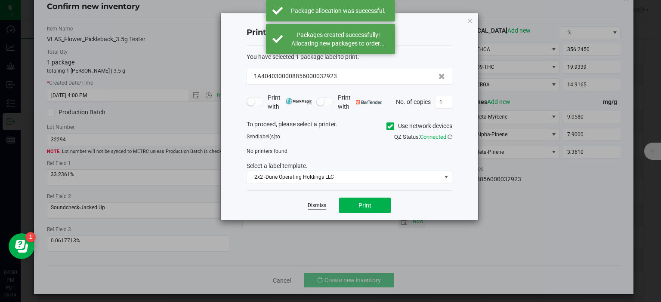
click at [317, 205] on link "Dismiss" at bounding box center [317, 205] width 19 height 7
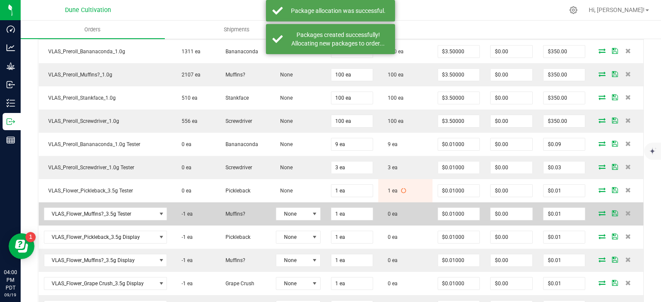
scroll to position [446, 0]
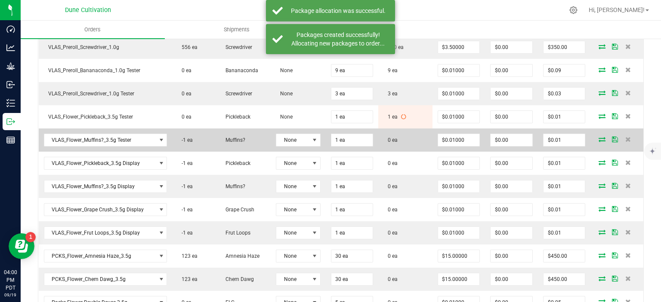
click at [601, 137] on icon at bounding box center [602, 139] width 7 height 5
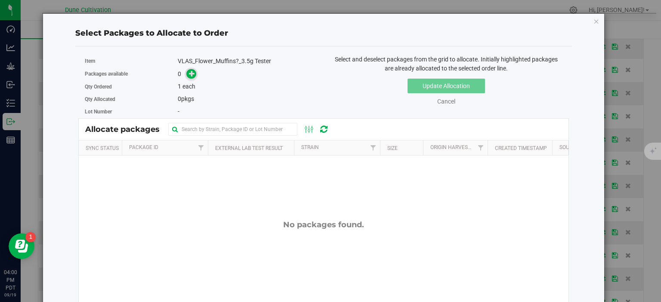
click at [195, 71] on icon at bounding box center [192, 74] width 6 height 6
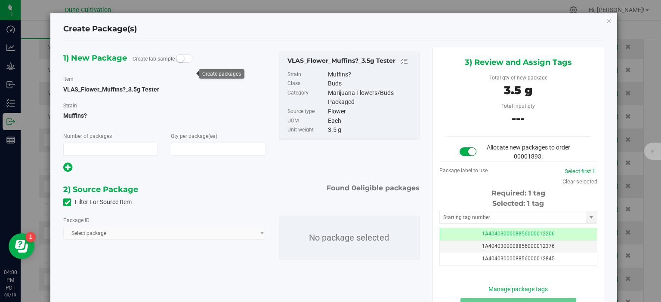
type input "1"
click at [164, 235] on span "Select package" at bounding box center [164, 233] width 202 height 13
click at [69, 198] on div "Filter For Source Item" at bounding box center [241, 202] width 369 height 13
click at [69, 200] on span at bounding box center [67, 203] width 8 height 8
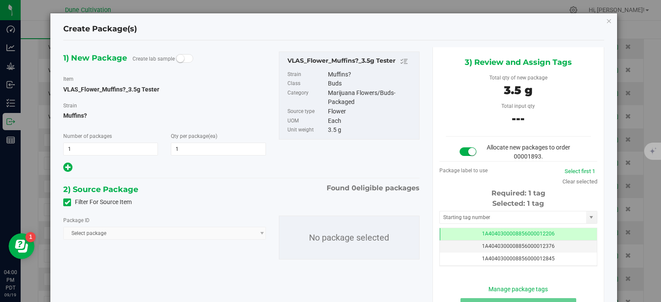
click at [0, 0] on input "Filter For Source Item" at bounding box center [0, 0] width 0 height 0
click at [101, 239] on span "Select package" at bounding box center [159, 234] width 191 height 12
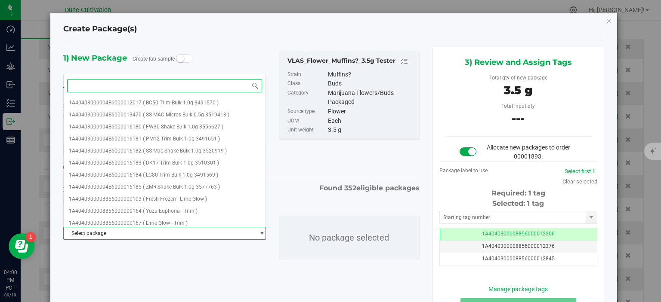
paste input "28411"
type input "28411"
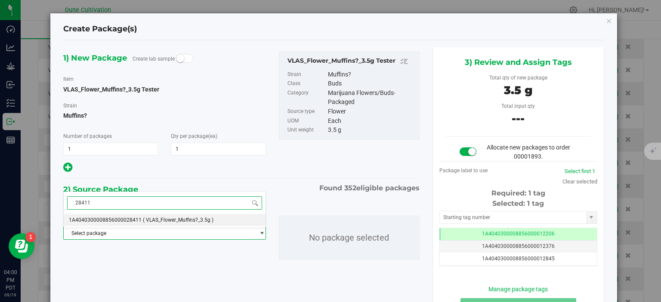
click at [136, 223] on span "1A4040300008856000028411" at bounding box center [105, 220] width 73 height 6
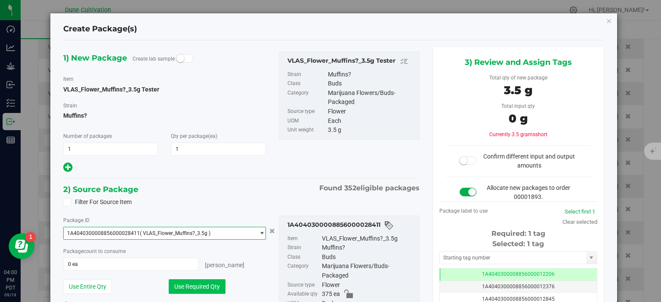
click at [179, 283] on button "Use Required Qty" at bounding box center [197, 287] width 57 height 15
type input "1 ea"
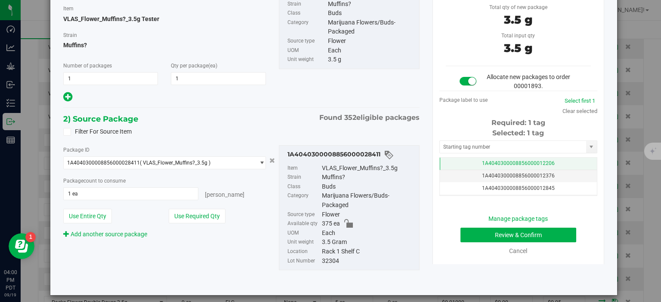
scroll to position [77, 0]
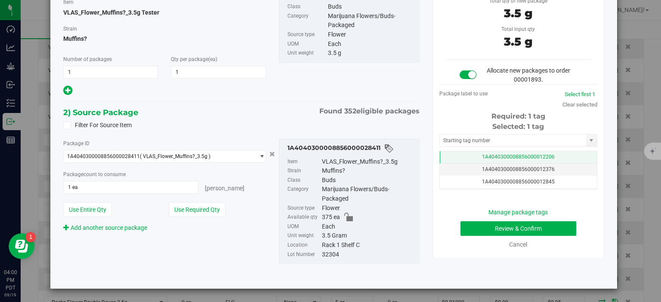
click at [483, 154] on td "1A4040300008856000012206" at bounding box center [518, 157] width 157 height 12
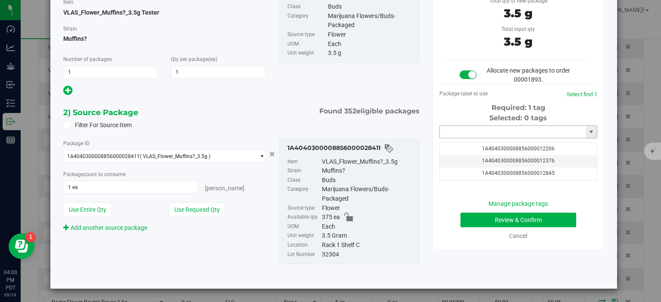
click at [479, 136] on input "text" at bounding box center [513, 132] width 146 height 12
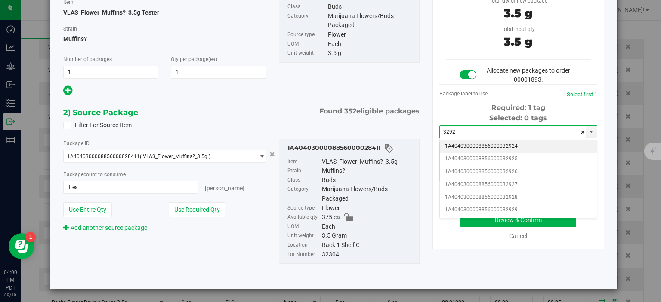
click at [533, 150] on li "1A4040300008856000032924" at bounding box center [518, 146] width 157 height 13
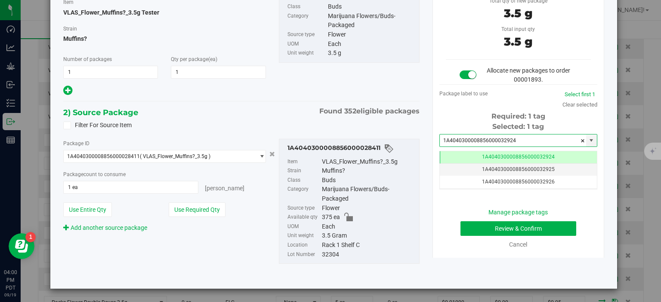
type input "1A4040300008856000032924"
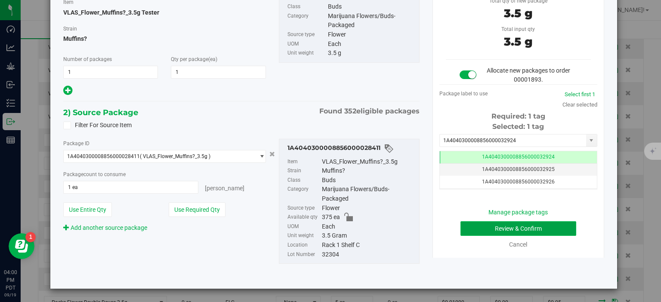
click at [467, 225] on button "Review & Confirm" at bounding box center [518, 229] width 116 height 15
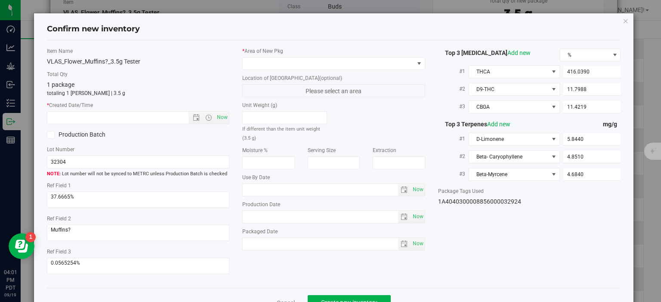
click at [366, 74] on label "Location of New Pkg (optional)" at bounding box center [333, 78] width 183 height 8
click at [370, 63] on span at bounding box center [328, 64] width 171 height 12
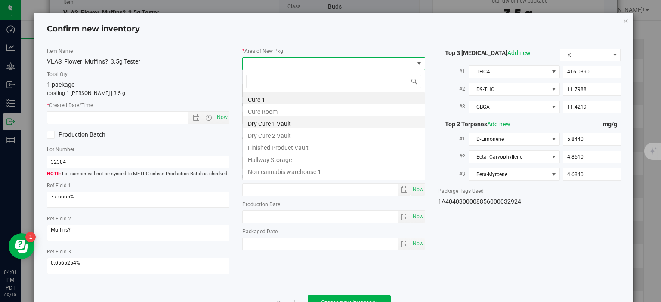
scroll to position [12, 182]
click at [314, 146] on li "Finished Product Vault" at bounding box center [334, 147] width 182 height 12
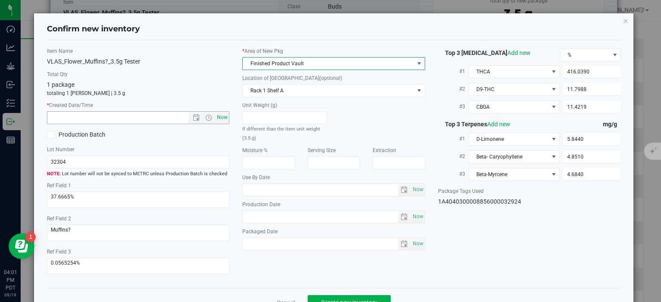
click at [223, 119] on span "Now" at bounding box center [222, 117] width 15 height 12
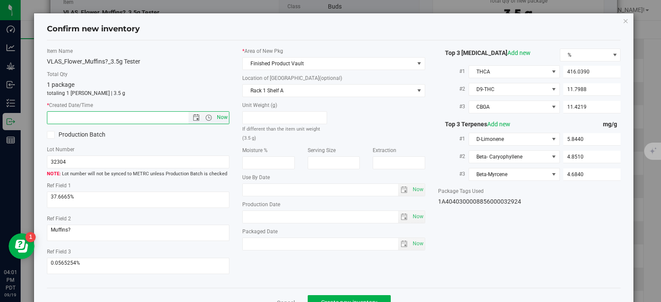
type input "9/19/2025 4:01 PM"
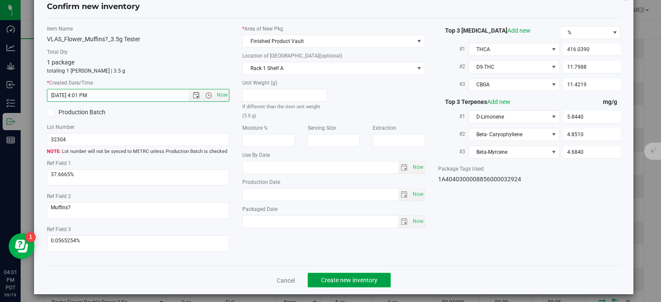
click at [350, 277] on span "Create new inventory" at bounding box center [349, 280] width 56 height 7
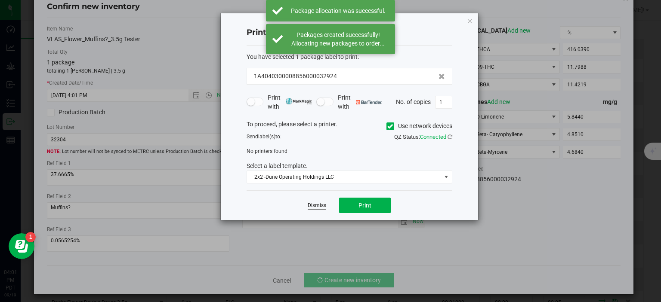
click at [319, 206] on link "Dismiss" at bounding box center [317, 205] width 19 height 7
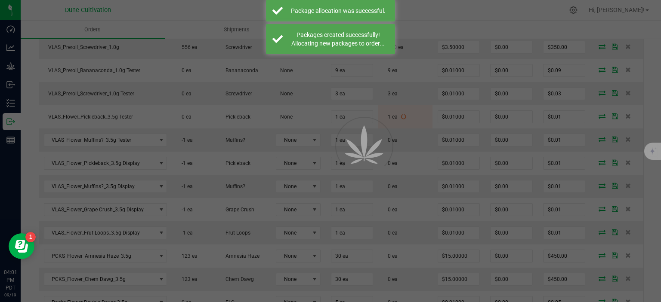
scroll to position [446, 0]
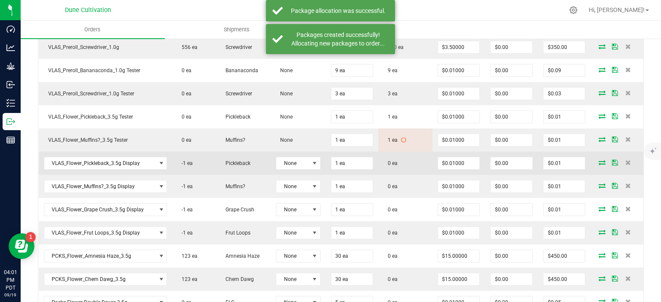
click at [605, 160] on icon at bounding box center [602, 162] width 7 height 5
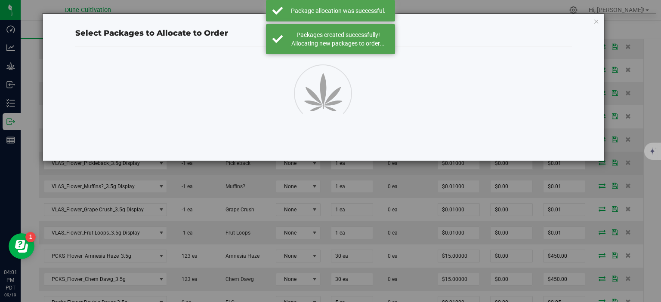
scroll to position [446, 0]
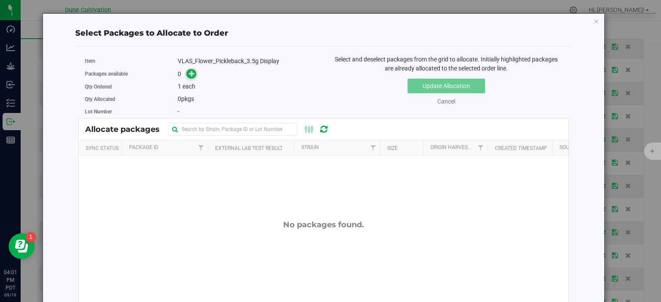
click at [188, 75] on span at bounding box center [191, 74] width 10 height 10
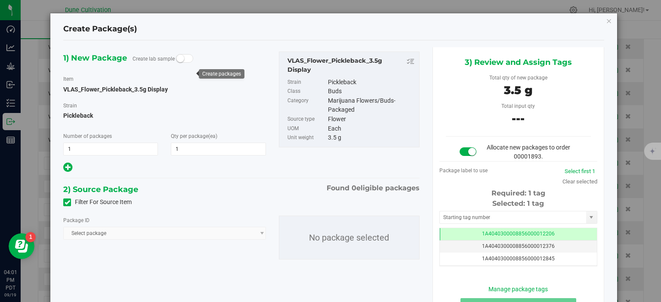
scroll to position [446, 0]
click at [67, 203] on icon at bounding box center [68, 203] width 6 height 0
click at [0, 0] on input "Filter For Source Item" at bounding box center [0, 0] width 0 height 0
click at [118, 237] on span "Select package" at bounding box center [159, 234] width 191 height 12
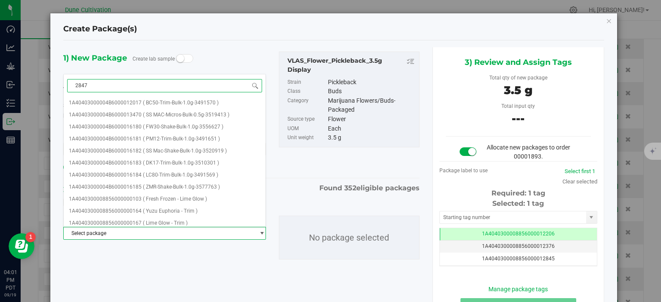
type input "28479"
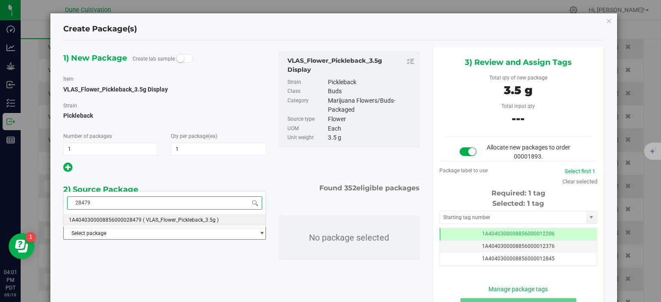
click at [157, 221] on span "( VLAS_Flower_Pickleback_3.5g )" at bounding box center [181, 220] width 76 height 6
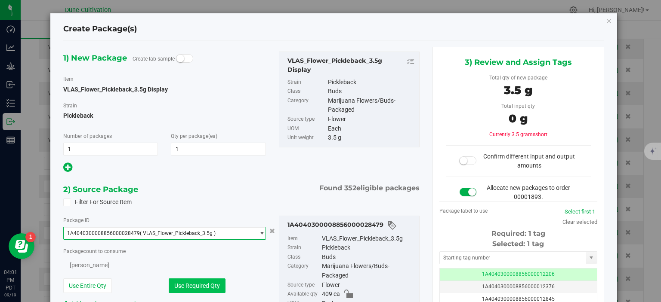
scroll to position [0, 0]
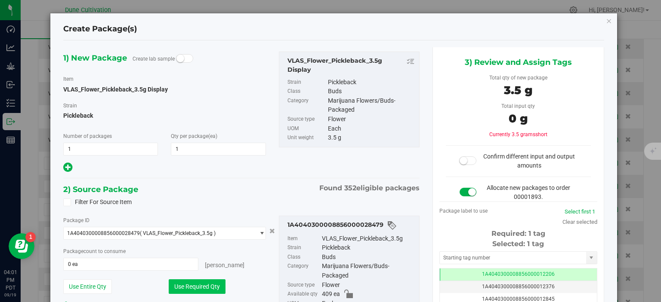
click at [192, 289] on button "Use Required Qty" at bounding box center [197, 287] width 57 height 15
type input "1 ea"
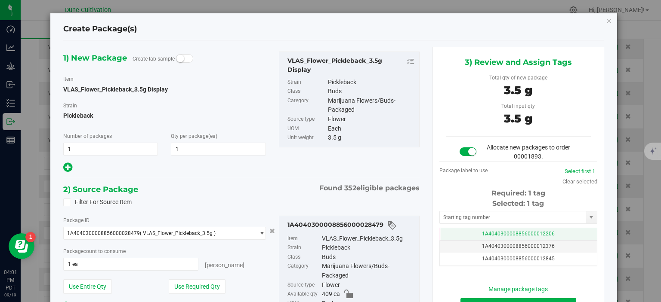
click at [502, 231] on span "1A4040300008856000012206" at bounding box center [518, 234] width 73 height 6
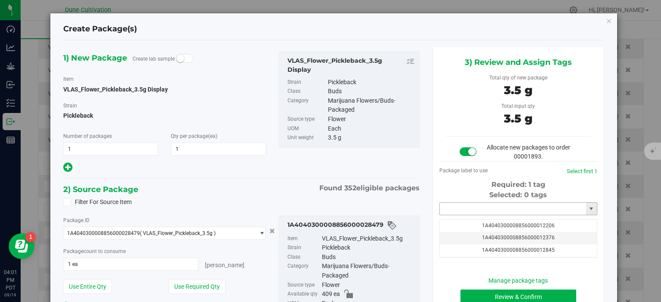
click at [487, 214] on input "text" at bounding box center [513, 209] width 146 height 12
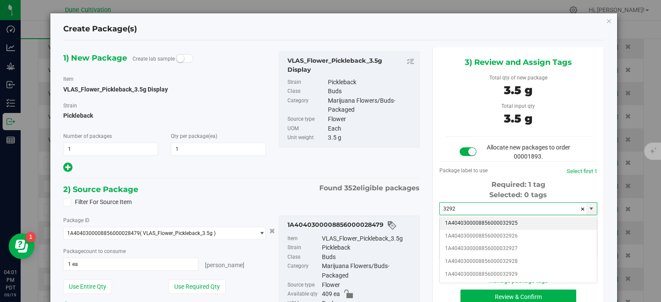
click at [494, 219] on li "1A4040300008856000032925" at bounding box center [518, 223] width 157 height 13
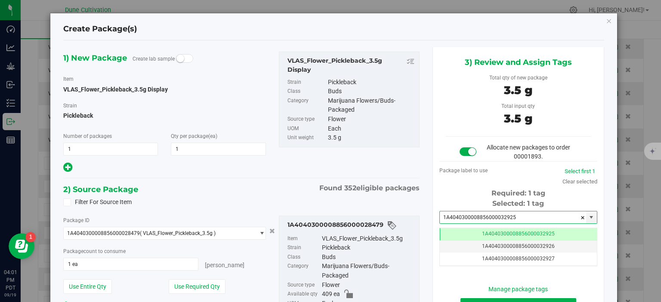
scroll to position [77, 0]
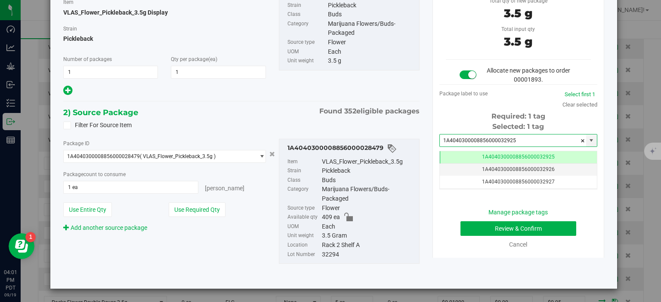
type input "1A4040300008856000032925"
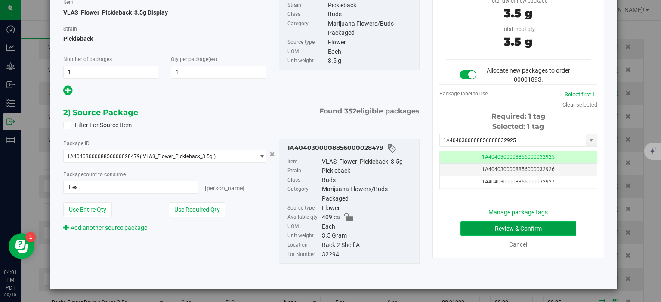
click at [469, 228] on button "Review & Confirm" at bounding box center [518, 229] width 116 height 15
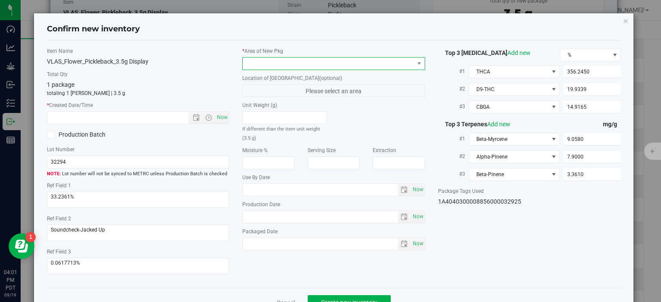
click at [348, 66] on span at bounding box center [328, 64] width 171 height 12
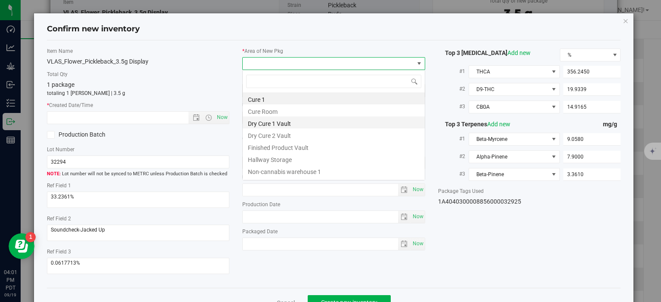
scroll to position [12, 182]
click at [306, 145] on li "Finished Product Vault" at bounding box center [334, 147] width 182 height 12
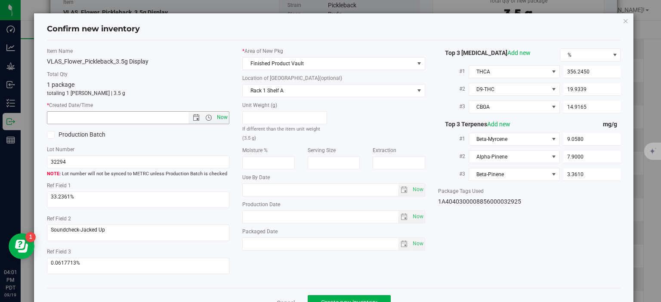
click at [227, 119] on span "Now" at bounding box center [222, 117] width 15 height 12
type input "9/19/2025 4:01 PM"
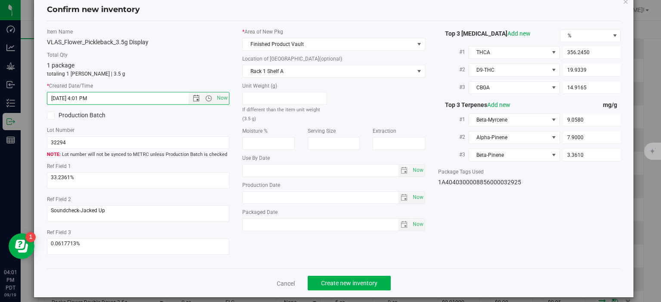
scroll to position [22, 0]
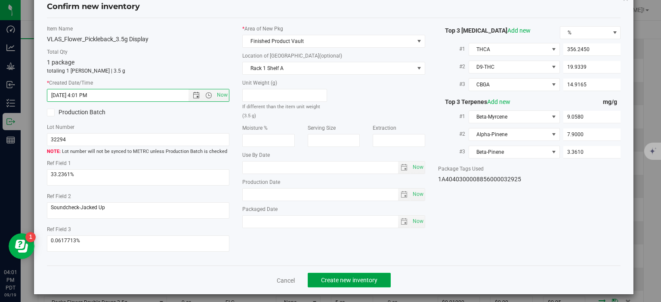
click at [349, 277] on span "Create new inventory" at bounding box center [349, 280] width 56 height 7
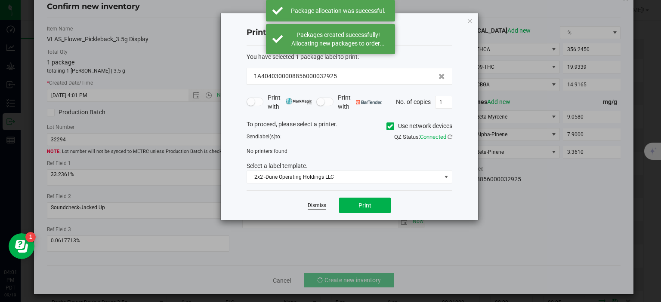
click at [318, 207] on link "Dismiss" at bounding box center [317, 205] width 19 height 7
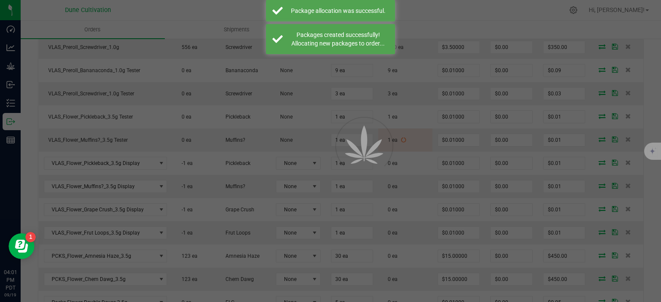
scroll to position [446, 0]
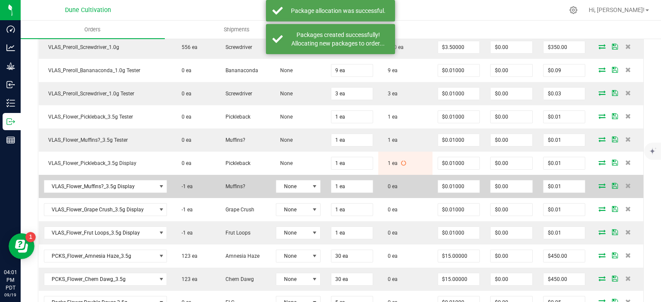
click at [603, 184] on icon at bounding box center [602, 185] width 7 height 5
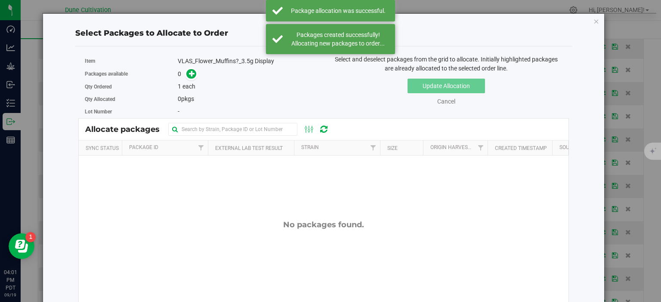
scroll to position [446, 0]
click at [195, 72] on span at bounding box center [191, 74] width 10 height 10
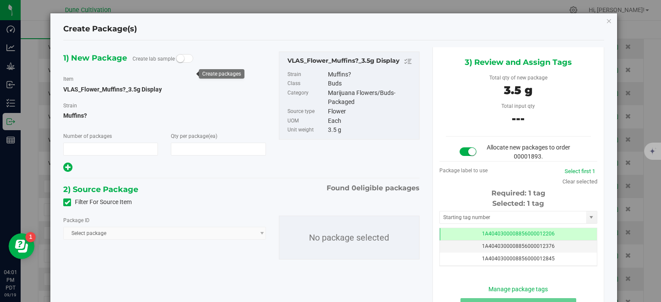
type input "1"
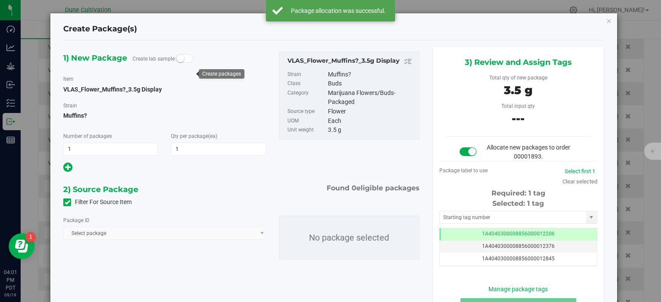
scroll to position [446, 0]
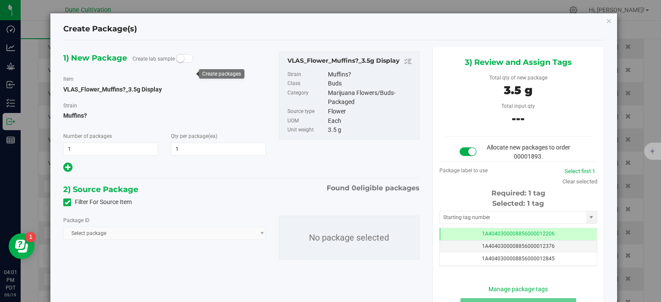
click at [68, 203] on icon at bounding box center [68, 203] width 6 height 0
click at [0, 0] on input "Filter For Source Item" at bounding box center [0, 0] width 0 height 0
click at [91, 237] on span "Select package" at bounding box center [159, 234] width 191 height 12
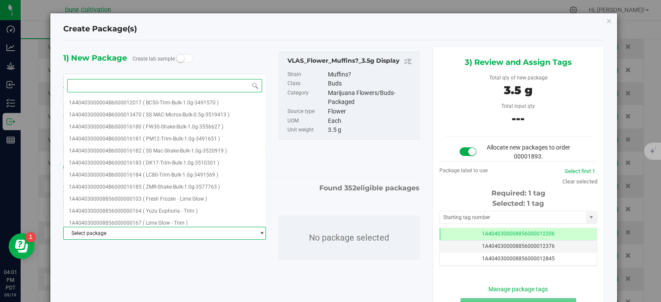
paste input "28411"
type input "28411"
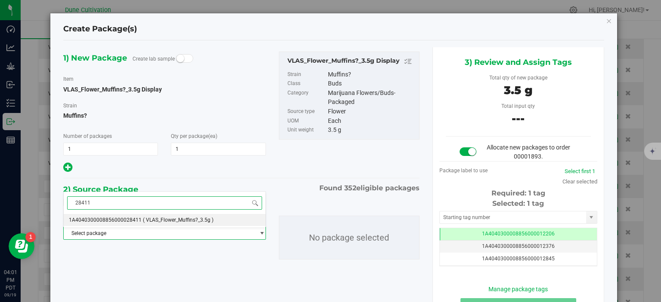
click at [114, 219] on span "1A4040300008856000028411" at bounding box center [105, 220] width 73 height 6
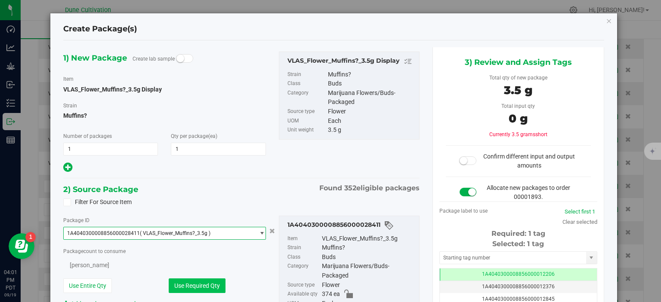
scroll to position [0, 0]
click at [209, 292] on button "Use Required Qty" at bounding box center [197, 287] width 57 height 15
type input "1 ea"
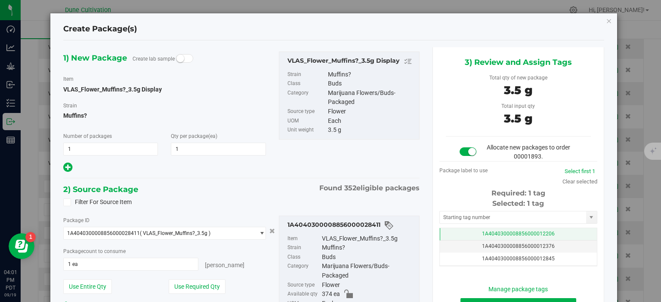
click at [456, 238] on td "1A4040300008856000012206" at bounding box center [518, 234] width 157 height 12
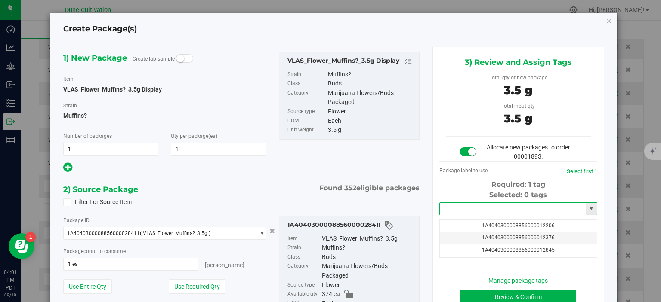
click at [459, 209] on input "text" at bounding box center [513, 209] width 146 height 12
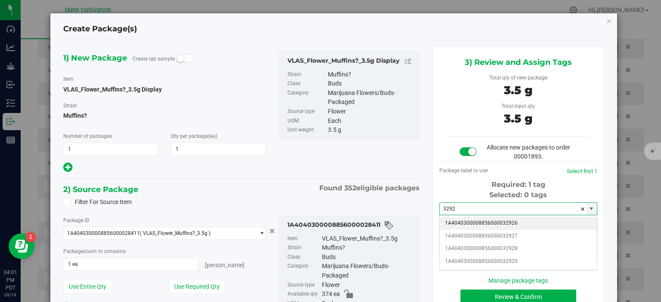
click at [473, 226] on li "1A4040300008856000032926" at bounding box center [518, 223] width 157 height 13
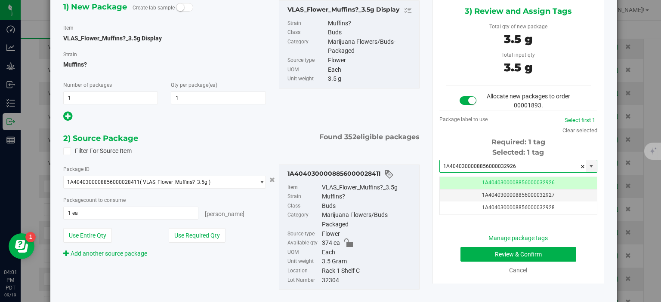
scroll to position [77, 0]
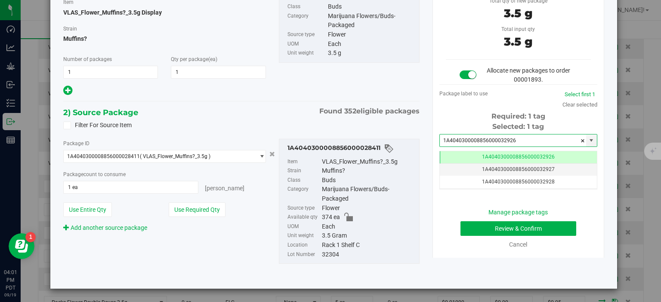
type input "1A4040300008856000032926"
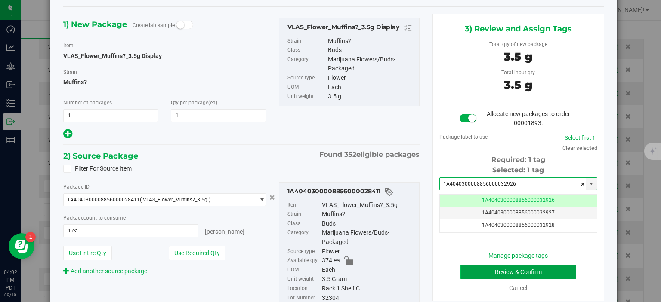
click at [475, 273] on button "Review & Confirm" at bounding box center [518, 272] width 116 height 15
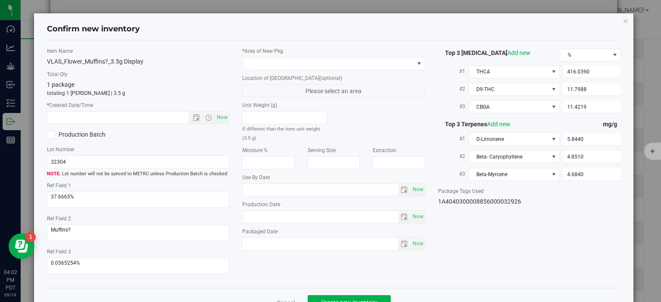
click at [354, 54] on label "* Area of New Pkg" at bounding box center [333, 51] width 183 height 8
click at [341, 65] on span at bounding box center [328, 64] width 171 height 12
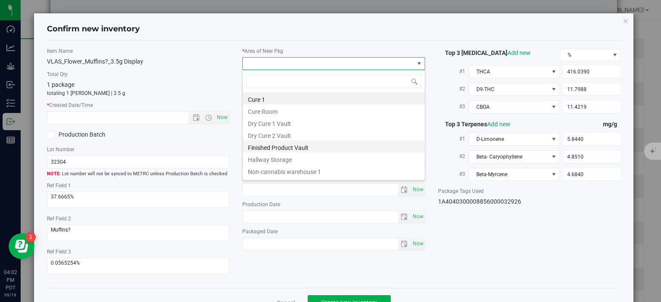
scroll to position [12, 182]
click at [287, 148] on li "Finished Product Vault" at bounding box center [334, 147] width 182 height 12
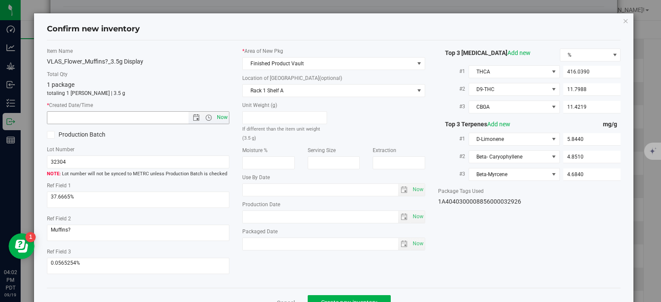
click at [224, 120] on span "Now" at bounding box center [222, 117] width 15 height 12
type input "9/19/2025 4:02 PM"
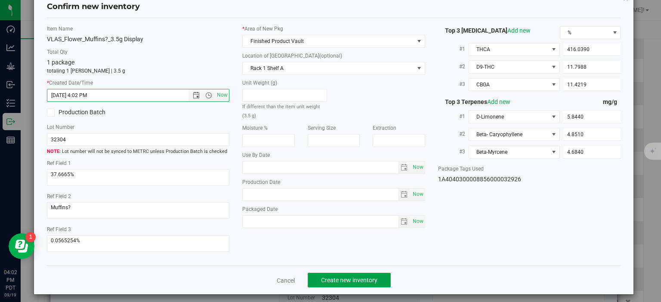
click at [330, 278] on span "Create new inventory" at bounding box center [349, 280] width 56 height 7
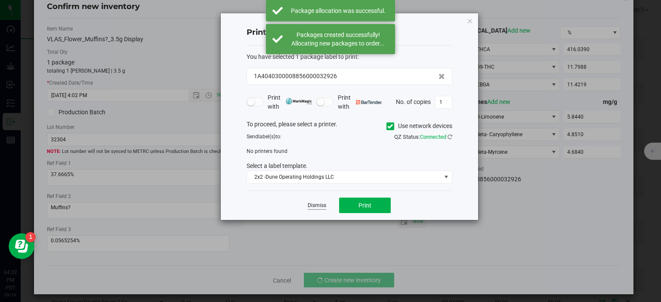
click at [315, 205] on link "Dismiss" at bounding box center [317, 205] width 19 height 7
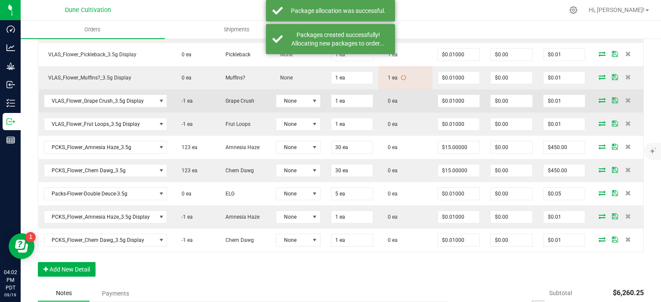
scroll to position [558, 0]
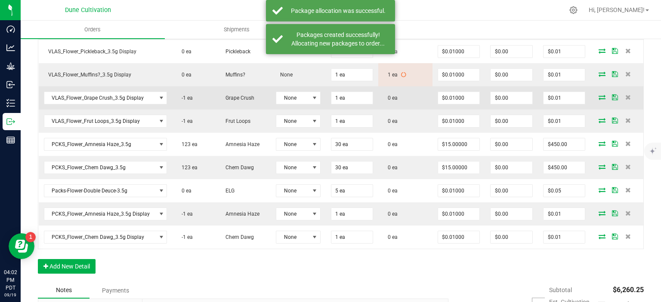
click at [603, 95] on icon at bounding box center [602, 97] width 7 height 5
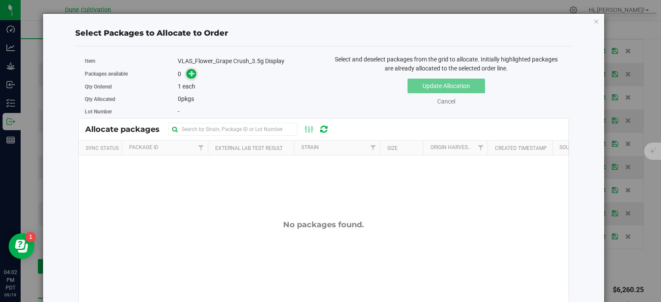
click at [192, 71] on icon at bounding box center [192, 74] width 6 height 6
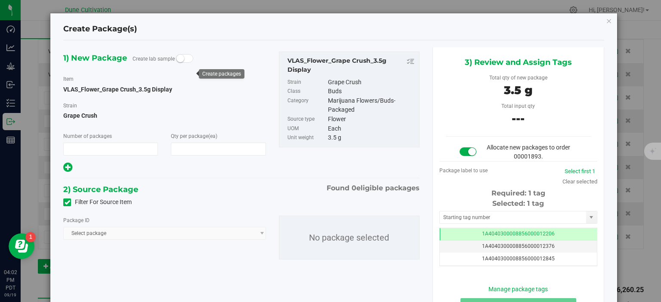
type input "1"
click at [62, 204] on div "Filter For Source Item" at bounding box center [241, 202] width 369 height 13
click at [67, 203] on icon at bounding box center [68, 203] width 6 height 0
click at [0, 0] on input "Filter For Source Item" at bounding box center [0, 0] width 0 height 0
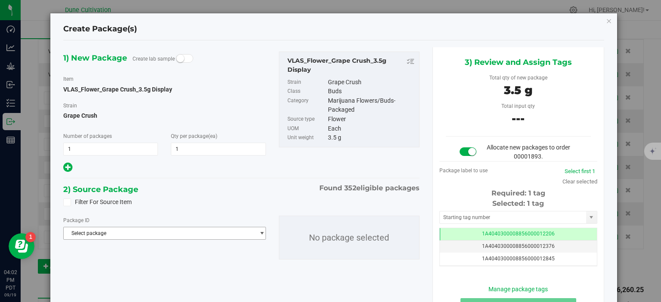
click at [94, 237] on span "Select package" at bounding box center [159, 234] width 191 height 12
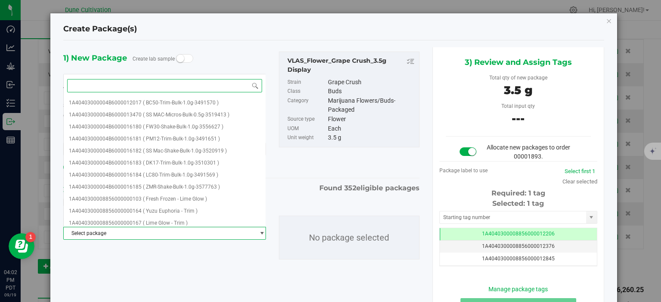
paste input "28462"
type input "28462"
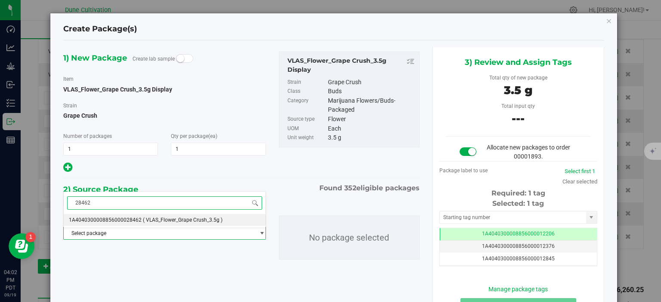
click at [108, 219] on span "1A4040300008856000028462" at bounding box center [105, 220] width 73 height 6
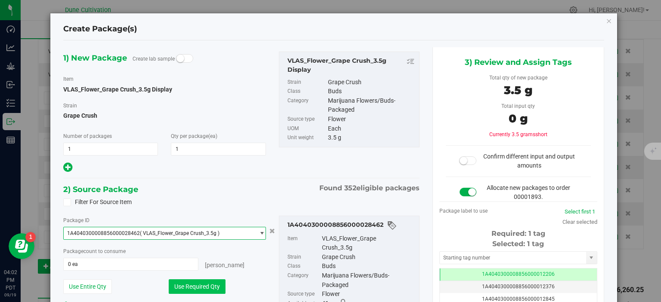
click at [193, 286] on button "Use Required Qty" at bounding box center [197, 287] width 57 height 15
type input "1 ea"
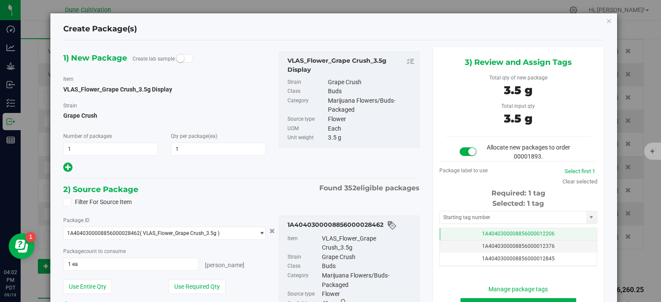
click at [451, 233] on td "1A4040300008856000012206" at bounding box center [518, 234] width 157 height 12
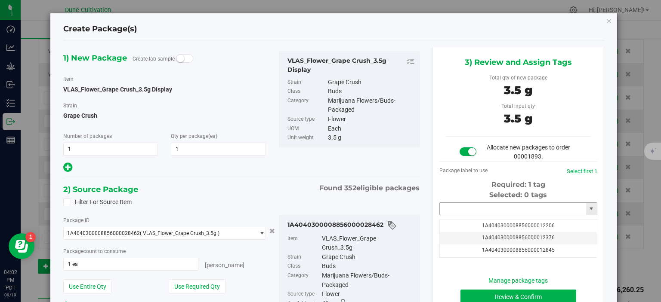
click at [485, 204] on input "text" at bounding box center [513, 209] width 146 height 12
paste input "28462"
click at [481, 203] on input "28462" at bounding box center [513, 209] width 146 height 12
paste input "329"
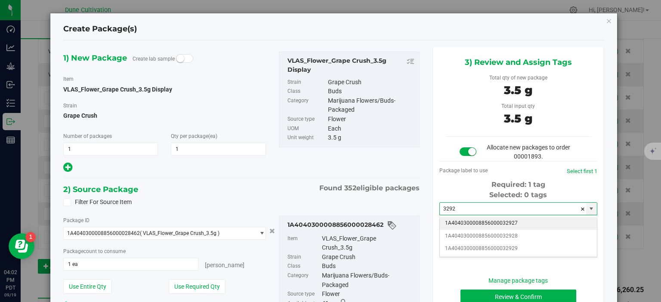
click at [488, 224] on li "1A4040300008856000032927" at bounding box center [518, 223] width 157 height 13
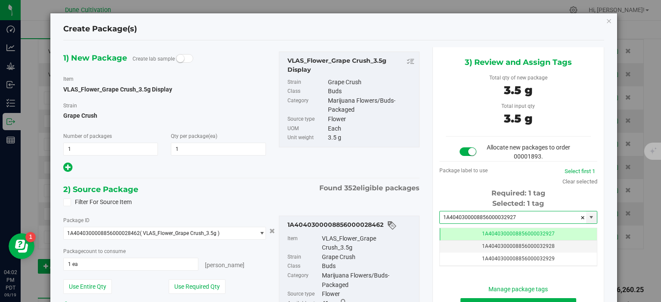
type input "1A4040300008856000032927"
click at [395, 239] on div "VLAS_Flower_Grape Crush_3.5g" at bounding box center [368, 244] width 93 height 19
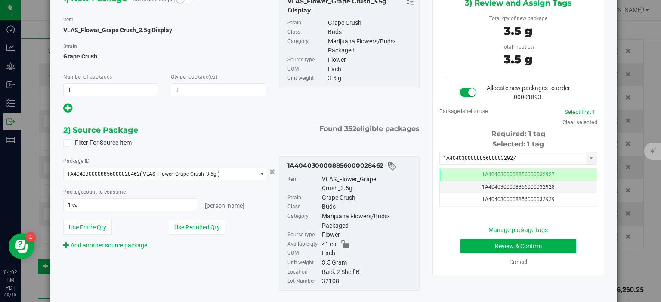
scroll to position [86, 0]
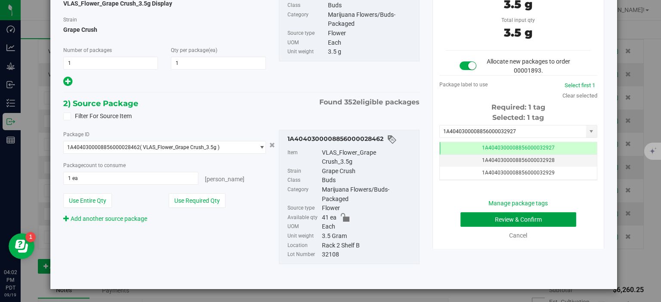
click at [470, 223] on button "Review & Confirm" at bounding box center [518, 220] width 116 height 15
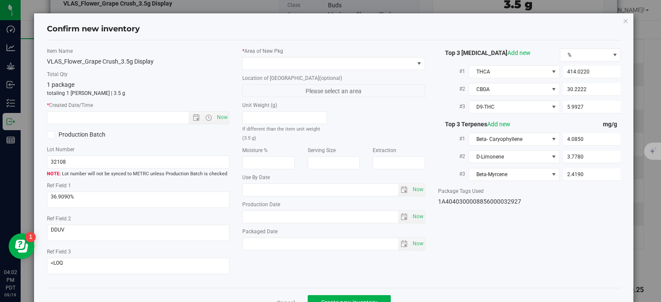
click at [364, 75] on label "Location of New Pkg (optional)" at bounding box center [333, 78] width 183 height 8
click at [365, 65] on span at bounding box center [328, 64] width 171 height 12
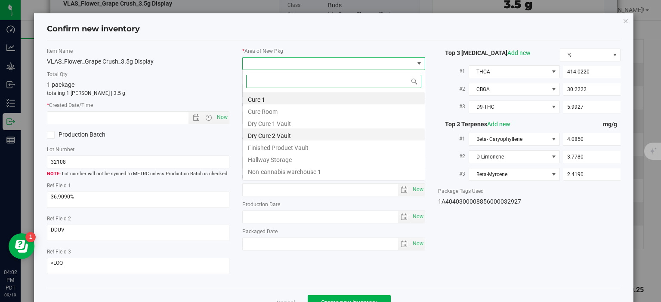
scroll to position [12, 182]
click at [312, 146] on li "Finished Product Vault" at bounding box center [334, 147] width 182 height 12
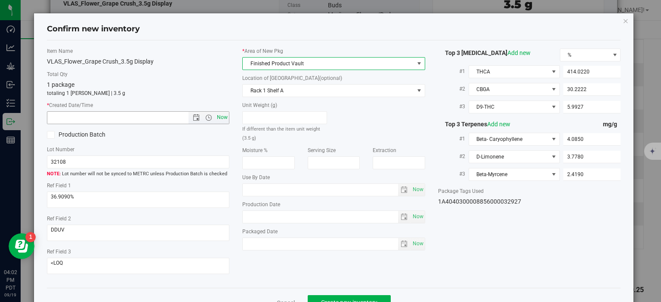
click at [222, 120] on span "Now" at bounding box center [222, 117] width 15 height 12
type input "9/19/2025 4:02 PM"
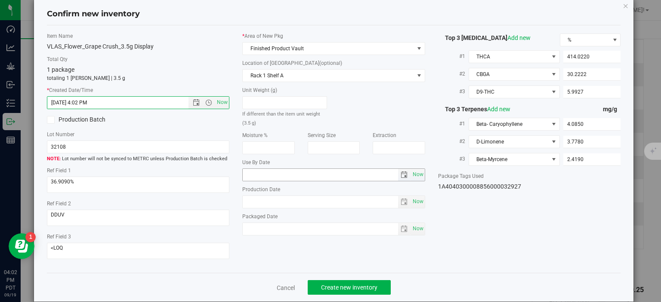
scroll to position [22, 0]
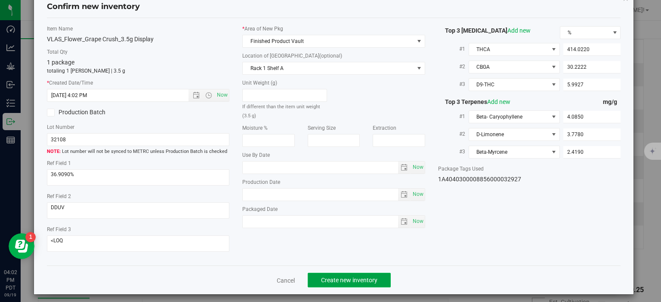
click at [368, 277] on span "Create new inventory" at bounding box center [349, 280] width 56 height 7
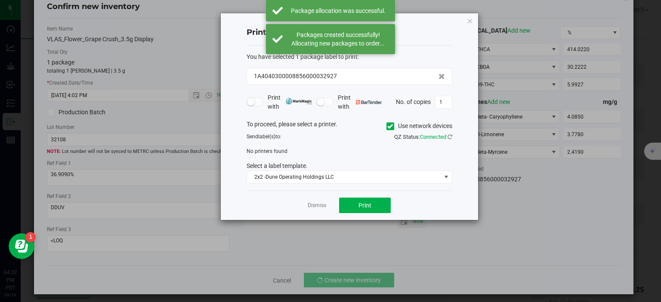
click at [314, 201] on app-cancel-button "Dismiss" at bounding box center [317, 205] width 19 height 9
click at [314, 206] on link "Dismiss" at bounding box center [317, 205] width 19 height 7
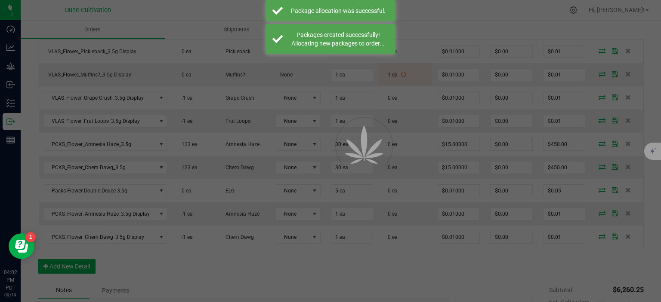
scroll to position [558, 0]
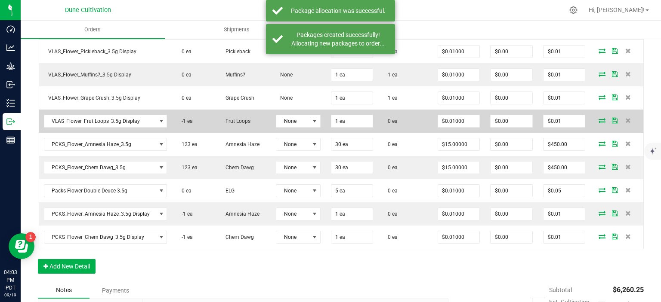
click at [600, 118] on icon at bounding box center [602, 120] width 7 height 5
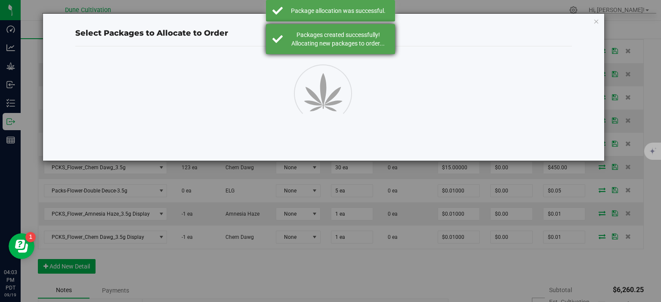
scroll to position [558, 0]
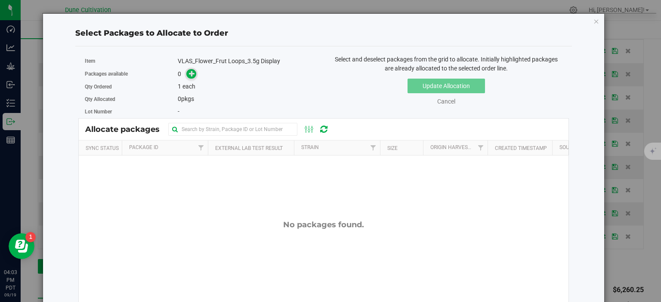
click at [189, 77] on icon at bounding box center [192, 74] width 6 height 6
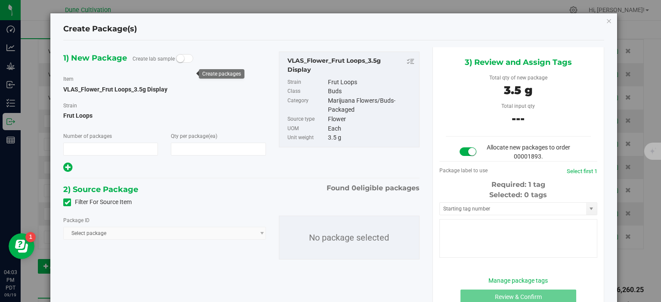
type input "1"
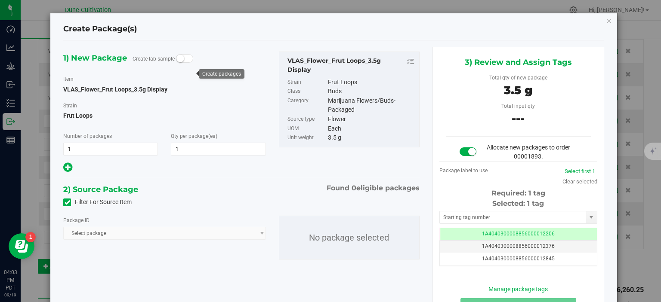
click at [67, 206] on span at bounding box center [67, 203] width 8 height 8
click at [0, 0] on input "Filter For Source Item" at bounding box center [0, 0] width 0 height 0
click at [74, 236] on span "Select package" at bounding box center [159, 234] width 191 height 12
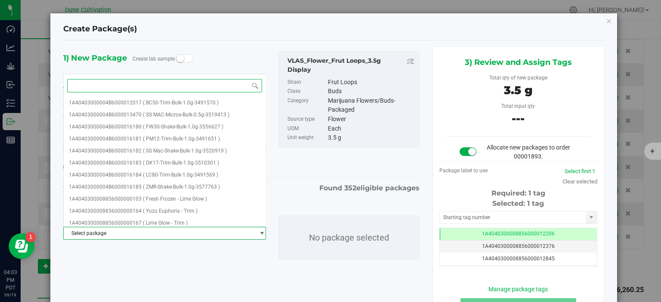
paste input "28461"
type input "28461"
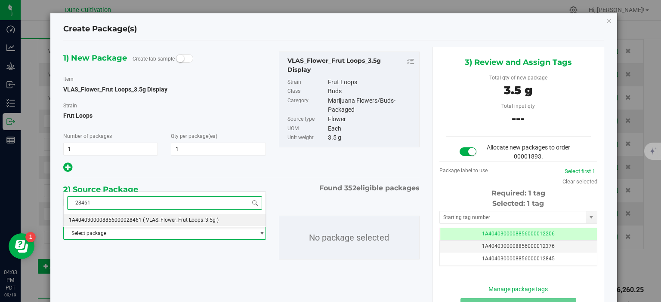
click at [128, 215] on li "1A4040300008856000028461 ( VLAS_Flower_Frut Loops_3.5g )" at bounding box center [164, 220] width 201 height 12
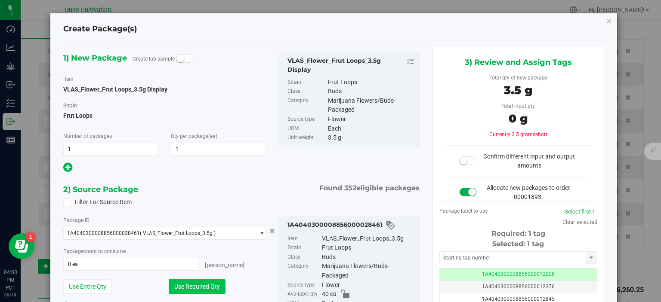
click at [182, 283] on button "Use Required Qty" at bounding box center [197, 287] width 57 height 15
type input "1 ea"
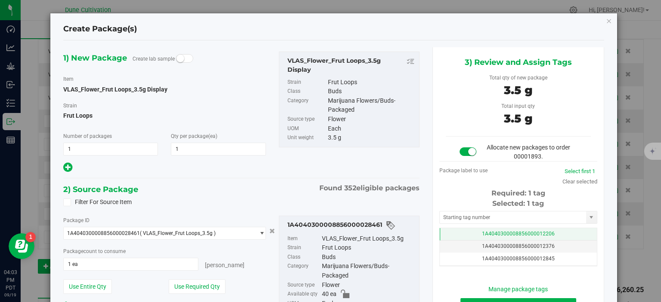
click at [489, 237] on span "1A4040300008856000012206" at bounding box center [518, 234] width 73 height 6
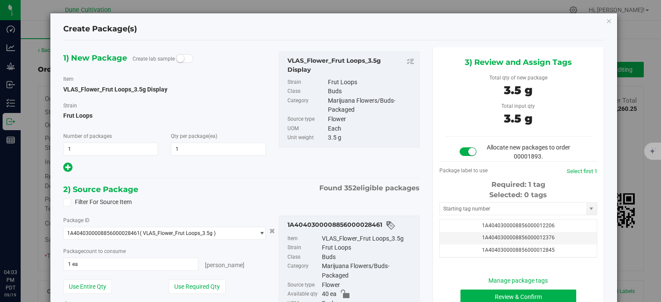
click at [491, 202] on div "Selected: 0 tags Tag 1A4040300008856000012206 1A4040300008856000012376 1A404030…" at bounding box center [518, 224] width 158 height 68
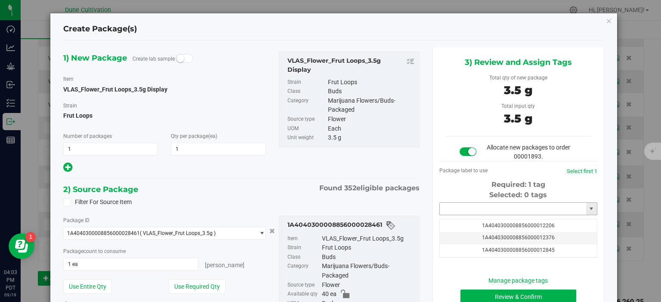
click at [491, 205] on input "text" at bounding box center [513, 209] width 146 height 12
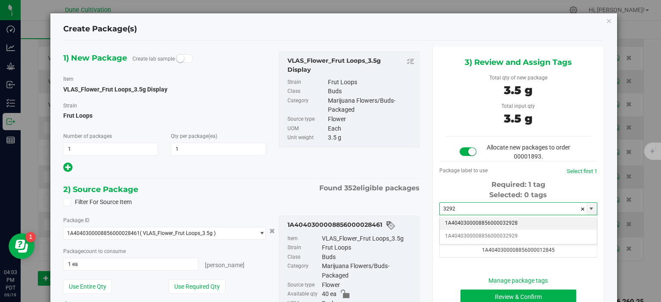
click at [495, 227] on li "1A4040300008856000032928" at bounding box center [518, 223] width 157 height 13
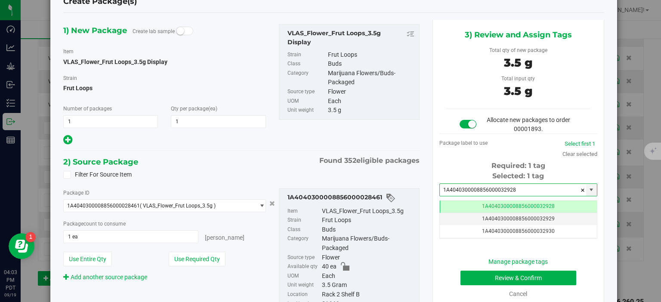
scroll to position [43, 0]
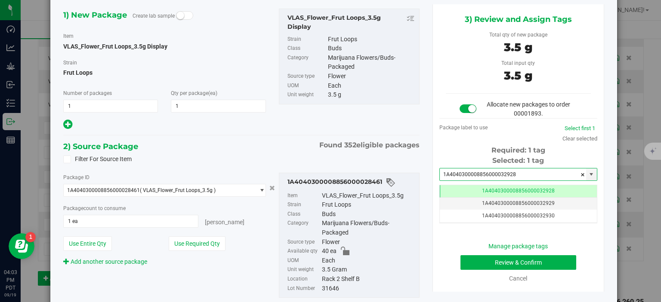
type input "1A4040300008856000032928"
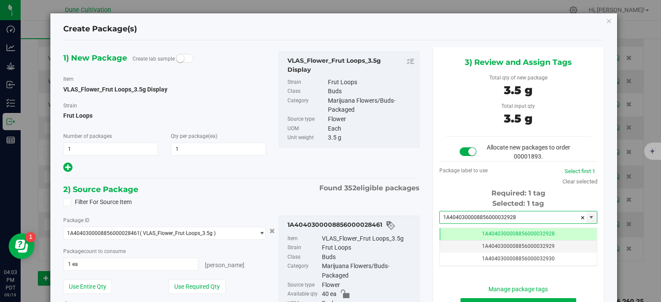
scroll to position [77, 0]
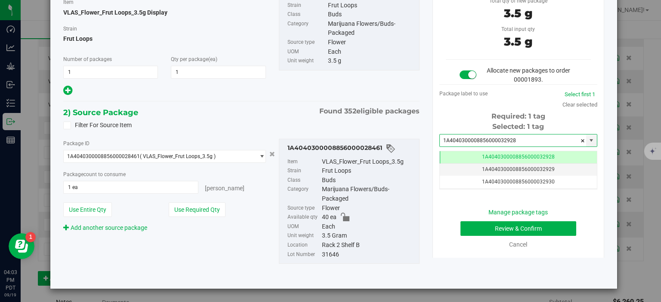
click at [595, 226] on div "3) Review and Assign Tags Total qty of new package 3.5 g Total input qty 3.5 g …" at bounding box center [518, 114] width 172 height 288
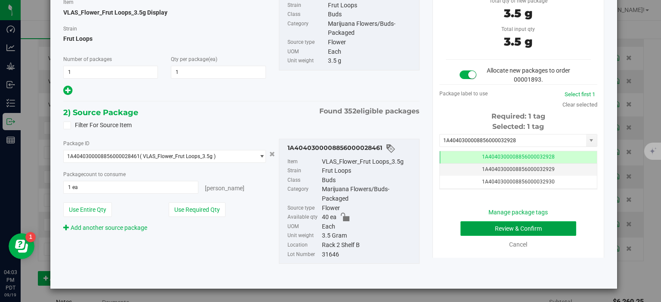
click at [547, 224] on button "Review & Confirm" at bounding box center [518, 229] width 116 height 15
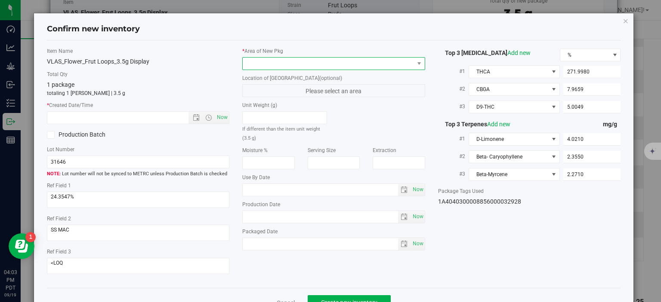
click at [321, 63] on span at bounding box center [328, 64] width 171 height 12
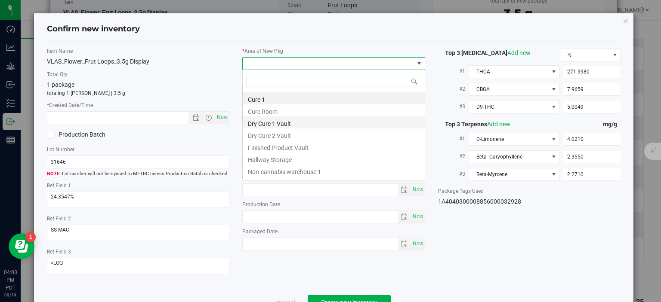
scroll to position [12, 182]
click at [276, 145] on li "Finished Product Vault" at bounding box center [334, 147] width 182 height 12
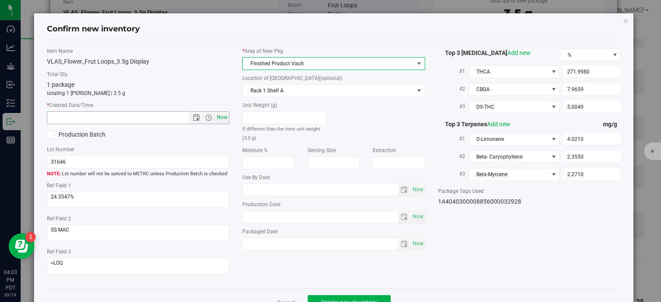
click at [225, 117] on span "Now" at bounding box center [222, 117] width 15 height 12
type input "9/19/2025 4:03 PM"
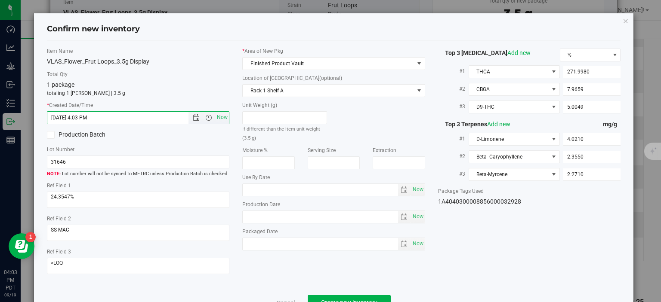
scroll to position [22, 0]
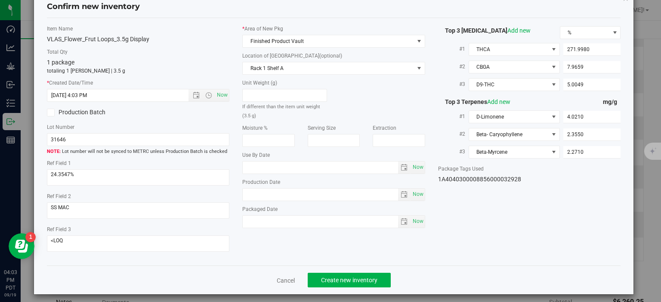
click at [330, 266] on div "Cancel Create new inventory" at bounding box center [334, 280] width 574 height 29
click at [335, 277] on span "Create new inventory" at bounding box center [349, 280] width 56 height 7
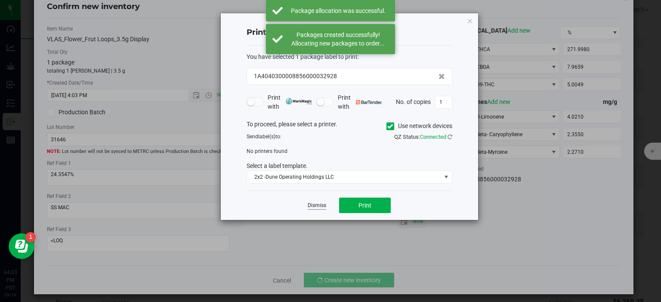
click at [315, 204] on link "Dismiss" at bounding box center [317, 205] width 19 height 7
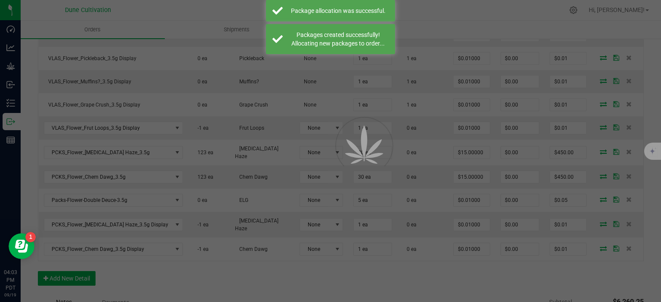
scroll to position [558, 0]
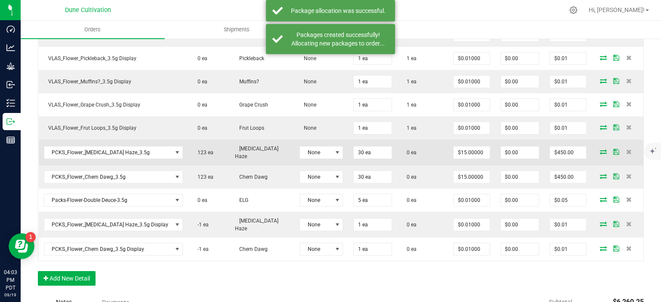
click at [603, 149] on icon at bounding box center [603, 151] width 7 height 5
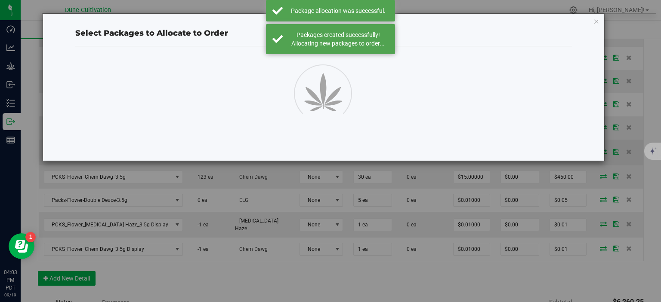
scroll to position [558, 0]
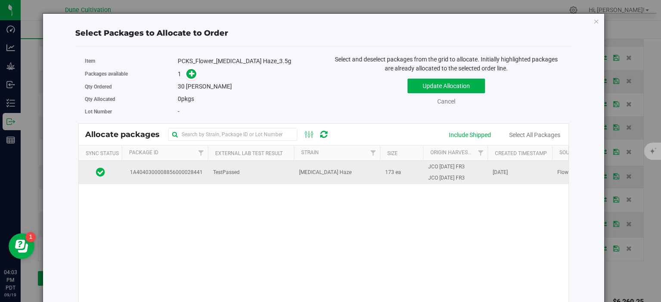
click at [176, 169] on span "1A4040300008856000028441" at bounding box center [165, 173] width 76 height 8
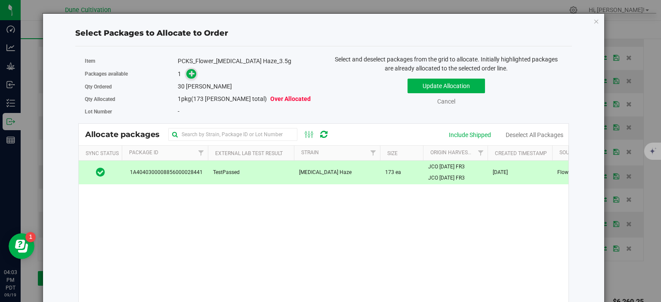
click at [193, 72] on icon at bounding box center [192, 74] width 6 height 6
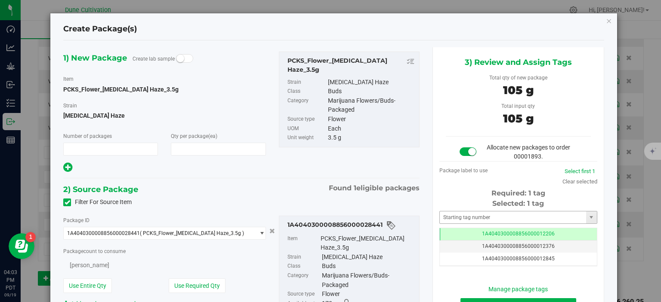
scroll to position [558, 0]
type input "1"
type input "30"
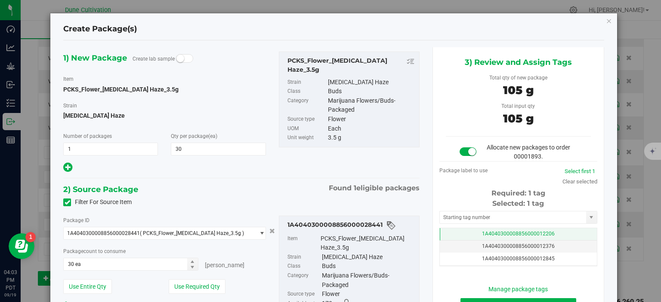
click at [475, 232] on td "1A4040300008856000012206" at bounding box center [518, 234] width 157 height 12
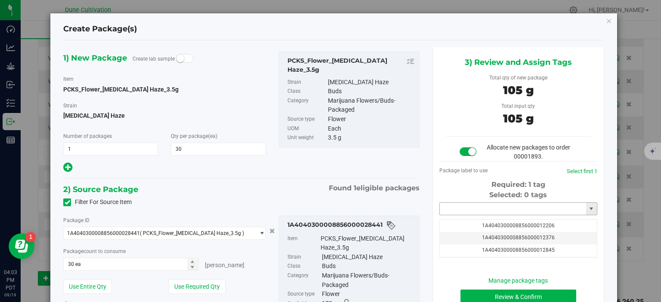
click at [473, 210] on input "text" at bounding box center [513, 209] width 146 height 12
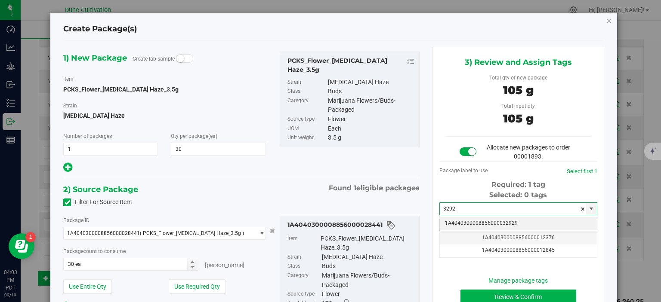
click at [490, 224] on li "1A4040300008856000032929" at bounding box center [518, 223] width 157 height 13
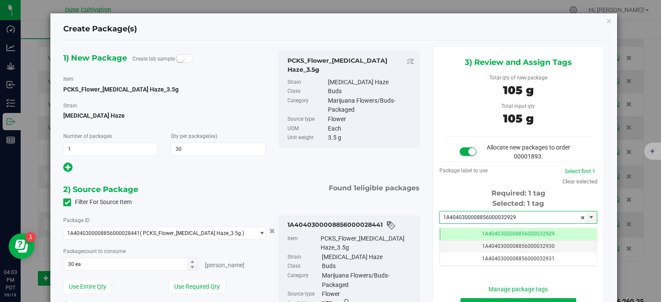
scroll to position [86, 0]
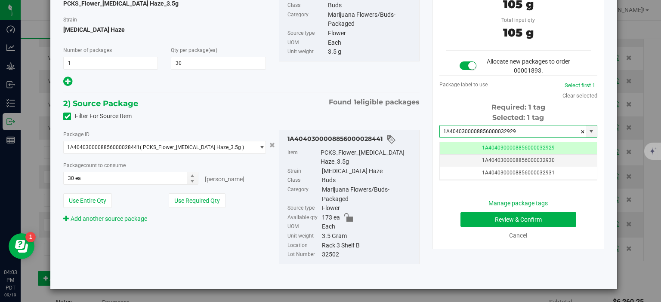
type input "1A4040300008856000032929"
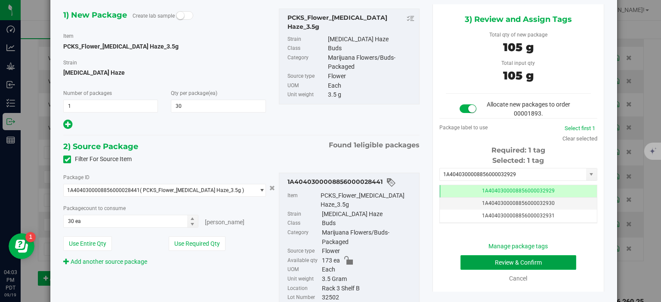
click at [467, 267] on button "Review & Confirm" at bounding box center [518, 263] width 116 height 15
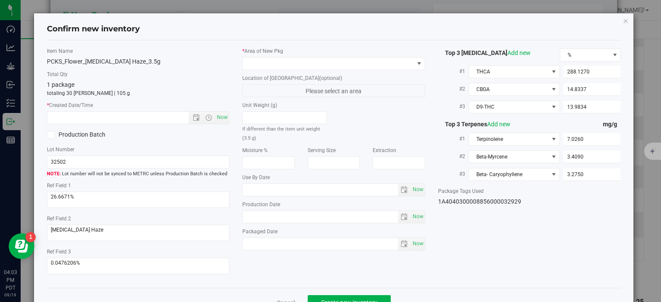
click at [361, 73] on div "* Area of New Pkg Location of New Pkg (optional) Please select an area Unit Wei…" at bounding box center [334, 151] width 196 height 208
click at [353, 62] on span at bounding box center [328, 64] width 171 height 12
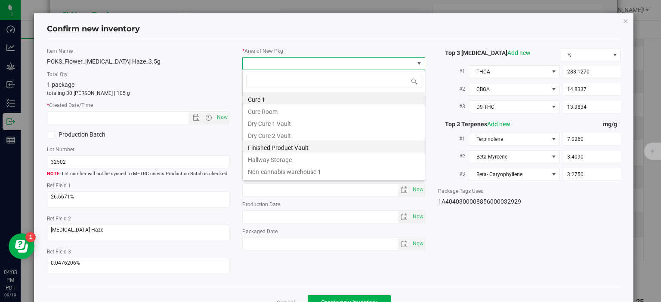
scroll to position [12, 182]
click at [280, 148] on li "Finished Product Vault" at bounding box center [334, 147] width 182 height 12
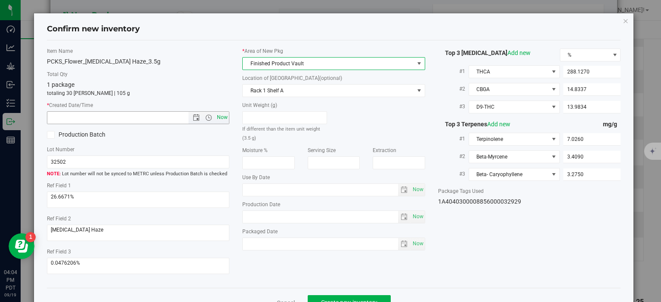
click at [225, 121] on span "Now" at bounding box center [222, 117] width 15 height 12
type input "9/19/2025 4:04 PM"
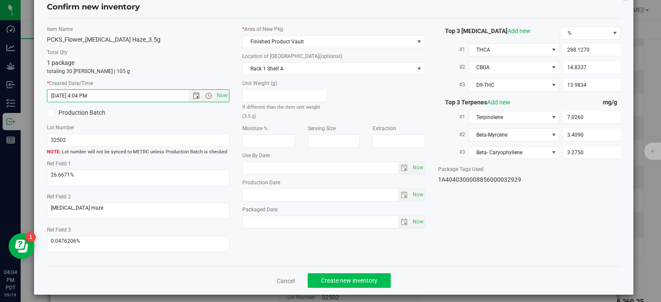
scroll to position [22, 0]
click at [356, 279] on button "Create new inventory" at bounding box center [349, 280] width 83 height 15
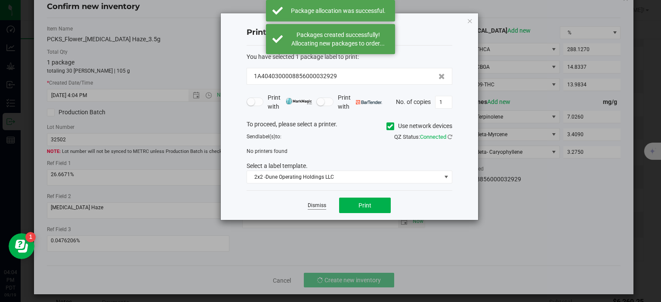
click at [320, 206] on link "Dismiss" at bounding box center [317, 205] width 19 height 7
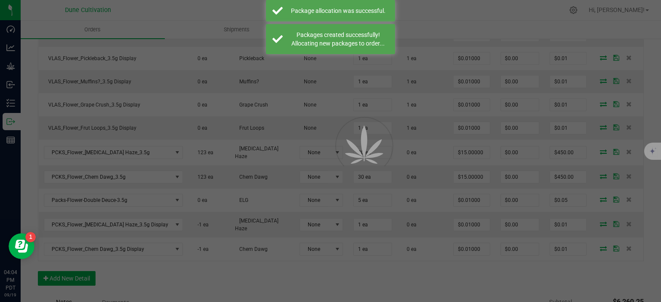
scroll to position [558, 0]
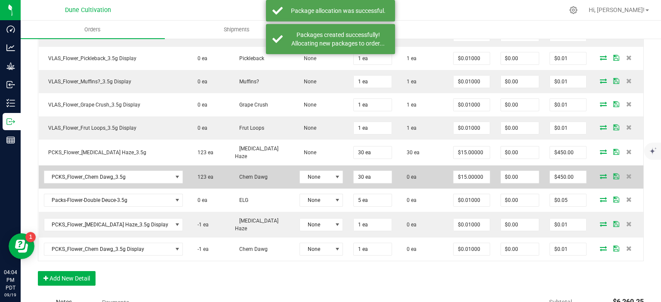
click at [603, 174] on icon at bounding box center [603, 176] width 7 height 5
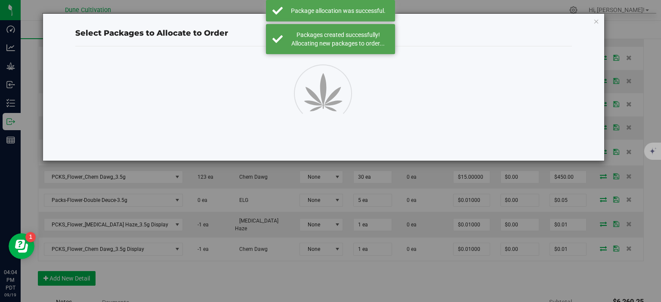
scroll to position [558, 0]
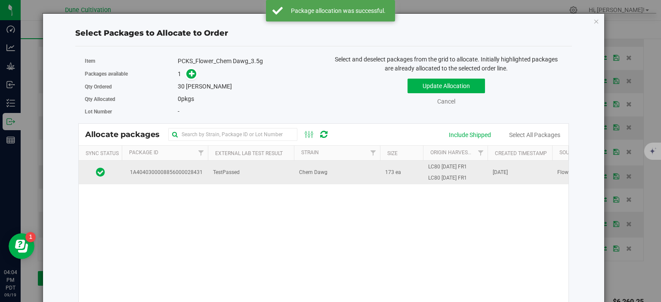
click at [184, 174] on span "1A4040300008856000028431" at bounding box center [165, 173] width 76 height 8
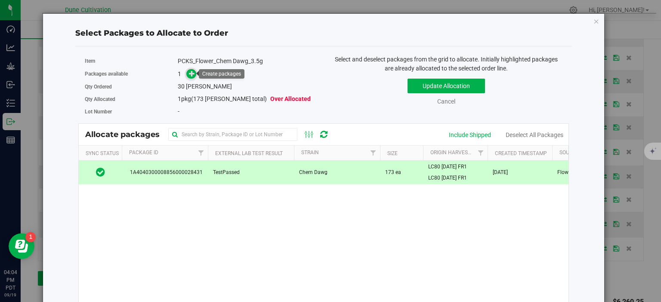
click at [190, 77] on icon at bounding box center [192, 74] width 6 height 6
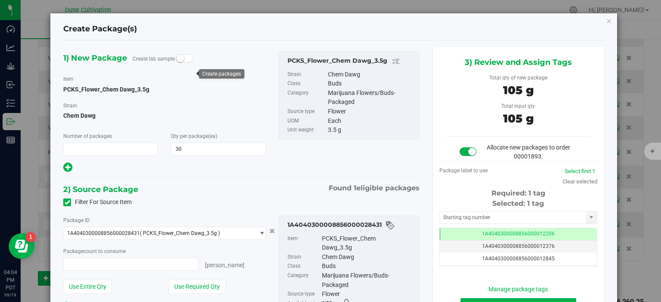
type input "1"
type input "30 ea"
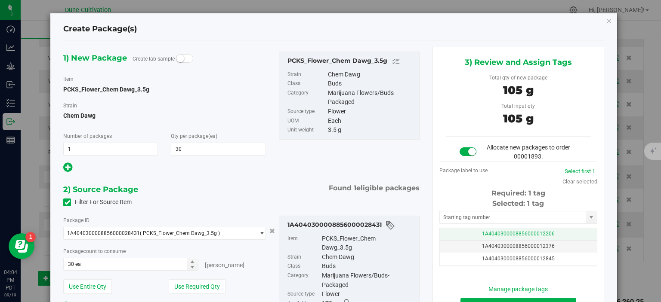
click at [444, 233] on td "1A4040300008856000012206" at bounding box center [518, 234] width 157 height 12
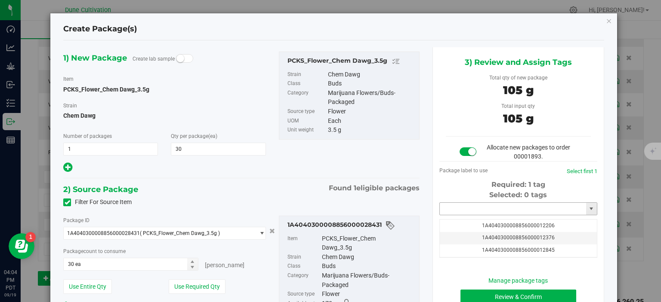
click at [464, 204] on input "text" at bounding box center [513, 209] width 146 height 12
paste input "28461"
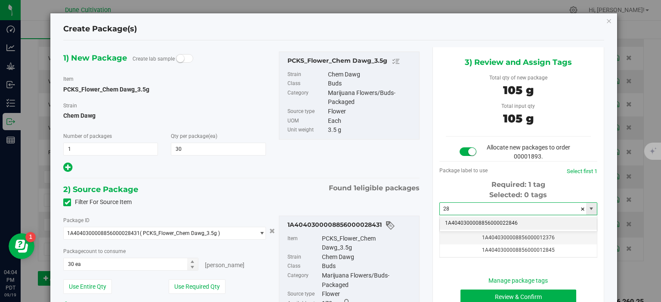
type input "2"
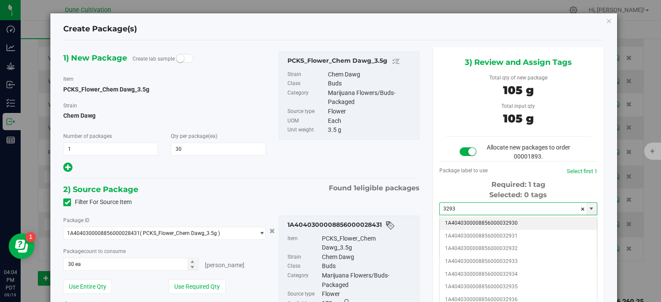
click at [487, 222] on li "1A4040300008856000032930" at bounding box center [518, 223] width 157 height 13
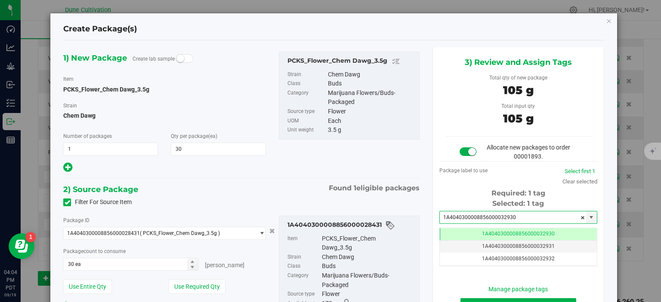
scroll to position [43, 0]
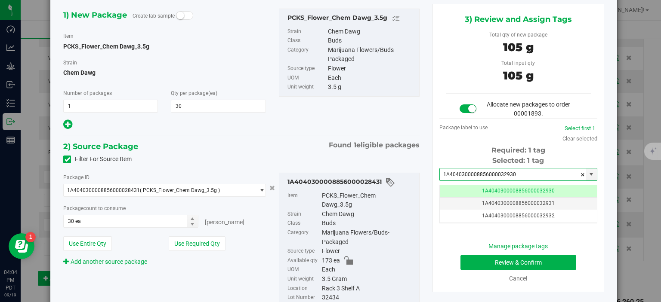
type input "1A4040300008856000032930"
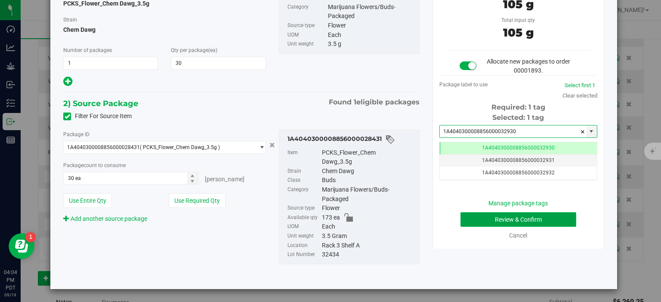
click at [470, 222] on button "Review & Confirm" at bounding box center [518, 220] width 116 height 15
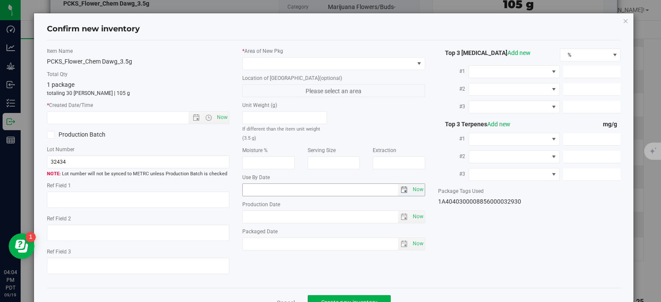
type textarea "37.1151%"
type textarea "Chem Dawg"
type textarea "0.0650295%"
type input "397.9170"
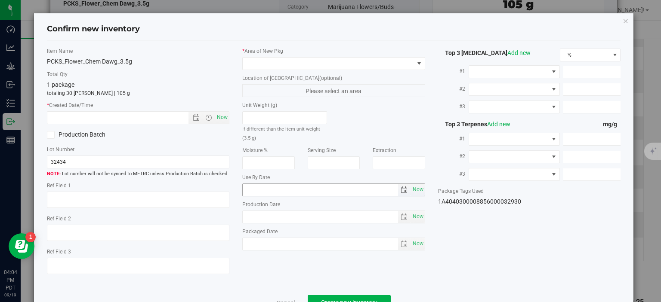
type input "7.2697"
type input "9.5820"
type input "5.4930"
type input "4.7920"
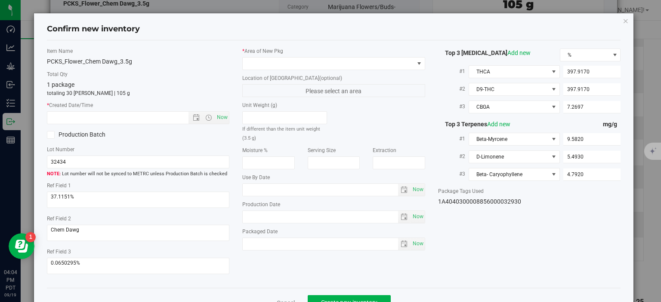
click at [314, 71] on div "* Area of New Pkg Location of New Pkg (optional) Please select an area Unit Wei…" at bounding box center [334, 151] width 196 height 208
click at [313, 62] on span at bounding box center [328, 64] width 171 height 12
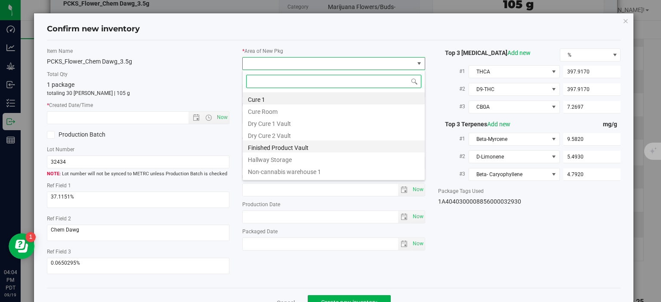
scroll to position [12, 182]
click at [271, 148] on li "Finished Product Vault" at bounding box center [334, 147] width 182 height 12
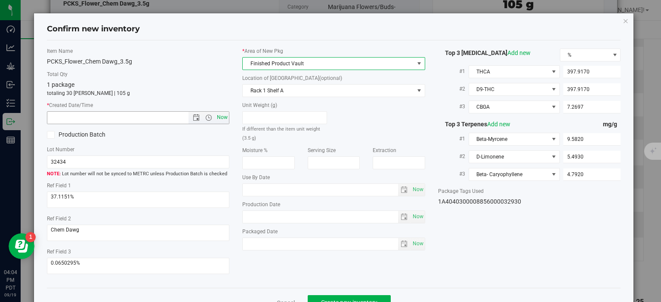
click at [224, 116] on span "Now" at bounding box center [222, 117] width 15 height 12
type input "9/19/2025 4:04 PM"
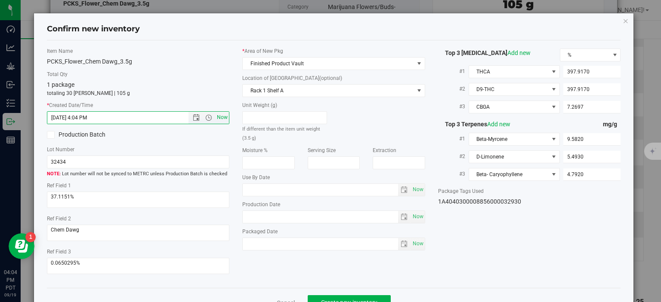
scroll to position [22, 0]
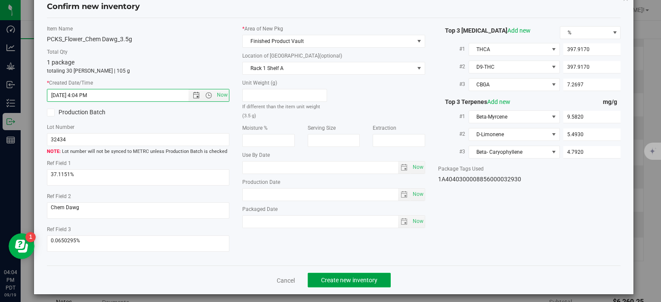
click at [343, 278] on span "Create new inventory" at bounding box center [349, 280] width 56 height 7
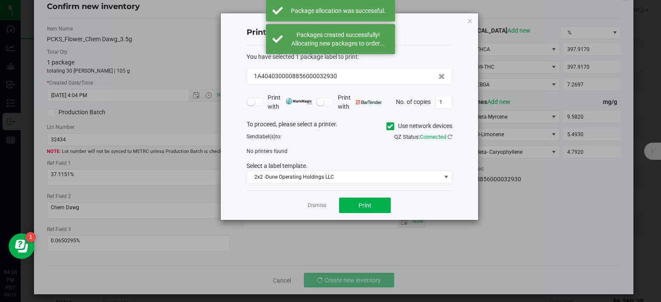
click at [316, 211] on div "Dismiss Print" at bounding box center [350, 206] width 206 height 30
click at [316, 207] on link "Dismiss" at bounding box center [317, 205] width 19 height 7
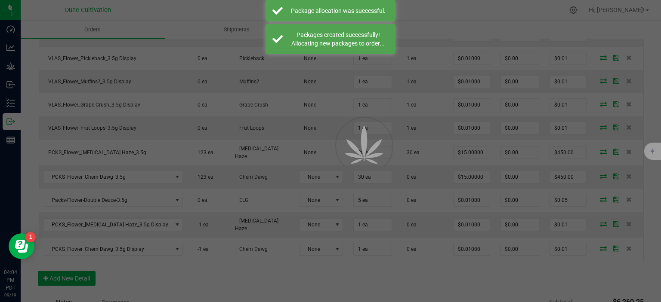
scroll to position [558, 0]
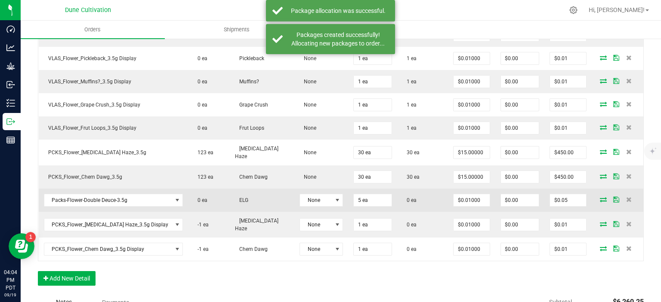
click at [598, 197] on span at bounding box center [603, 199] width 13 height 5
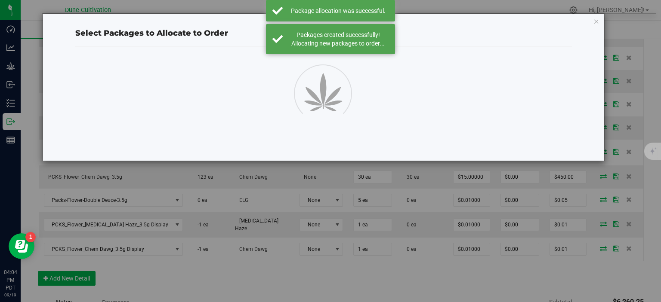
scroll to position [558, 0]
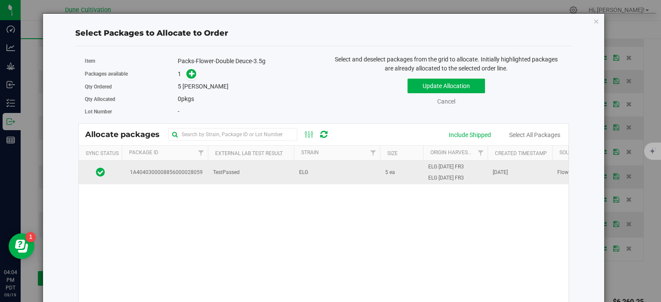
click at [196, 170] on span "1A4040300008856000028059" at bounding box center [165, 173] width 76 height 8
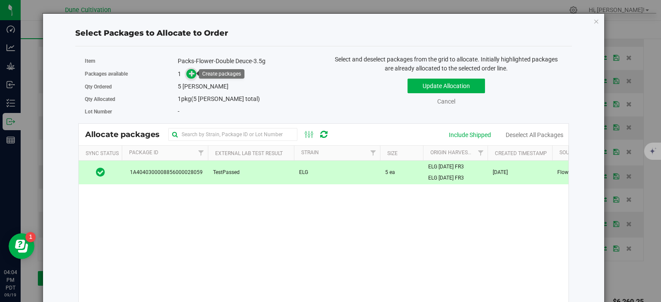
click at [195, 77] on icon at bounding box center [192, 74] width 6 height 6
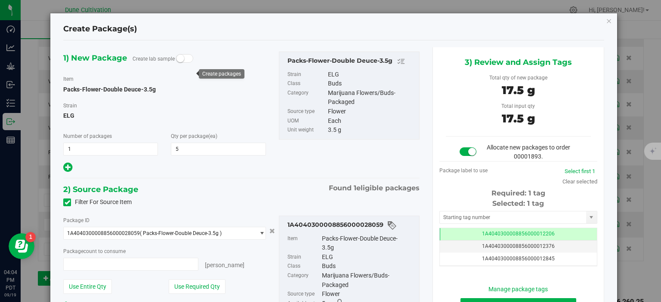
type input "5 ea"
click at [480, 233] on td "1A4040300008856000012206" at bounding box center [518, 234] width 157 height 12
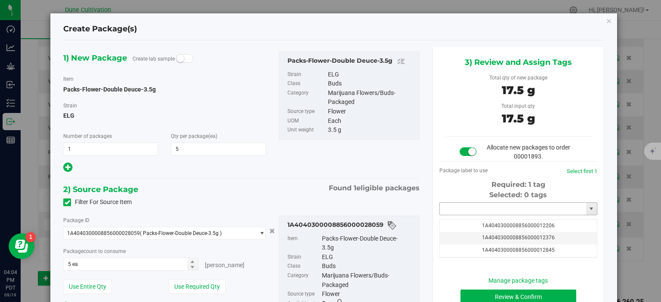
click at [478, 206] on input "text" at bounding box center [513, 209] width 146 height 12
paste input "28461"
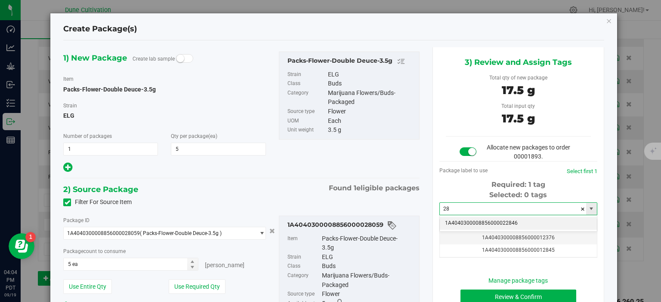
type input "2"
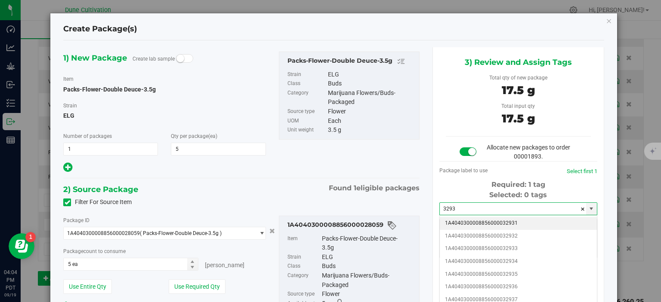
click at [518, 225] on li "1A4040300008856000032931" at bounding box center [518, 223] width 157 height 13
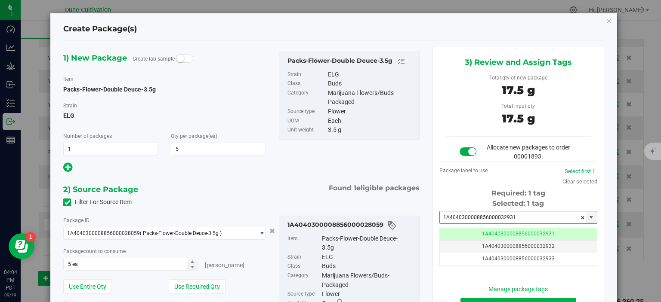
type input "1A4040300008856000032931"
click at [407, 233] on ul "Item Packs-Flower-Double Deuce-3.5g Strain ELG Class Buds Category Marijuana Fl…" at bounding box center [349, 288] width 131 height 115
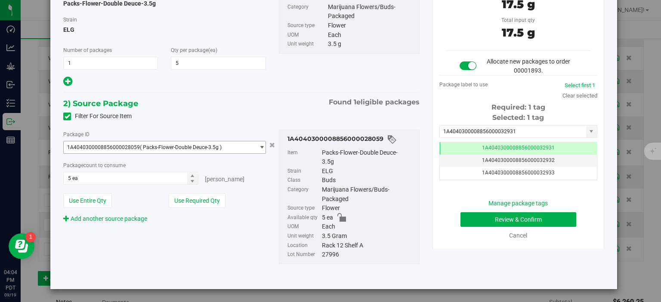
scroll to position [43, 0]
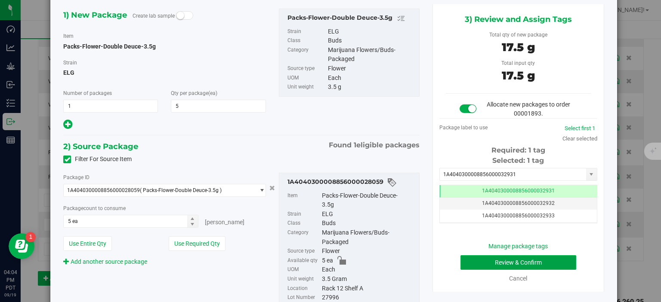
click at [472, 264] on button "Review & Confirm" at bounding box center [518, 263] width 116 height 15
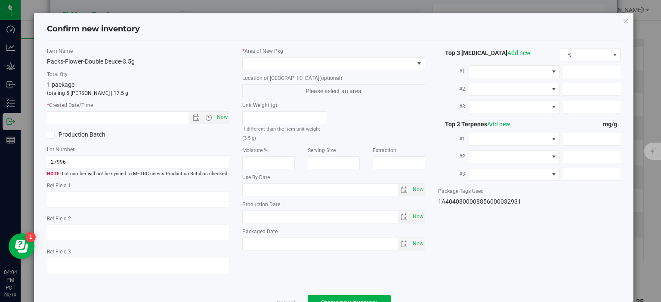
type textarea "27.7416%"
type textarea "Double Deuce"
type textarea "0.0978%"
type input "308.4410"
type input "6.9130"
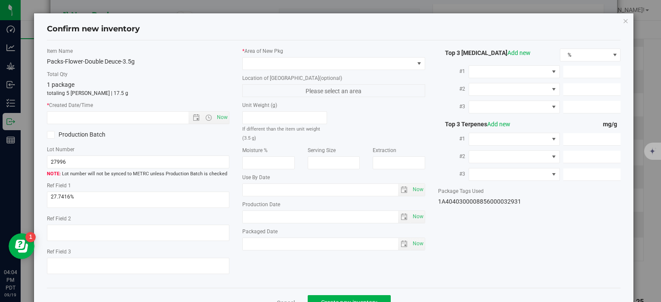
type input "6.4860"
type input "10.3910"
type input "6.0010"
type input "4.3700"
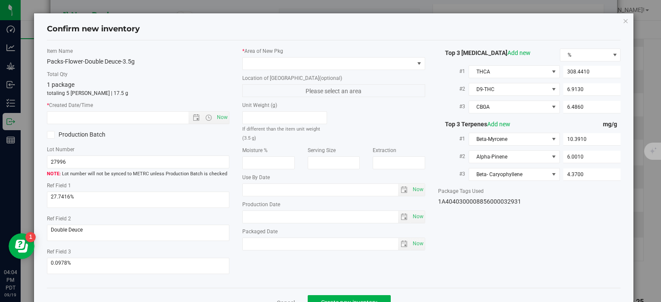
click at [315, 56] on div "* Area of [GEOGRAPHIC_DATA]" at bounding box center [333, 58] width 183 height 23
click at [304, 65] on span at bounding box center [328, 64] width 171 height 12
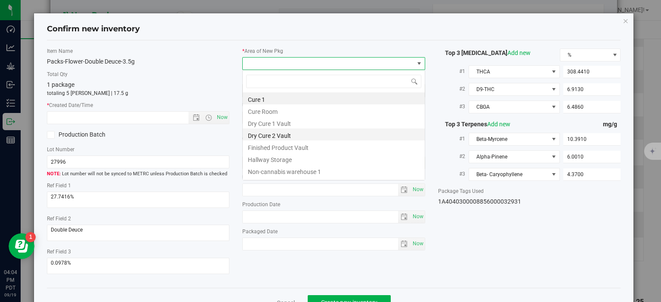
scroll to position [12, 182]
click at [282, 149] on li "Finished Product Vault" at bounding box center [334, 147] width 182 height 12
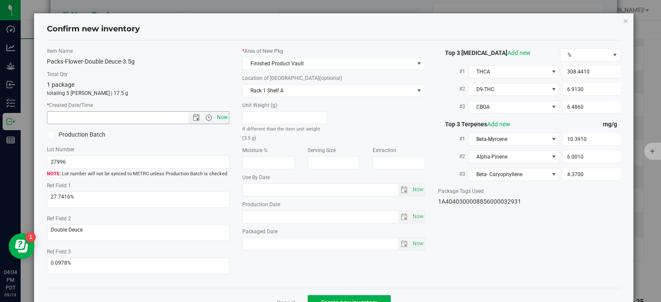
click at [228, 117] on span "Now" at bounding box center [222, 117] width 15 height 12
type input "9/19/2025 4:04 PM"
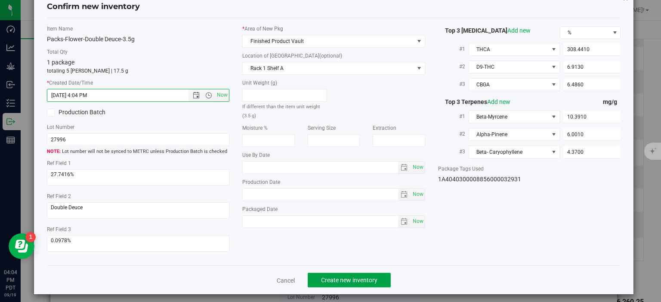
click at [346, 277] on span "Create new inventory" at bounding box center [349, 280] width 56 height 7
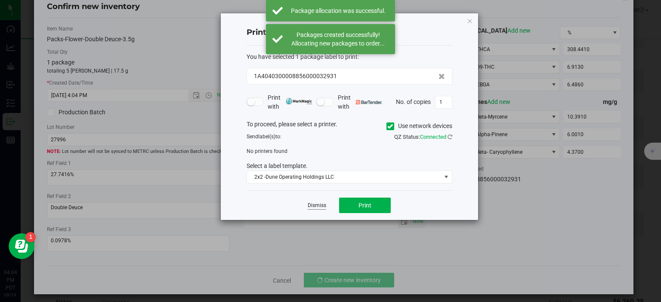
click at [314, 204] on link "Dismiss" at bounding box center [317, 205] width 19 height 7
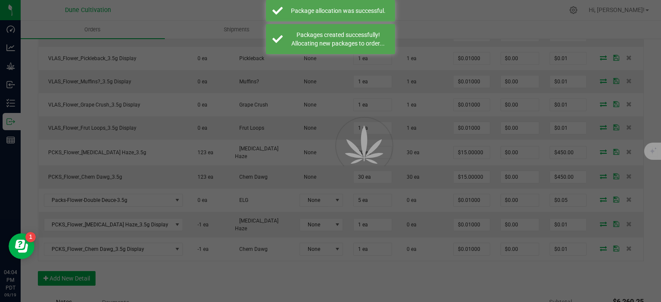
scroll to position [558, 0]
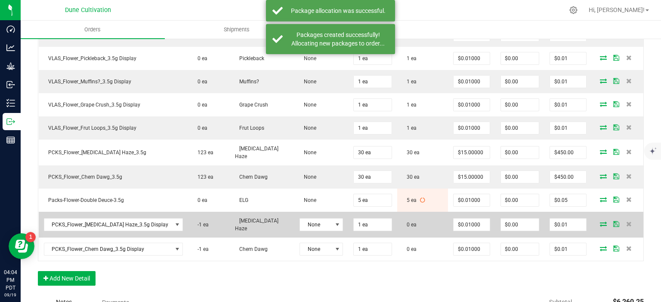
click at [606, 222] on span at bounding box center [603, 224] width 13 height 5
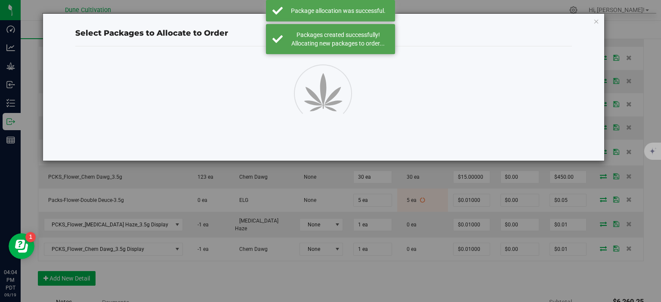
scroll to position [558, 0]
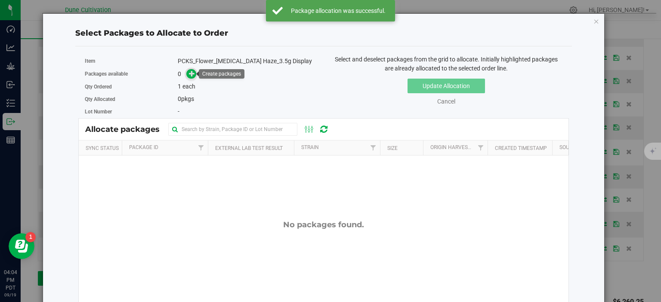
click at [192, 72] on icon at bounding box center [192, 74] width 6 height 6
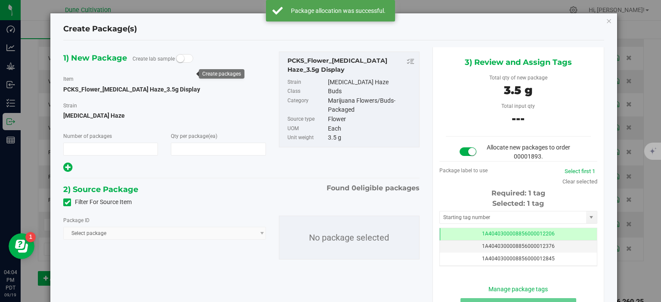
type input "1"
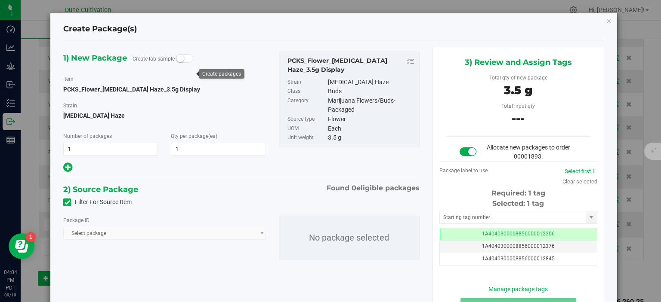
click at [70, 203] on icon at bounding box center [68, 203] width 6 height 0
click at [0, 0] on input "Filter For Source Item" at bounding box center [0, 0] width 0 height 0
click at [104, 233] on span "Select package" at bounding box center [159, 234] width 191 height 12
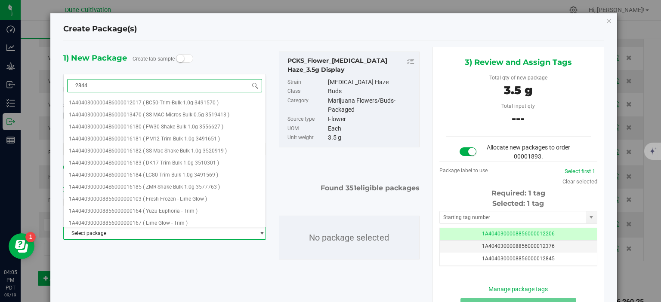
type input "28441"
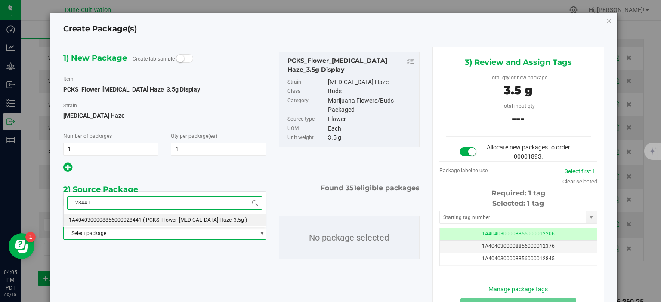
click at [147, 224] on li "1A4040300008856000028441 ( PCKS_Flower_Amnesia Haze_3.5g )" at bounding box center [164, 220] width 201 height 12
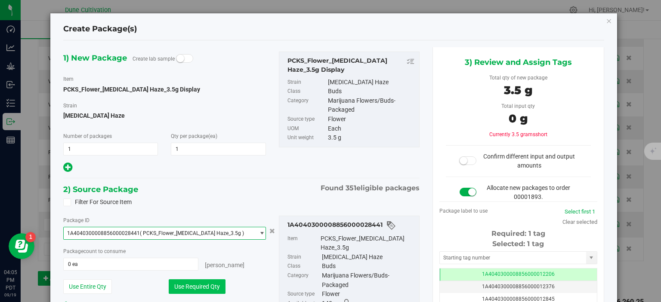
click at [195, 288] on button "Use Required Qty" at bounding box center [197, 287] width 57 height 15
type input "1 ea"
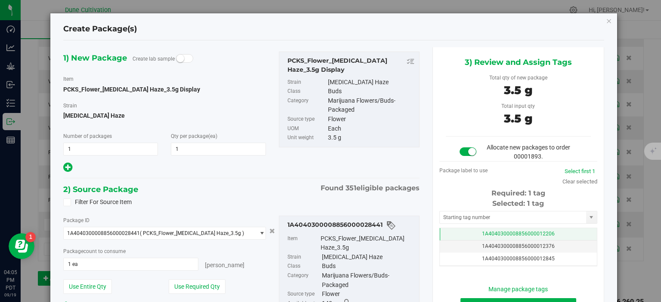
click at [500, 235] on span "1A4040300008856000012206" at bounding box center [518, 234] width 73 height 6
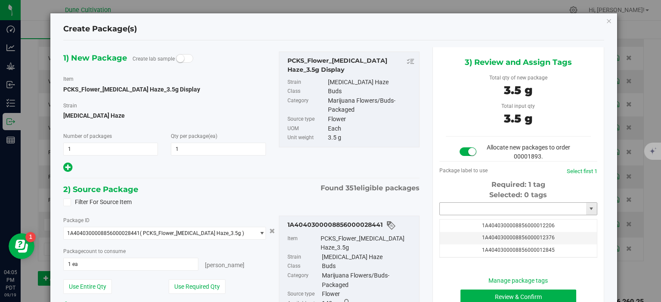
click at [499, 210] on input "text" at bounding box center [513, 209] width 146 height 12
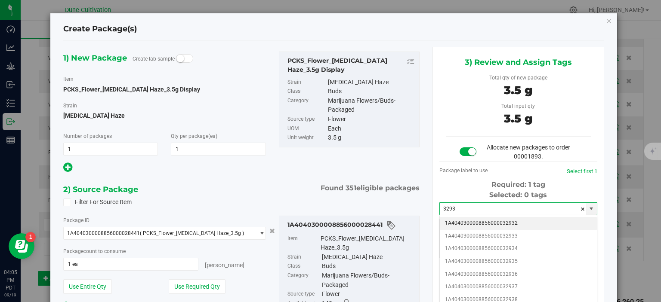
click at [499, 225] on li "1A4040300008856000032932" at bounding box center [518, 223] width 157 height 13
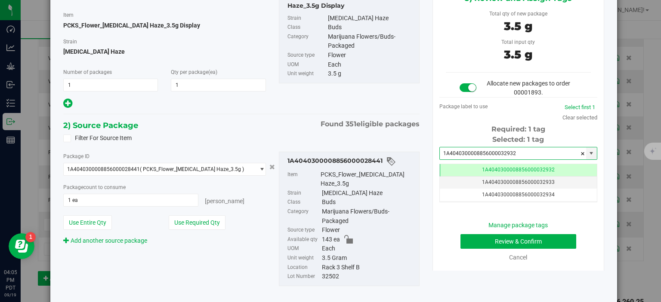
scroll to position [86, 0]
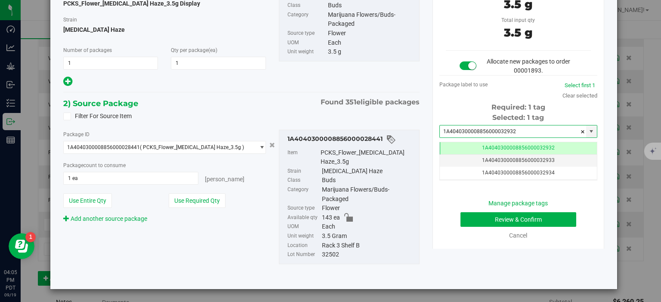
type input "1A4040300008856000032932"
click at [523, 225] on button "Review & Confirm" at bounding box center [518, 220] width 116 height 15
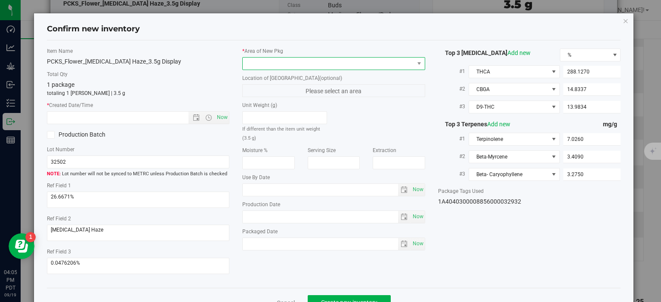
click at [310, 68] on span at bounding box center [328, 64] width 171 height 12
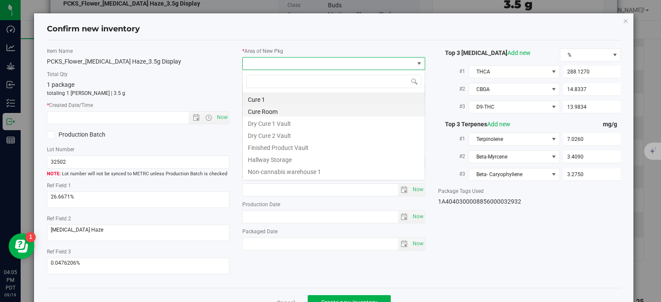
scroll to position [12, 182]
click at [284, 151] on li "Finished Product Vault" at bounding box center [334, 147] width 182 height 12
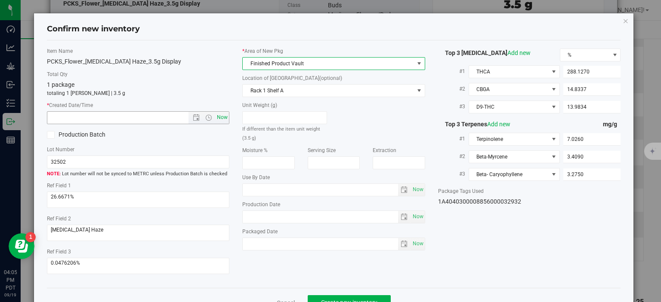
click at [218, 113] on span "Now" at bounding box center [222, 117] width 15 height 12
type input "9/19/2025 4:05 PM"
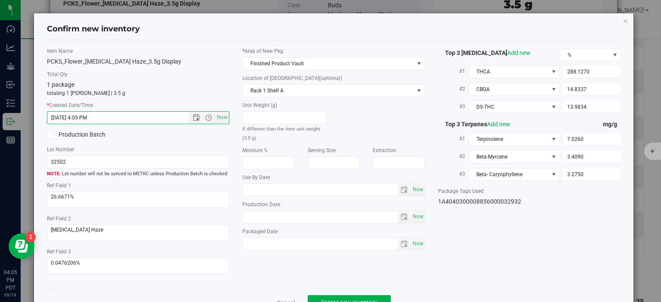
scroll to position [22, 0]
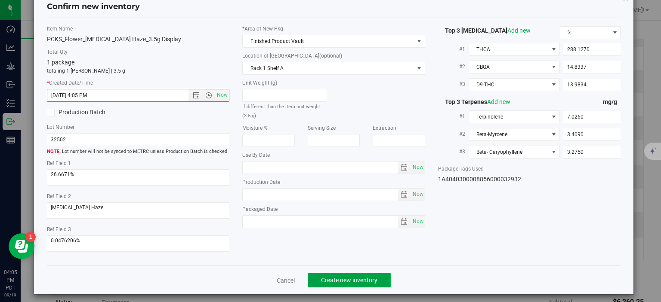
click at [352, 273] on button "Create new inventory" at bounding box center [349, 280] width 83 height 15
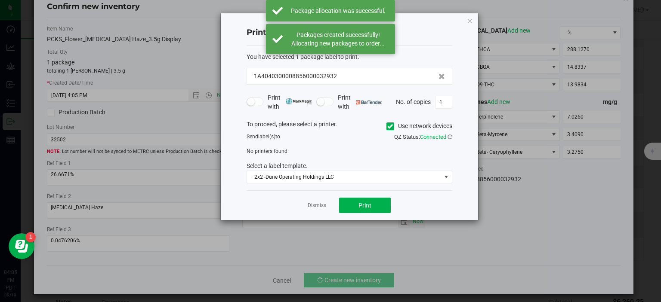
click at [313, 200] on div "Dismiss Print" at bounding box center [350, 206] width 206 height 30
click at [315, 208] on link "Dismiss" at bounding box center [317, 205] width 19 height 7
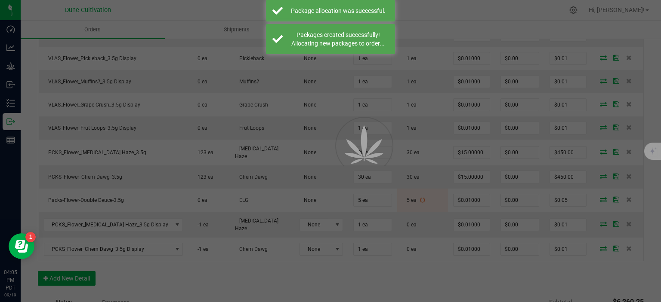
scroll to position [558, 0]
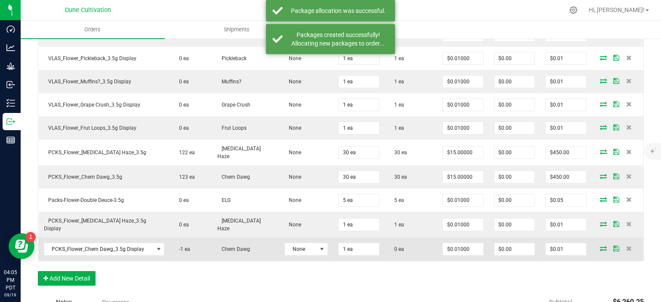
click at [600, 246] on icon at bounding box center [603, 248] width 7 height 5
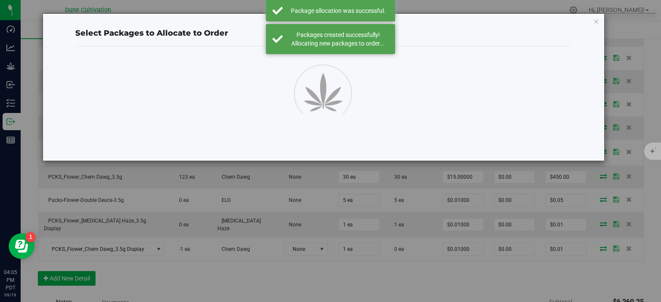
scroll to position [558, 0]
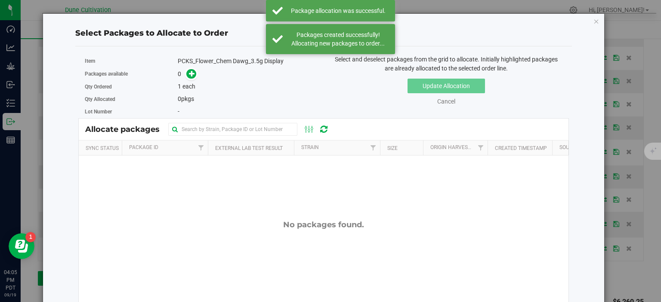
click at [192, 67] on div "Item PCKS_Flower_Chem Dawg_3.5g Display" at bounding box center [201, 61] width 232 height 12
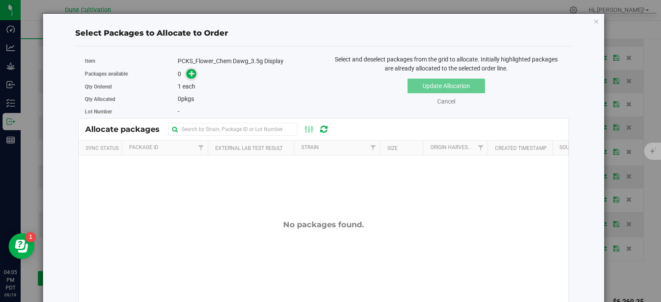
click at [191, 75] on icon at bounding box center [192, 74] width 6 height 6
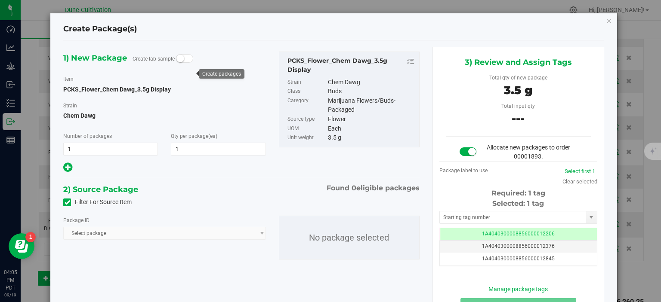
click at [68, 203] on icon at bounding box center [68, 203] width 6 height 0
click at [0, 0] on input "Filter For Source Item" at bounding box center [0, 0] width 0 height 0
click at [96, 236] on span "Select package" at bounding box center [159, 234] width 191 height 12
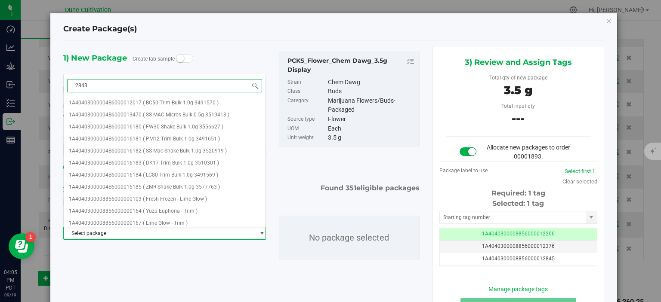
type input "28431"
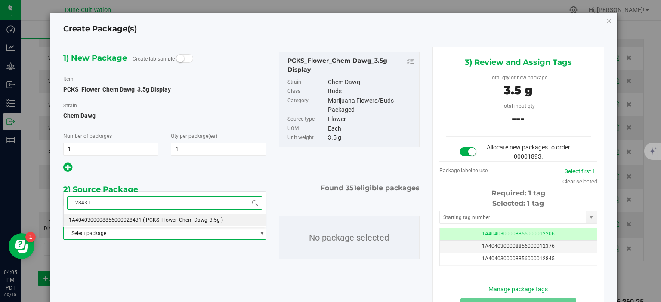
click at [133, 217] on li "1A4040300008856000028431 ( PCKS_Flower_Chem Dawg_3.5g )" at bounding box center [164, 220] width 201 height 12
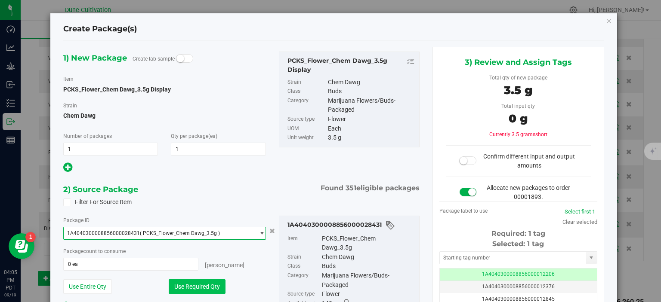
click at [189, 284] on button "Use Required Qty" at bounding box center [197, 287] width 57 height 15
type input "1 ea"
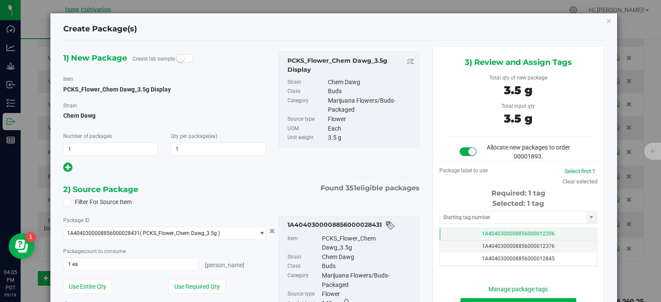
click at [472, 235] on td "1A4040300008856000012206" at bounding box center [518, 234] width 157 height 12
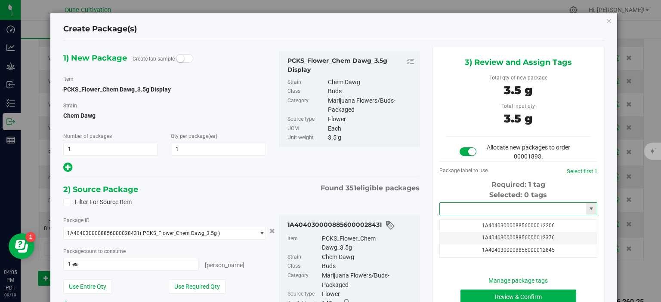
click at [471, 210] on input "text" at bounding box center [513, 209] width 146 height 12
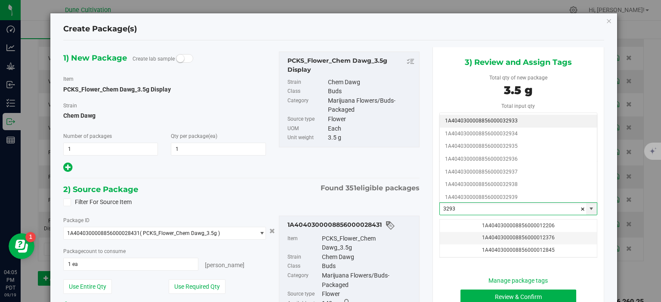
click at [488, 122] on li "1A4040300008856000032933" at bounding box center [518, 121] width 157 height 13
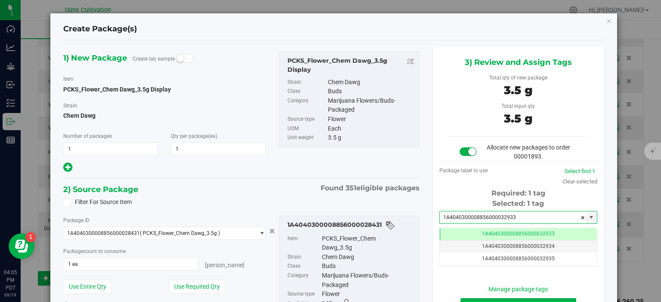
scroll to position [86, 0]
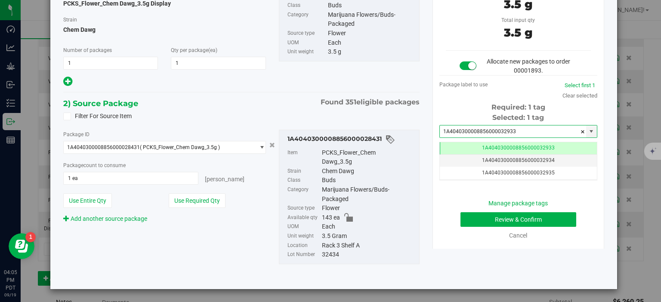
type input "1A4040300008856000032933"
click at [476, 209] on div "Manage package tags Review & Confirm Cancel" at bounding box center [518, 219] width 145 height 41
click at [476, 215] on button "Review & Confirm" at bounding box center [518, 220] width 116 height 15
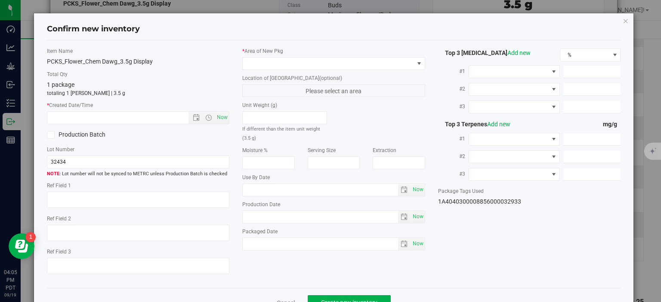
type textarea "37.1151%"
type textarea "Chem Dawg"
type textarea "0.0650295%"
type input "397.9170"
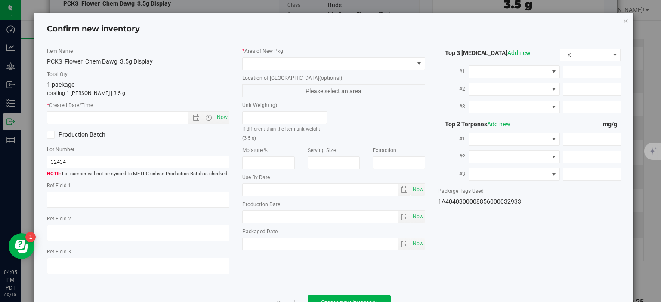
type input "7.2697"
type input "9.5820"
type input "5.4930"
type input "4.7920"
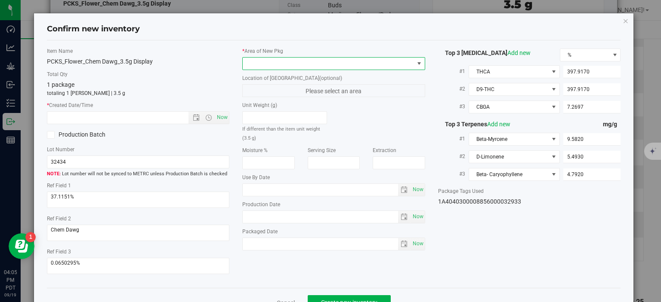
click at [339, 67] on span at bounding box center [328, 64] width 171 height 12
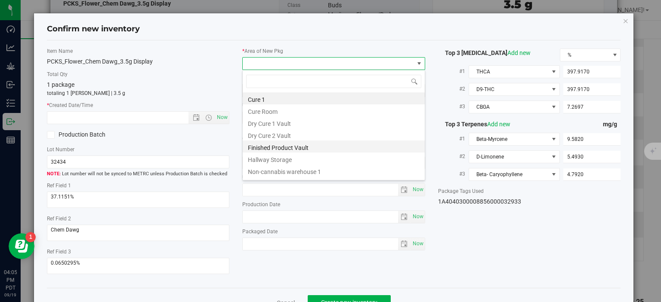
scroll to position [12, 182]
click at [302, 148] on li "Finished Product Vault" at bounding box center [334, 147] width 182 height 12
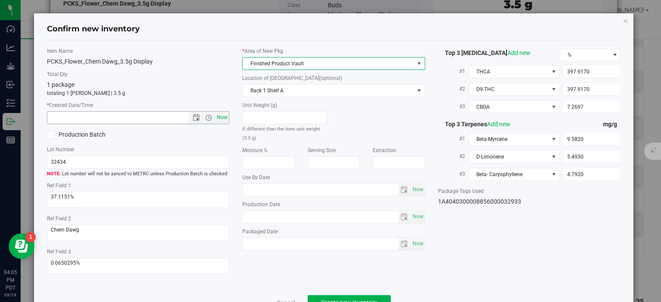
click at [221, 117] on span "Now" at bounding box center [222, 117] width 15 height 12
type input "9/19/2025 4:06 PM"
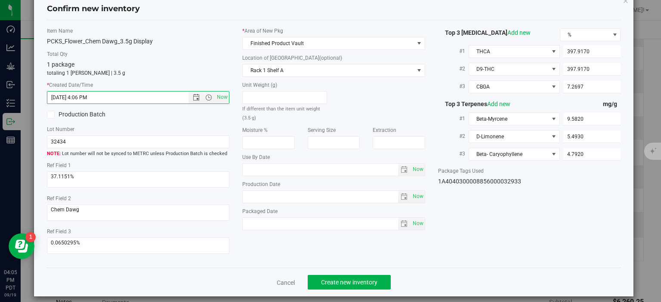
scroll to position [22, 0]
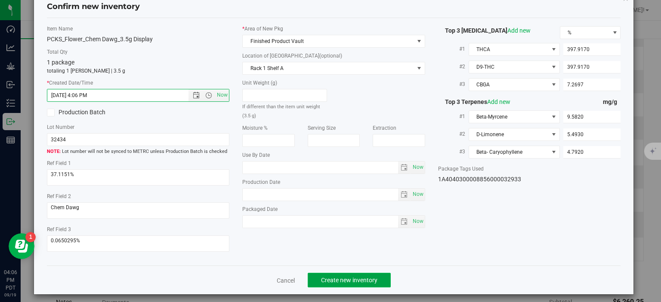
click at [376, 278] on span "Create new inventory" at bounding box center [349, 280] width 56 height 7
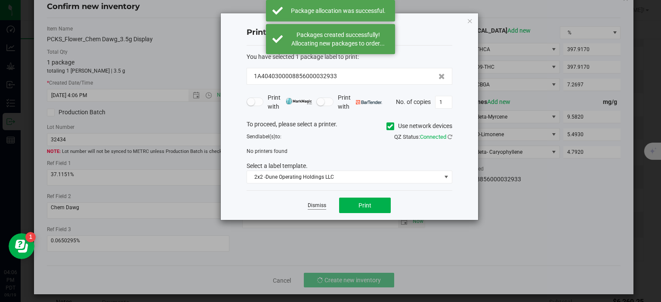
click at [315, 205] on link "Dismiss" at bounding box center [317, 205] width 19 height 7
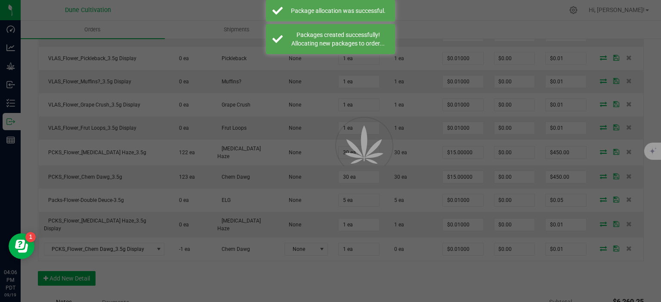
scroll to position [558, 0]
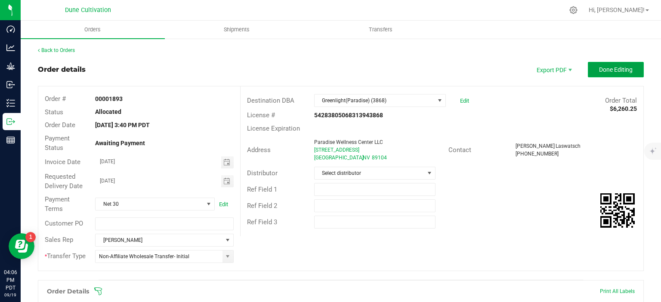
click at [604, 77] on button "Done Editing" at bounding box center [616, 69] width 56 height 15
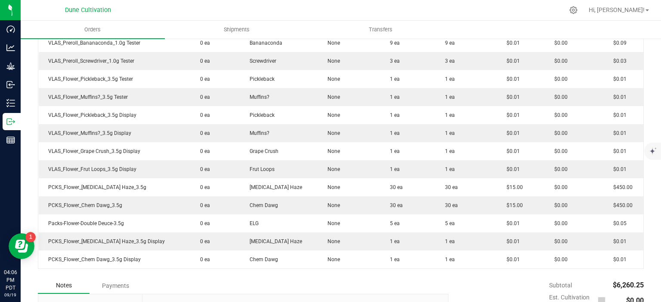
scroll to position [524, 0]
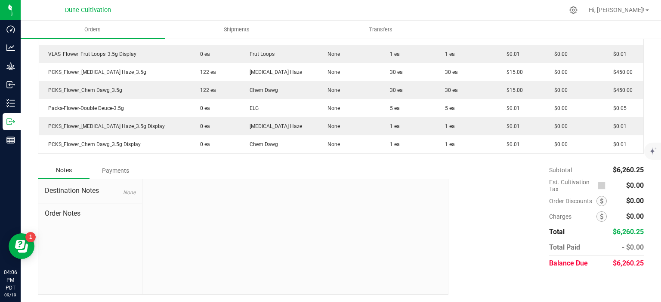
click at [637, 263] on span "$6,260.25" at bounding box center [628, 263] width 31 height 8
copy div "$6,260.25"
click at [539, 230] on div "Subtotal $6,260.25 Est. Cultivation Tax $0.00" at bounding box center [543, 217] width 202 height 109
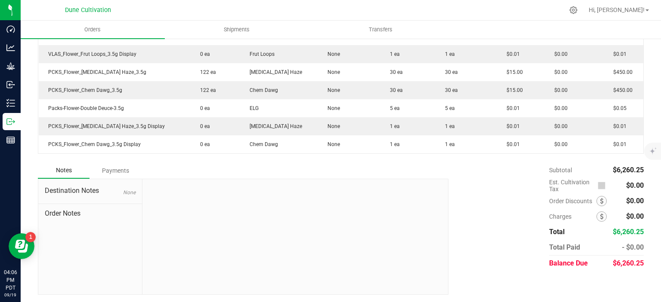
click at [641, 269] on div "$6,260.25" at bounding box center [627, 263] width 31 height 15
drag, startPoint x: 643, startPoint y: 263, endPoint x: 616, endPoint y: 262, distance: 27.1
click at [616, 262] on span "$6,260.25" at bounding box center [628, 263] width 31 height 8
copy span "6,260.25"
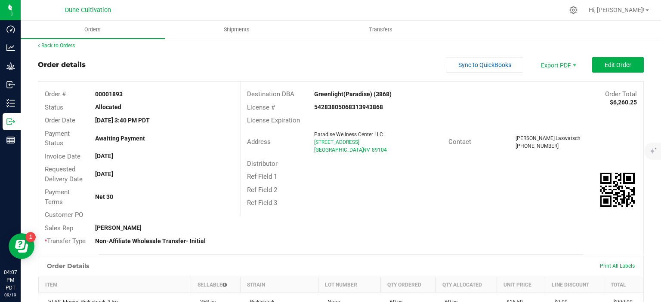
scroll to position [0, 0]
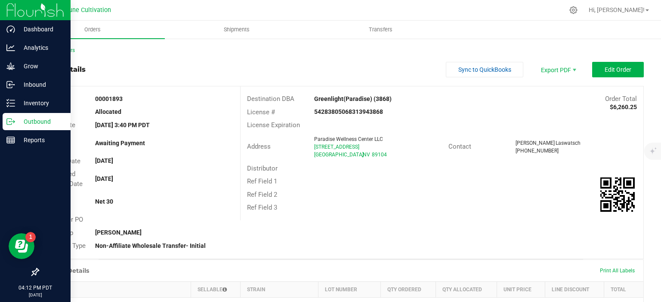
click at [15, 117] on div "Outbound" at bounding box center [37, 121] width 68 height 17
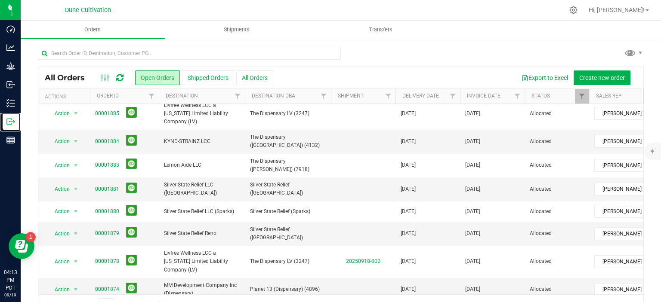
scroll to position [293, 0]
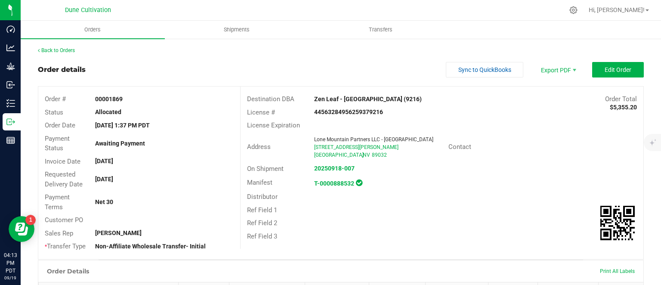
click at [627, 77] on outbound-order-header "Order details Sync to QuickBooks Export PDF Edit Order Order # 00001869 Status …" at bounding box center [341, 161] width 606 height 198
click at [627, 71] on span "Edit Order" at bounding box center [618, 69] width 27 height 7
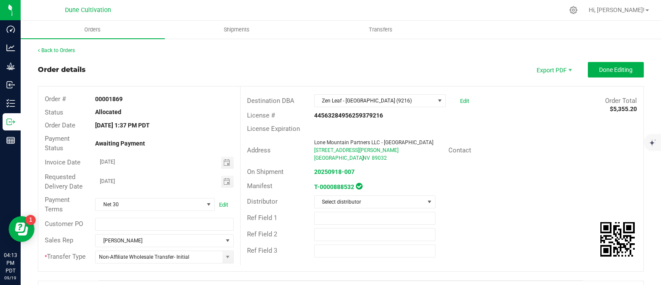
scroll to position [222, 0]
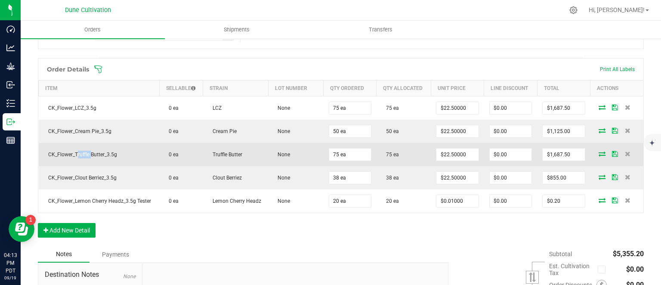
click at [602, 154] on icon at bounding box center [602, 153] width 7 height 5
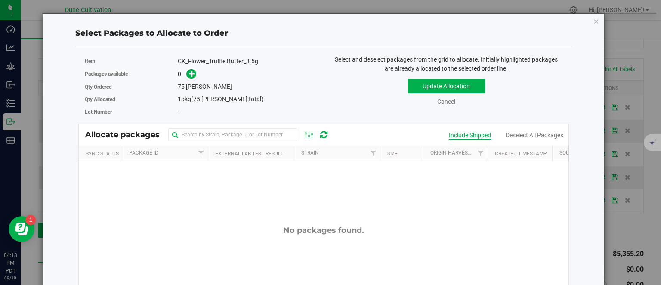
click at [463, 133] on div "Include Shipped" at bounding box center [470, 135] width 42 height 9
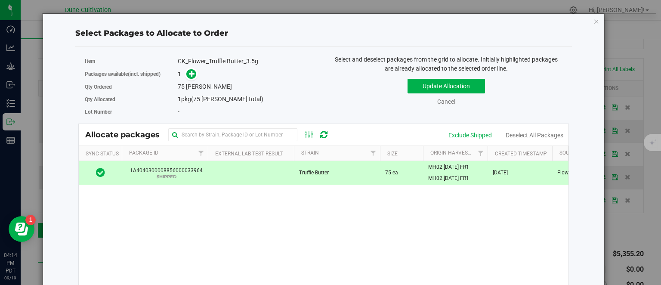
click at [207, 178] on td "1A4040300008856000033964 SHIPPED" at bounding box center [165, 172] width 86 height 23
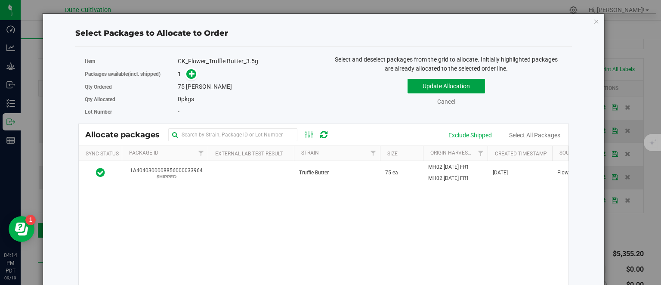
click at [438, 89] on button "Update Allocation" at bounding box center [445, 86] width 77 height 15
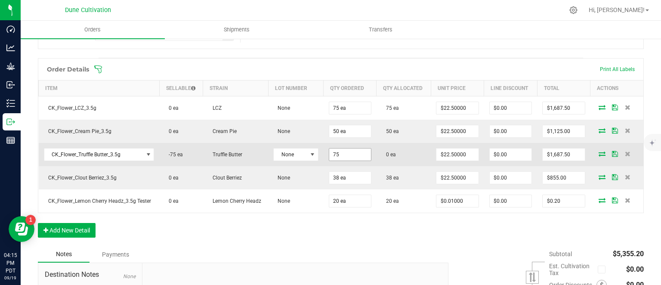
click at [347, 152] on input "75" at bounding box center [350, 154] width 42 height 12
type input "65 ea"
type input "$1,462.50"
click at [605, 151] on icon at bounding box center [602, 153] width 7 height 5
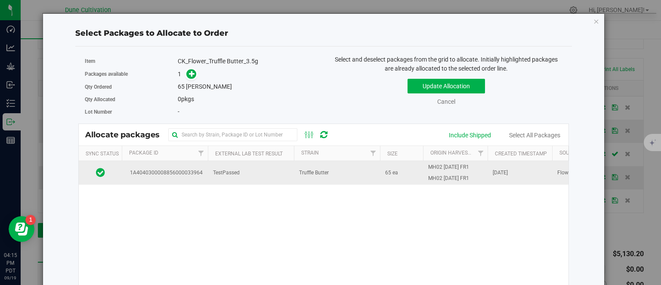
click at [228, 173] on span "TestPassed" at bounding box center [226, 173] width 27 height 8
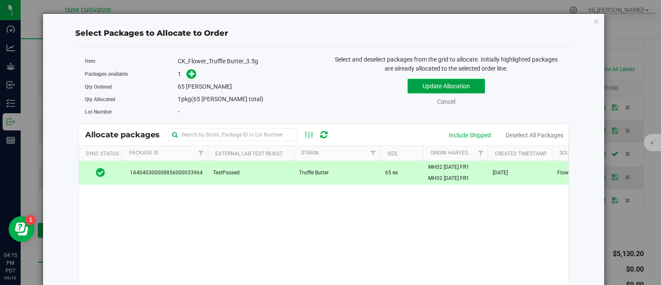
click at [427, 87] on button "Update Allocation" at bounding box center [445, 86] width 77 height 15
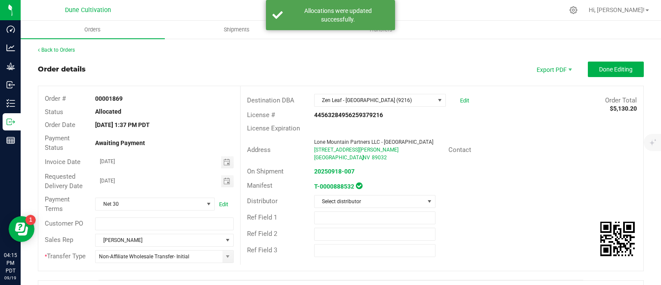
scroll to position [0, 0]
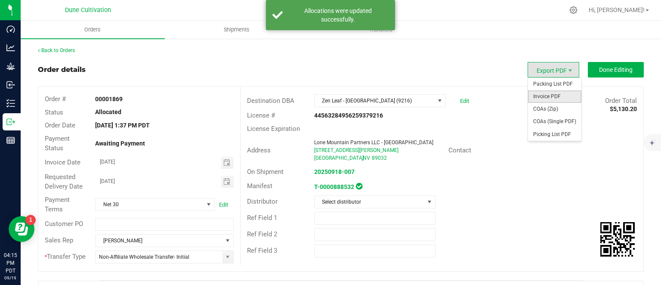
click at [552, 99] on span "Invoice PDF" at bounding box center [554, 96] width 53 height 12
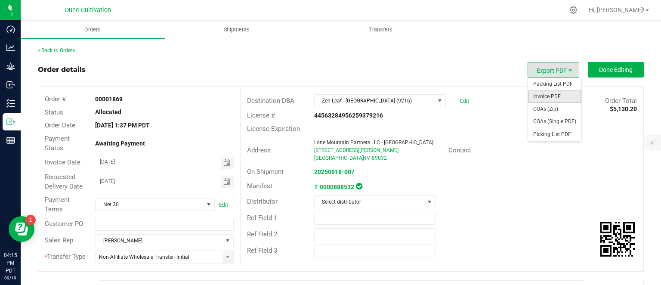
click at [552, 95] on span "Invoice PDF" at bounding box center [554, 96] width 53 height 12
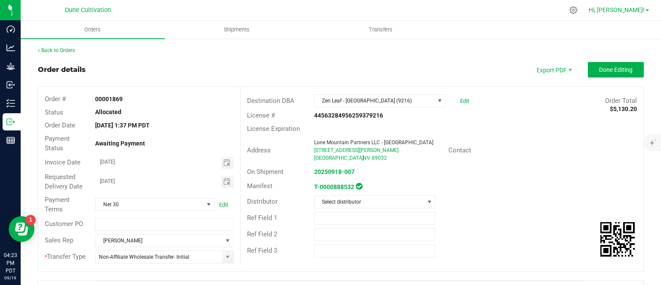
click at [644, 9] on span "Hi, [PERSON_NAME]!" at bounding box center [617, 9] width 56 height 7
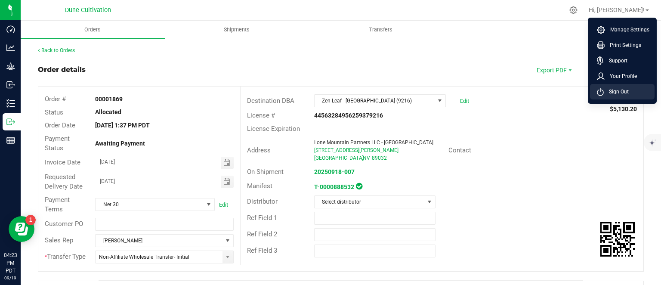
click at [617, 95] on span "Sign Out" at bounding box center [616, 91] width 25 height 9
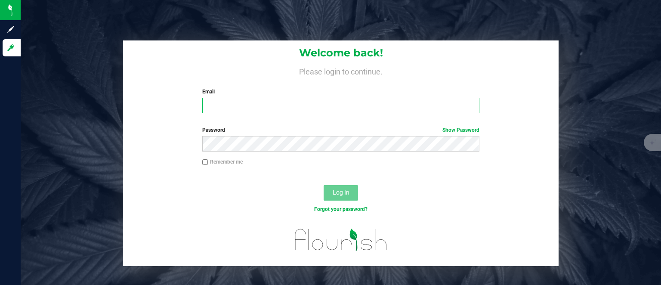
click at [290, 109] on input "Email" at bounding box center [341, 105] width 278 height 15
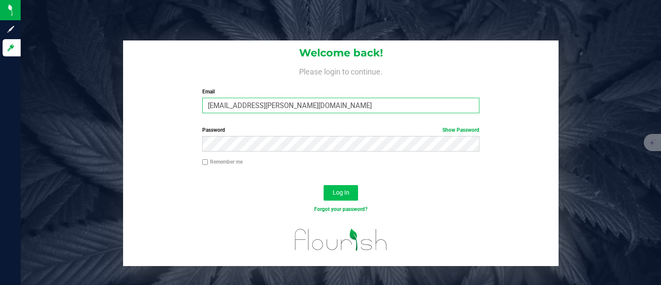
type input "max.o'donnell@cnduit.com"
click at [342, 194] on span "Log In" at bounding box center [341, 192] width 17 height 7
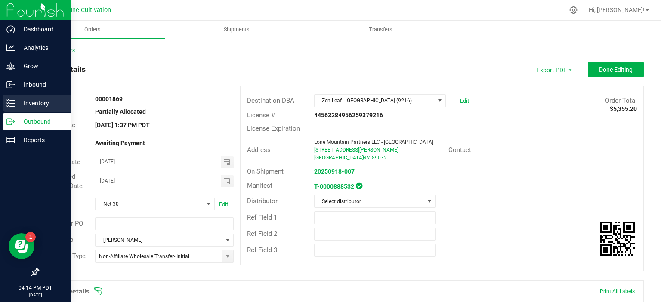
click at [26, 102] on p "Inventory" at bounding box center [41, 103] width 52 height 10
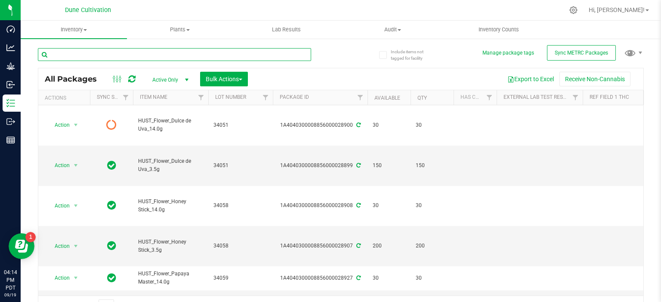
click at [120, 55] on input "text" at bounding box center [174, 54] width 273 height 13
type input "33964"
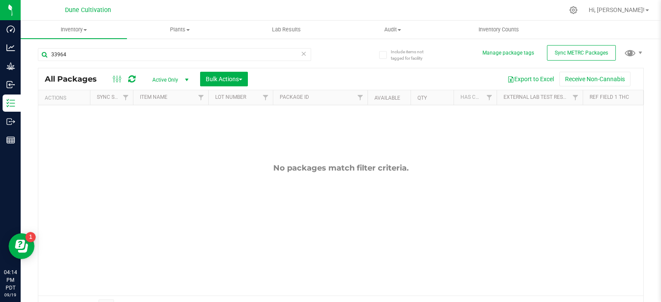
click at [162, 77] on span "Active Only" at bounding box center [168, 80] width 47 height 12
click at [161, 128] on li "All" at bounding box center [168, 132] width 46 height 13
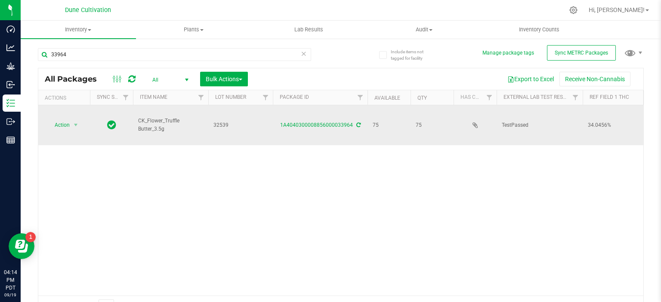
click at [358, 123] on icon at bounding box center [358, 125] width 4 height 5
click at [76, 122] on span "select" at bounding box center [75, 125] width 7 height 7
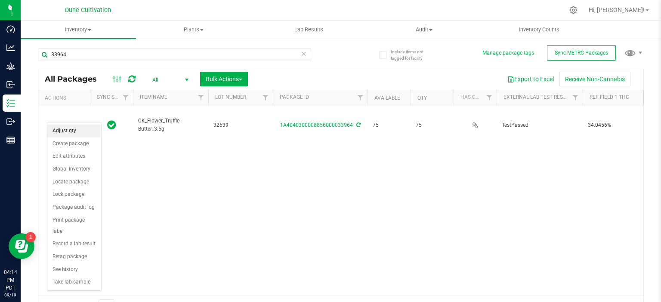
click at [71, 131] on li "Adjust qty" at bounding box center [74, 131] width 54 height 13
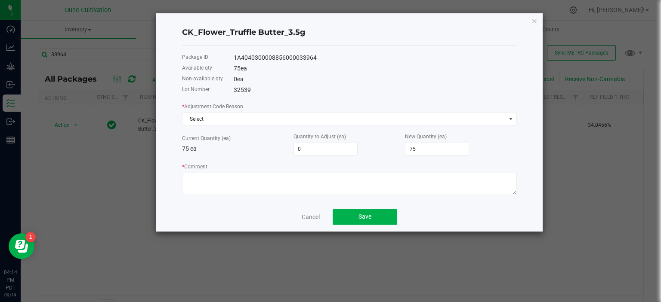
click at [352, 127] on div "* Adjustment Code Reason Select Current Quantity (ea) 75 ea Quantity to Adjust …" at bounding box center [349, 148] width 335 height 93
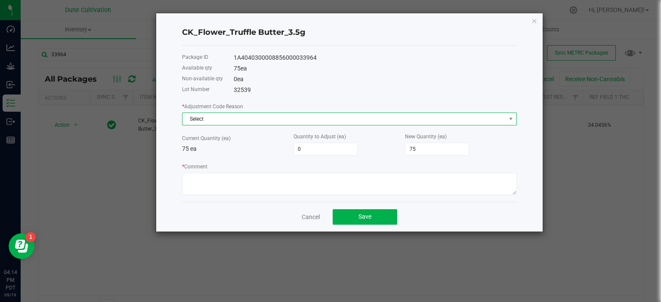
click at [331, 125] on span "Select" at bounding box center [343, 119] width 323 height 12
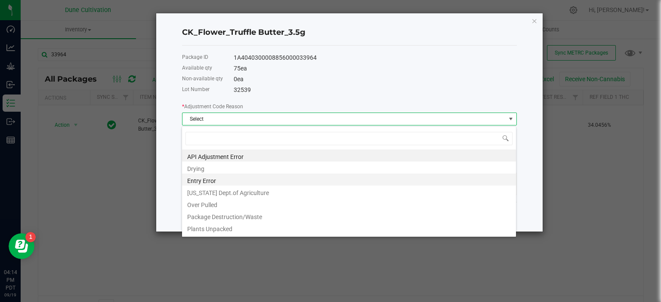
scroll to position [83, 0]
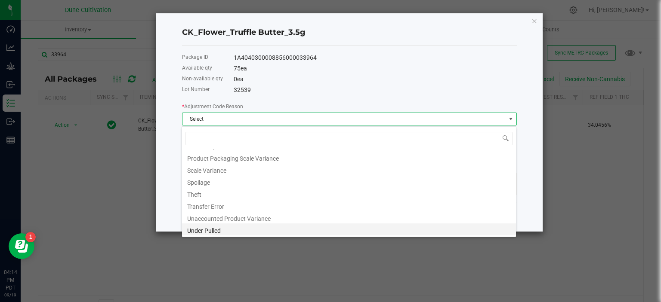
click at [245, 235] on li "Under Pulled" at bounding box center [349, 230] width 334 height 12
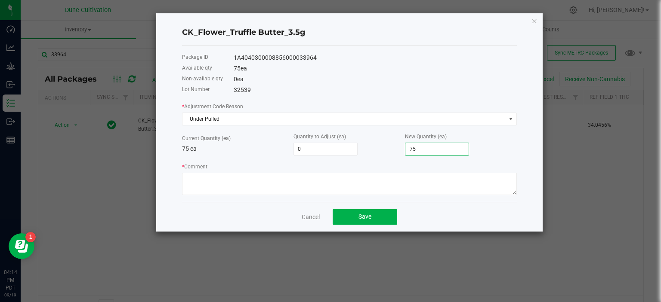
click at [428, 148] on input "75" at bounding box center [436, 149] width 63 height 12
type input "-69"
type input "6"
type input "-10"
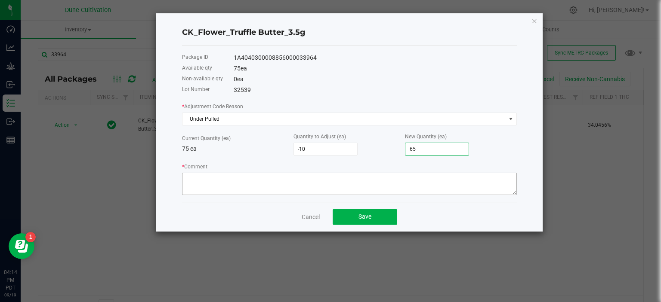
type input "65"
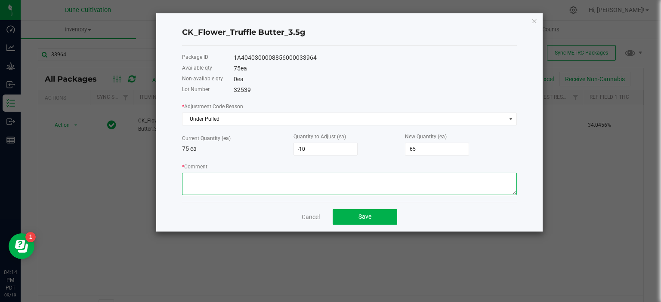
click at [303, 183] on textarea "* Comment" at bounding box center [349, 184] width 335 height 22
type textarea "Down from 75 to 65 units"
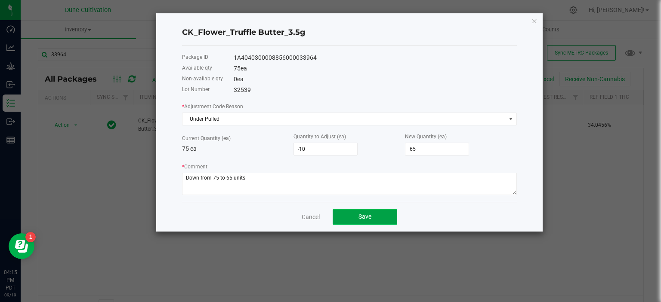
click at [351, 217] on button "Save" at bounding box center [365, 217] width 65 height 15
